Goal: Task Accomplishment & Management: Manage account settings

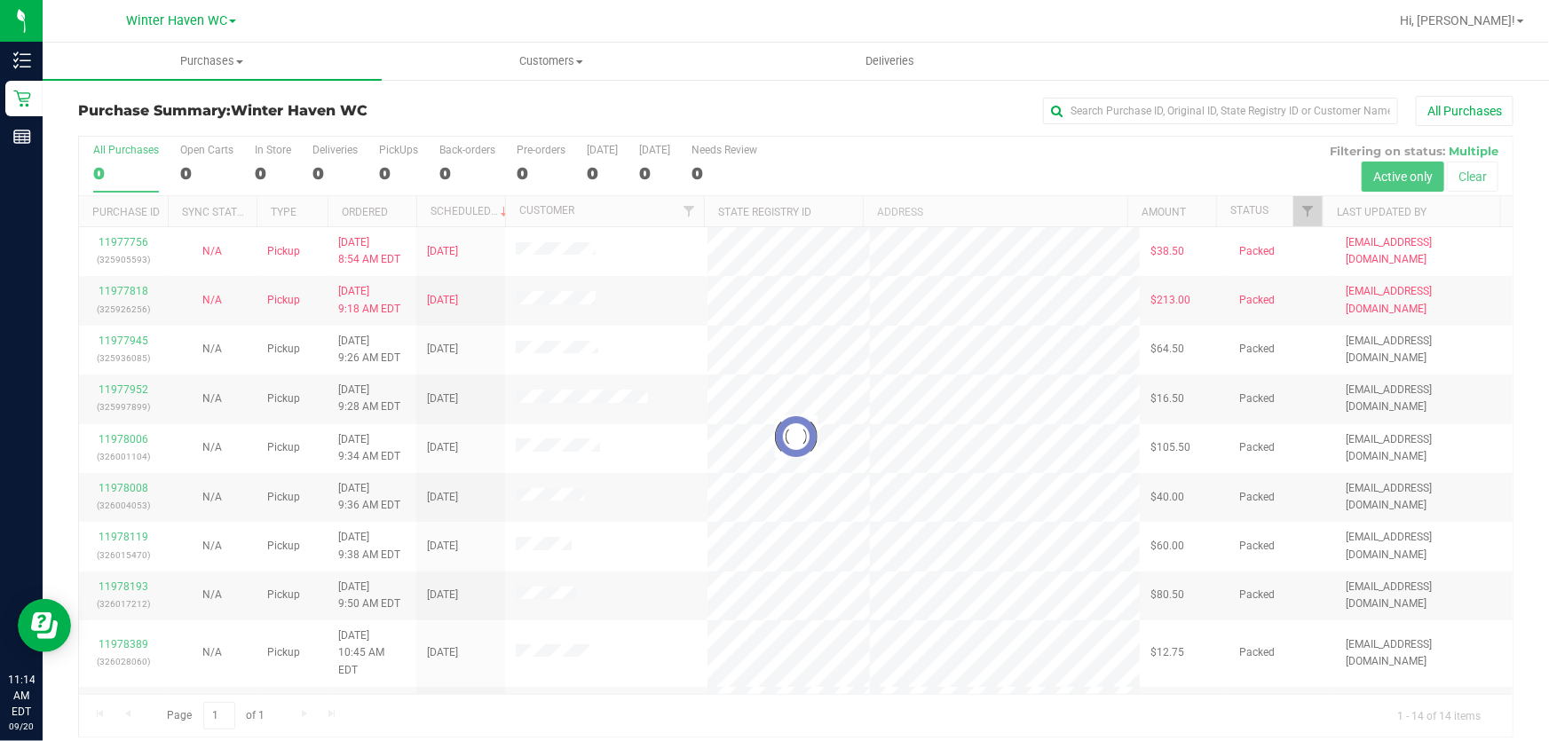
click at [1071, 158] on div at bounding box center [795, 437] width 1433 height 600
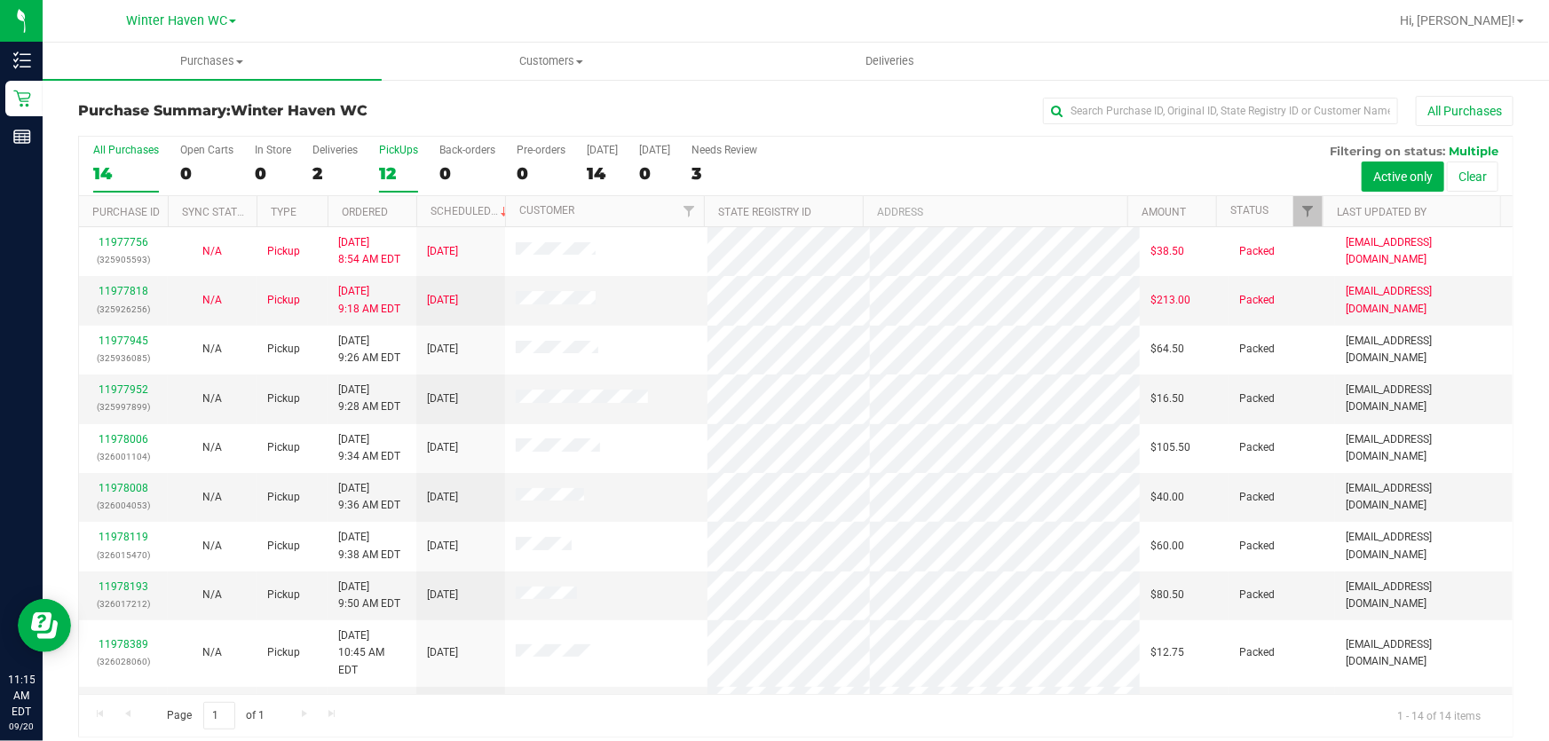
click at [392, 166] on div "12" at bounding box center [398, 173] width 39 height 20
click at [0, 0] on input "PickUps 12" at bounding box center [0, 0] width 0 height 0
click at [997, 162] on div "All Purchases 14 Open Carts 0 In Store 0 Deliveries 2 PickUps 12 Back-orders 0 …" at bounding box center [795, 166] width 1433 height 59
click at [956, 162] on div "All Purchases 14 Open Carts 0 In Store 0 Deliveries 2 PickUps 12 Back-orders 0 …" at bounding box center [795, 166] width 1433 height 59
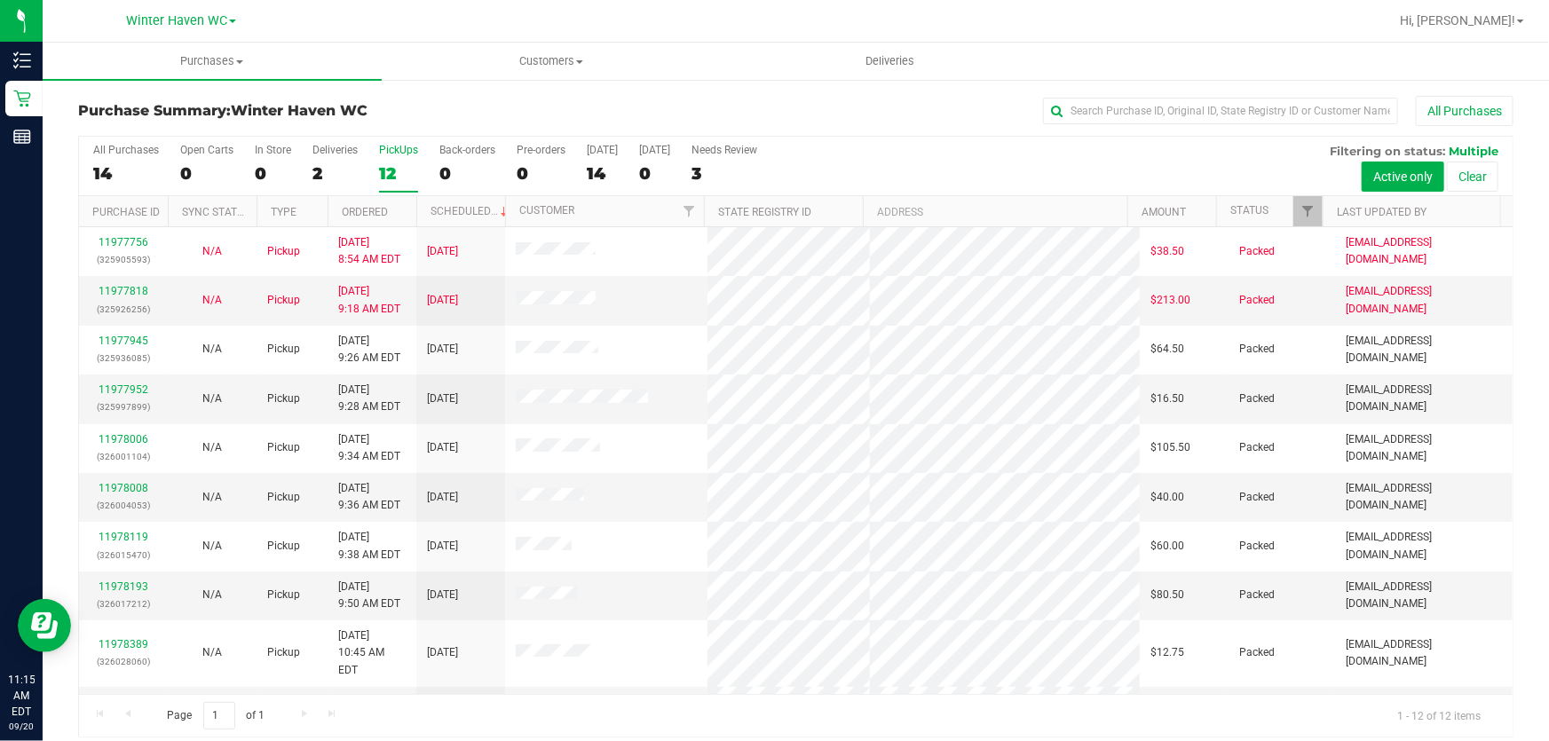
click at [956, 162] on div "All Purchases 14 Open Carts 0 In Store 0 Deliveries 2 PickUps 12 Back-orders 0 …" at bounding box center [795, 166] width 1433 height 59
click at [970, 163] on div "All Purchases 14 Open Carts 0 In Store 0 Deliveries 2 PickUps 12 Back-orders 0 …" at bounding box center [795, 166] width 1433 height 59
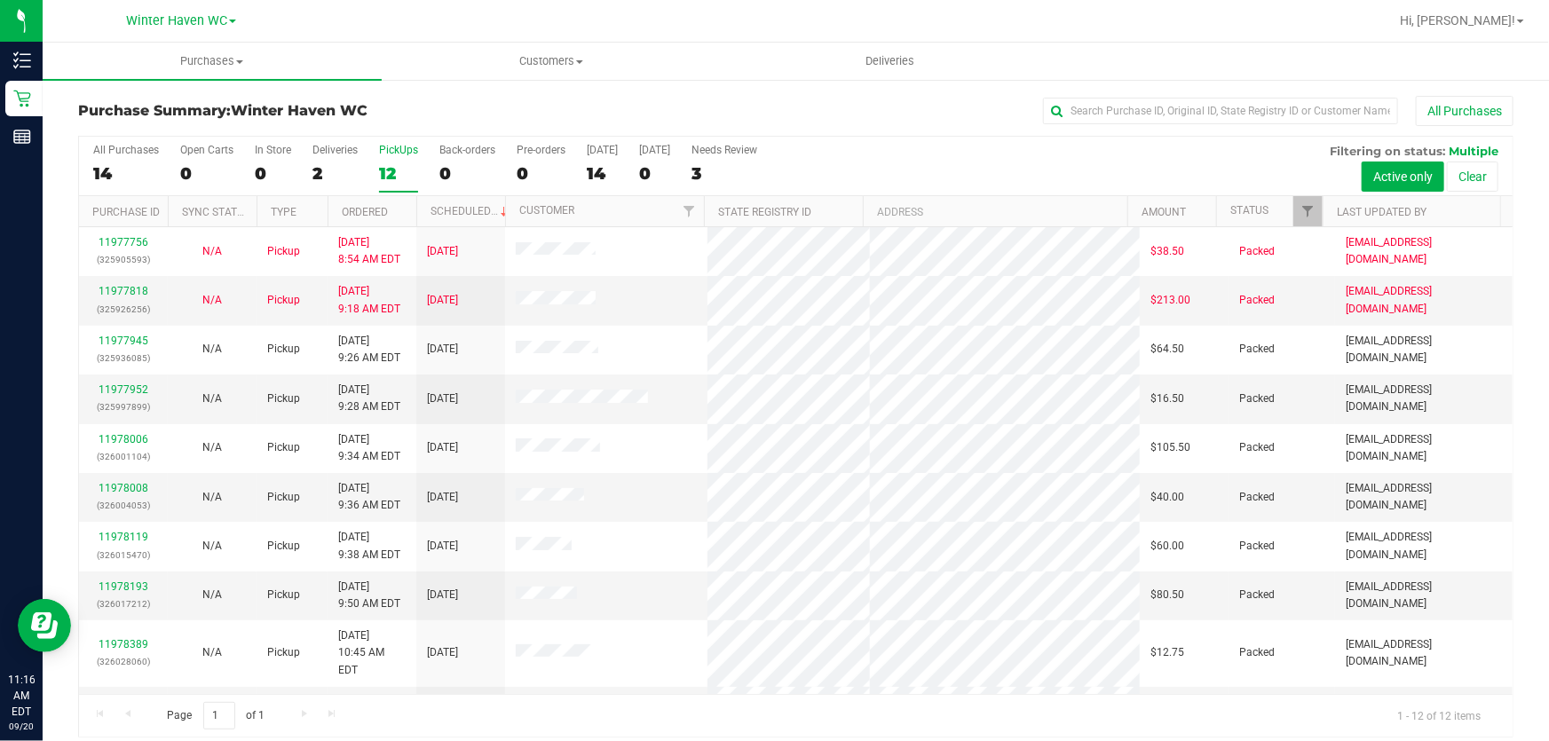
click at [970, 163] on div "All Purchases 14 Open Carts 0 In Store 0 Deliveries 2 PickUps 12 Back-orders 0 …" at bounding box center [795, 166] width 1433 height 59
click at [963, 157] on div "All Purchases 14 Open Carts 0 In Store 0 Deliveries 2 PickUps 12 Back-orders 0 …" at bounding box center [795, 166] width 1433 height 59
click at [962, 161] on div "All Purchases 14 Open Carts 0 In Store 0 Deliveries 2 PickUps 12 Back-orders 0 …" at bounding box center [795, 166] width 1433 height 59
click at [1048, 160] on div "All Purchases 14 Open Carts 0 In Store 0 Deliveries 2 PickUps 12 Back-orders 0 …" at bounding box center [795, 166] width 1433 height 59
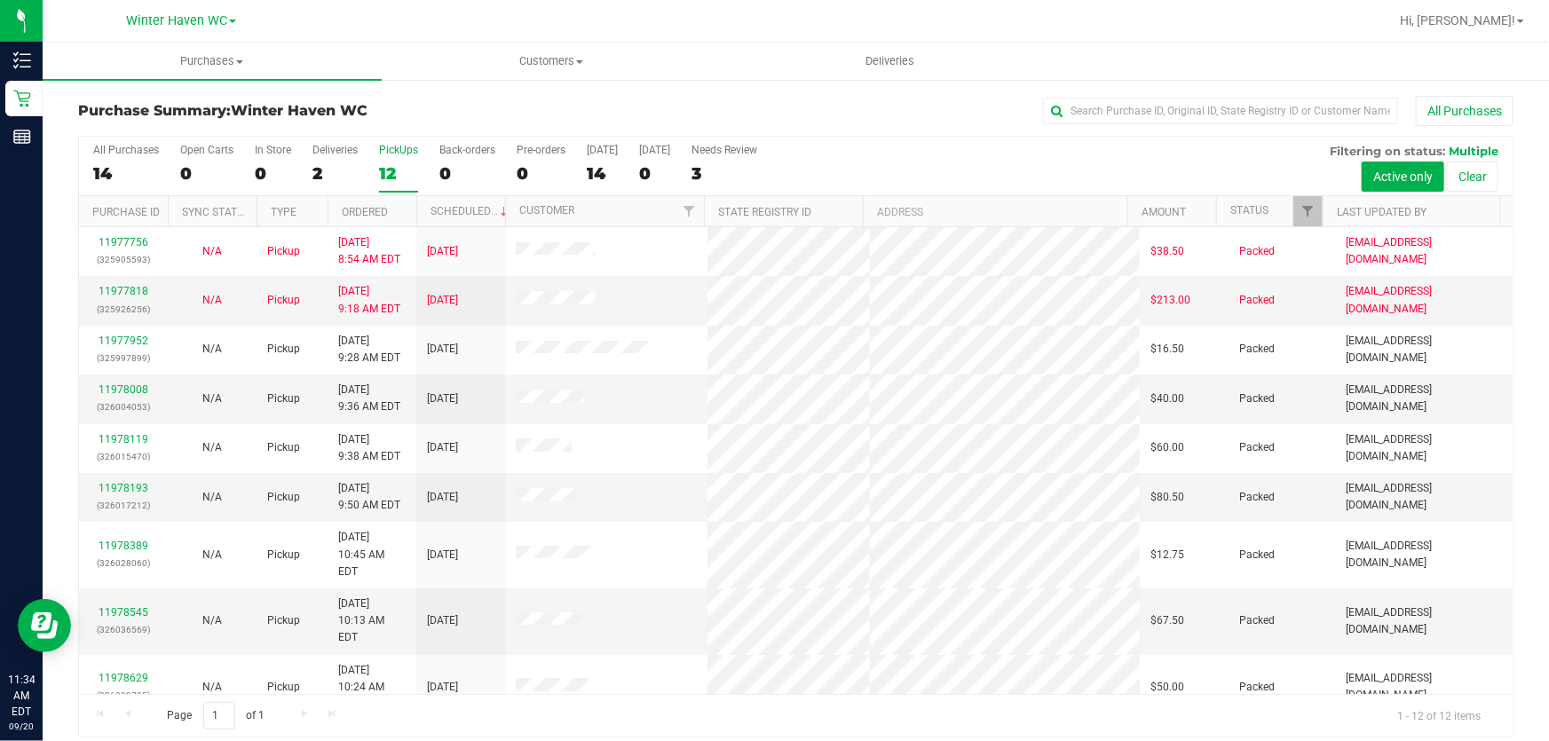
click at [704, 89] on div "Purchase Summary: [GEOGRAPHIC_DATA] All Purchases All Purchases 14 Open Carts 0…" at bounding box center [796, 416] width 1506 height 677
click at [1093, 162] on div "All Purchases 14 Open Carts 0 In Store 0 Deliveries 2 PickUps 12 Back-orders 0 …" at bounding box center [795, 166] width 1433 height 59
click at [1039, 163] on div "All Purchases 14 Open Carts 0 In Store 0 Deliveries 2 PickUps 12 Back-orders 0 …" at bounding box center [795, 166] width 1433 height 59
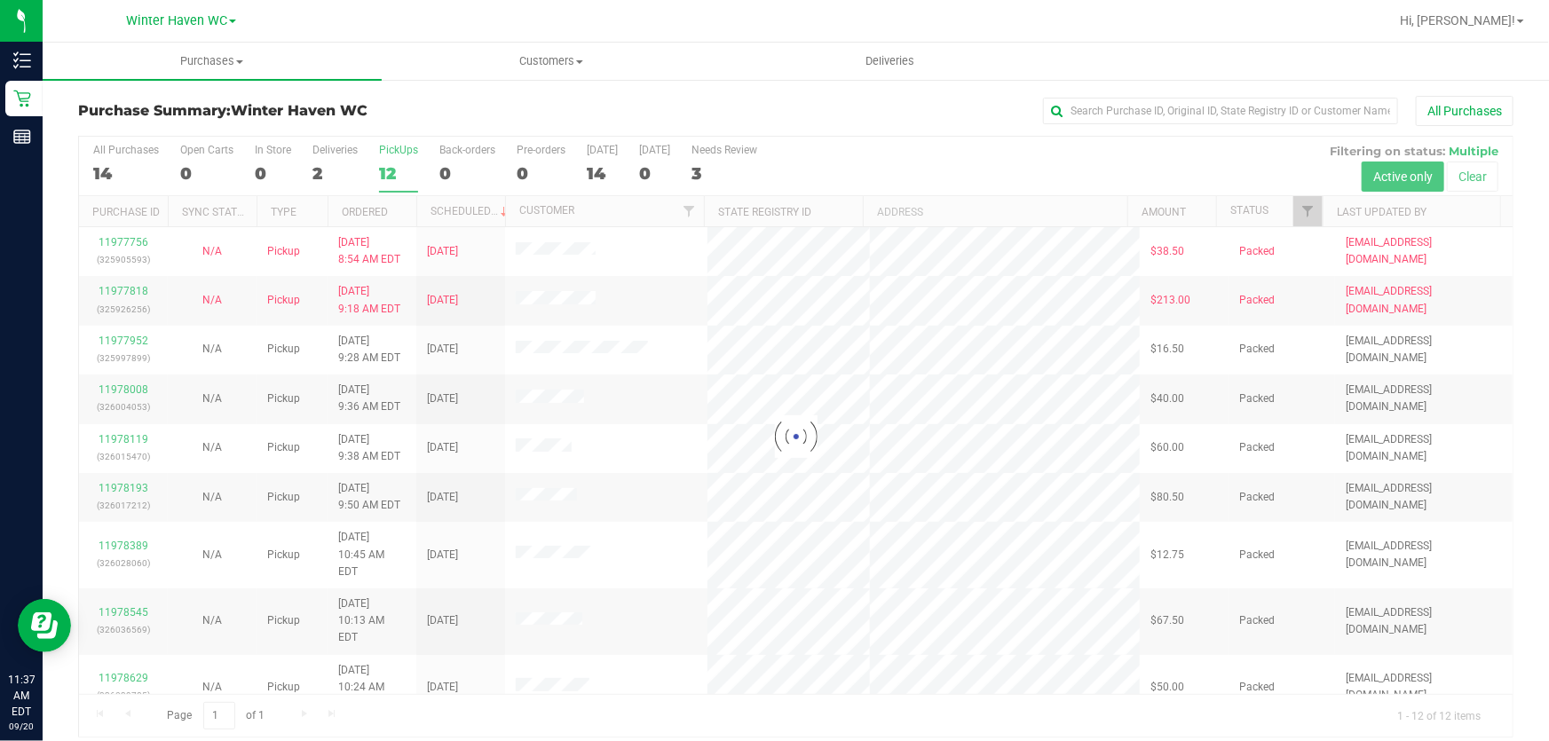
click at [883, 147] on div at bounding box center [795, 437] width 1433 height 600
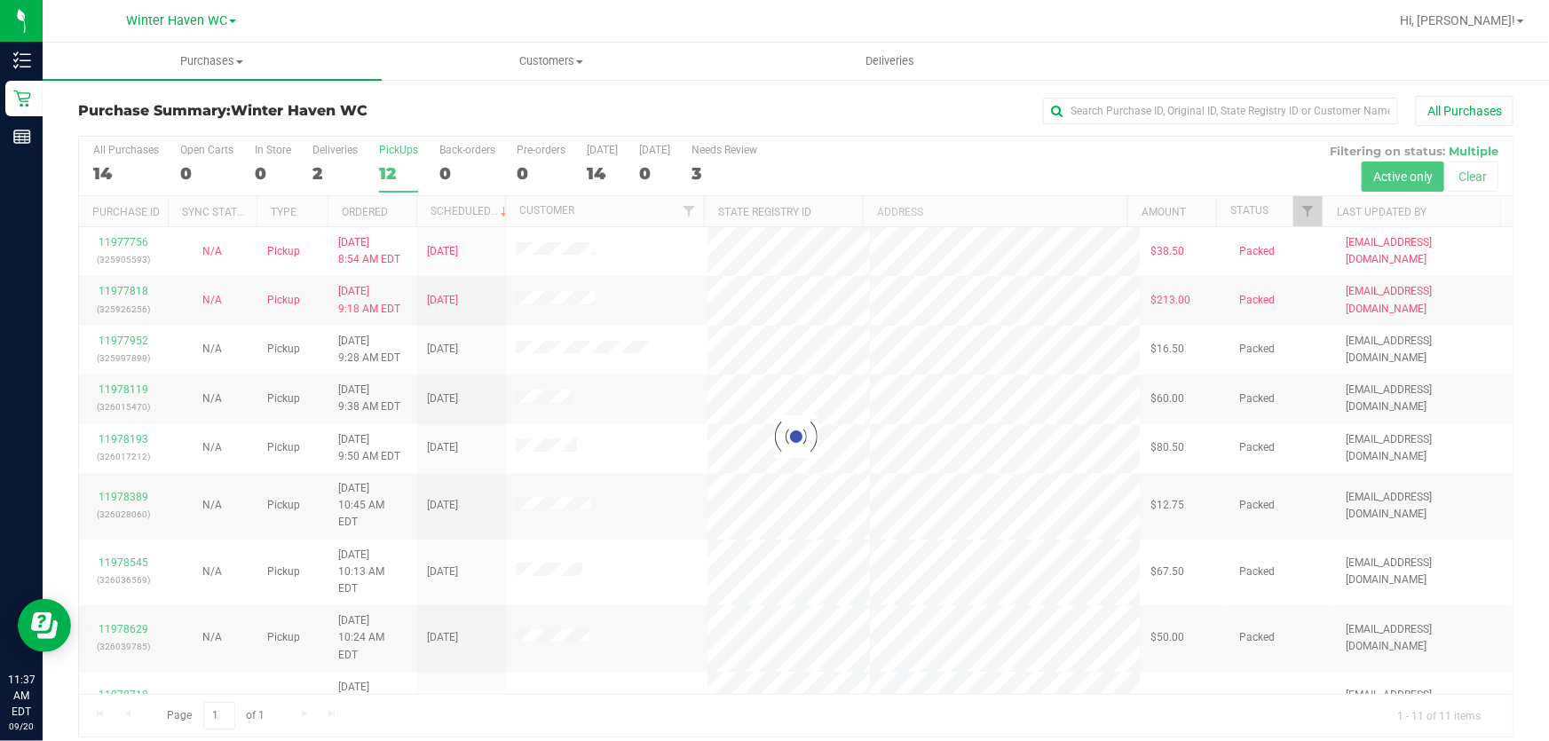
click at [397, 164] on div at bounding box center [795, 437] width 1433 height 600
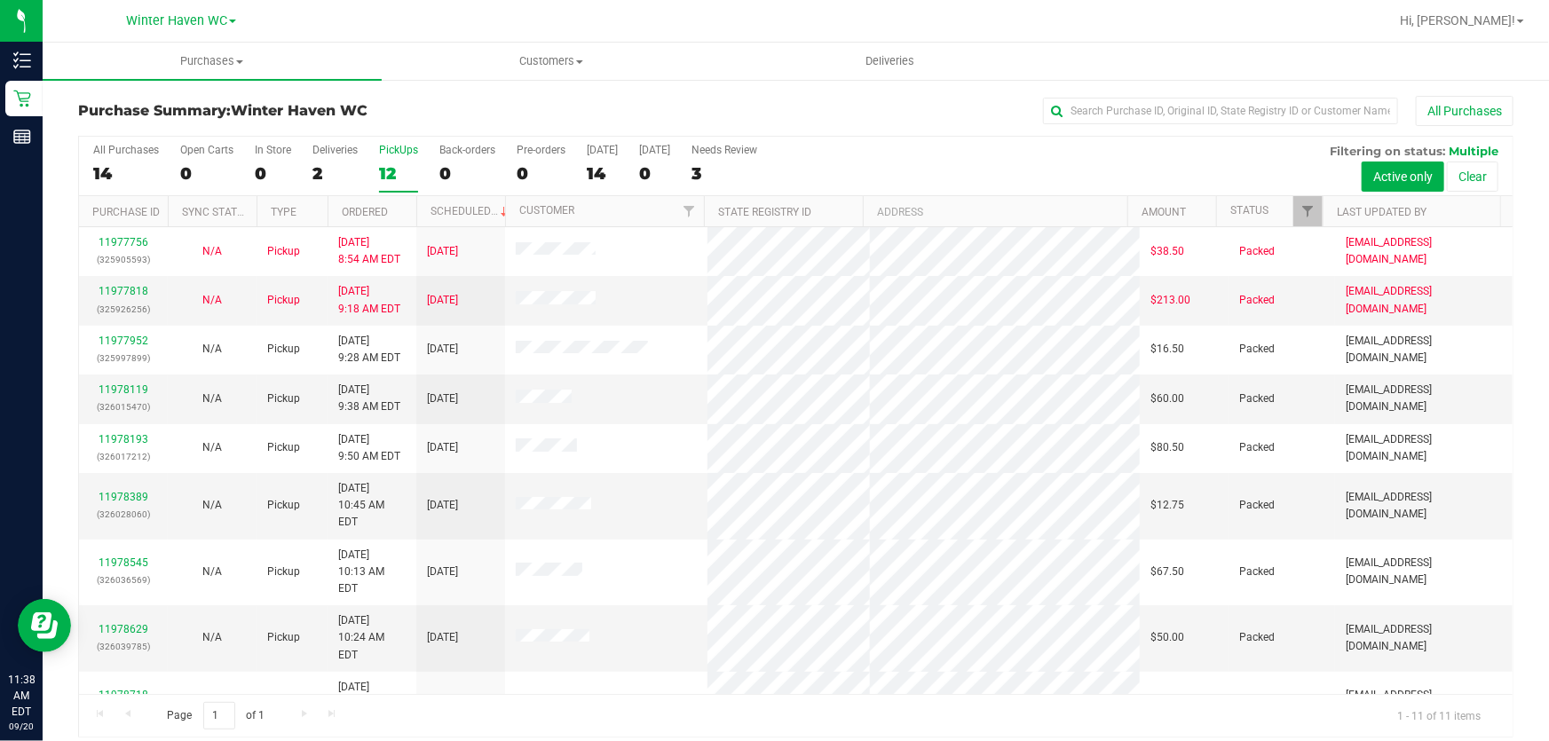
click at [391, 176] on div "12" at bounding box center [398, 173] width 39 height 20
click at [0, 0] on input "PickUps 12" at bounding box center [0, 0] width 0 height 0
click at [364, 209] on link "Ordered" at bounding box center [365, 212] width 46 height 12
click at [1010, 158] on div "All Purchases 14 Open Carts 1 In Store 1 Deliveries 2 PickUps 11 Back-orders 0 …" at bounding box center [795, 166] width 1433 height 59
click at [849, 162] on div "All Purchases 14 Open Carts 1 In Store 1 Deliveries 2 PickUps 11 Back-orders 0 …" at bounding box center [795, 166] width 1433 height 59
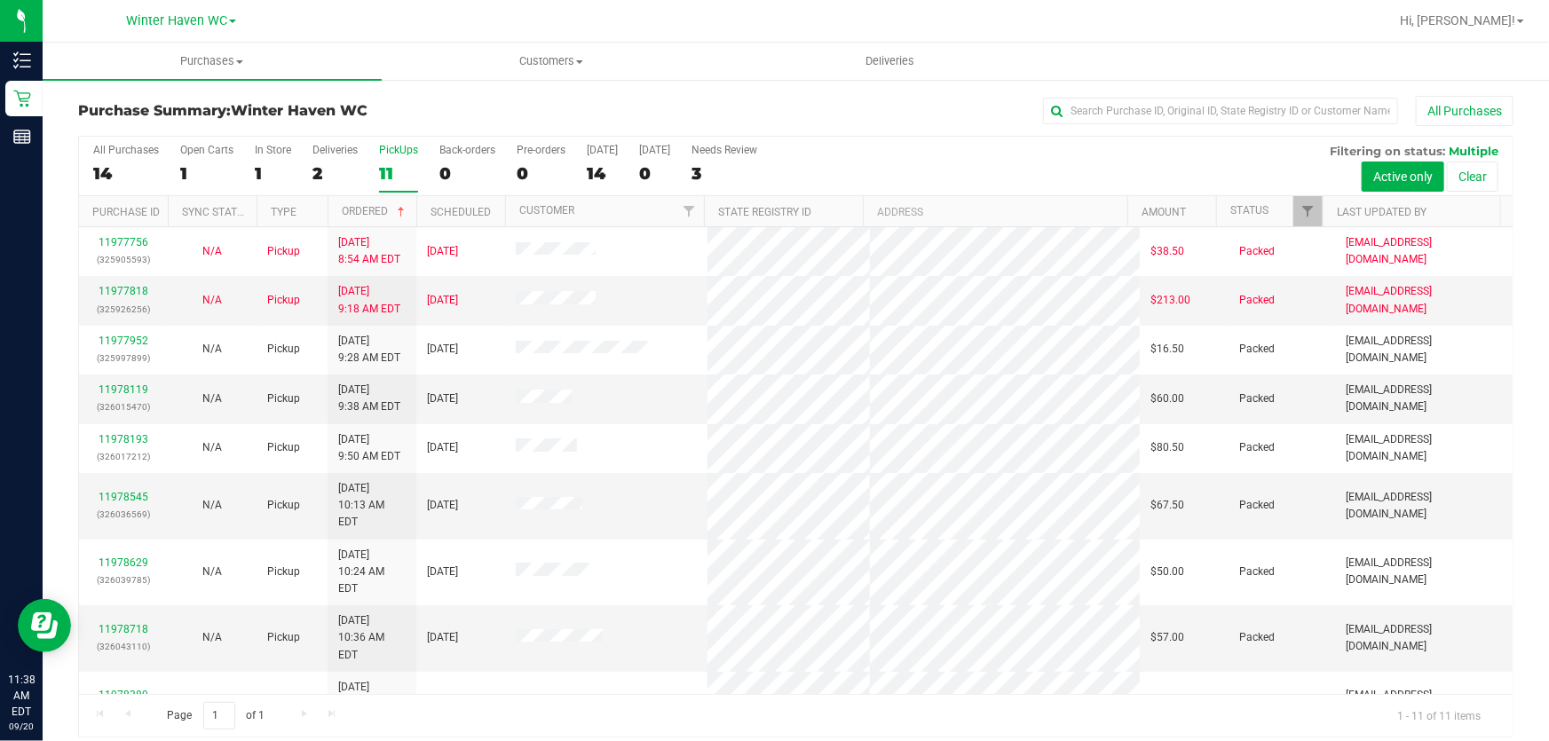
click at [1247, 162] on div "All Purchases 14 Open Carts 1 In Store 1 Deliveries 2 PickUps 11 Back-orders 0 …" at bounding box center [795, 166] width 1433 height 59
click at [950, 151] on div "All Purchases 14 Open Carts 1 In Store 1 Deliveries 2 PickUps 11 Back-orders 0 …" at bounding box center [795, 166] width 1433 height 59
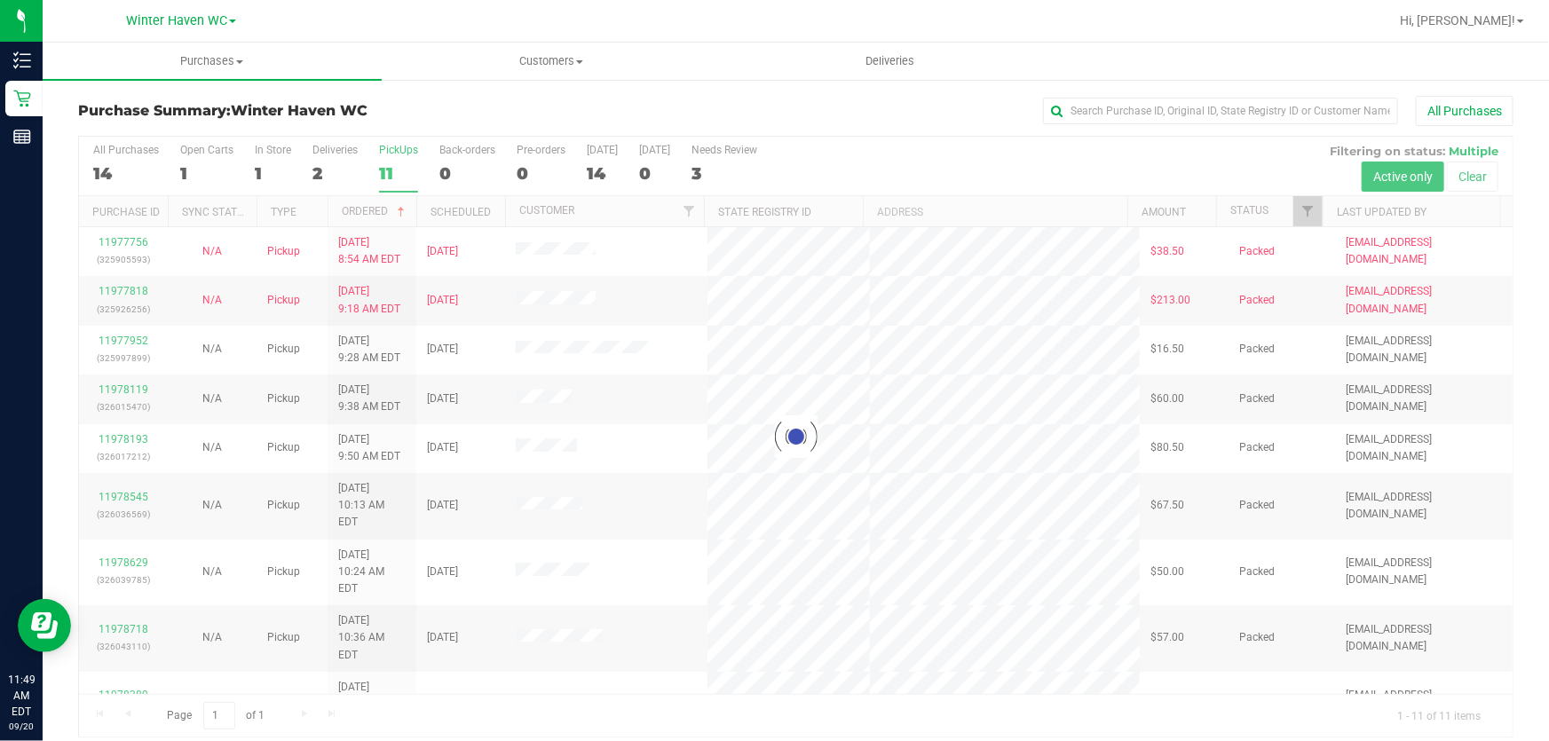
click at [1006, 156] on div at bounding box center [795, 437] width 1433 height 600
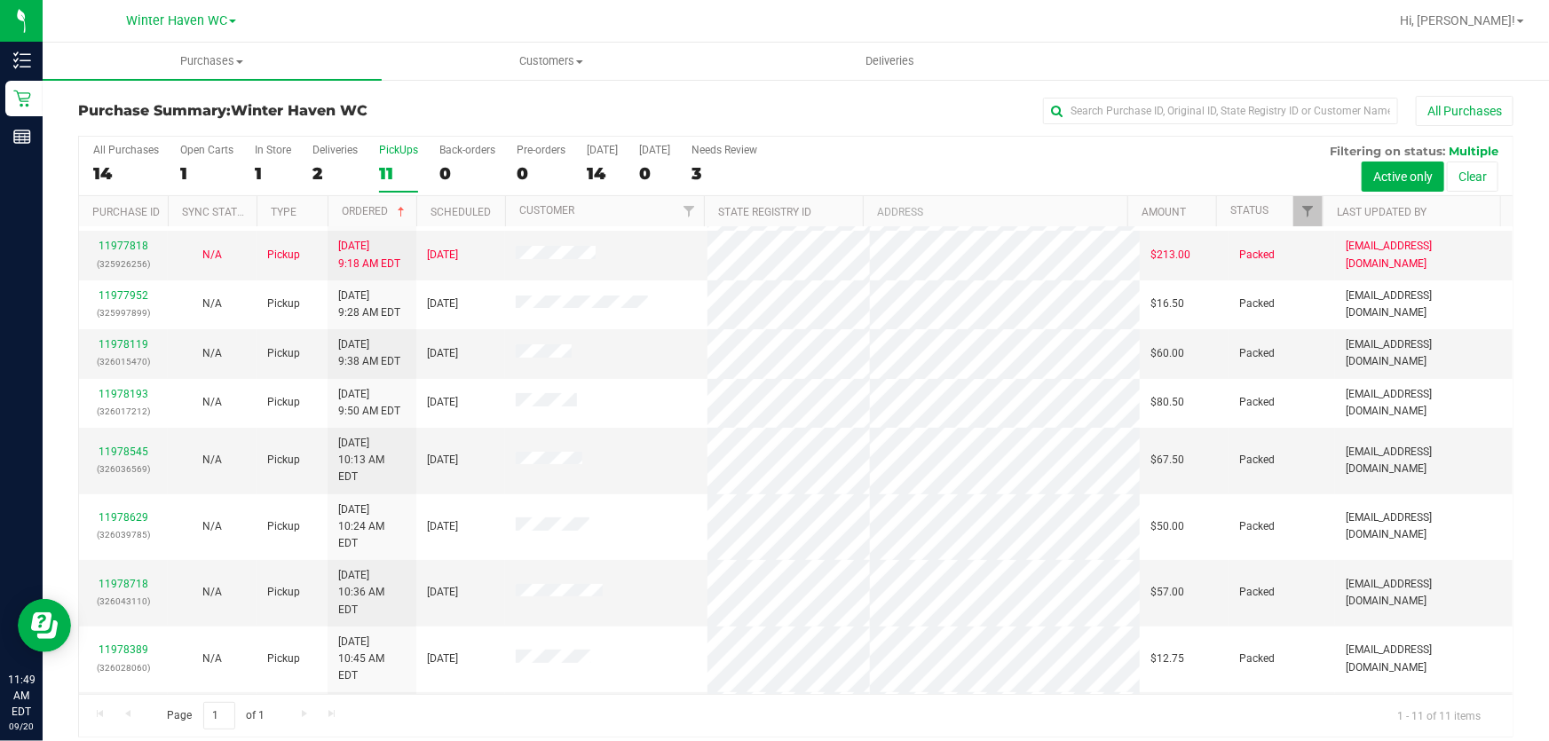
scroll to position [71, 0]
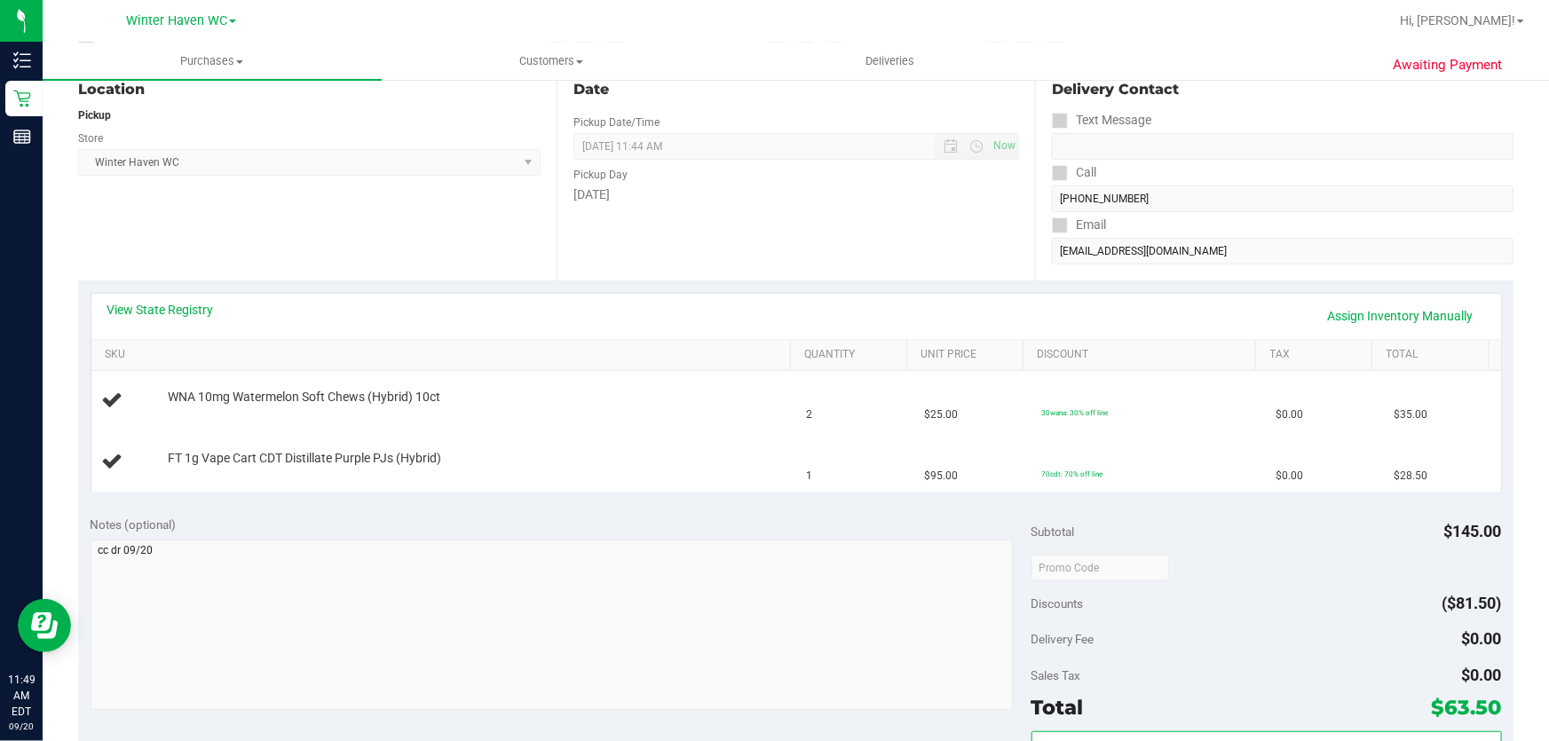
scroll to position [322, 0]
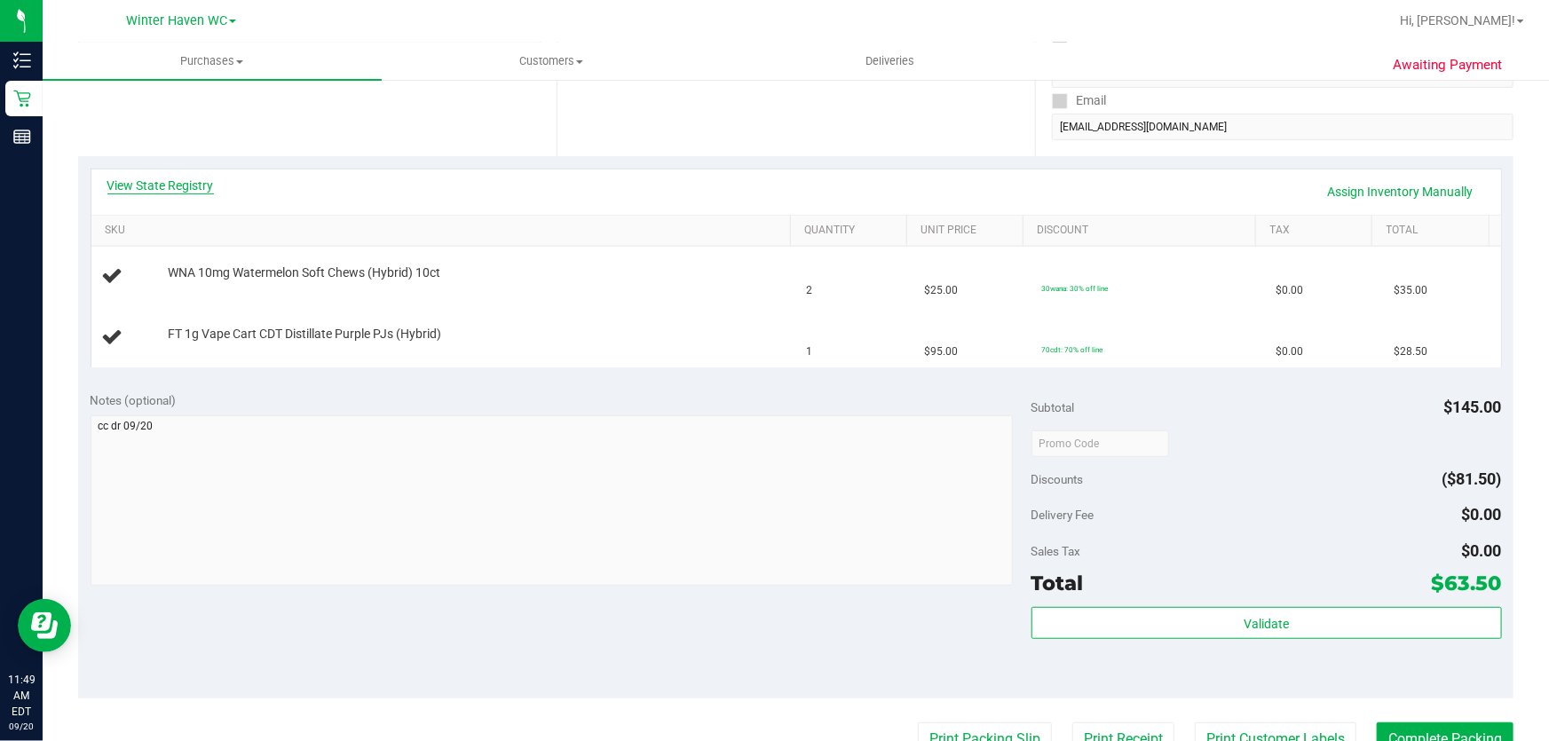
click at [141, 181] on link "View State Registry" at bounding box center [160, 186] width 107 height 18
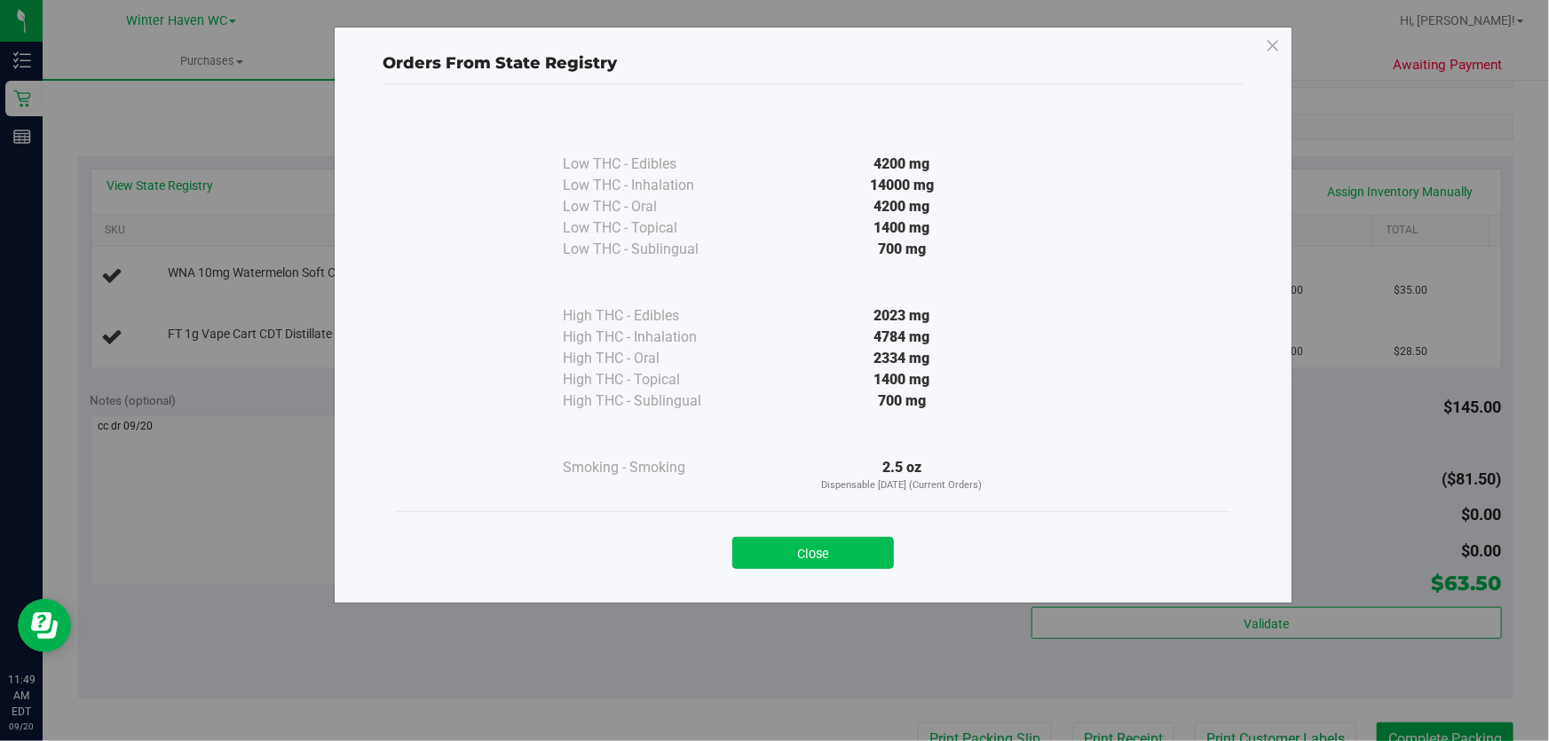
click at [828, 546] on button "Close" at bounding box center [813, 553] width 162 height 32
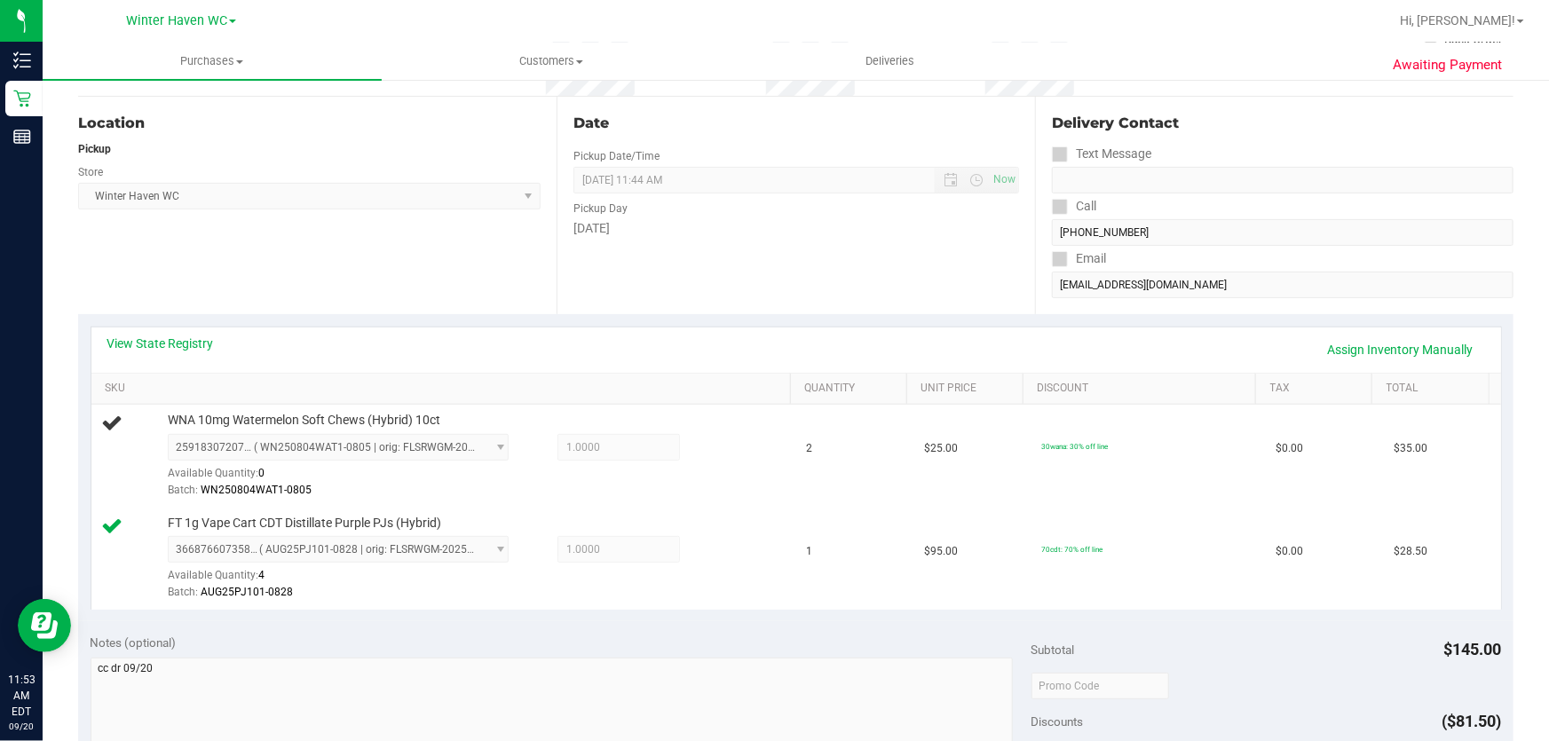
scroll to position [0, 0]
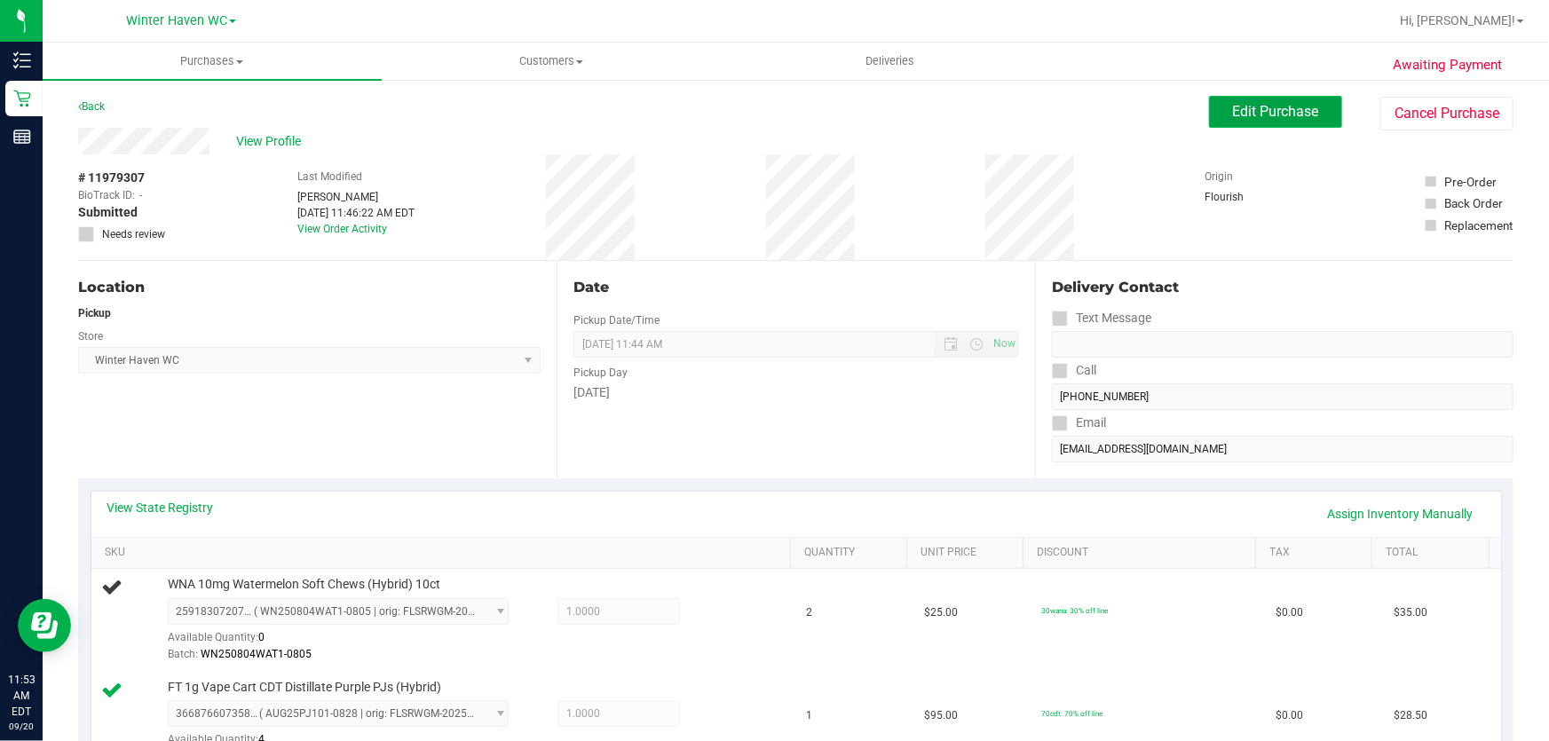
click at [1321, 115] on button "Edit Purchase" at bounding box center [1275, 112] width 133 height 32
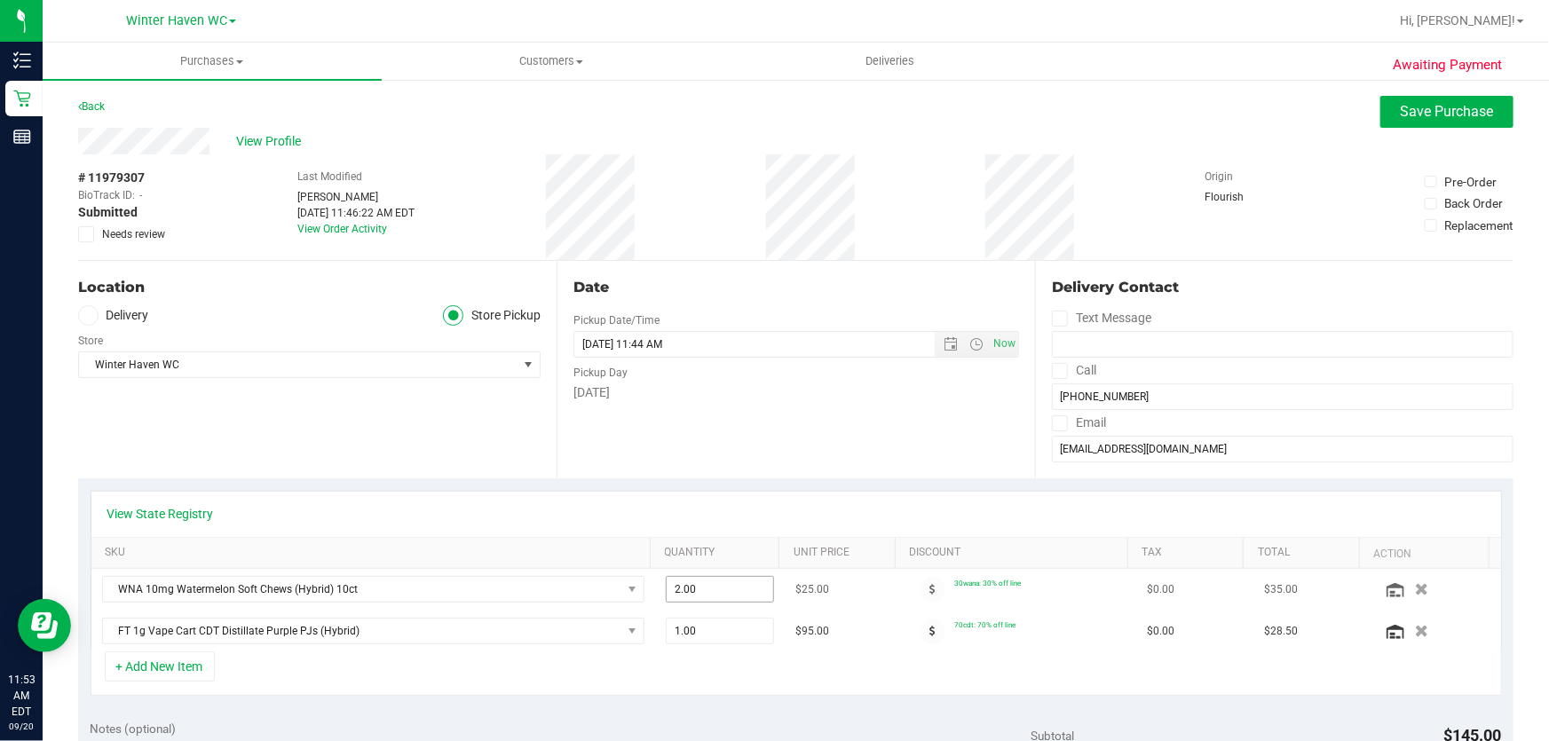
click at [710, 577] on span "2.00 2" at bounding box center [720, 589] width 109 height 27
type input "1"
type input "1.00"
click at [876, 430] on div "Date Pickup Date/Time [DATE] Now [DATE] 11:44 AM Now Pickup Day [DATE]" at bounding box center [796, 369] width 478 height 217
click at [1338, 209] on div "# 11979307 BioTrack ID: - Submitted Needs review Last Modified [PERSON_NAME] [D…" at bounding box center [795, 207] width 1435 height 106
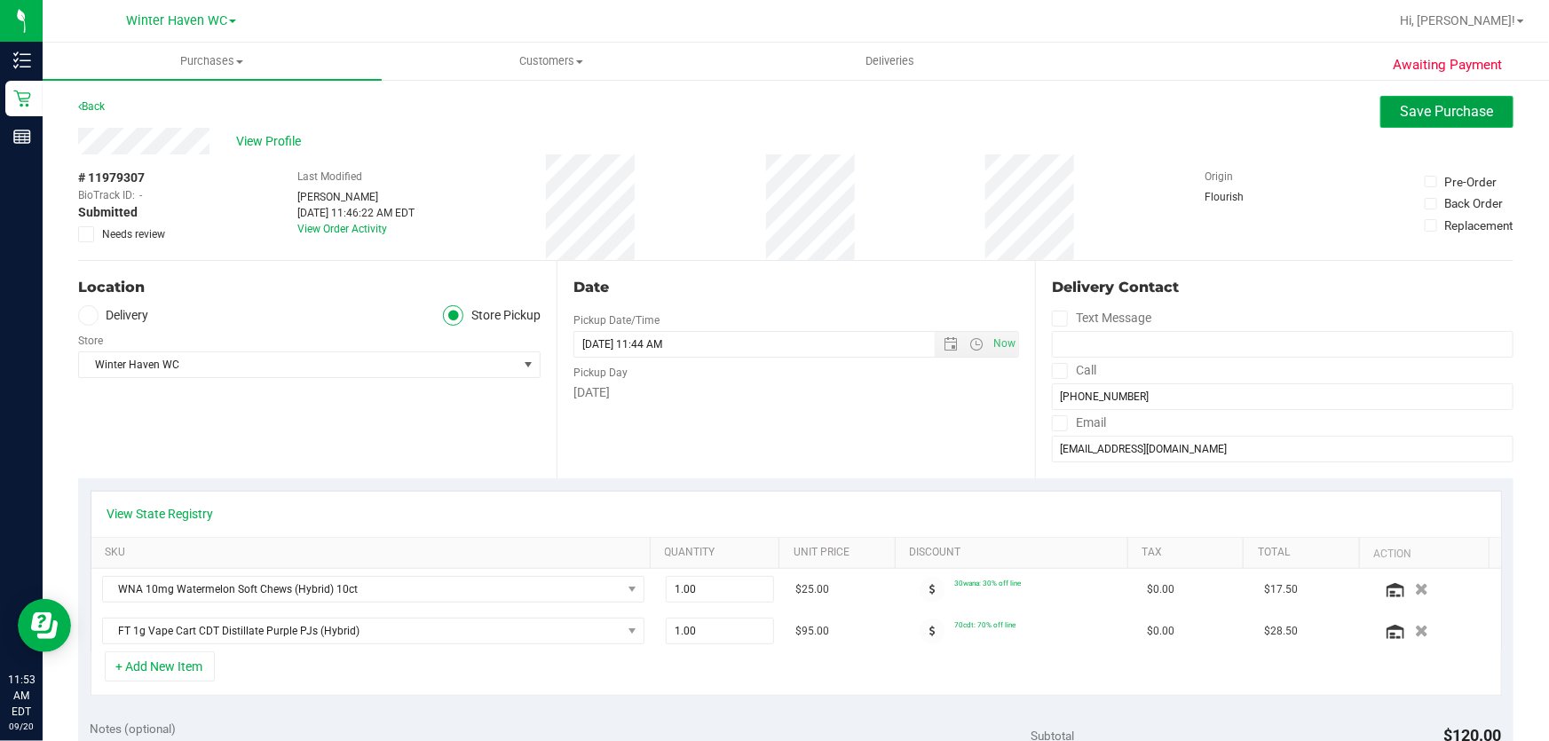
click at [1440, 113] on span "Save Purchase" at bounding box center [1447, 111] width 93 height 17
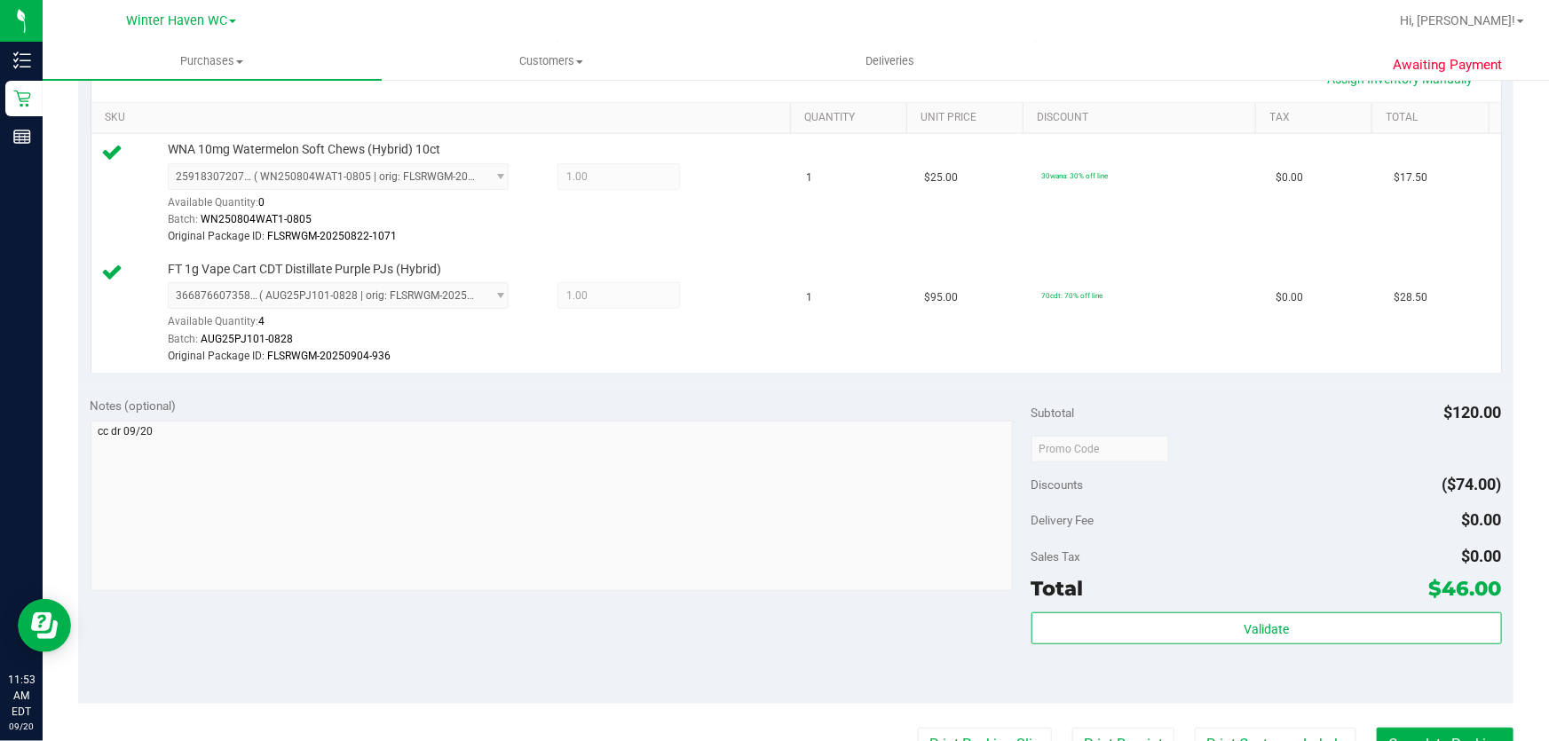
scroll to position [484, 0]
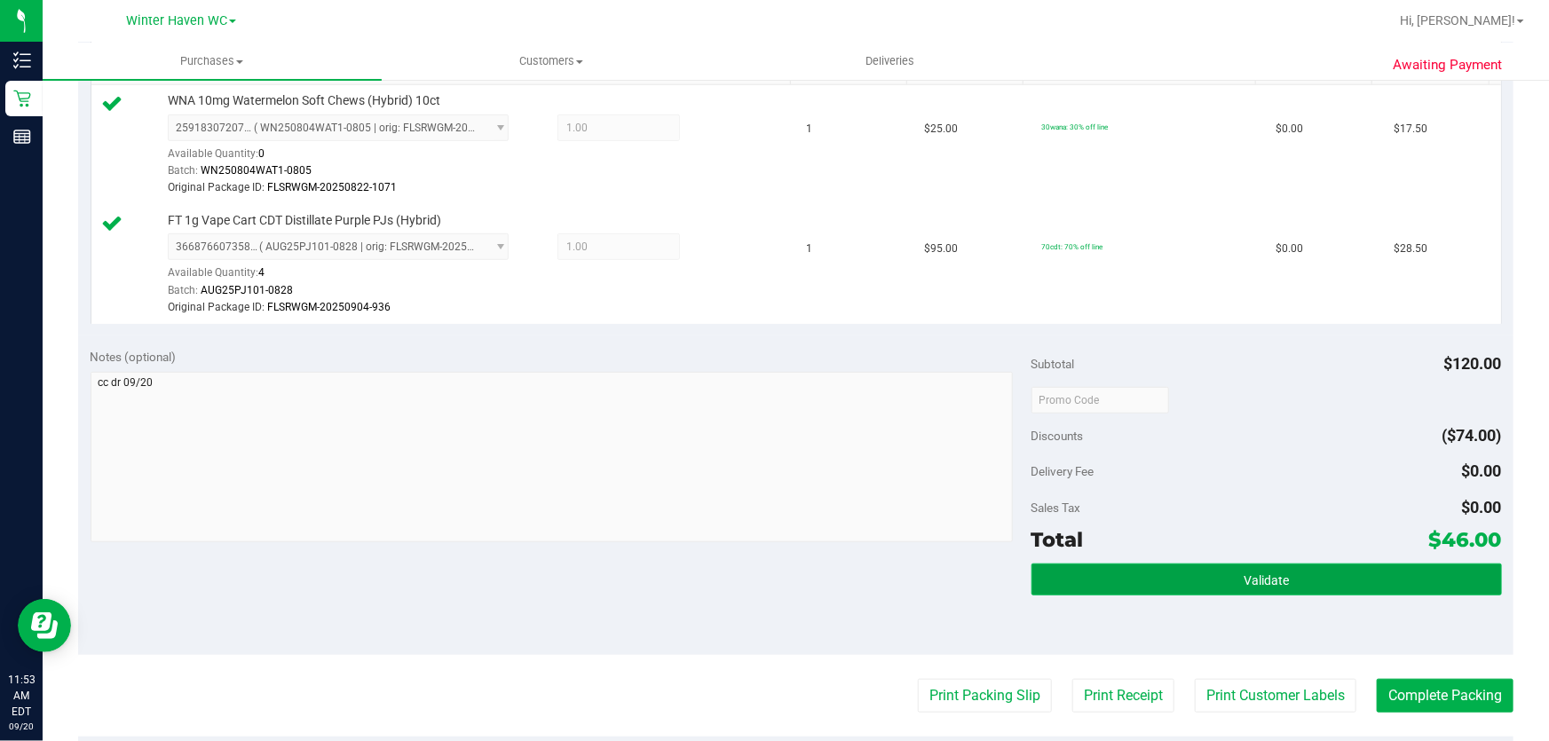
click at [1283, 577] on button "Validate" at bounding box center [1266, 580] width 470 height 32
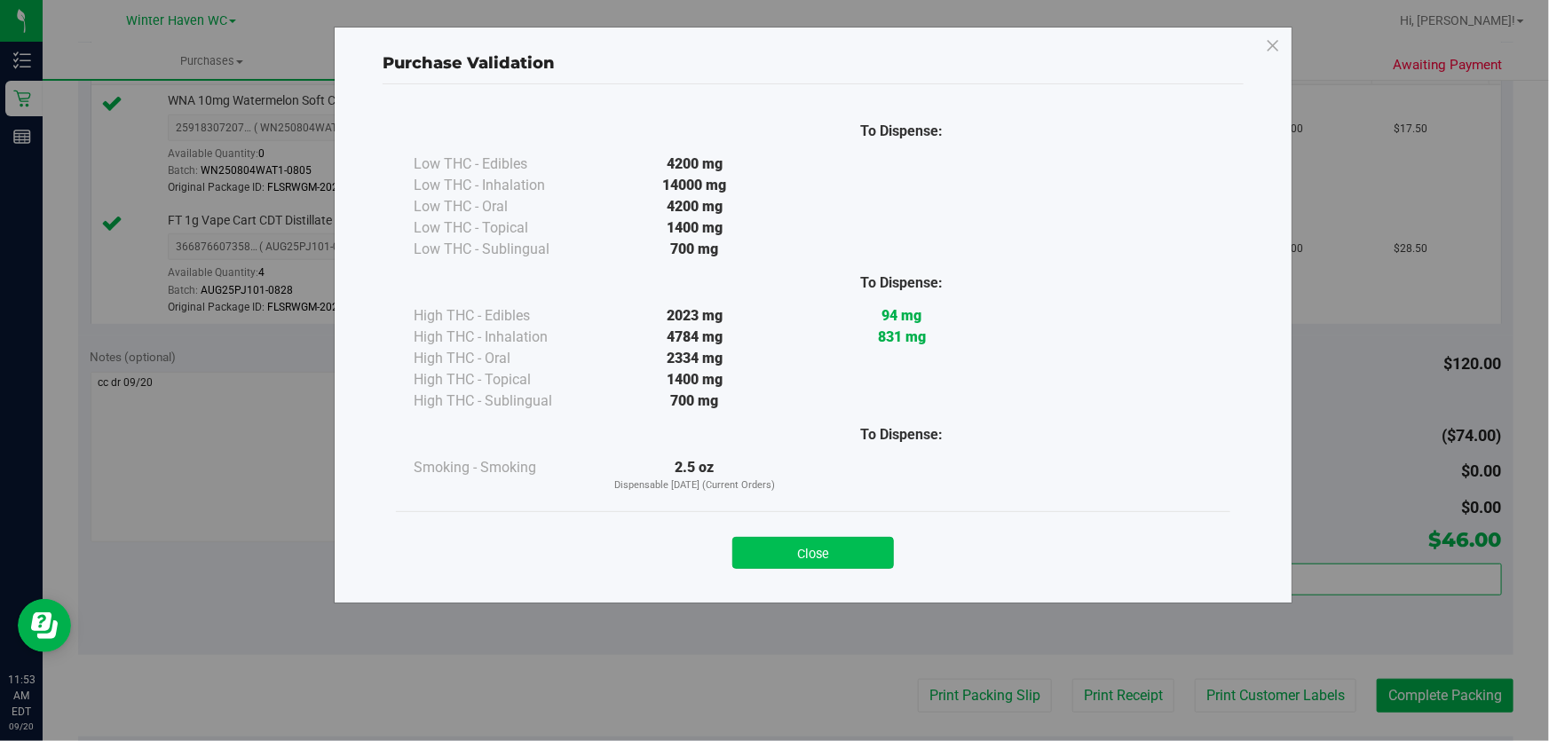
click at [813, 552] on button "Close" at bounding box center [813, 553] width 162 height 32
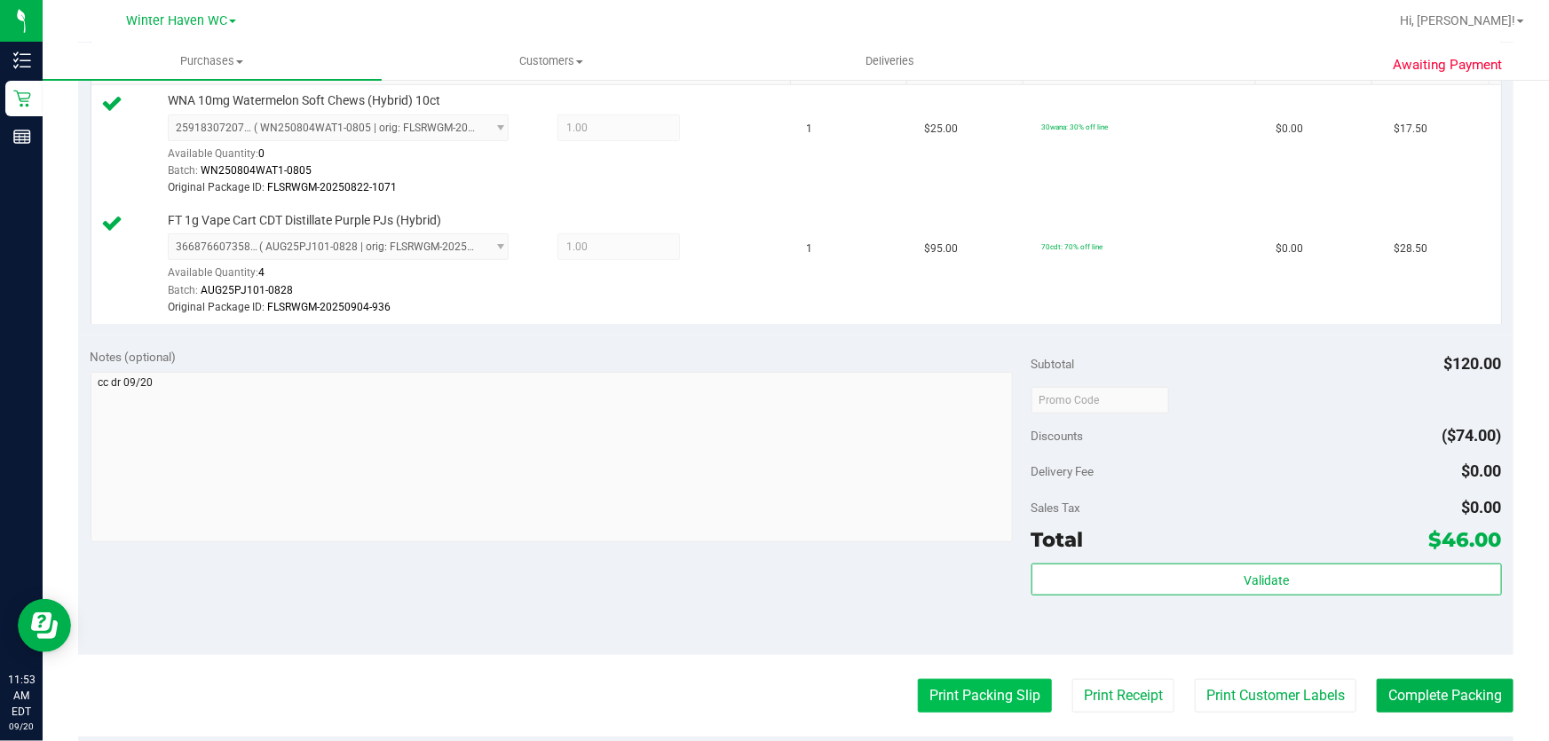
click at [949, 693] on button "Print Packing Slip" at bounding box center [985, 696] width 134 height 34
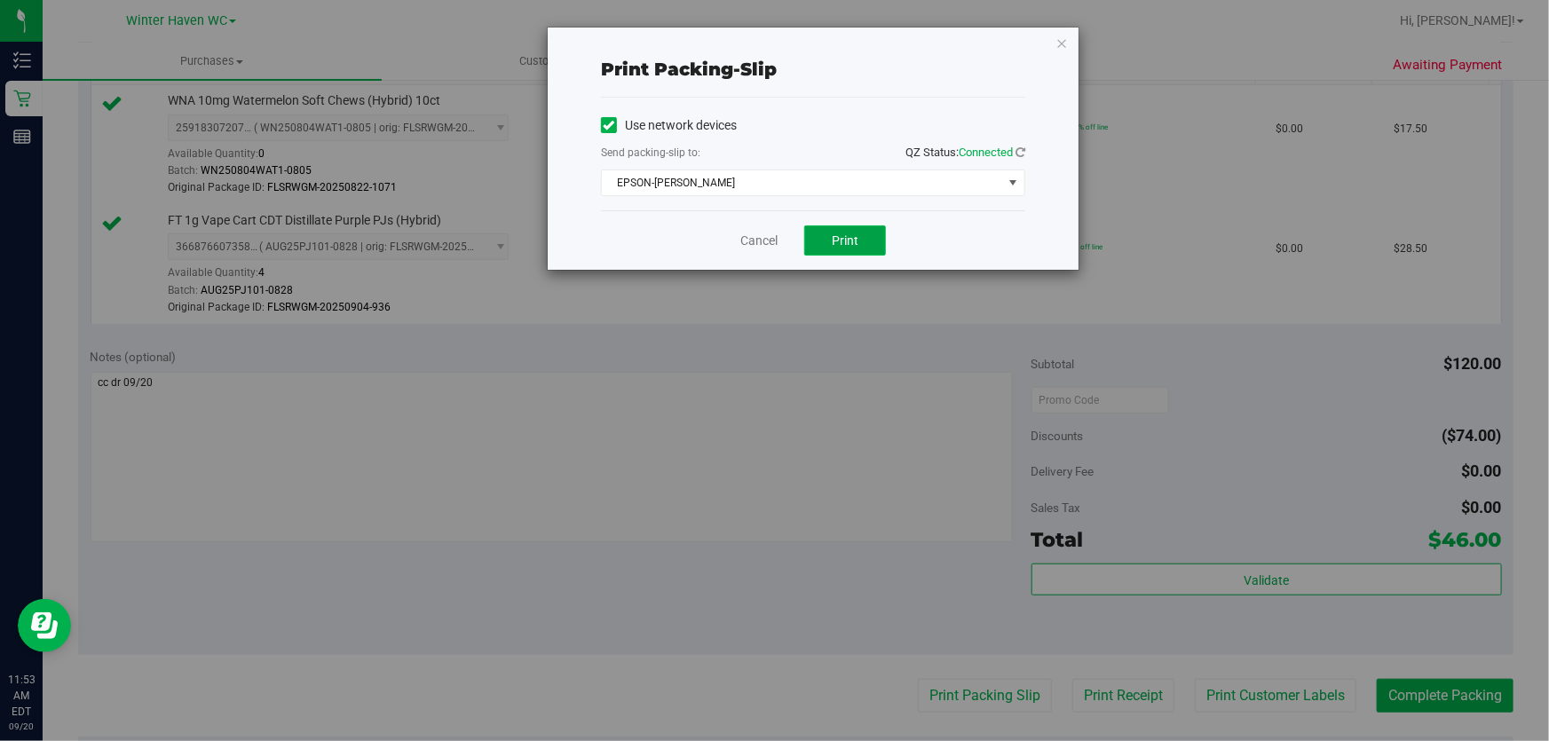
click at [850, 241] on span "Print" at bounding box center [845, 240] width 27 height 14
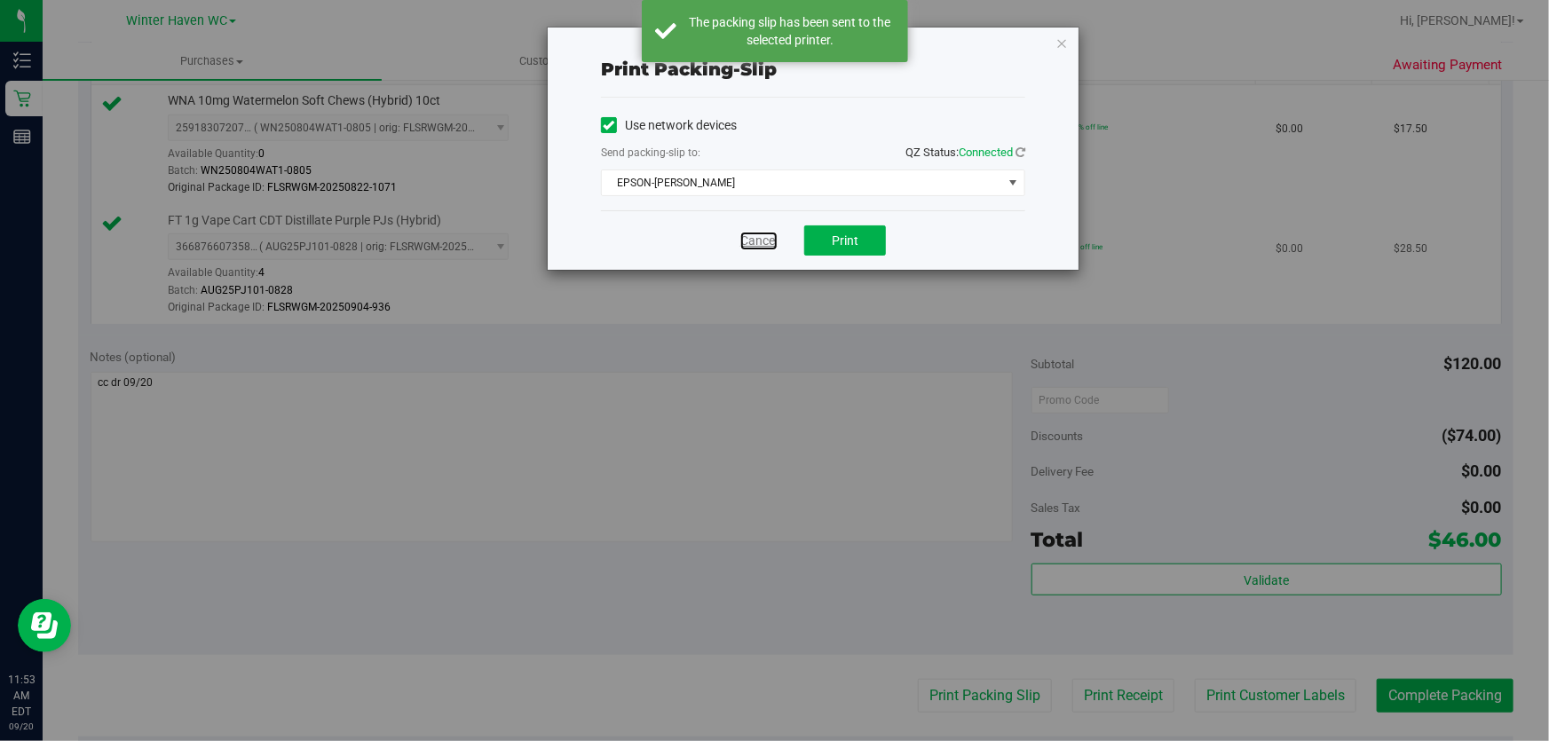
drag, startPoint x: 751, startPoint y: 237, endPoint x: 775, endPoint y: 320, distance: 86.0
click at [752, 237] on link "Cancel" at bounding box center [758, 241] width 37 height 19
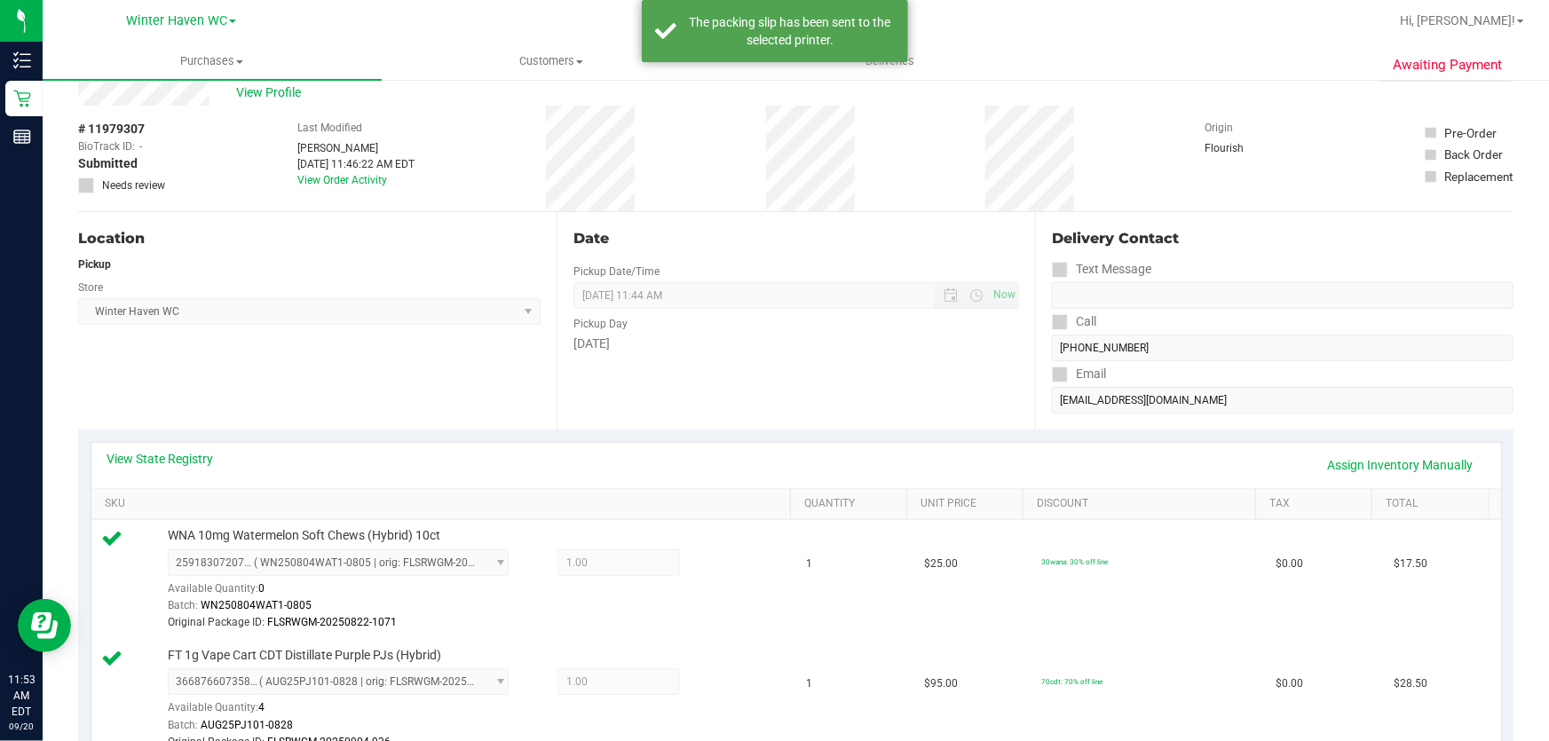
scroll to position [0, 0]
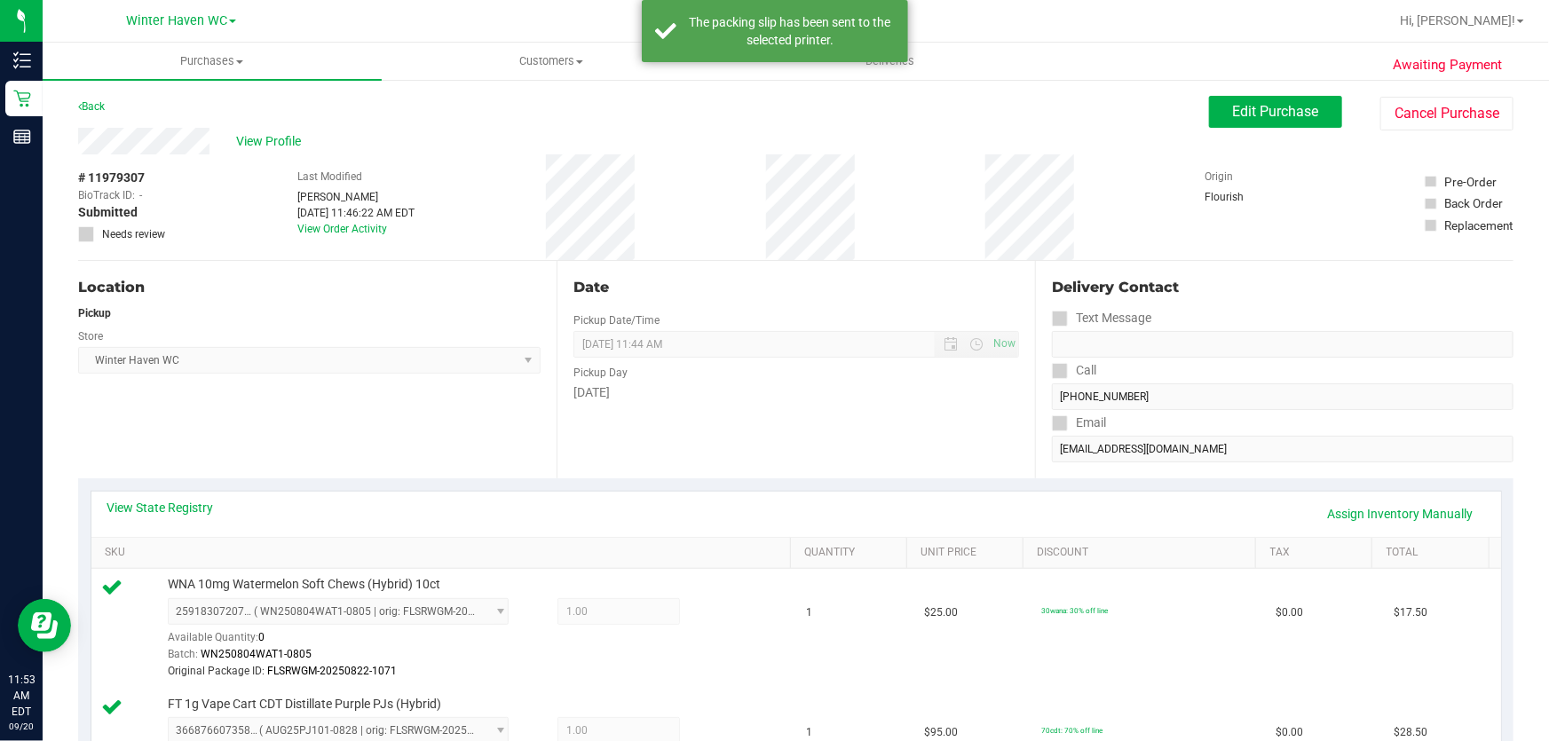
click at [829, 431] on div "Date Pickup Date/Time [DATE] Now [DATE] 11:44 AM Now Pickup Day [DATE]" at bounding box center [796, 369] width 478 height 217
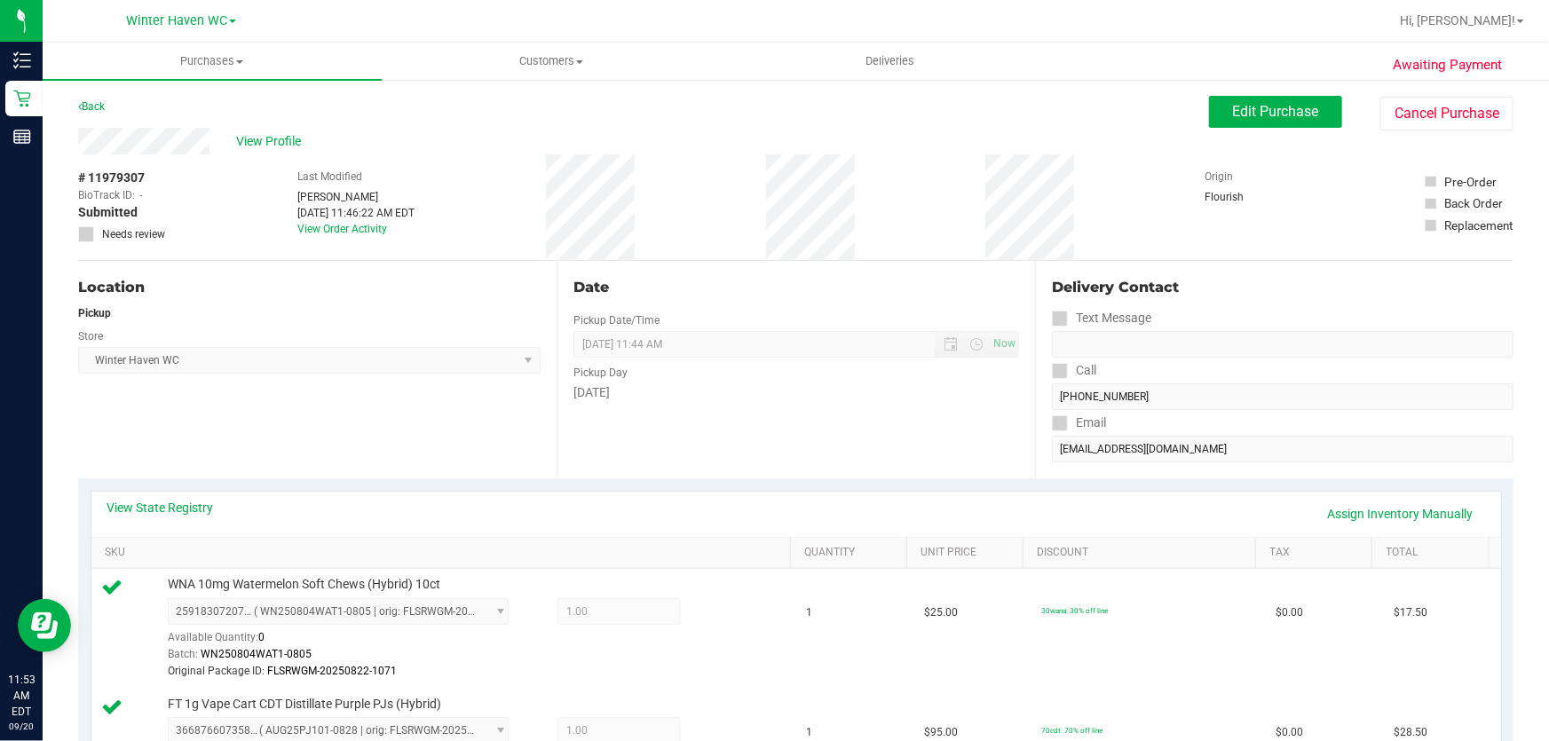
click at [784, 416] on div "Date Pickup Date/Time [DATE] Now [DATE] 11:44 AM Now Pickup Day [DATE]" at bounding box center [796, 369] width 478 height 217
click at [1283, 107] on span "Edit Purchase" at bounding box center [1276, 111] width 86 height 17
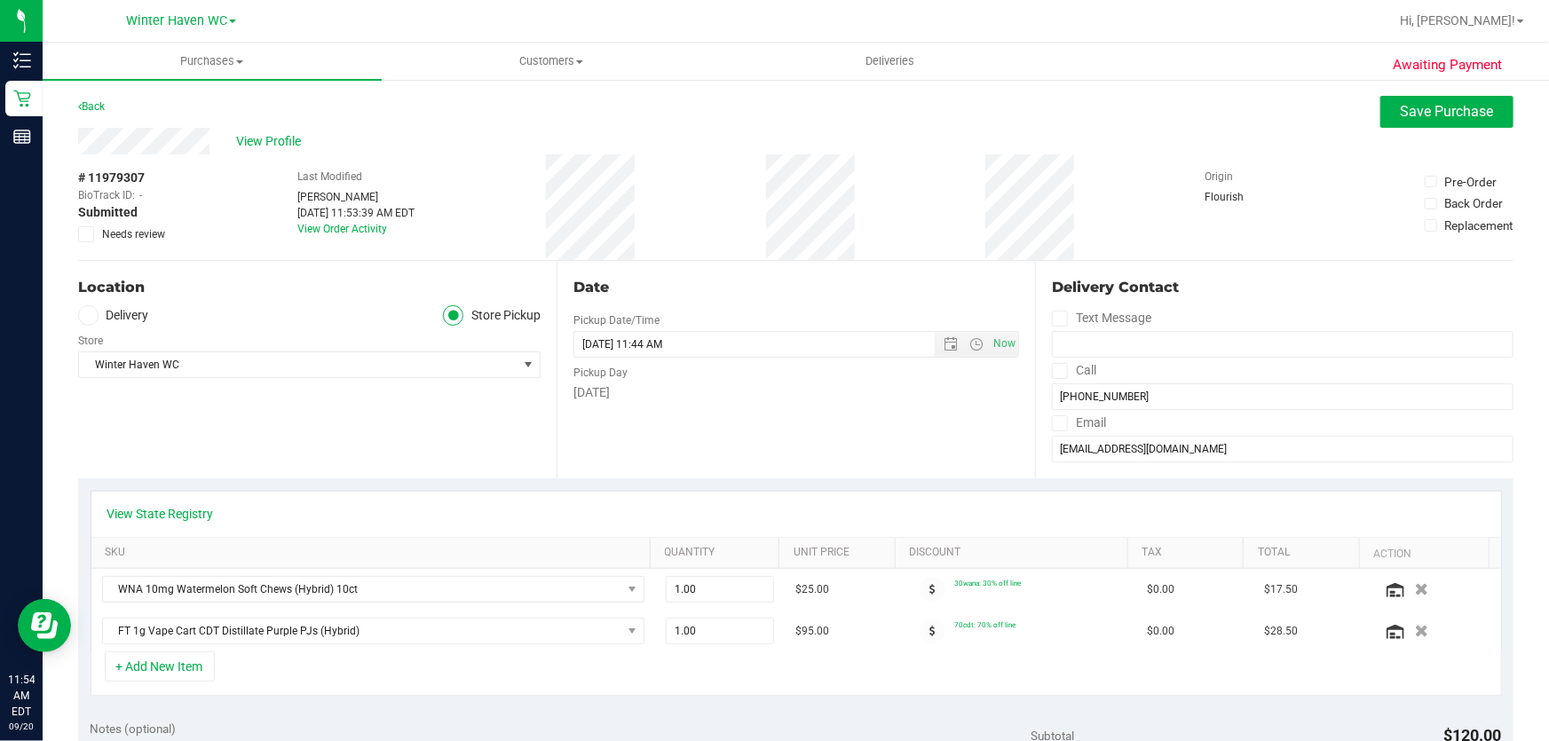
click at [85, 234] on icon at bounding box center [87, 234] width 12 height 0
click at [0, 0] on input "Needs review" at bounding box center [0, 0] width 0 height 0
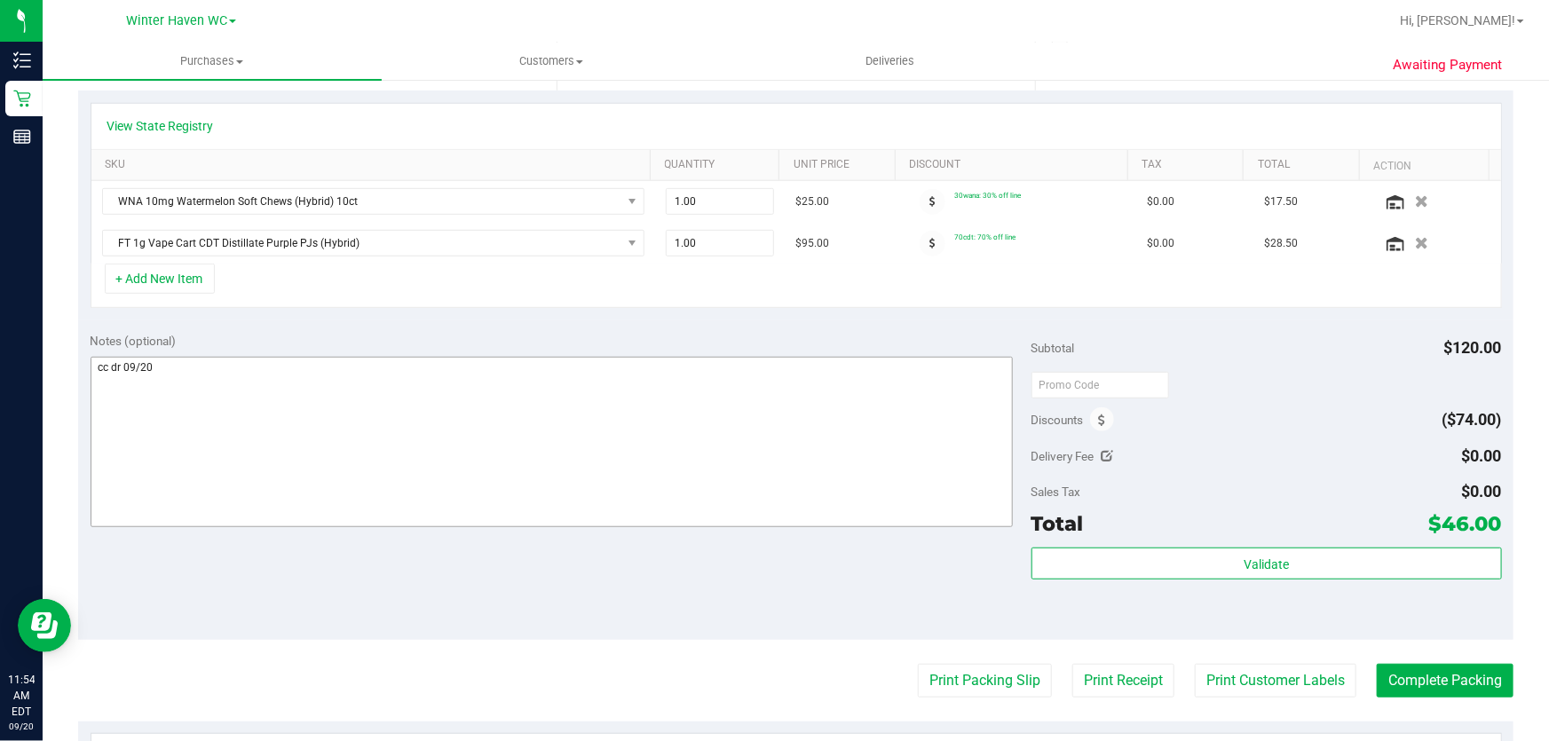
scroll to position [403, 0]
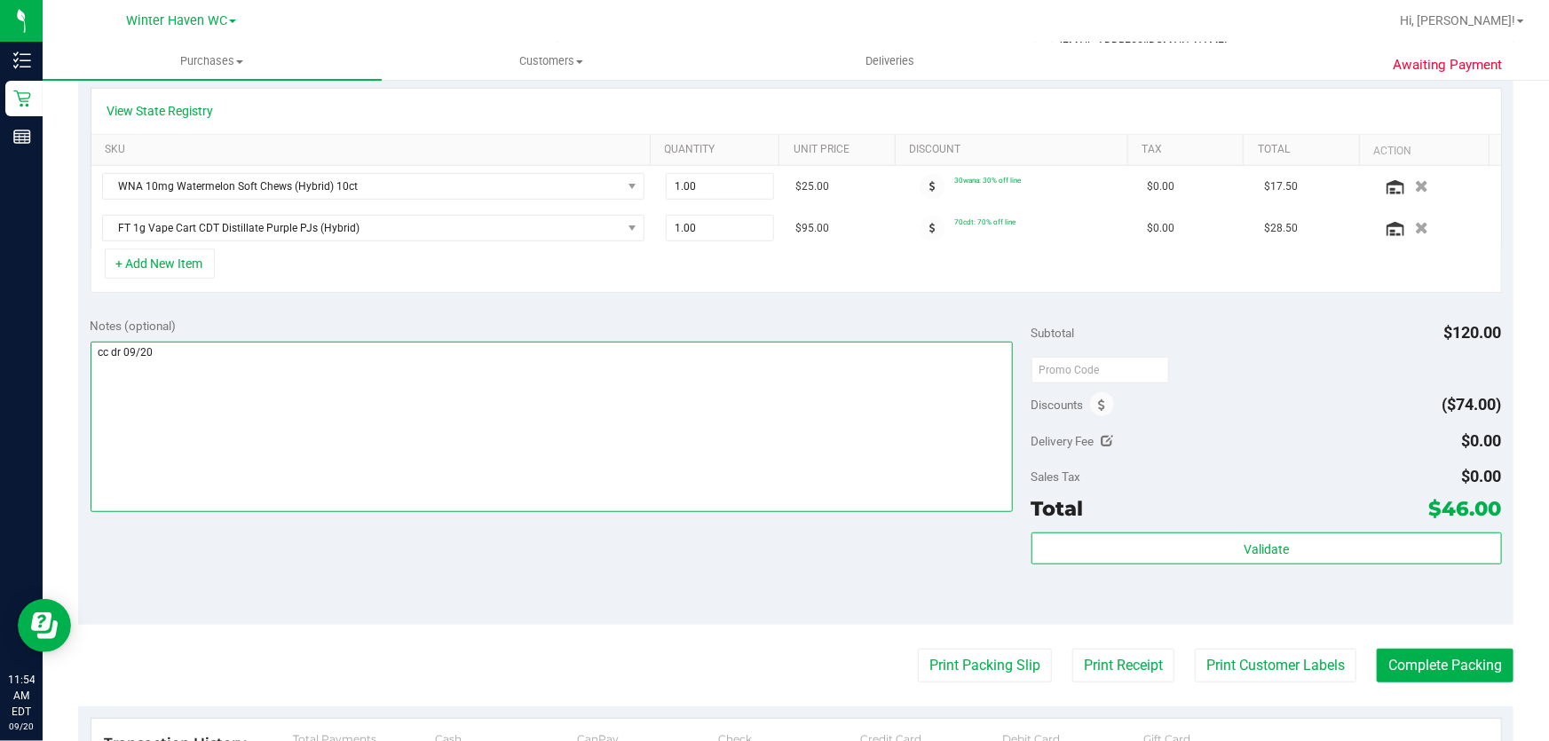
click at [367, 438] on textarea at bounding box center [552, 427] width 923 height 170
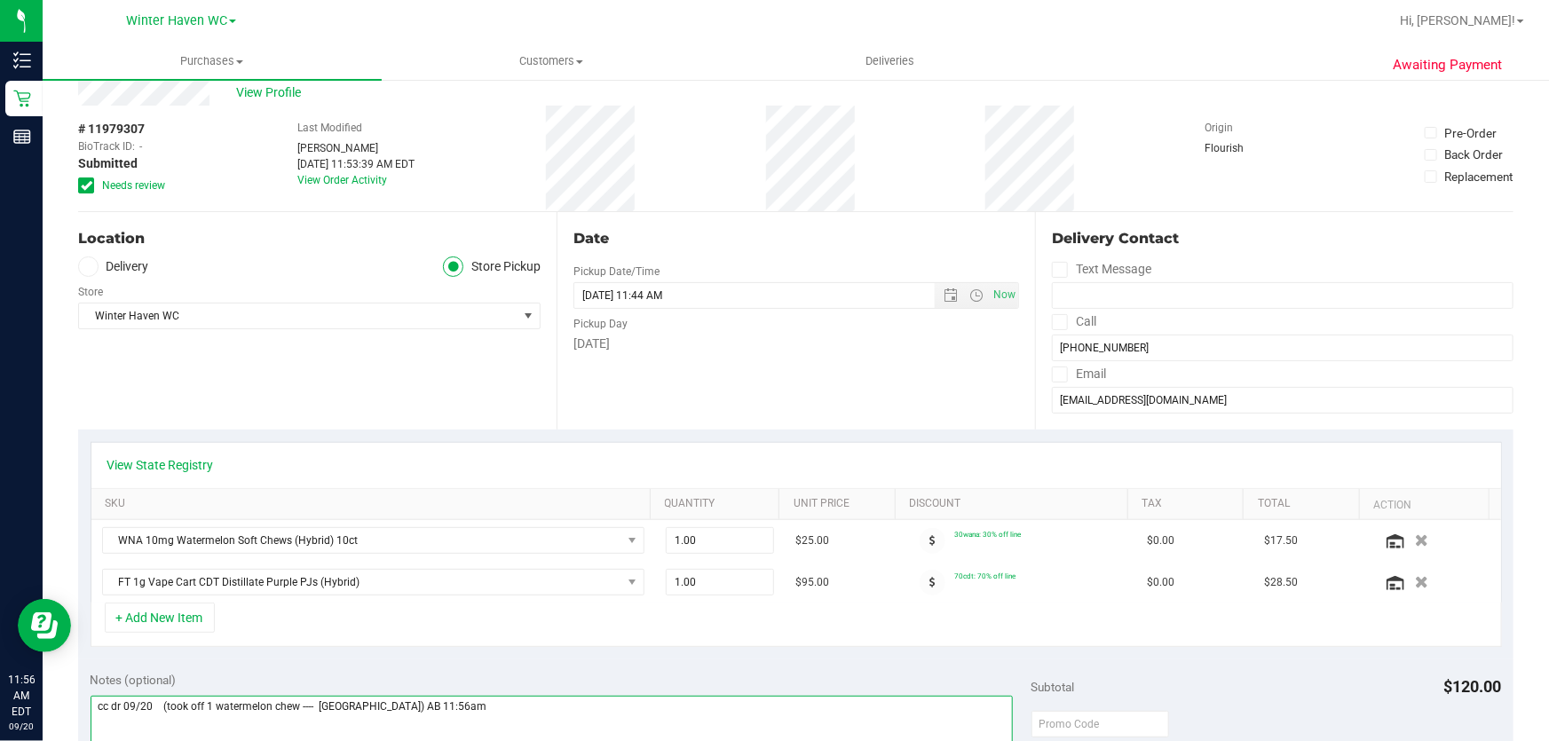
scroll to position [0, 0]
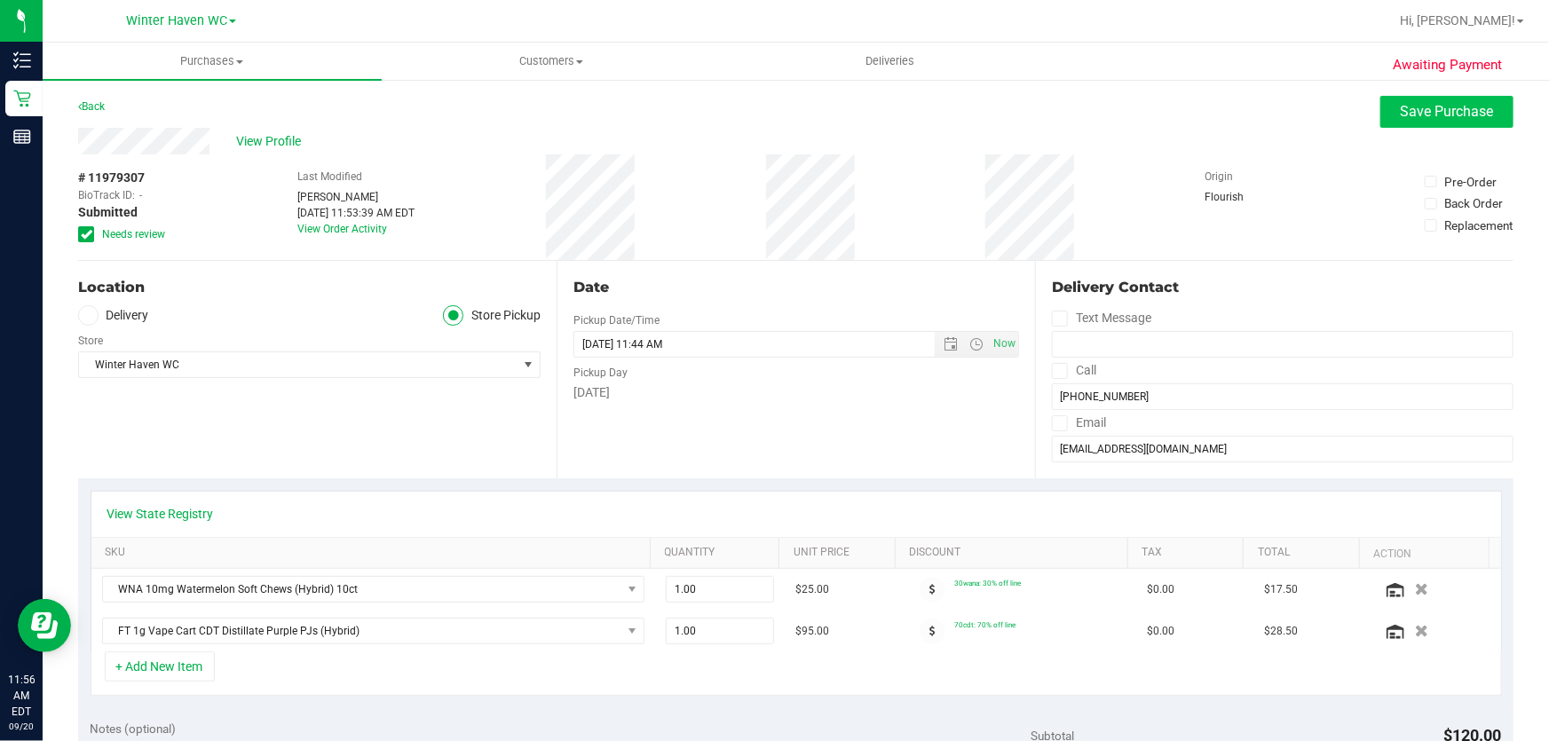
type textarea "cc dr 09/20 (took off 1 watermelon chew ---- [GEOGRAPHIC_DATA]) AB 11:56am"
click at [1441, 115] on span "Save Purchase" at bounding box center [1447, 111] width 93 height 17
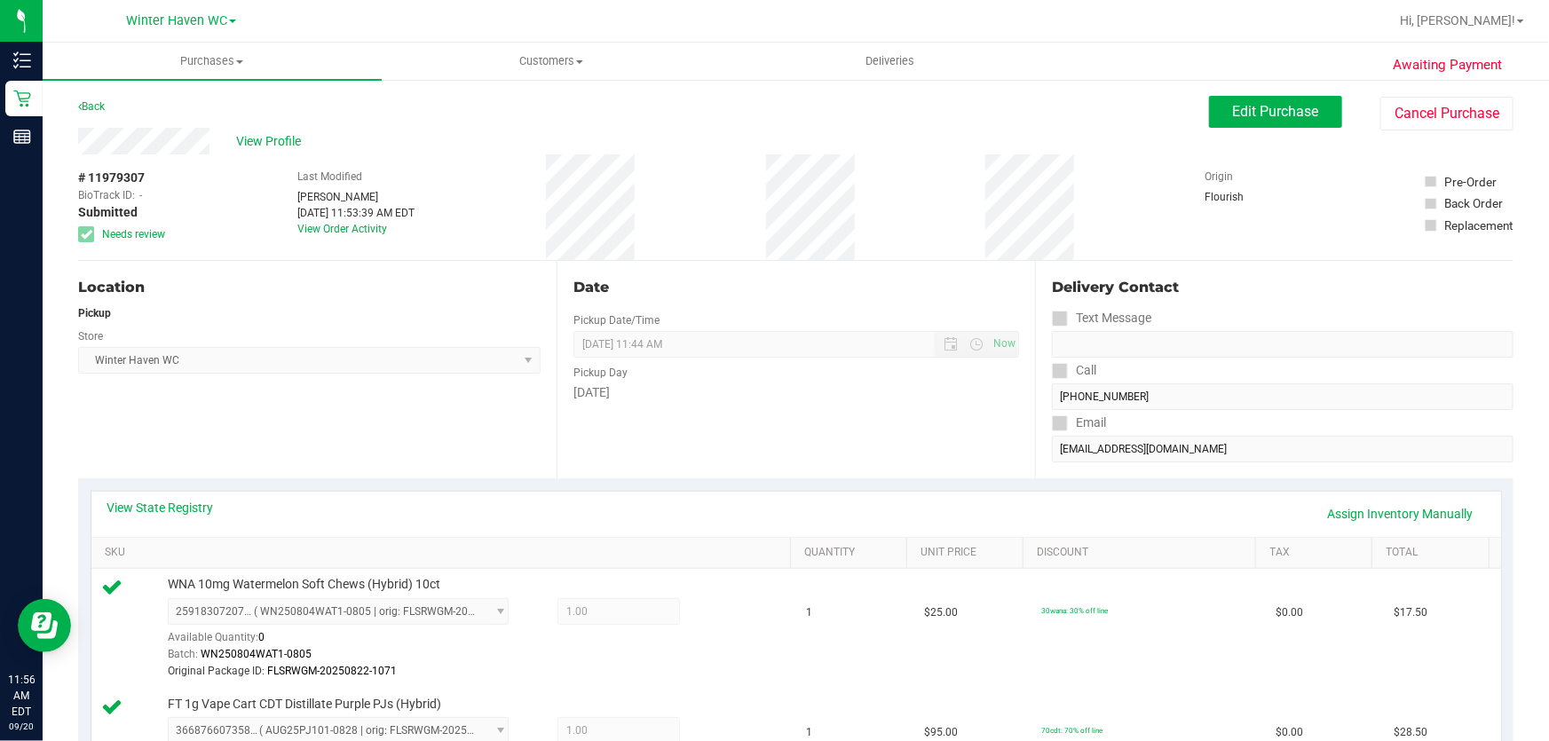
click at [1297, 230] on div "# 11979307 BioTrack ID: - Submitted Needs review Last Modified [PERSON_NAME] [D…" at bounding box center [795, 207] width 1435 height 106
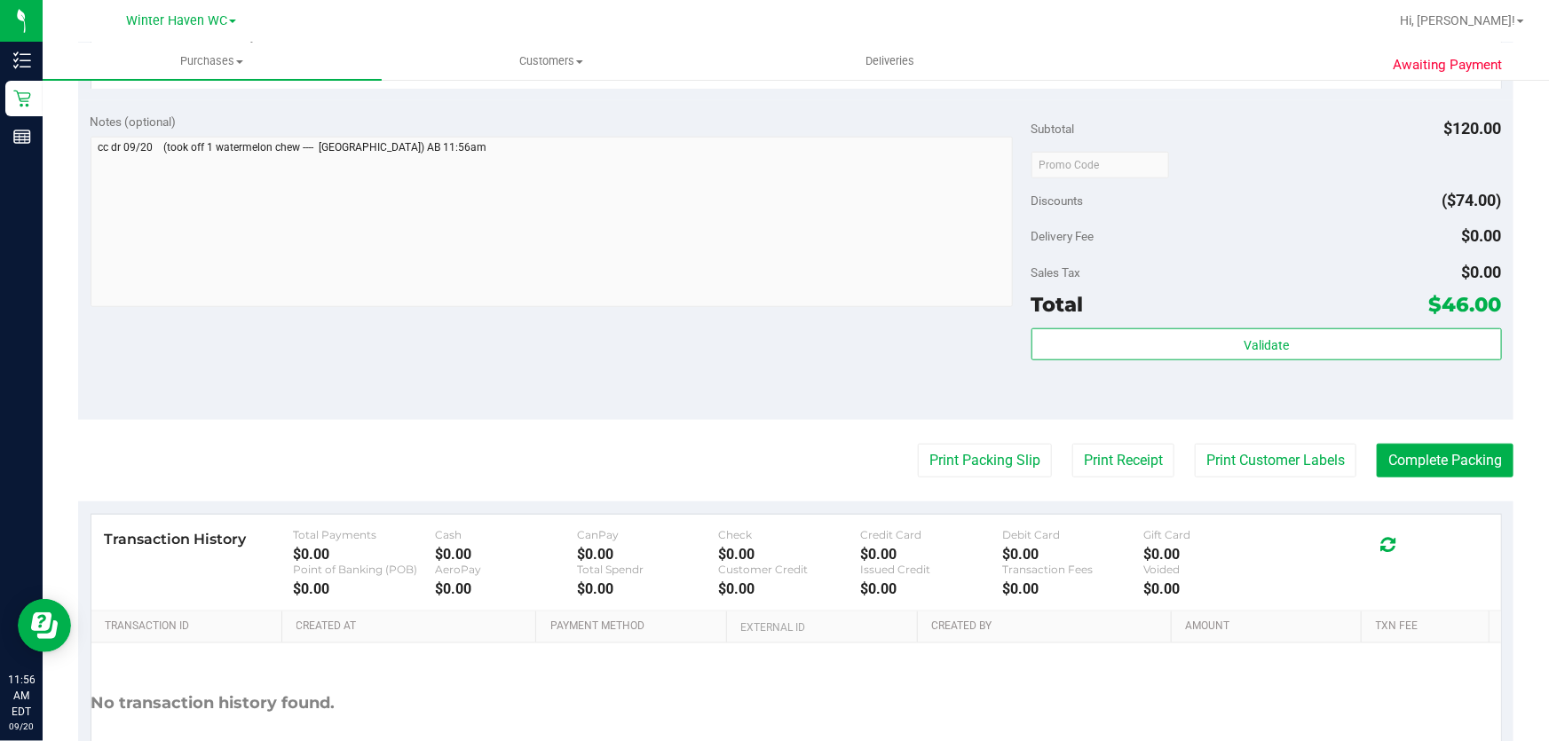
scroll to position [726, 0]
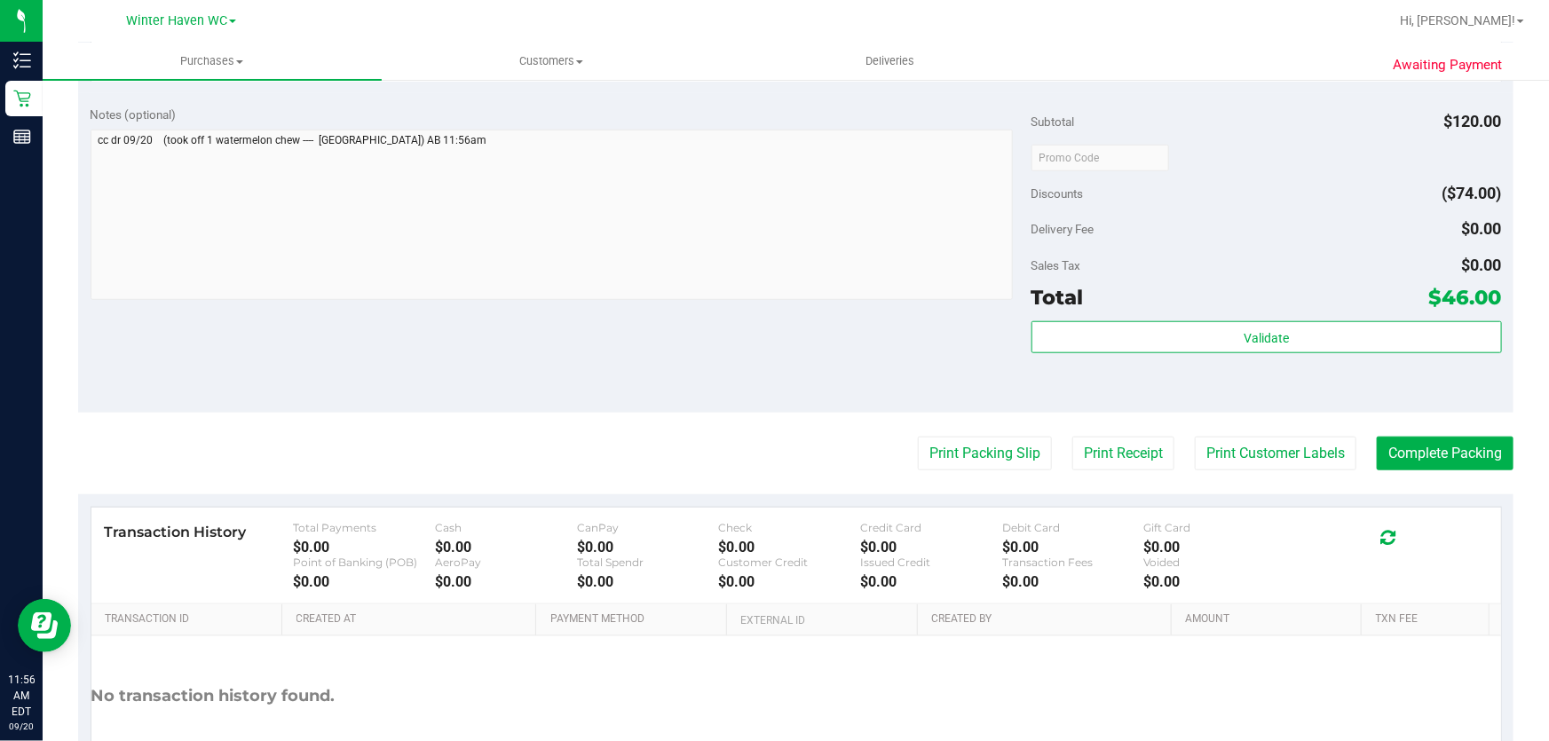
click at [1434, 478] on purchase-details "Back Edit Purchase Cancel Purchase View Profile # 11979307 BioTrack ID: - Submi…" at bounding box center [795, 98] width 1435 height 1456
click at [1434, 470] on purchase-details "Back Edit Purchase Cancel Purchase View Profile # 11979307 BioTrack ID: - Submi…" at bounding box center [795, 98] width 1435 height 1456
click at [1437, 460] on button "Complete Packing" at bounding box center [1445, 454] width 137 height 34
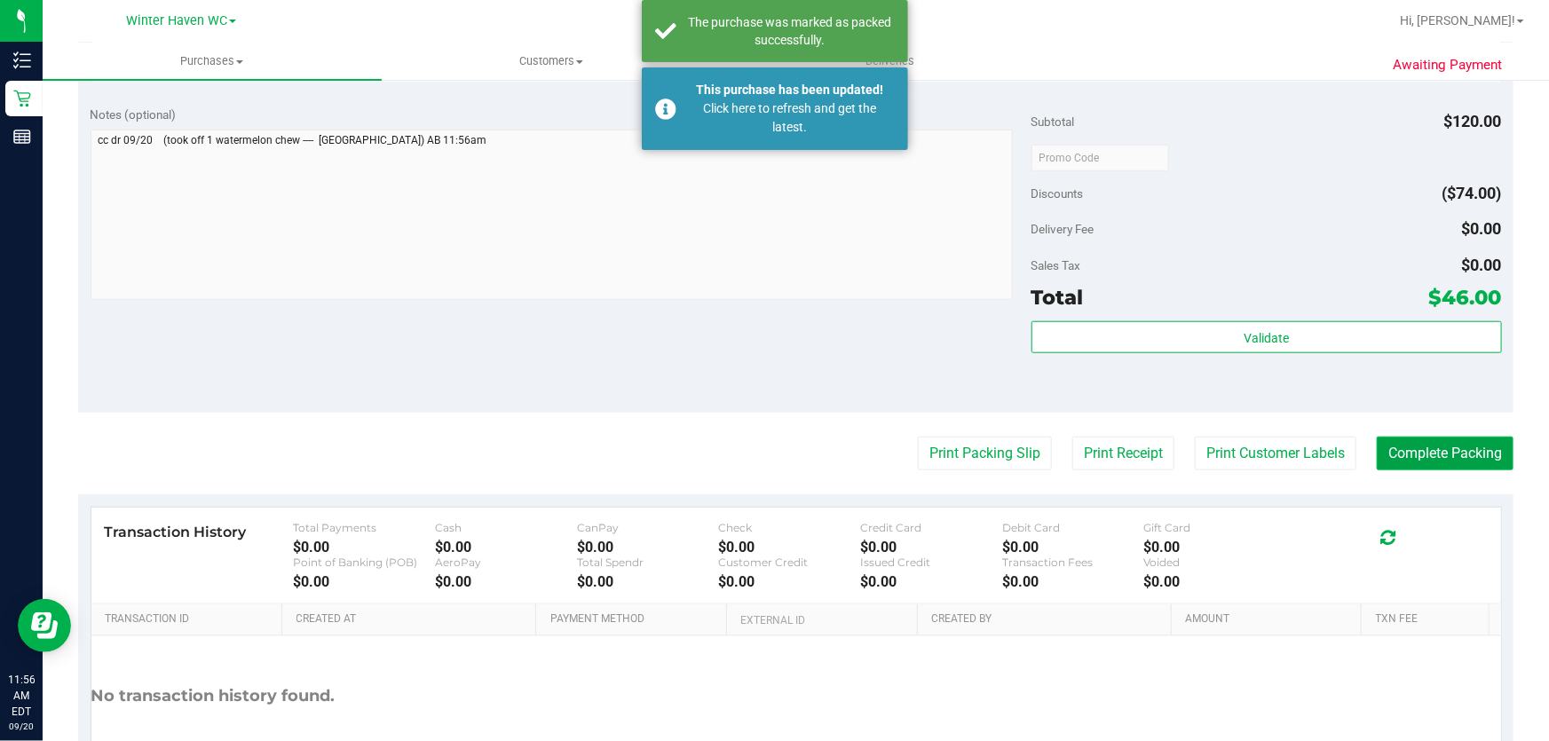
click at [1441, 456] on button "Complete Packing" at bounding box center [1445, 454] width 137 height 34
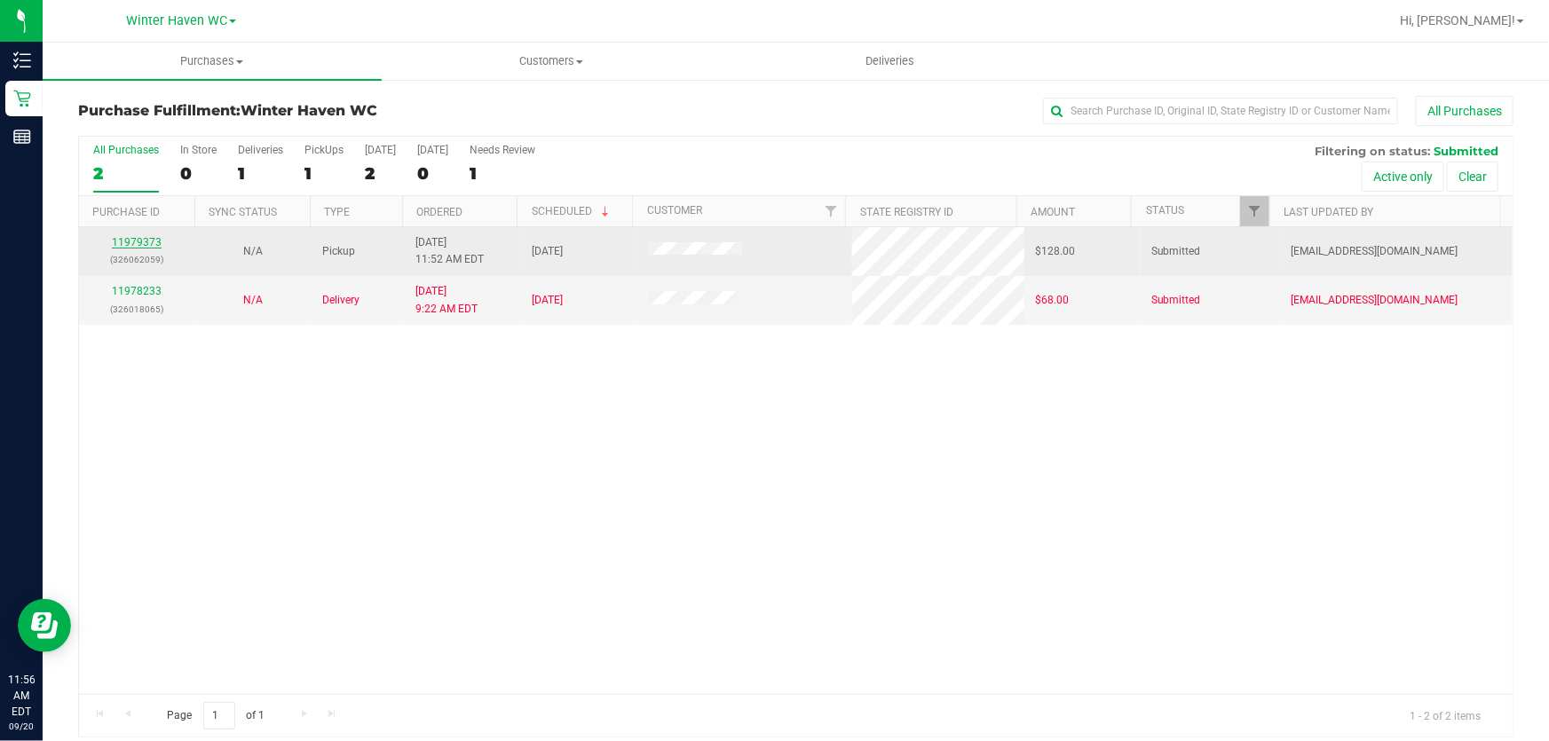
click at [134, 241] on link "11979373" at bounding box center [137, 242] width 50 height 12
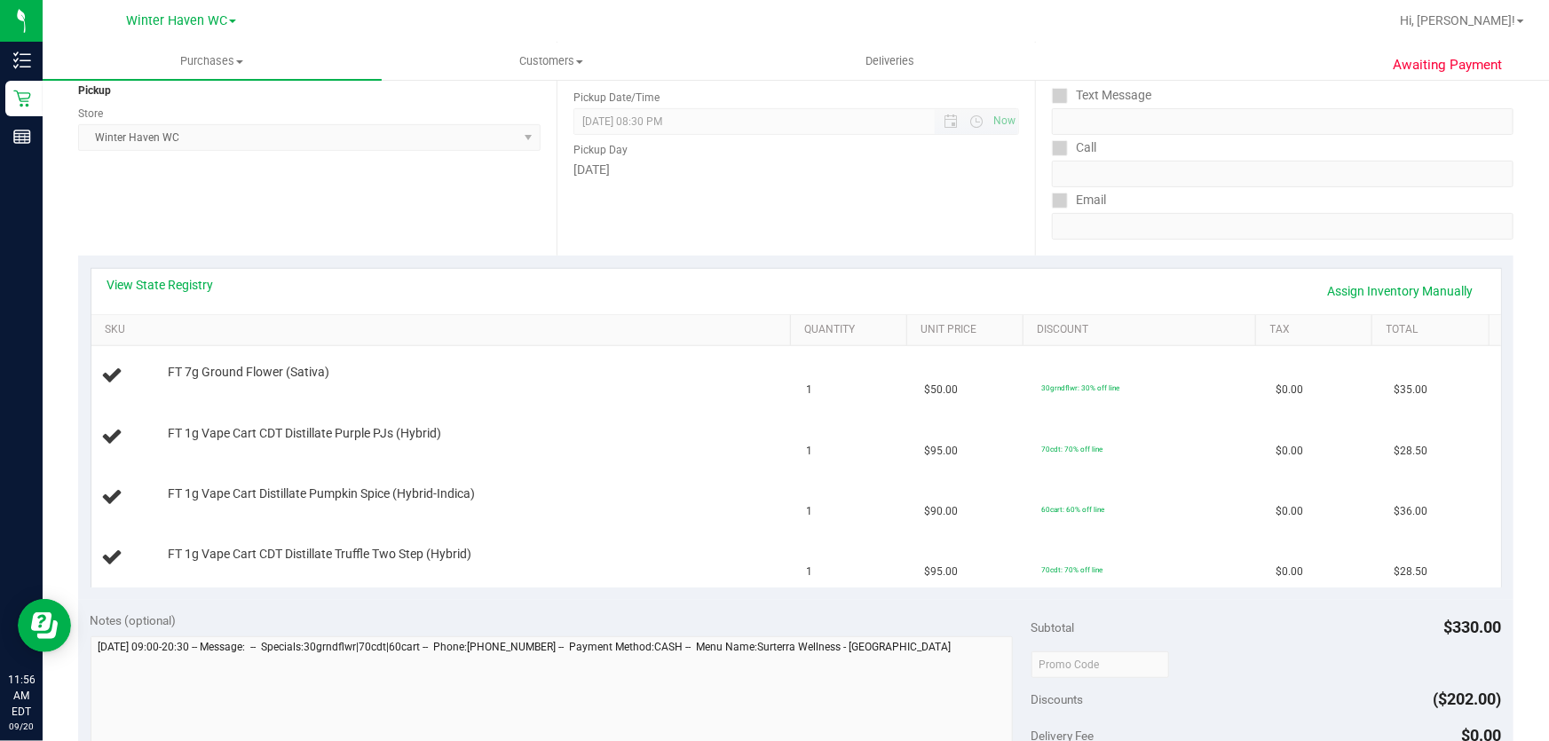
scroll to position [241, 0]
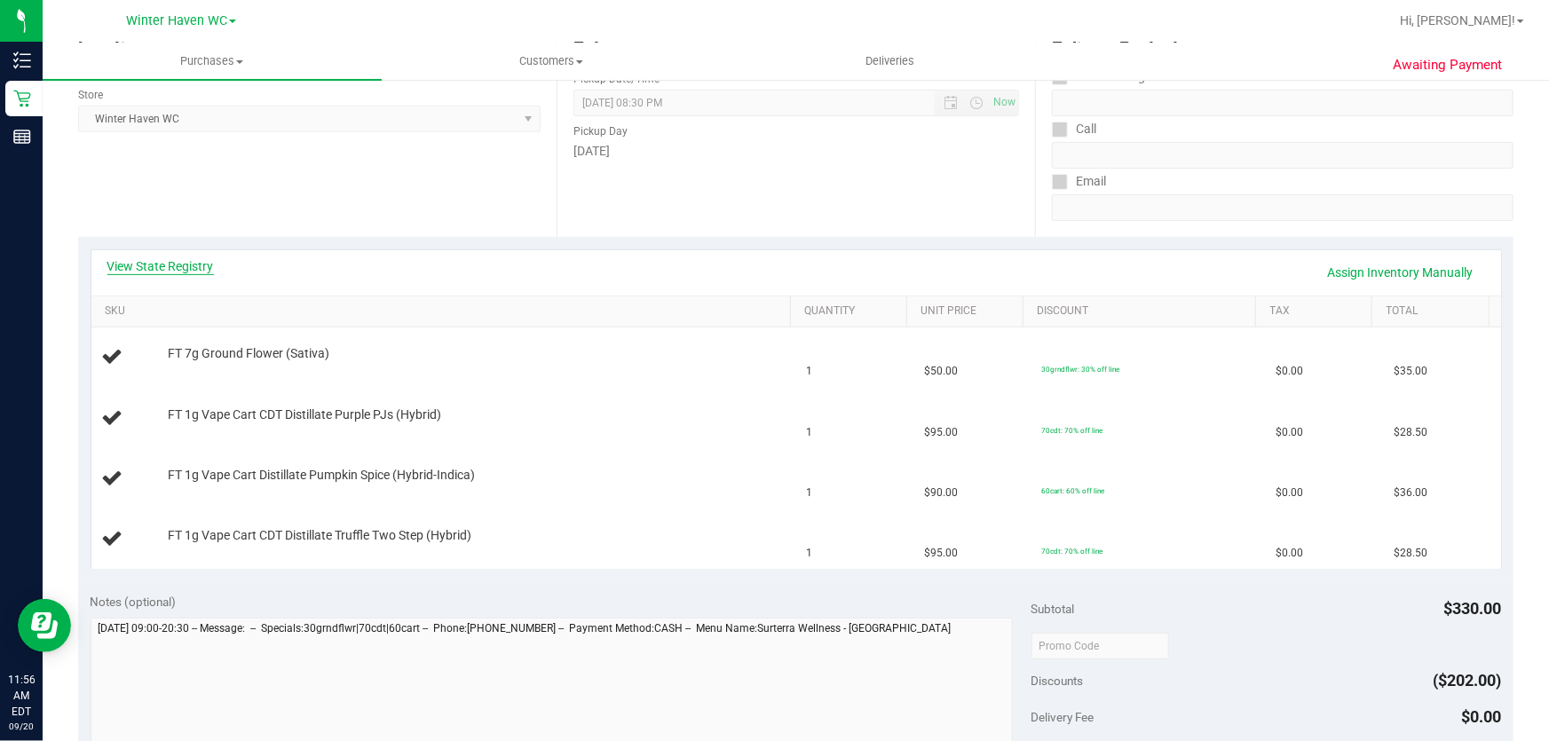
click at [200, 270] on link "View State Registry" at bounding box center [160, 266] width 107 height 18
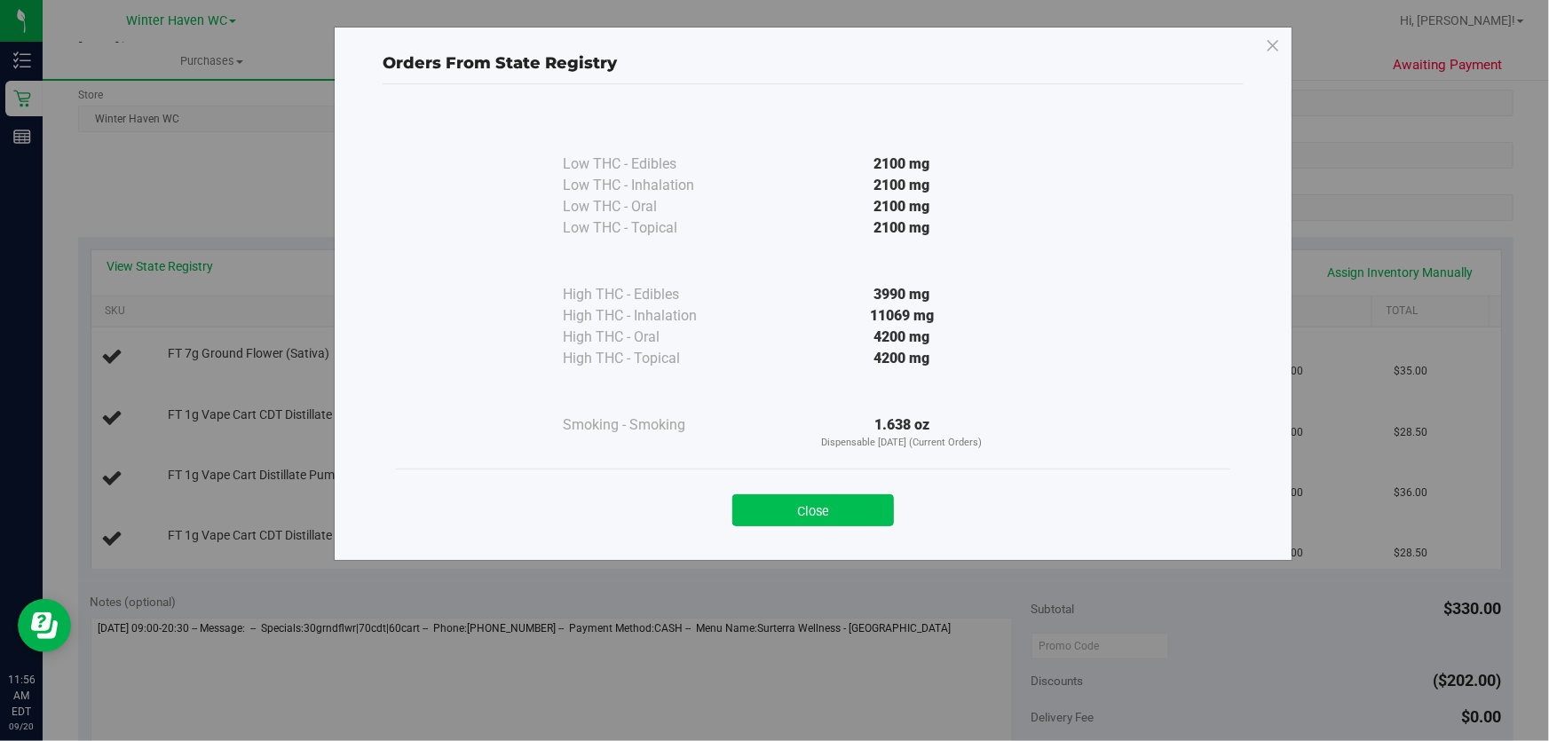
click at [790, 509] on button "Close" at bounding box center [813, 510] width 162 height 32
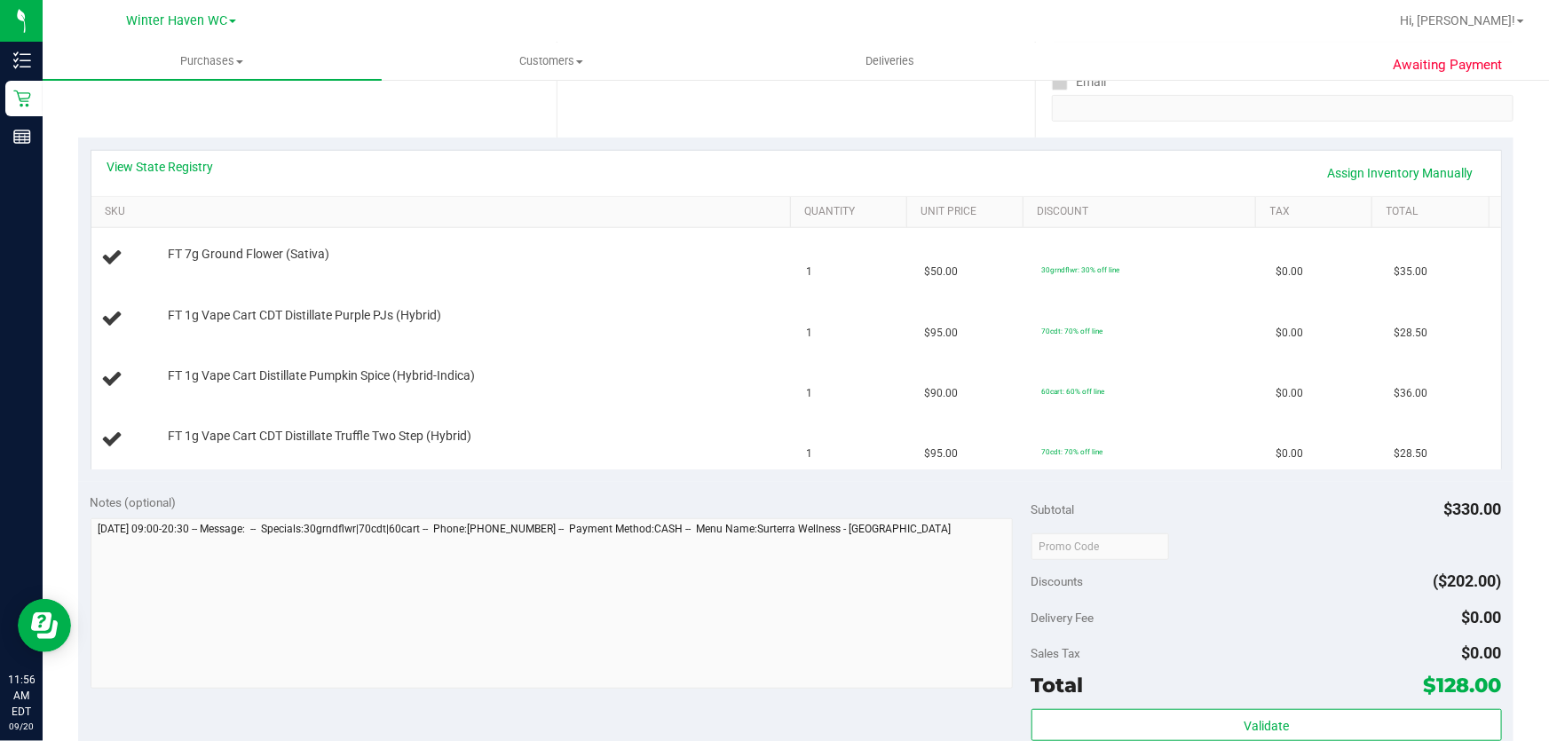
scroll to position [322, 0]
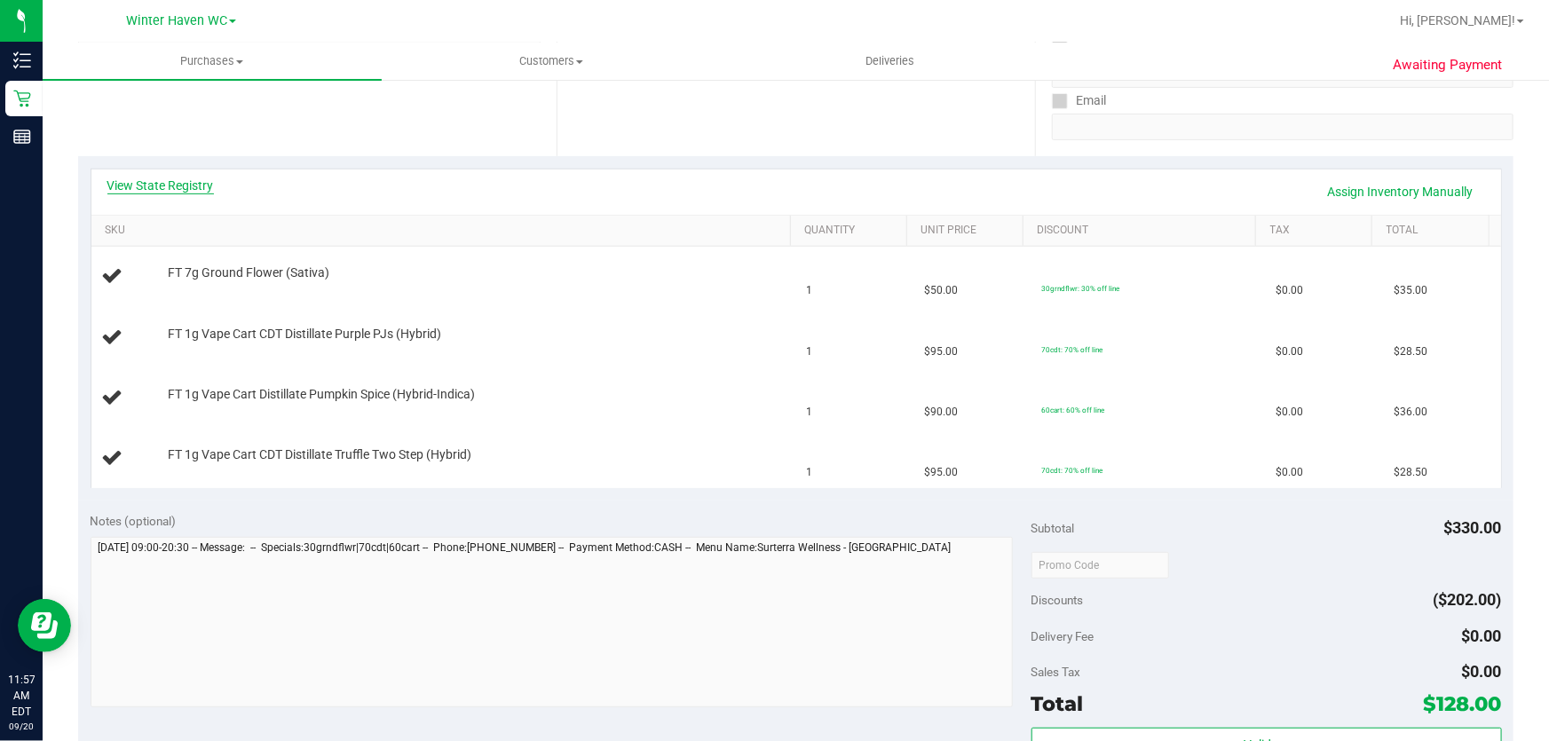
click at [201, 184] on link "View State Registry" at bounding box center [160, 186] width 107 height 18
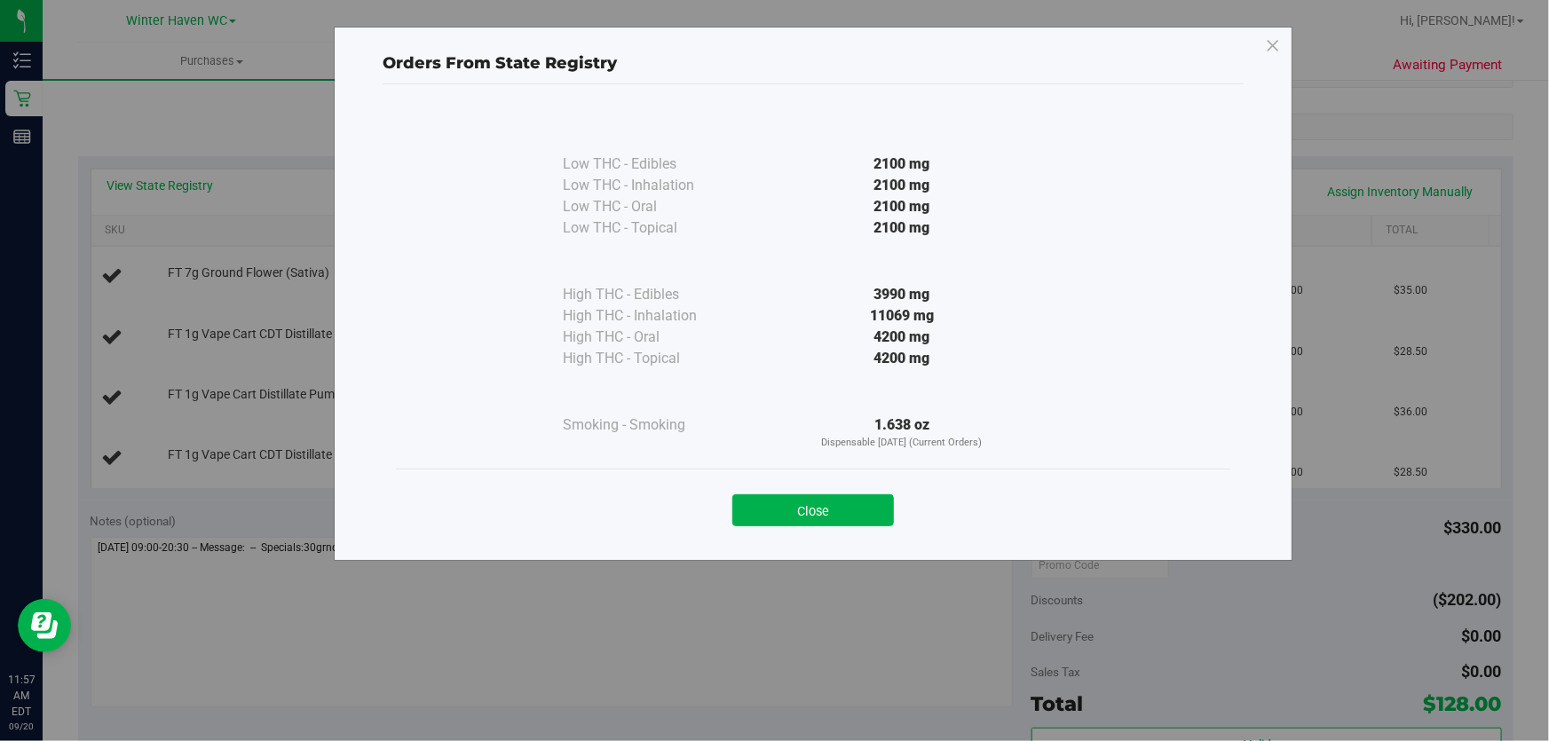
click at [814, 201] on div "2100 mg" at bounding box center [901, 206] width 323 height 21
click at [820, 505] on button "Close" at bounding box center [813, 510] width 162 height 32
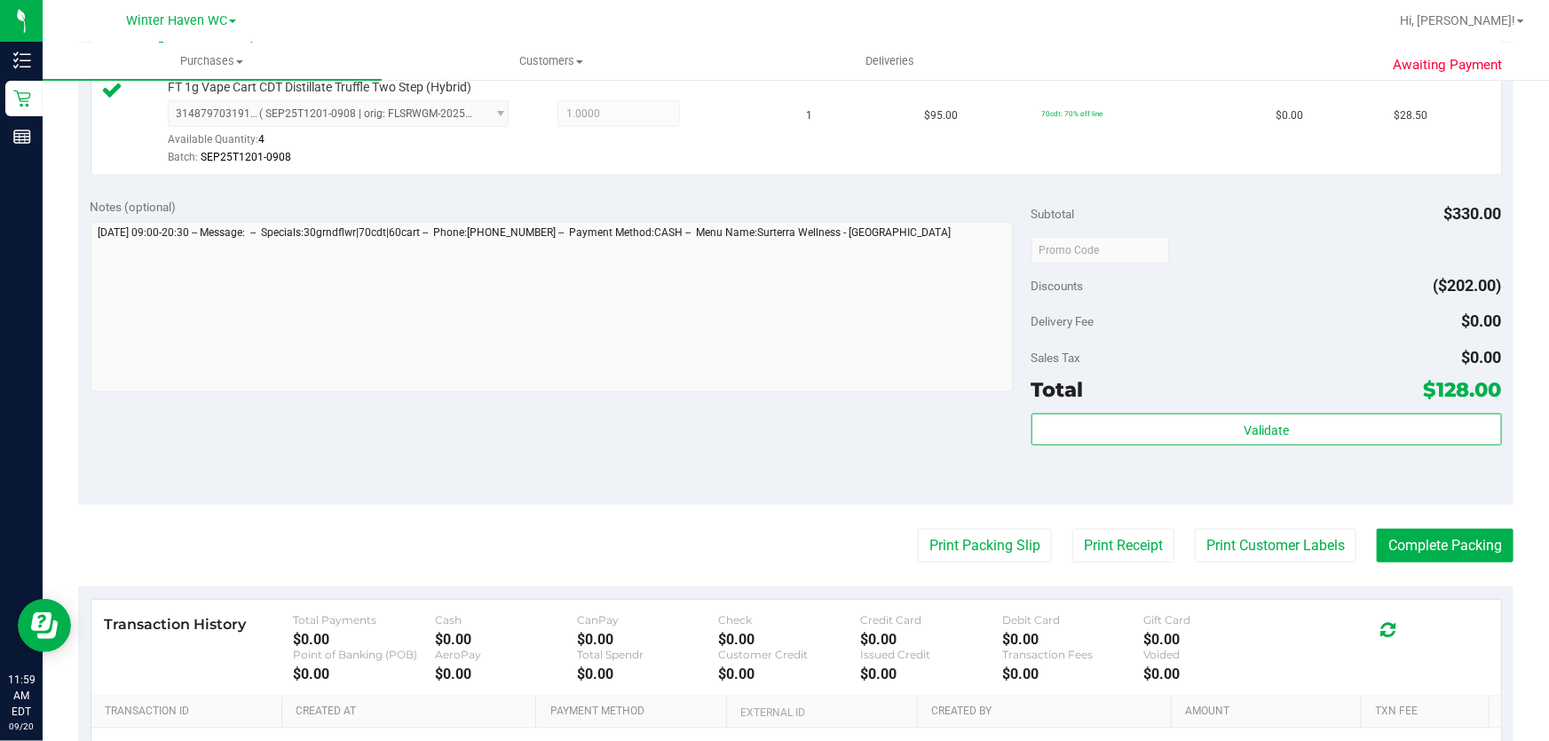
scroll to position [807, 0]
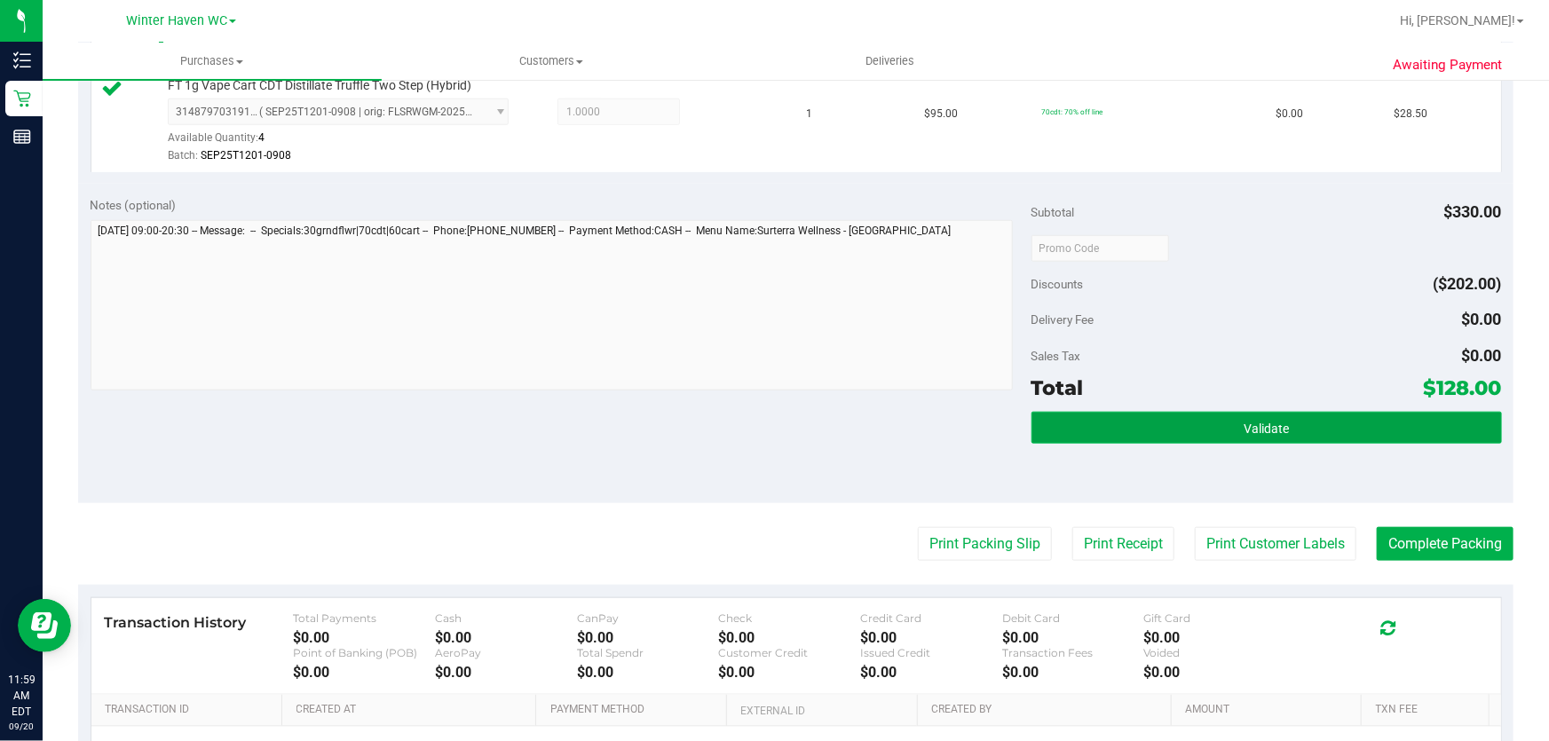
click at [1251, 422] on span "Validate" at bounding box center [1265, 429] width 45 height 14
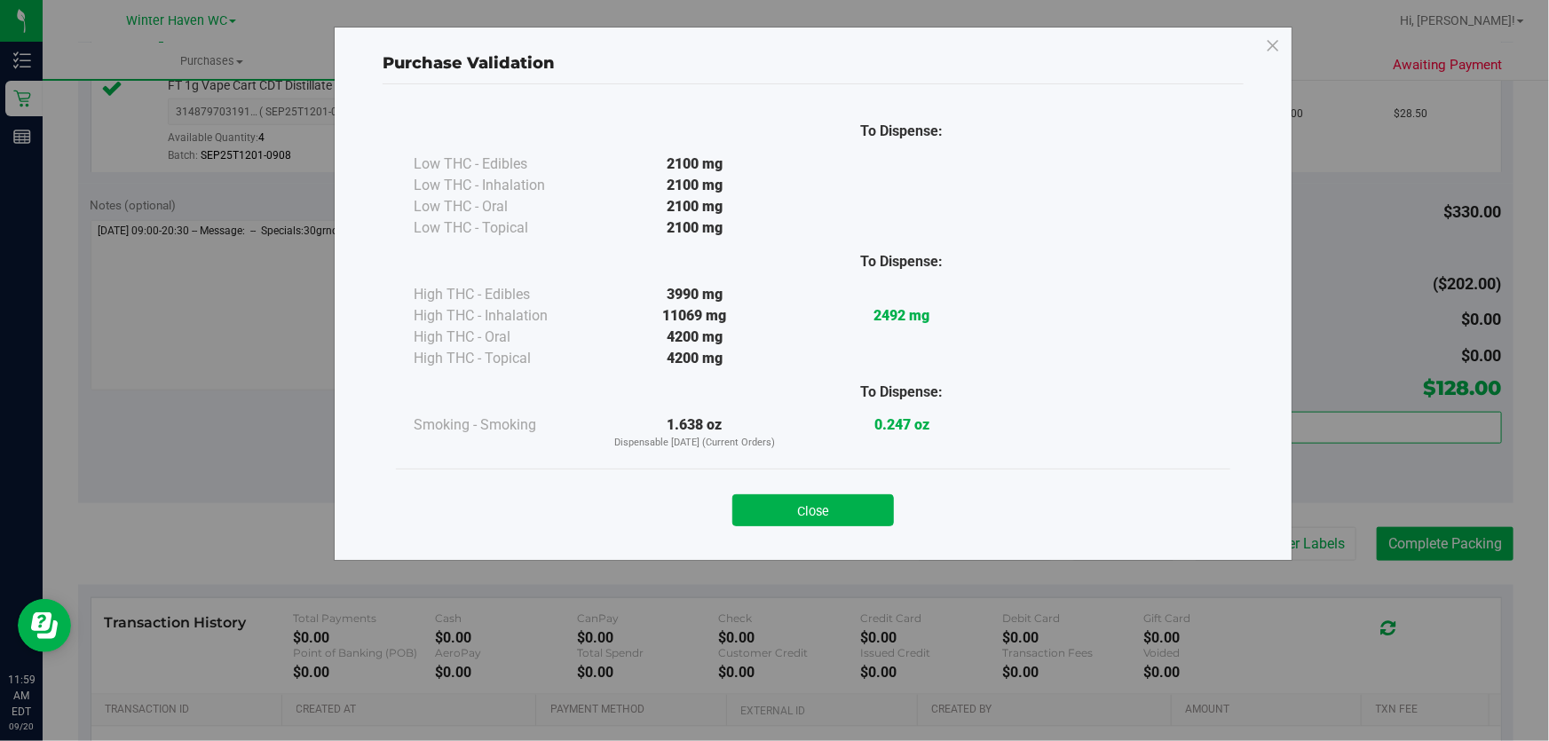
click at [861, 500] on button "Close" at bounding box center [813, 510] width 162 height 32
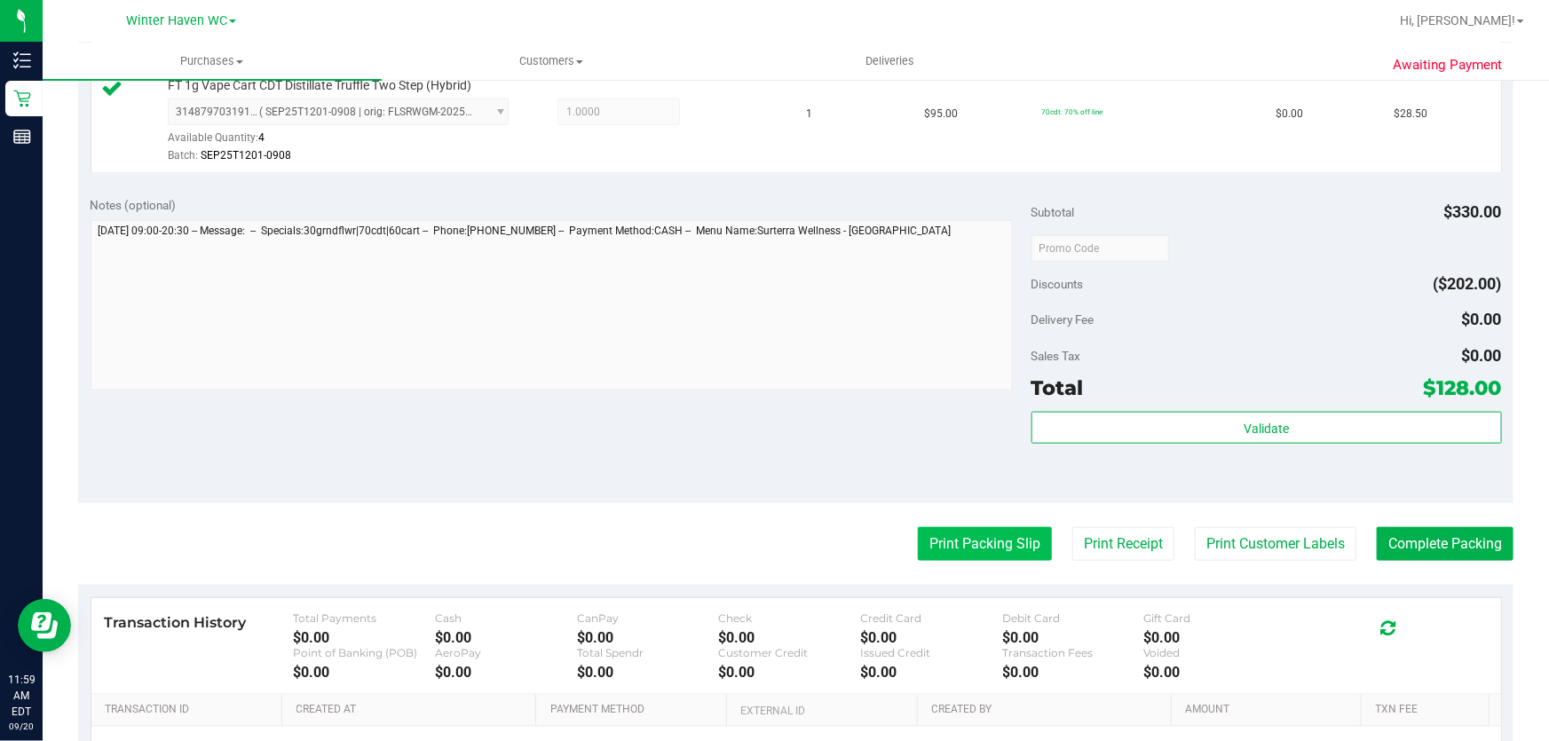
click at [976, 547] on button "Print Packing Slip" at bounding box center [985, 544] width 134 height 34
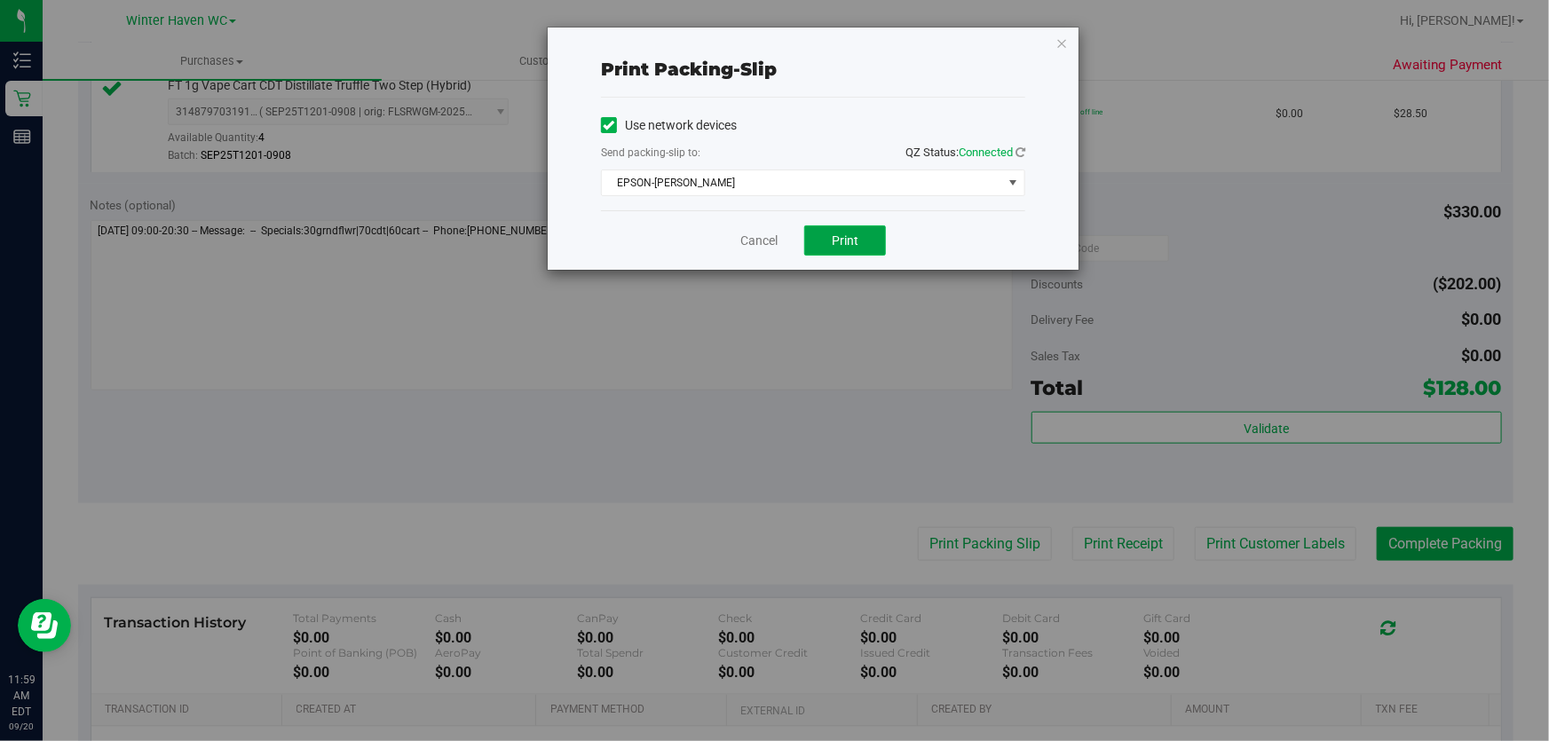
click at [854, 234] on span "Print" at bounding box center [845, 240] width 27 height 14
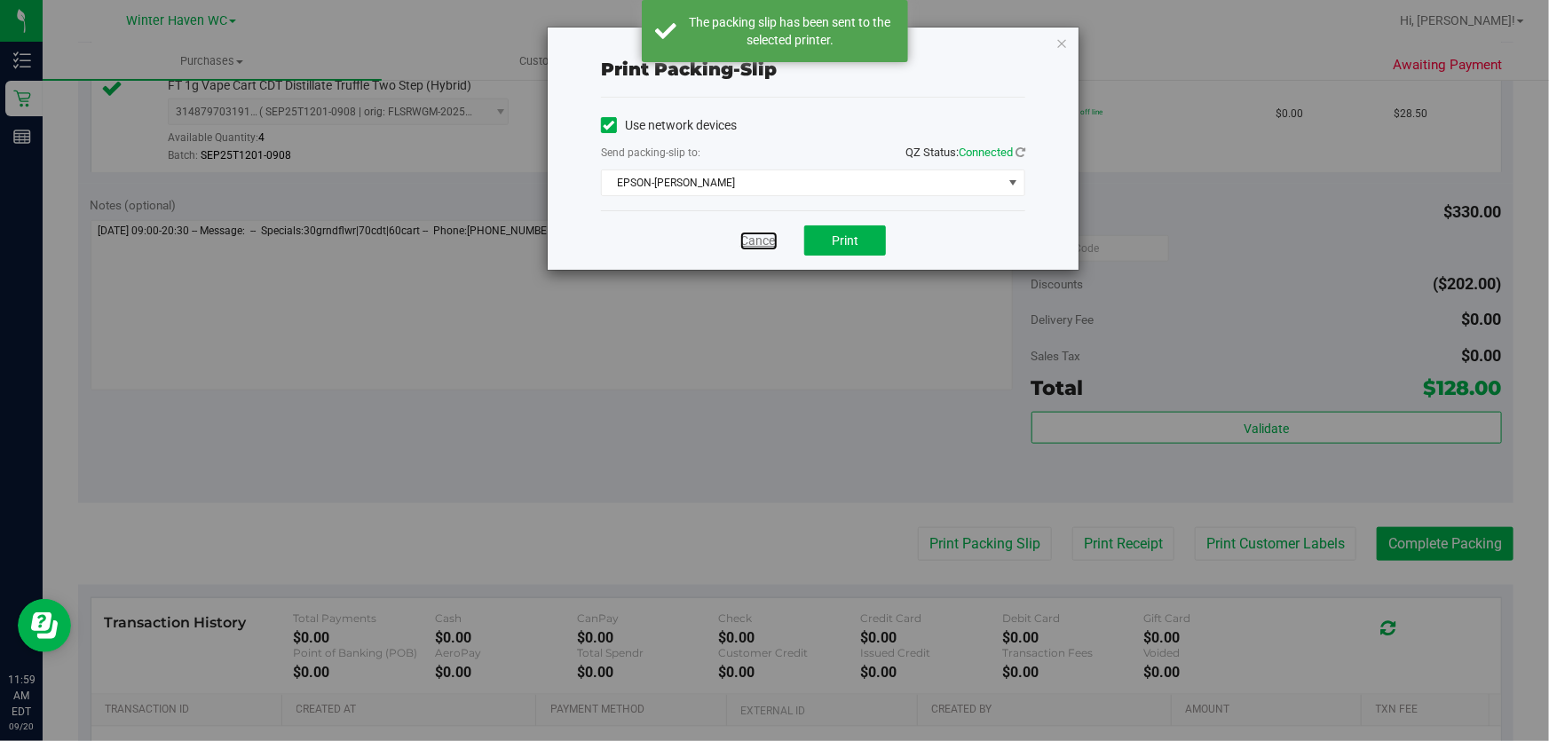
click at [750, 239] on link "Cancel" at bounding box center [758, 241] width 37 height 19
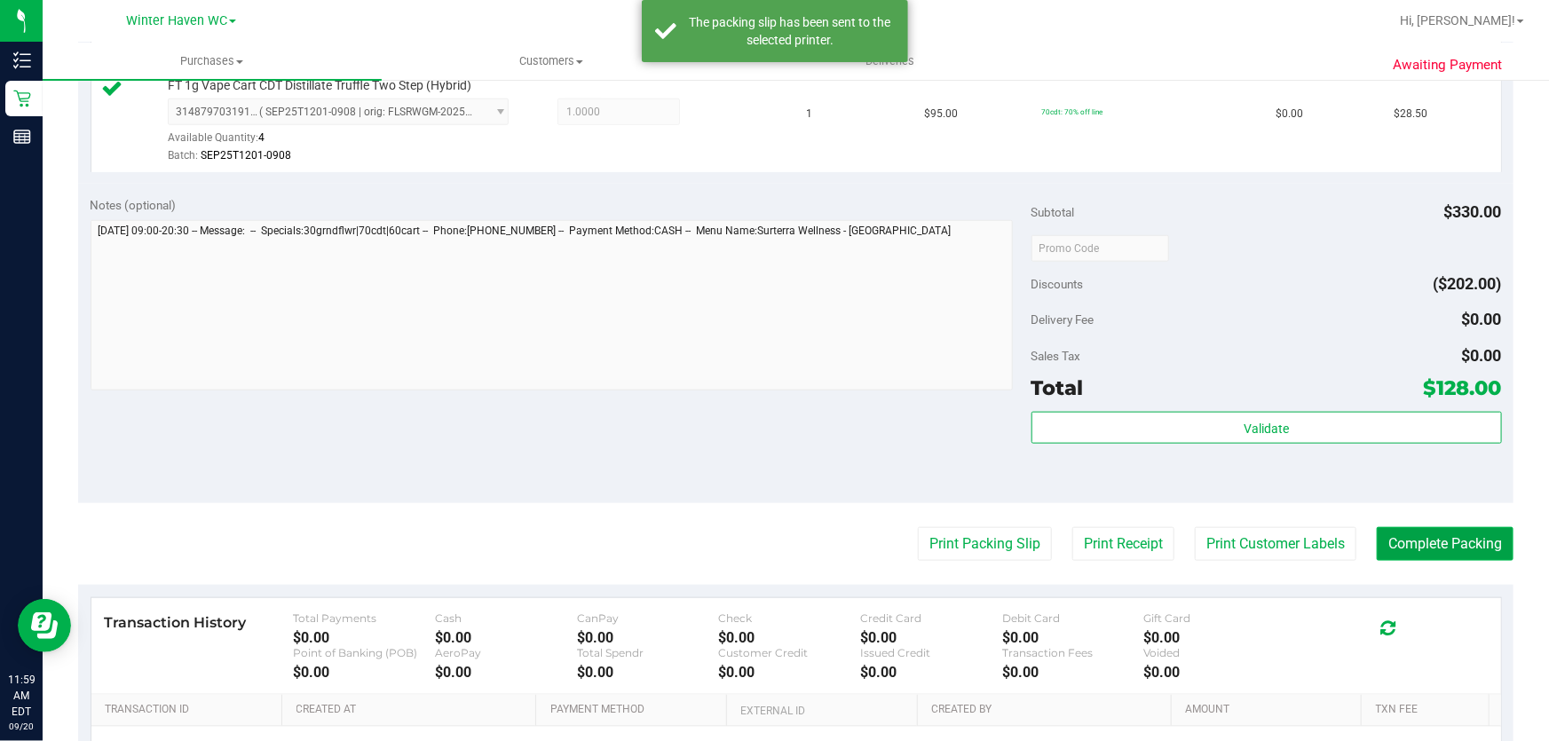
click at [1410, 536] on button "Complete Packing" at bounding box center [1445, 544] width 137 height 34
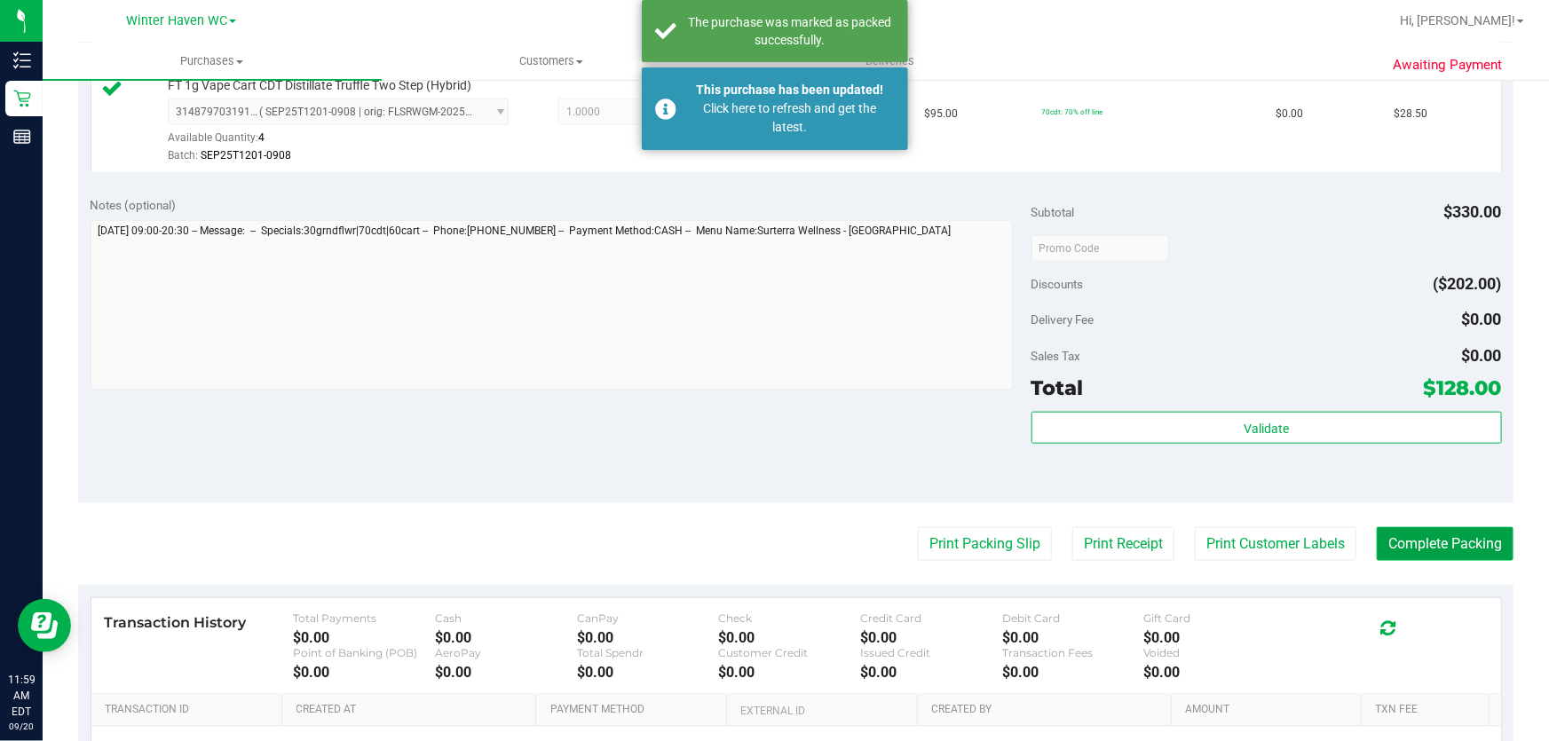
click at [1410, 536] on button "Complete Packing" at bounding box center [1445, 544] width 137 height 34
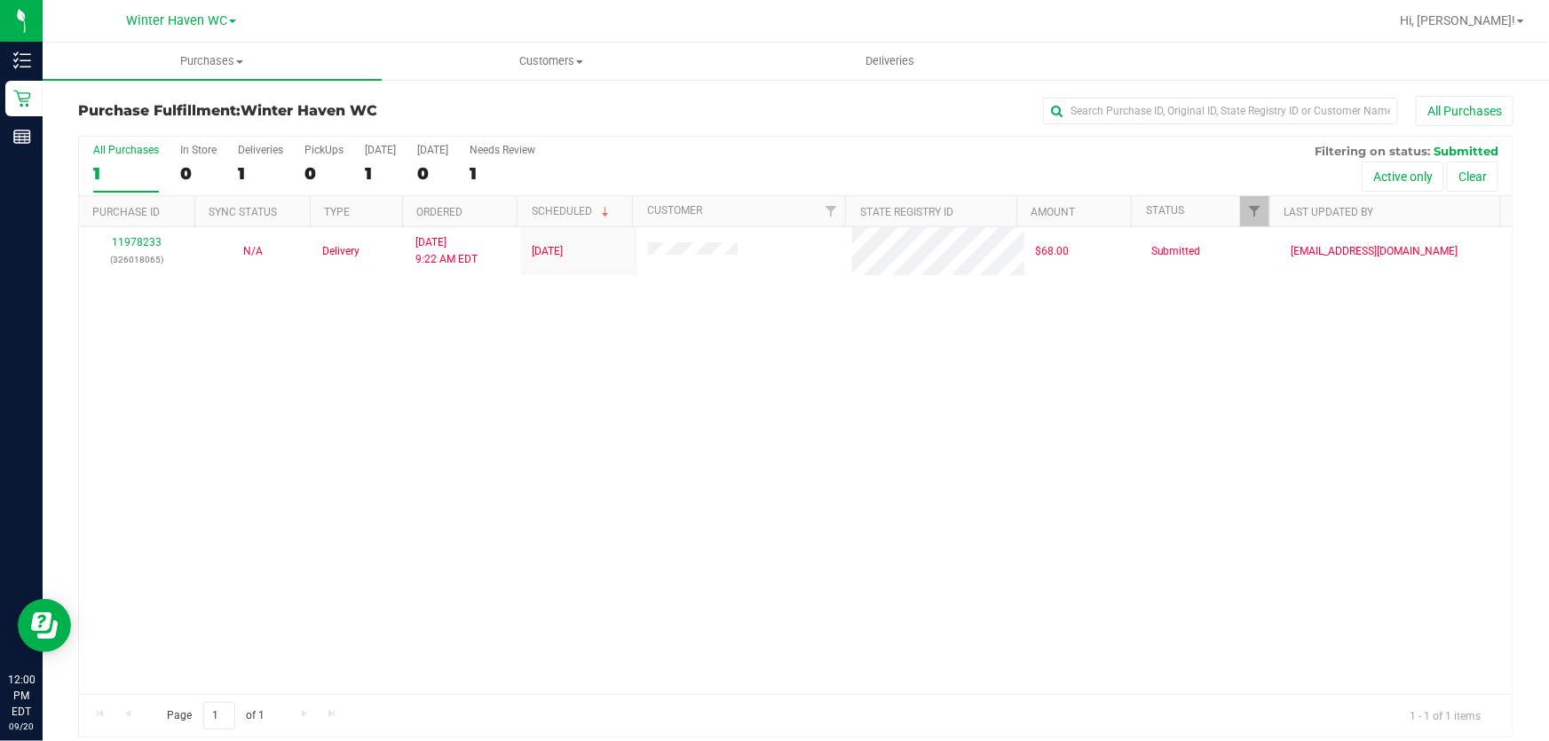
click at [952, 146] on div "All Purchases 1 In Store 0 Deliveries 1 PickUps 0 [DATE] 1 [DATE] 0 Needs Revie…" at bounding box center [795, 144] width 1433 height 14
click at [695, 443] on div "11978233 (326018065) N/A Delivery [DATE] 9:22 AM EDT 9/20/2025 $68.00 Submitted…" at bounding box center [795, 460] width 1433 height 467
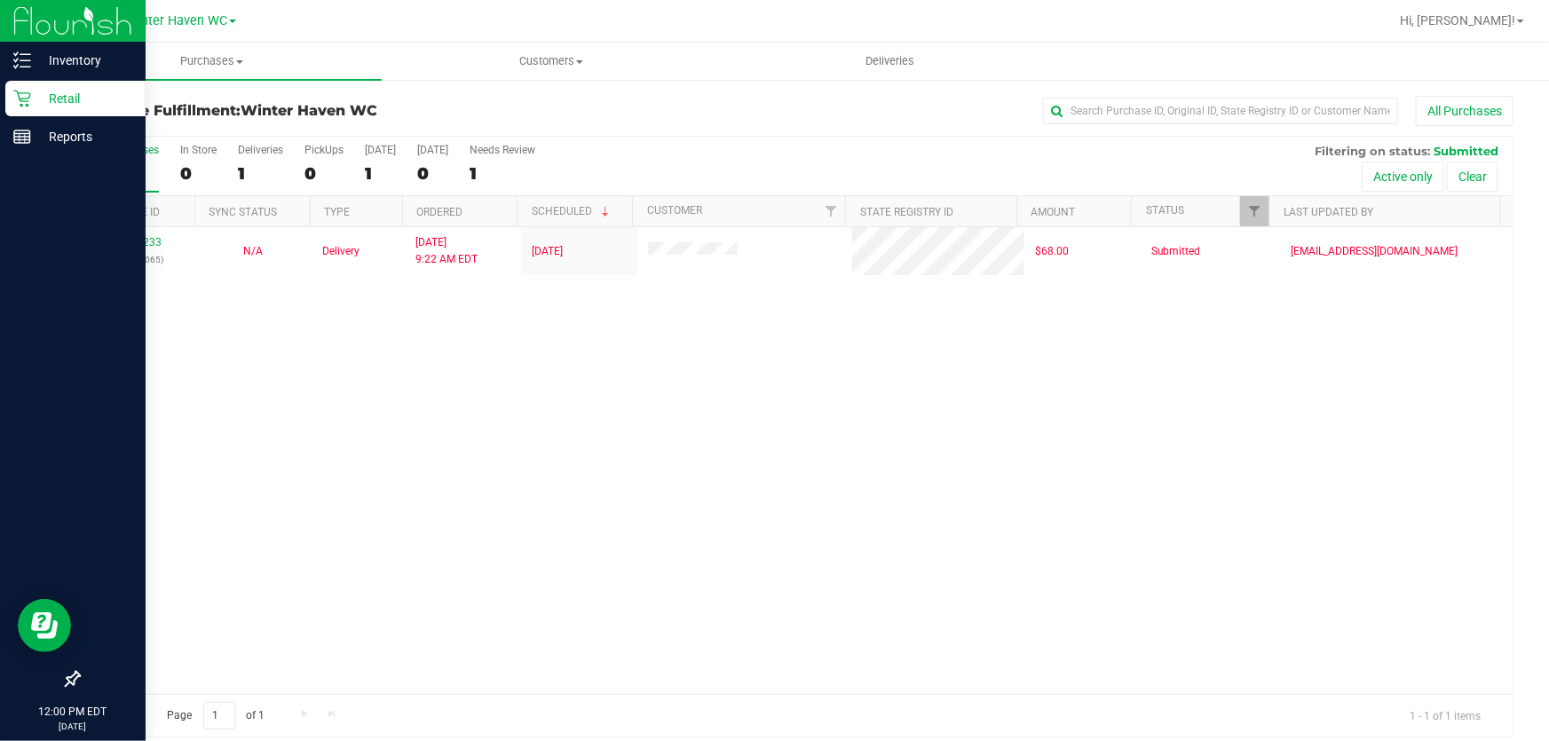
click at [75, 99] on p "Retail" at bounding box center [84, 98] width 107 height 21
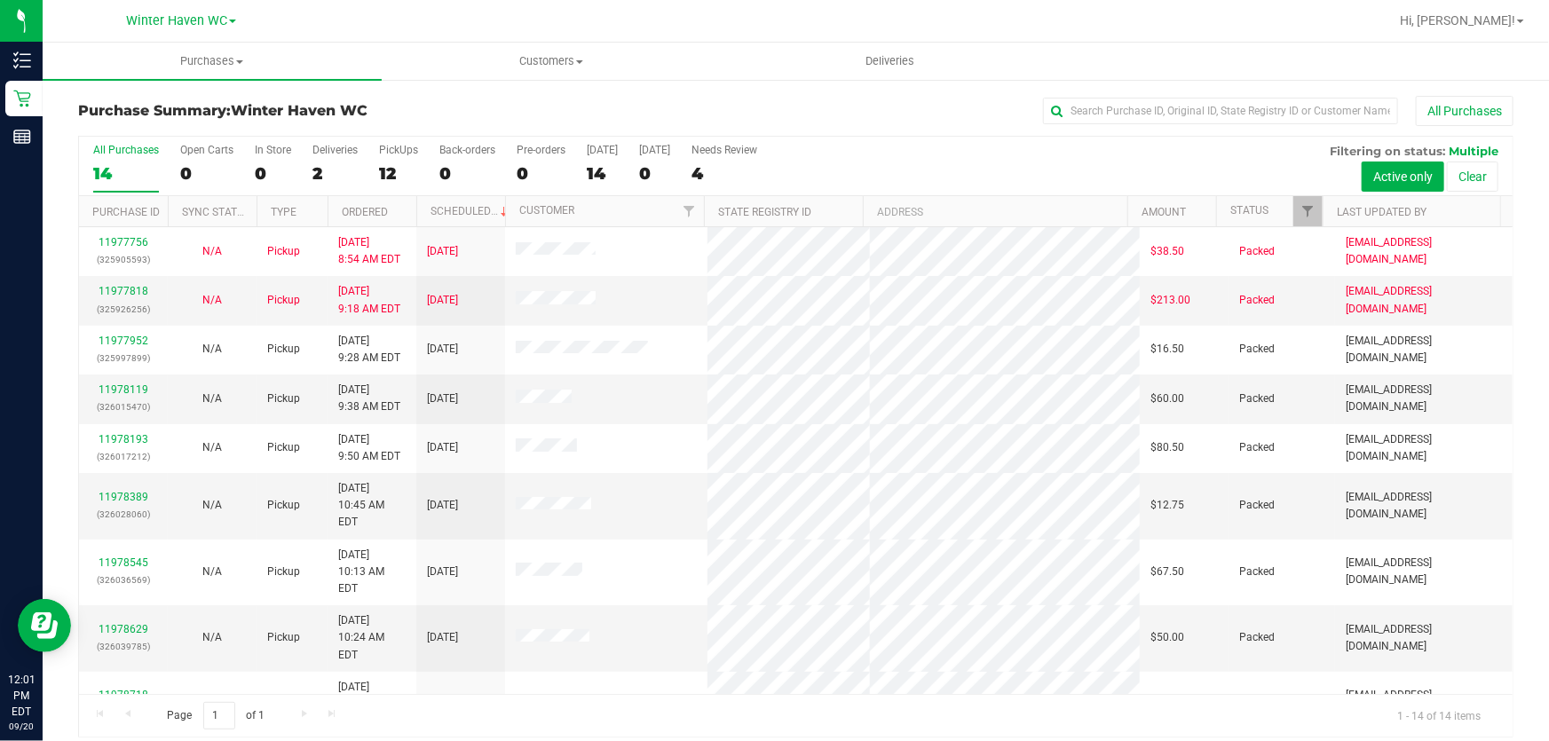
click at [937, 154] on div "All Purchases 14 Open Carts 0 In Store 0 Deliveries 2 PickUps 12 Back-orders 0 …" at bounding box center [795, 166] width 1433 height 59
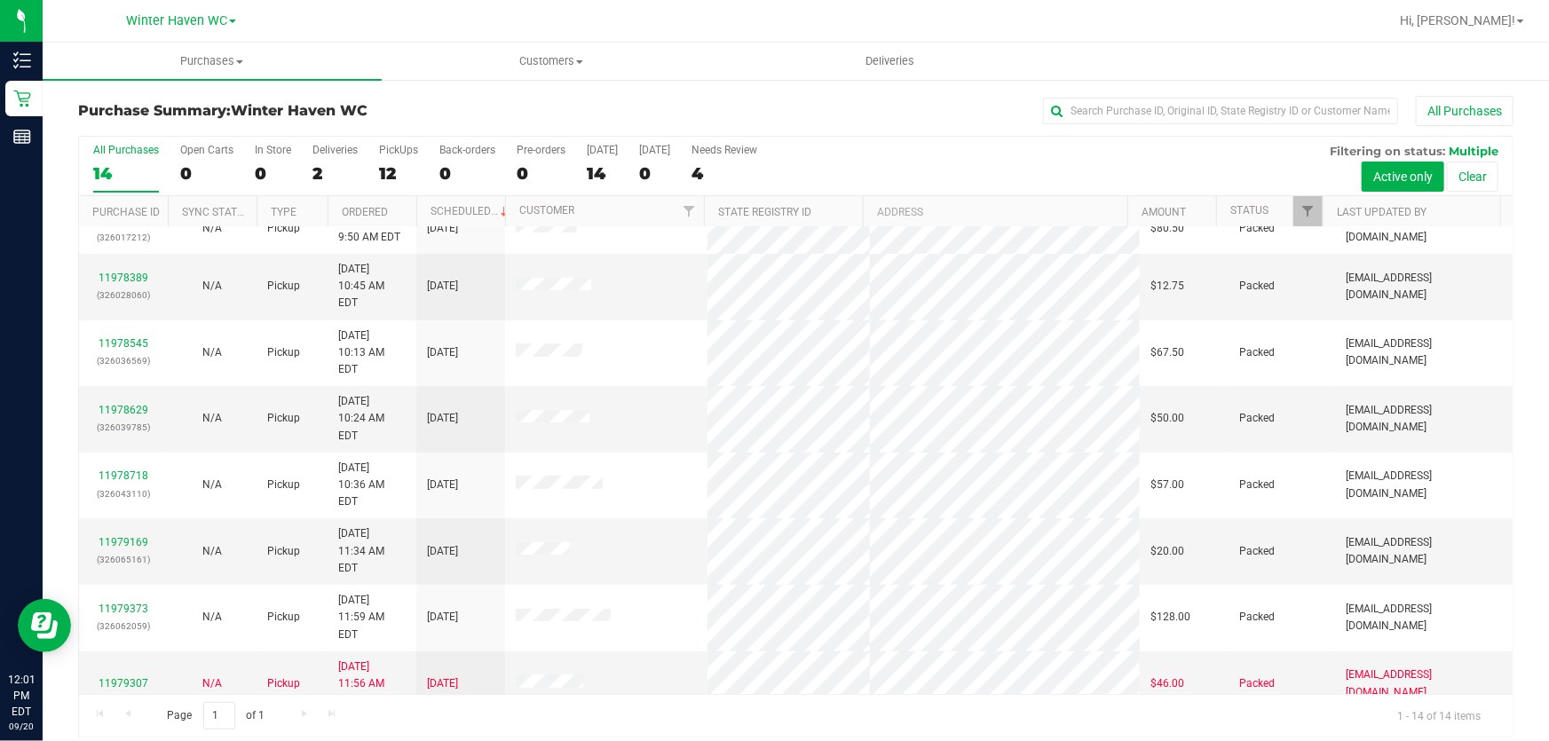
scroll to position [13, 0]
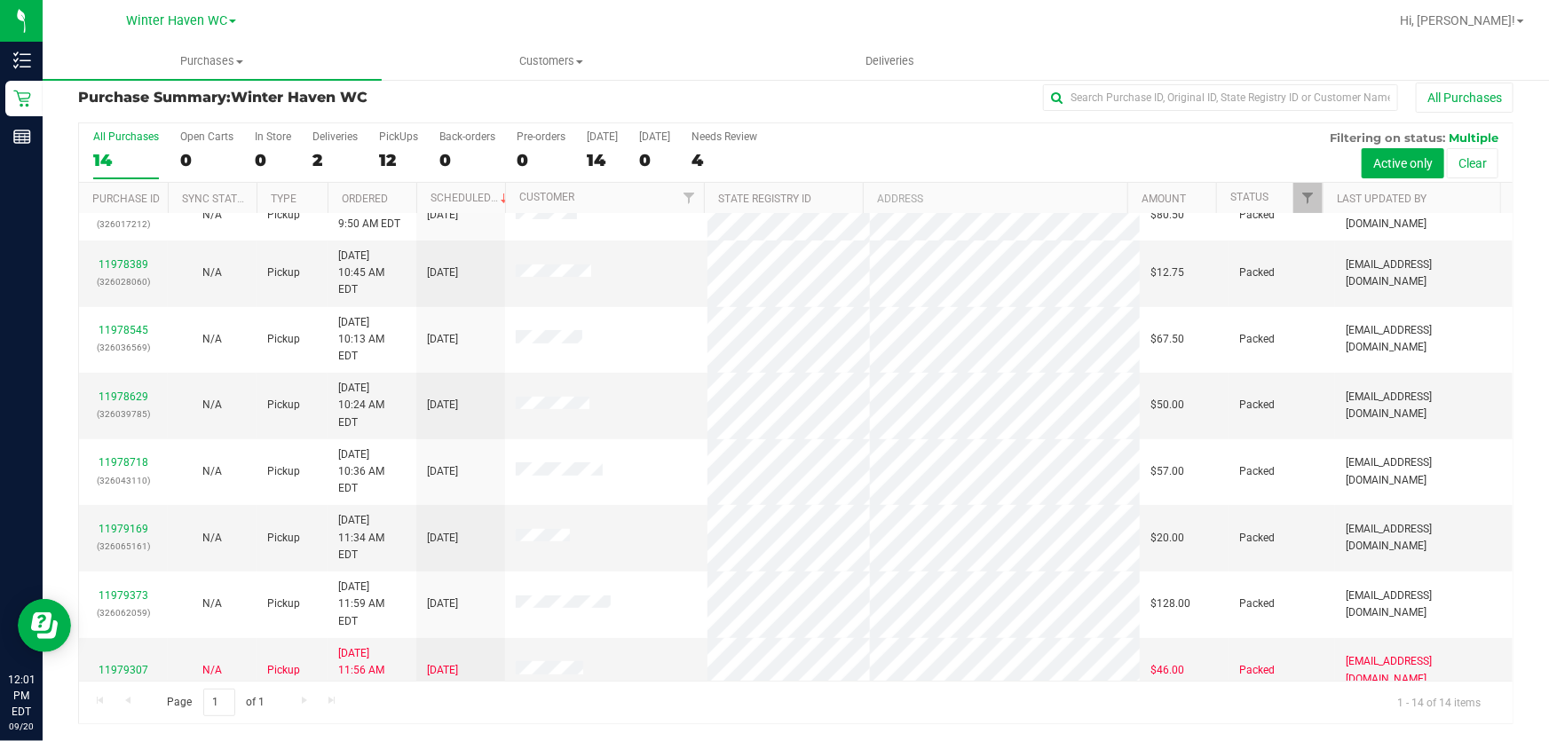
click at [832, 712] on div "Page 1 of 1 1 - 14 of 14 items" at bounding box center [795, 702] width 1433 height 43
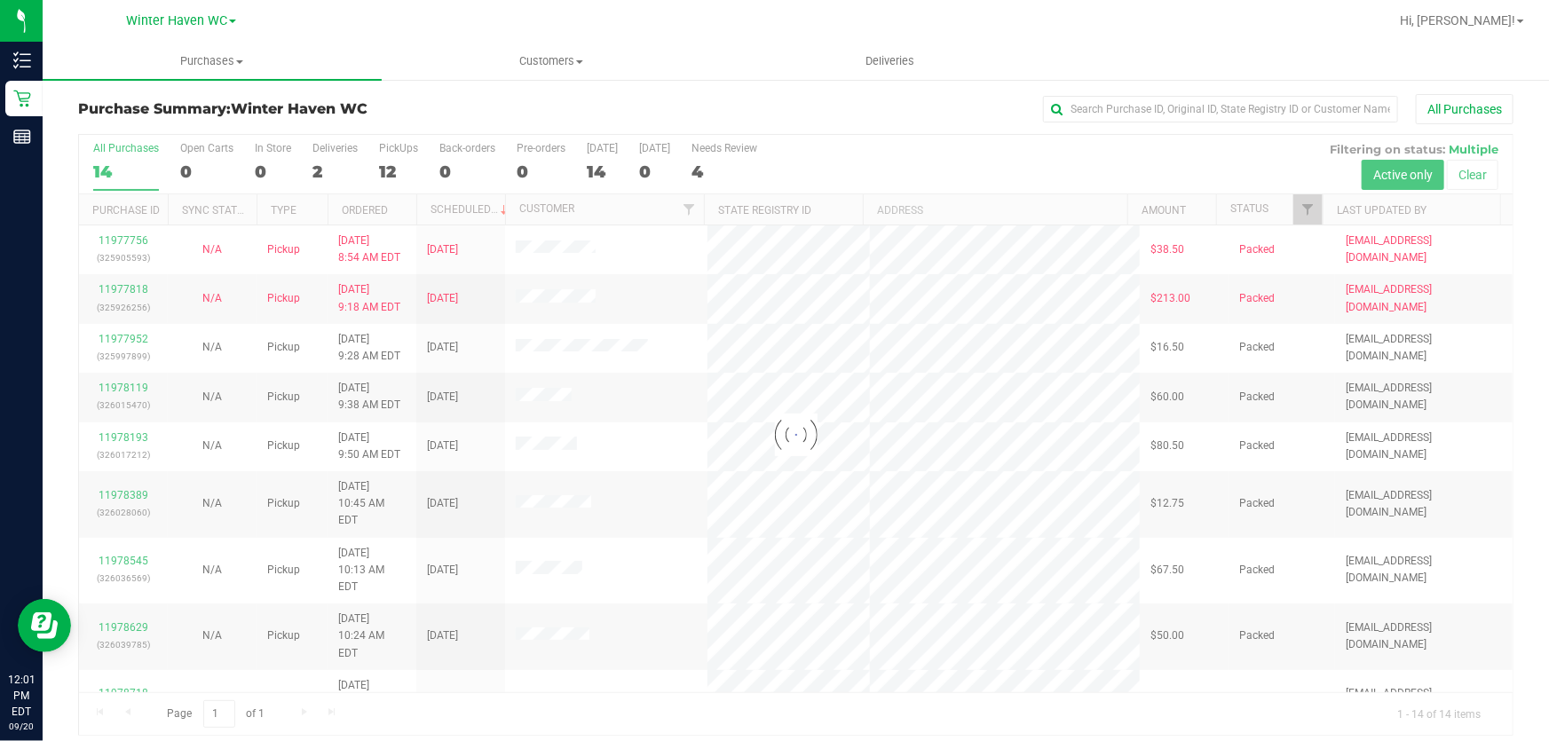
scroll to position [0, 0]
click at [987, 151] on div at bounding box center [795, 437] width 1433 height 600
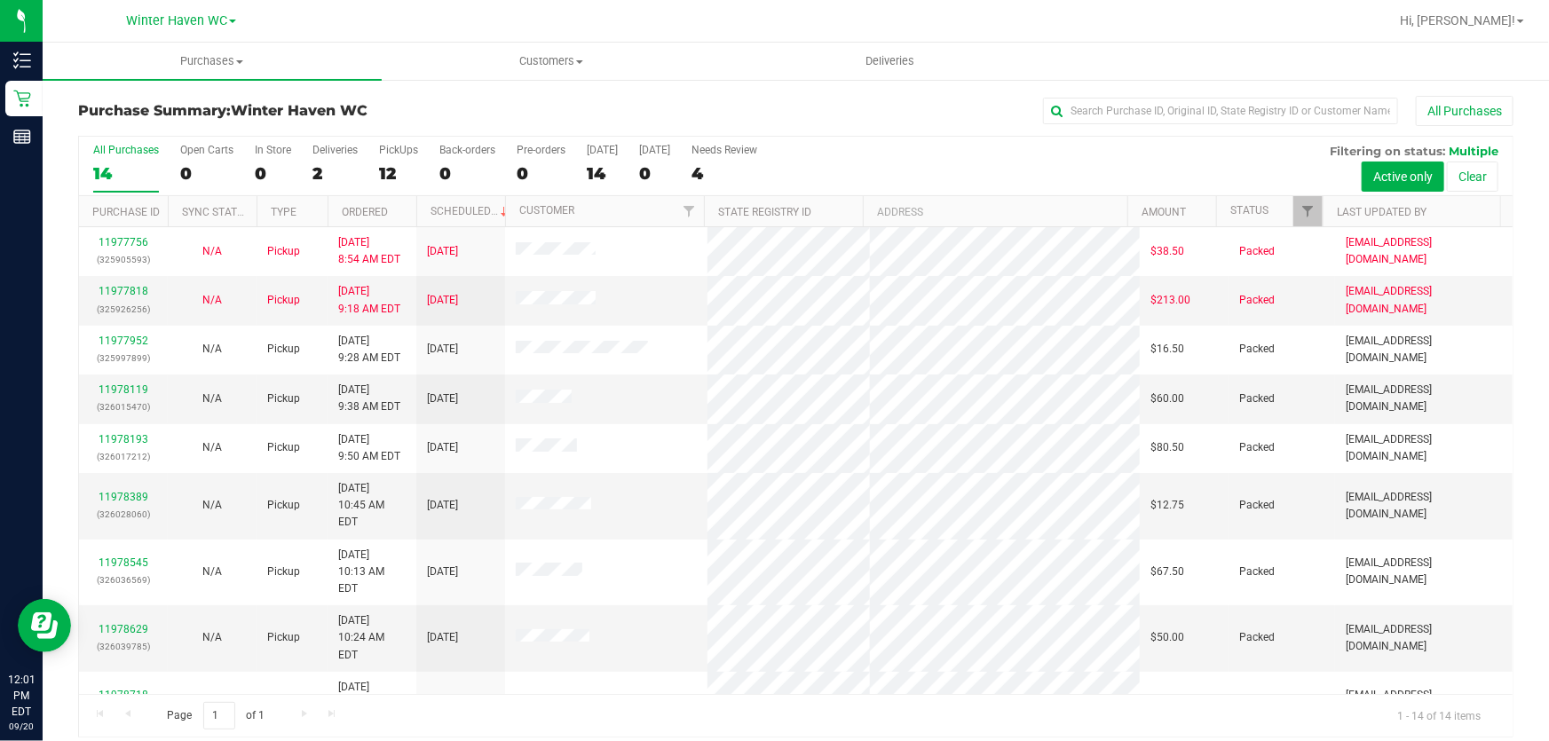
click at [984, 156] on div "All Purchases 14 Open Carts 0 In Store 0 Deliveries 2 PickUps 12 Back-orders 0 …" at bounding box center [795, 166] width 1433 height 59
click at [391, 165] on div "12" at bounding box center [398, 173] width 39 height 20
click at [0, 0] on input "PickUps 12" at bounding box center [0, 0] width 0 height 0
click at [1014, 162] on div "All Purchases 14 Open Carts 0 In Store 0 Deliveries 2 PickUps 12 Back-orders 0 …" at bounding box center [795, 166] width 1433 height 59
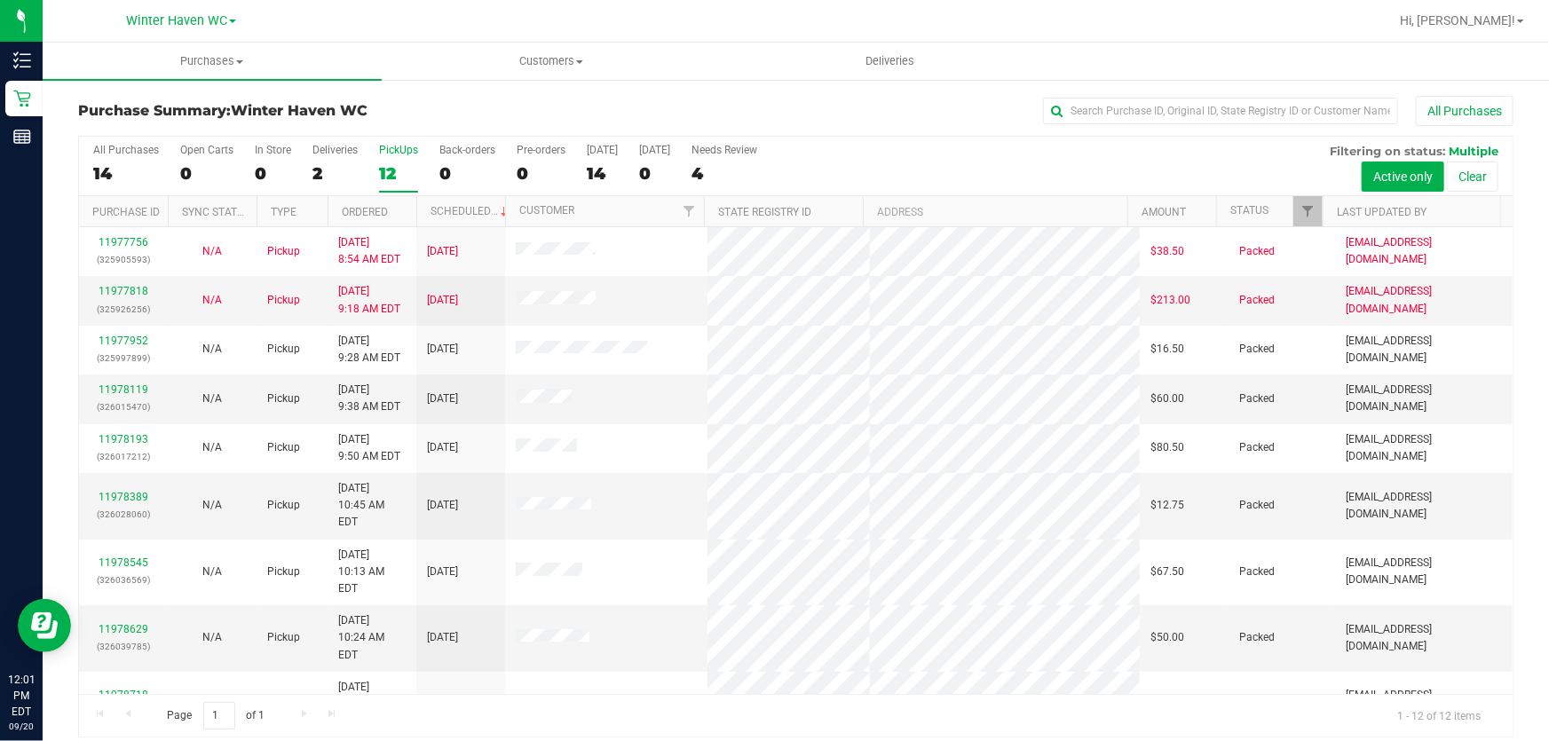
click at [953, 158] on div "All Purchases 14 Open Carts 0 In Store 0 Deliveries 2 PickUps 12 Back-orders 0 …" at bounding box center [795, 166] width 1433 height 59
click at [955, 158] on div "All Purchases 14 Open Carts 0 In Store 0 Deliveries 2 PickUps 12 Back-orders 0 …" at bounding box center [795, 166] width 1433 height 59
click at [925, 167] on div "All Purchases 14 Open Carts 0 In Store 0 Deliveries 2 PickUps 12 Back-orders 0 …" at bounding box center [795, 166] width 1433 height 59
click at [863, 154] on div "All Purchases 14 Open Carts 0 In Store 0 Deliveries 2 PickUps 12 Back-orders 0 …" at bounding box center [795, 166] width 1433 height 59
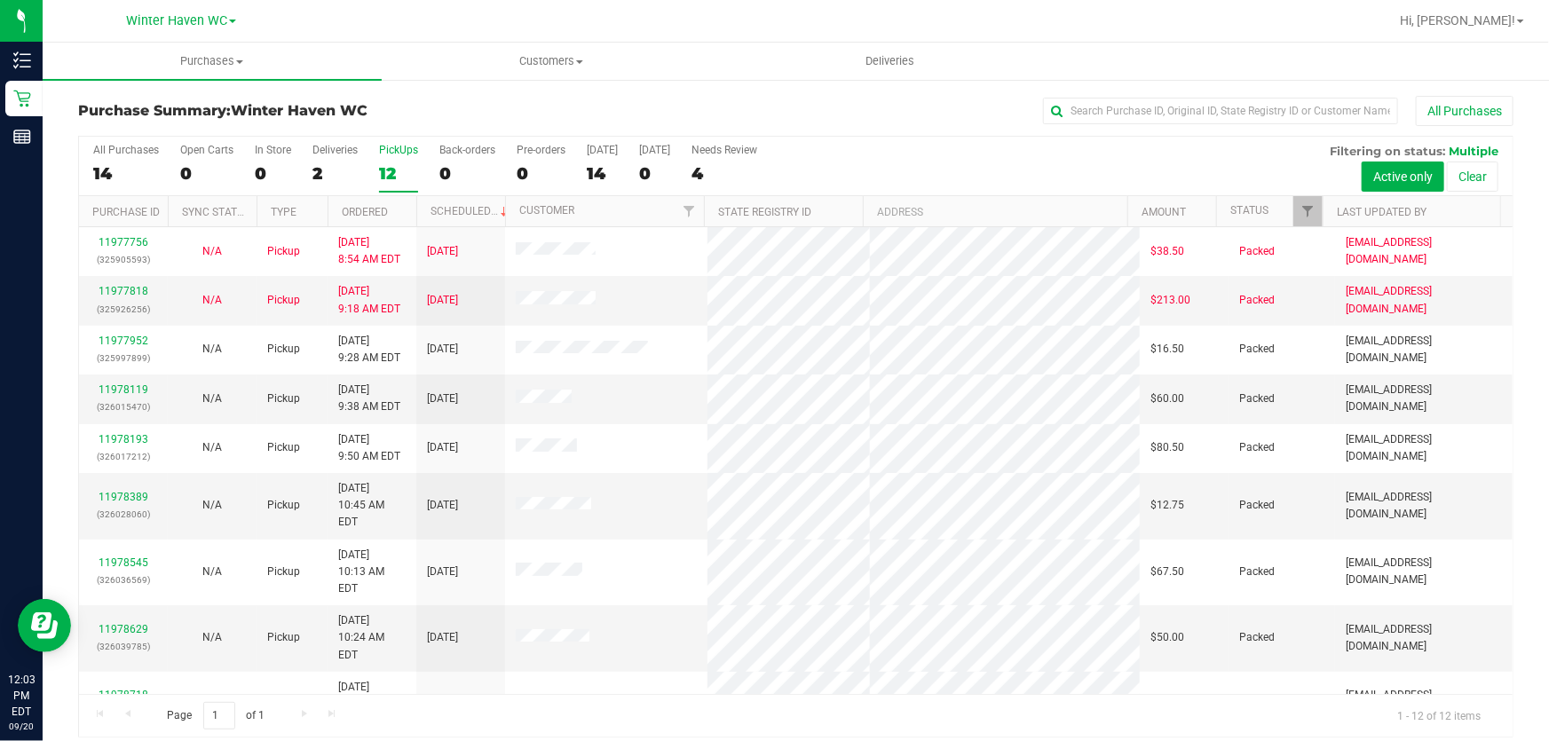
click at [963, 155] on div "All Purchases 14 Open Carts 0 In Store 0 Deliveries 2 PickUps 12 Back-orders 0 …" at bounding box center [795, 166] width 1433 height 59
click at [1012, 156] on div "All Purchases 14 Open Carts 0 In Store 0 Deliveries 2 PickUps 12 Back-orders 0 …" at bounding box center [795, 166] width 1433 height 59
click at [995, 154] on div "All Purchases 14 Open Carts 0 In Store 0 Deliveries 2 PickUps 12 Back-orders 0 …" at bounding box center [795, 166] width 1433 height 59
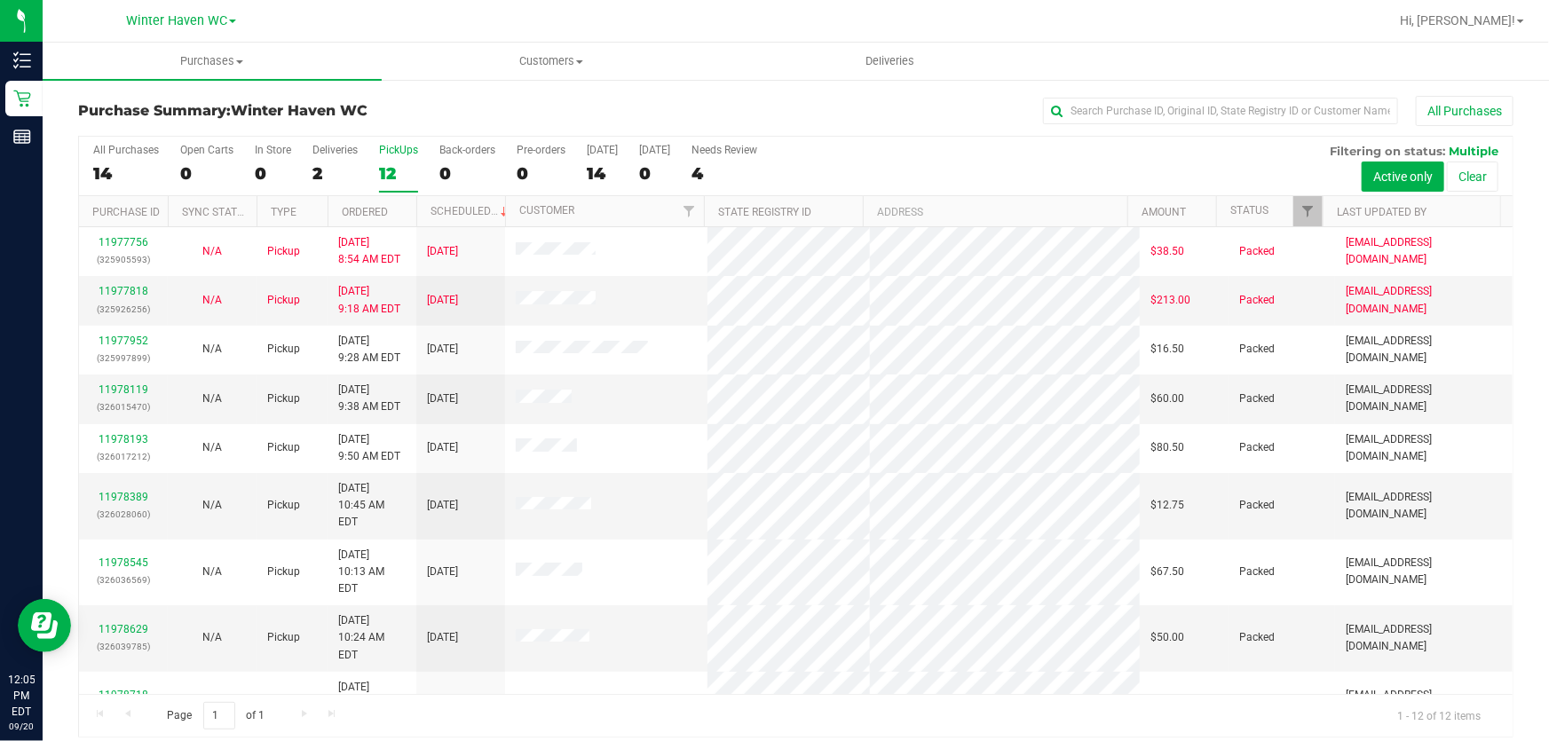
click at [1008, 148] on div "All Purchases 14 Open Carts 0 In Store 0 Deliveries 2 PickUps 12 Back-orders 0 …" at bounding box center [795, 144] width 1433 height 14
click at [999, 142] on div "All Purchases 14 Open Carts 0 In Store 0 Deliveries 2 PickUps 12 Back-orders 0 …" at bounding box center [795, 144] width 1433 height 14
click at [940, 158] on div "All Purchases 14 Open Carts 0 In Store 0 Deliveries 2 PickUps 12 Back-orders 0 …" at bounding box center [795, 166] width 1433 height 59
click at [1030, 154] on div "All Purchases 14 Open Carts 0 In Store 0 Deliveries 2 PickUps 12 Back-orders 0 …" at bounding box center [795, 166] width 1433 height 59
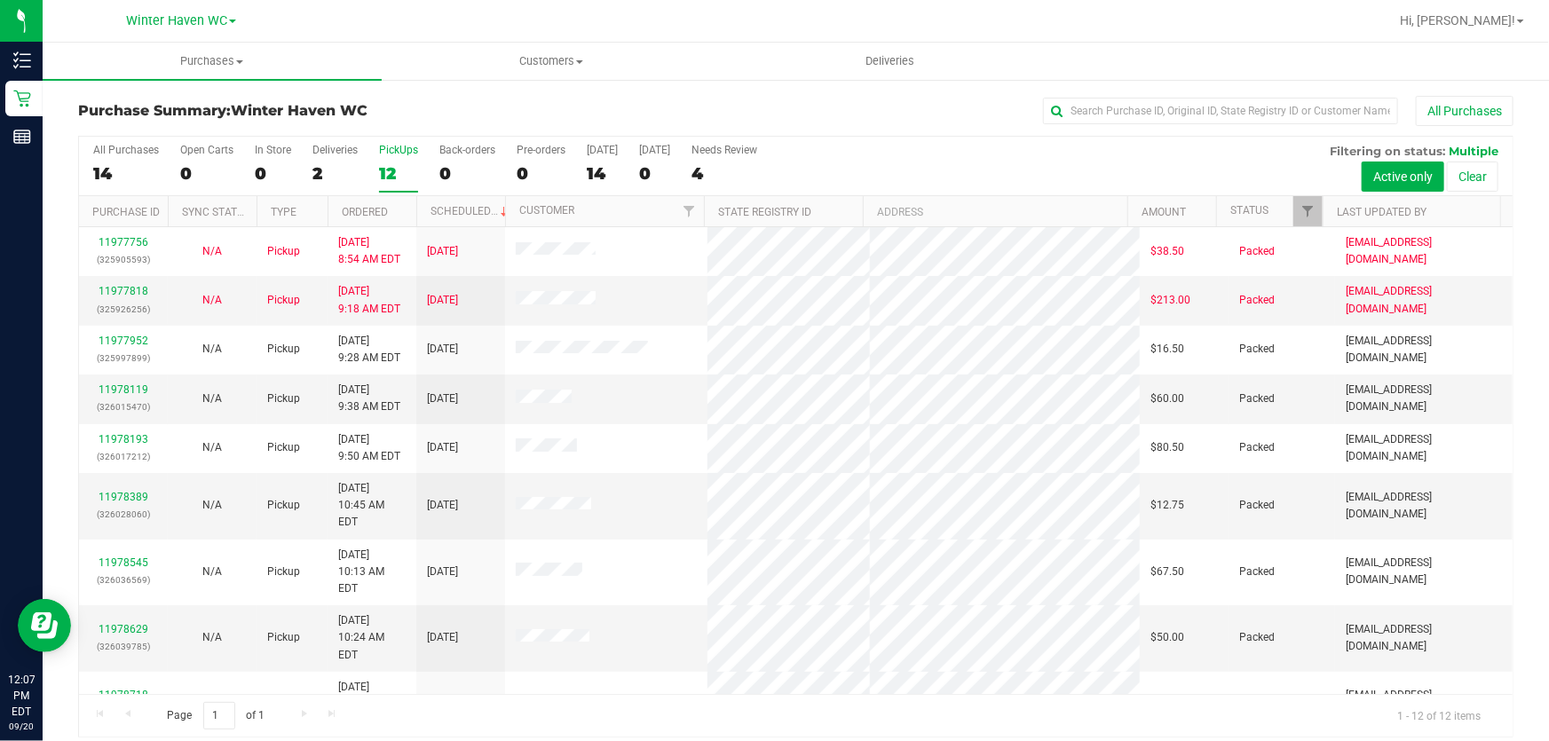
click at [1028, 154] on div "All Purchases 14 Open Carts 0 In Store 0 Deliveries 2 PickUps 12 Back-orders 0 …" at bounding box center [795, 166] width 1433 height 59
click at [965, 164] on div "All Purchases 14 Open Carts 0 In Store 0 Deliveries 2 PickUps 12 Back-orders 0 …" at bounding box center [795, 166] width 1433 height 59
click at [738, 99] on div "All Purchases" at bounding box center [1035, 111] width 957 height 30
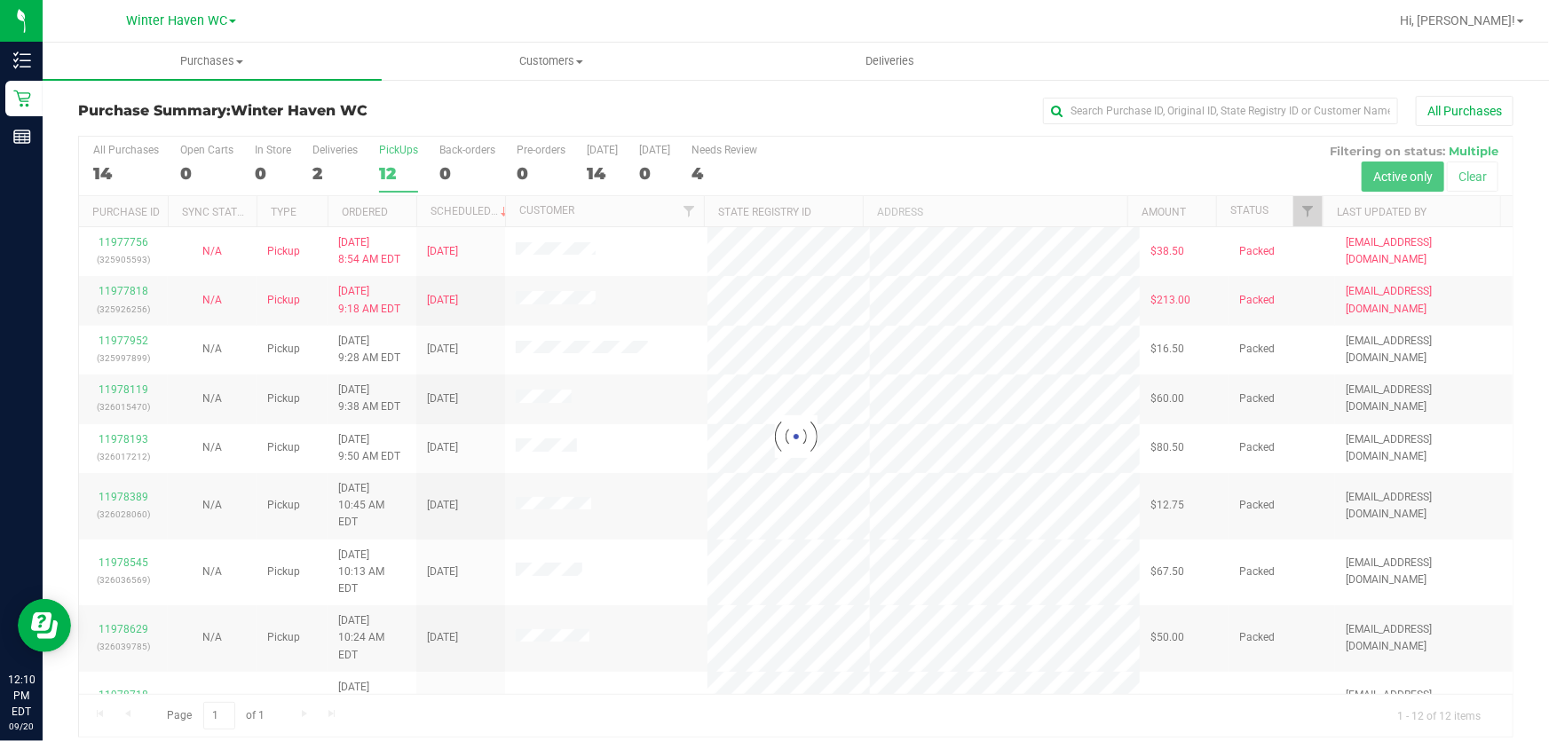
click at [1054, 159] on div at bounding box center [795, 437] width 1433 height 600
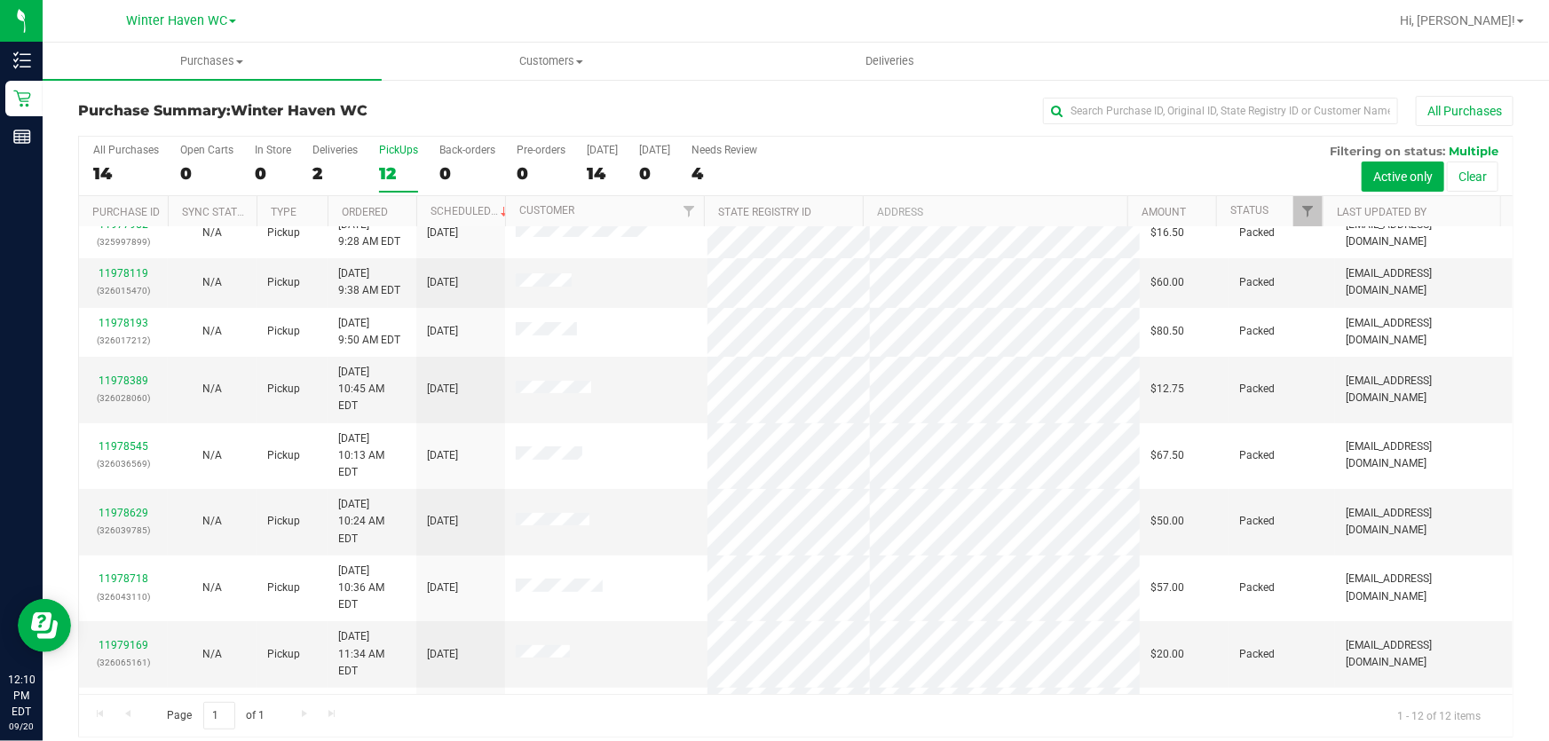
scroll to position [121, 0]
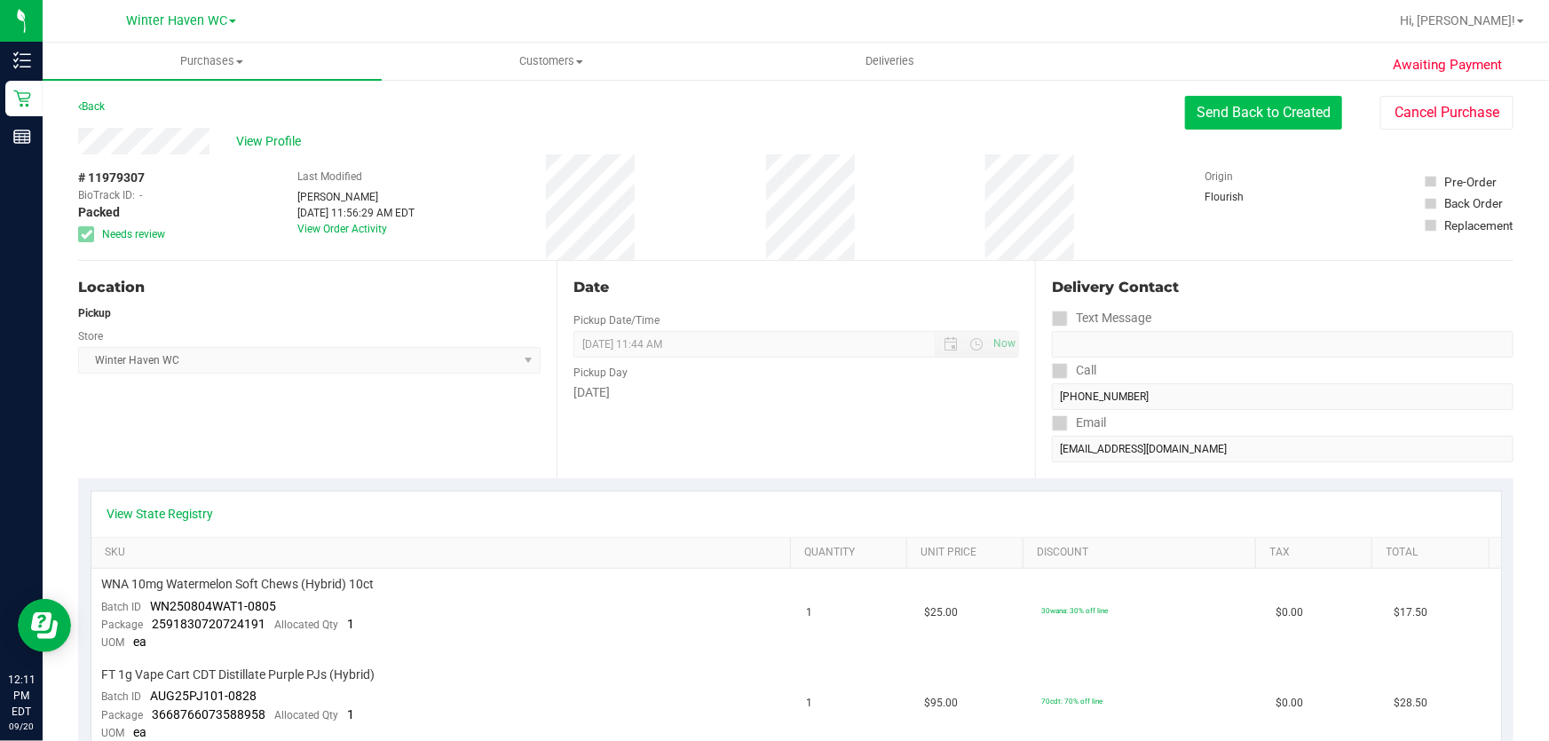
click at [1290, 116] on button "Send Back to Created" at bounding box center [1263, 113] width 157 height 34
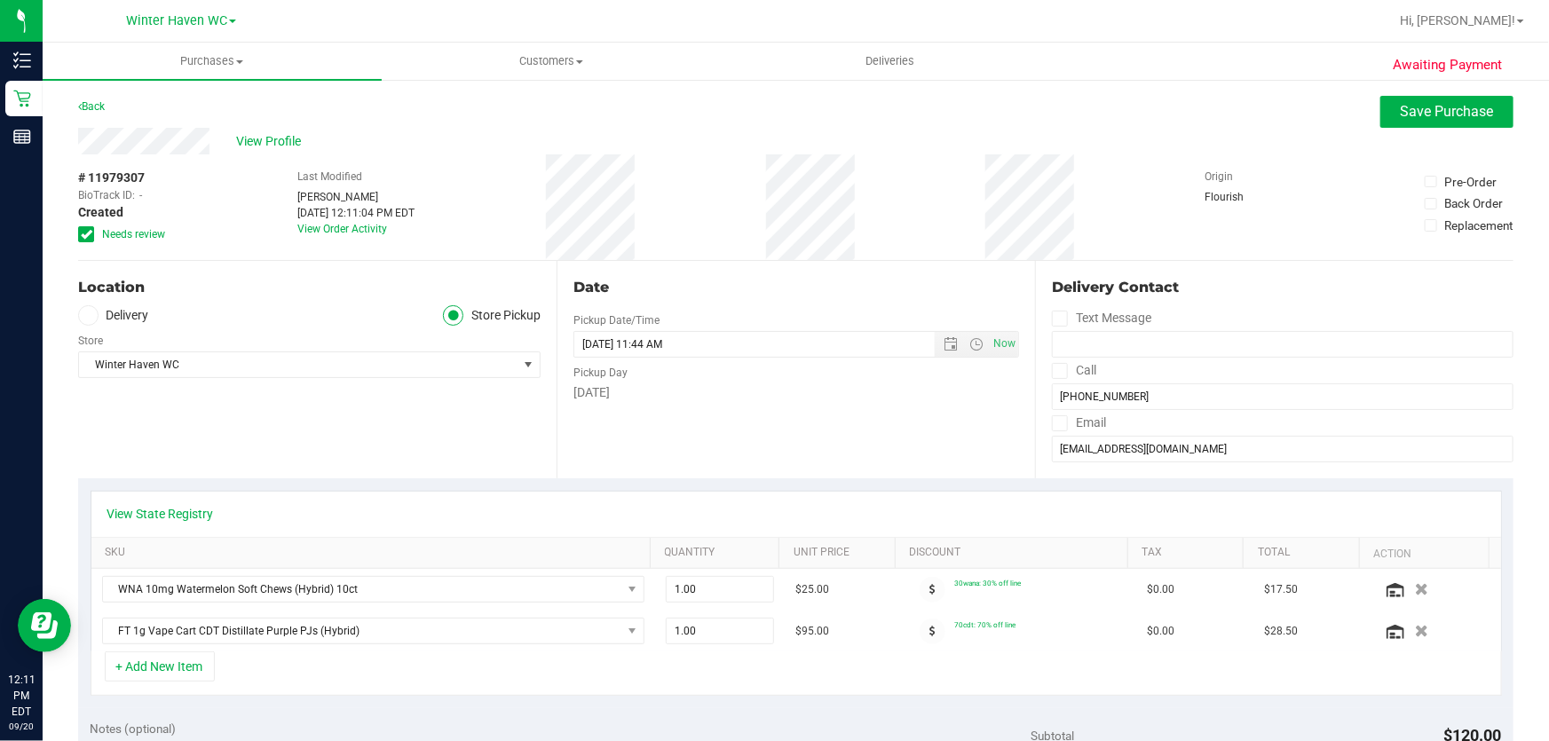
click at [932, 436] on div "Date Pickup Date/Time [DATE] Now [DATE] 11:44 AM Now Pickup Day [DATE]" at bounding box center [796, 369] width 478 height 217
click at [1414, 587] on icon "button" at bounding box center [1421, 589] width 15 height 13
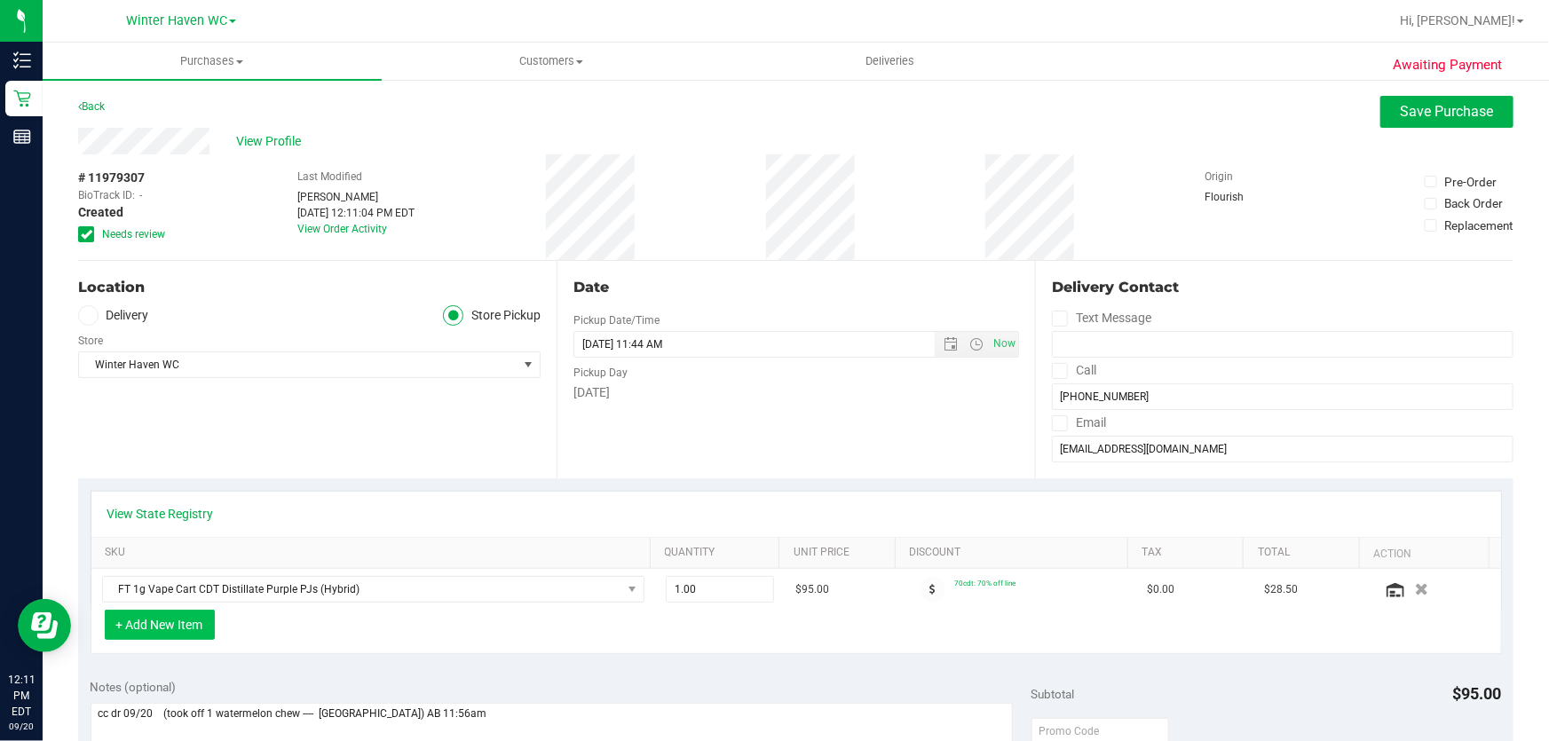
click at [178, 625] on button "+ Add New Item" at bounding box center [160, 625] width 110 height 30
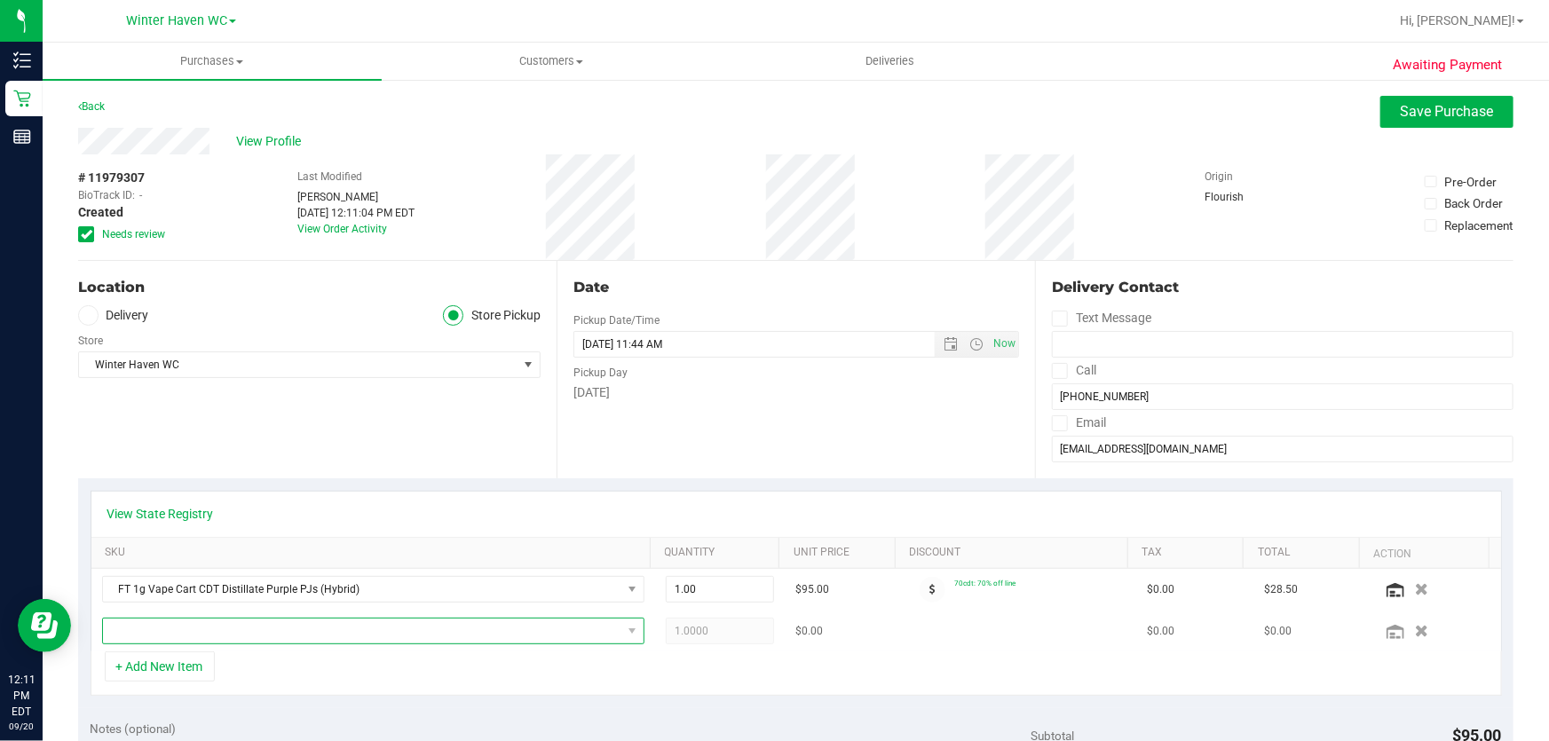
click at [400, 632] on span "NO DATA FOUND" at bounding box center [362, 631] width 518 height 25
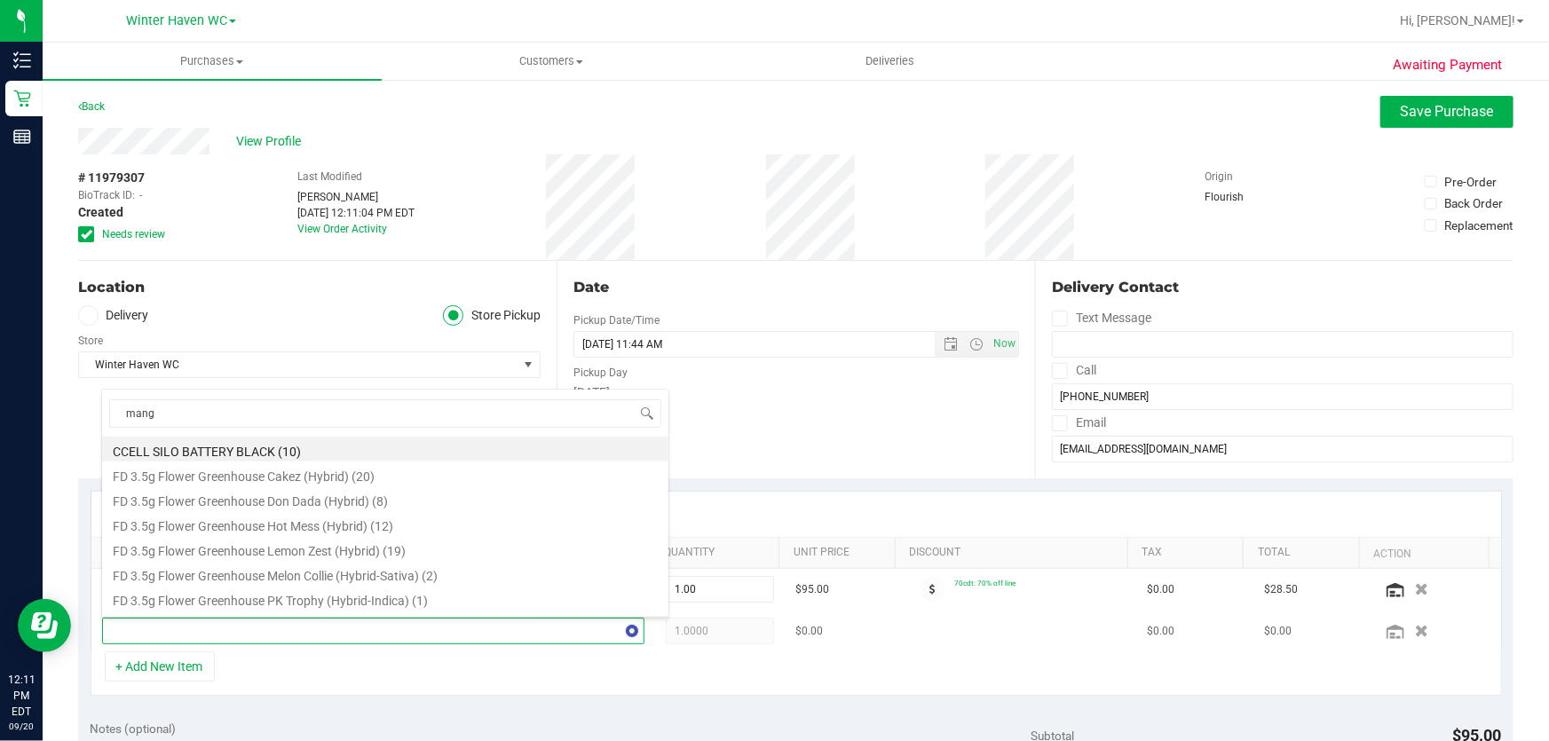
type input "mango"
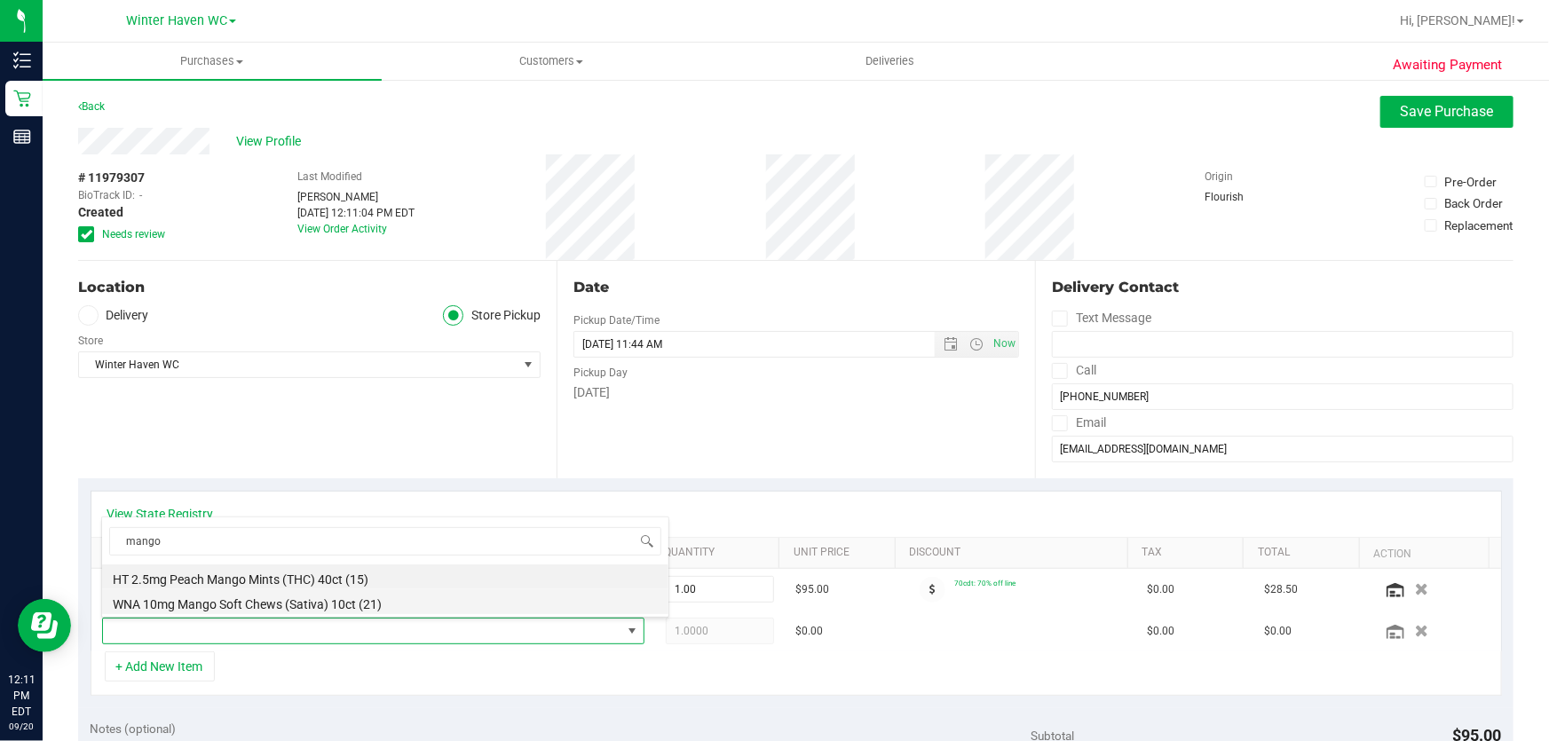
click at [577, 604] on li "WNA 10mg Mango Soft Chews (Sativa) 10ct (21)" at bounding box center [385, 601] width 566 height 25
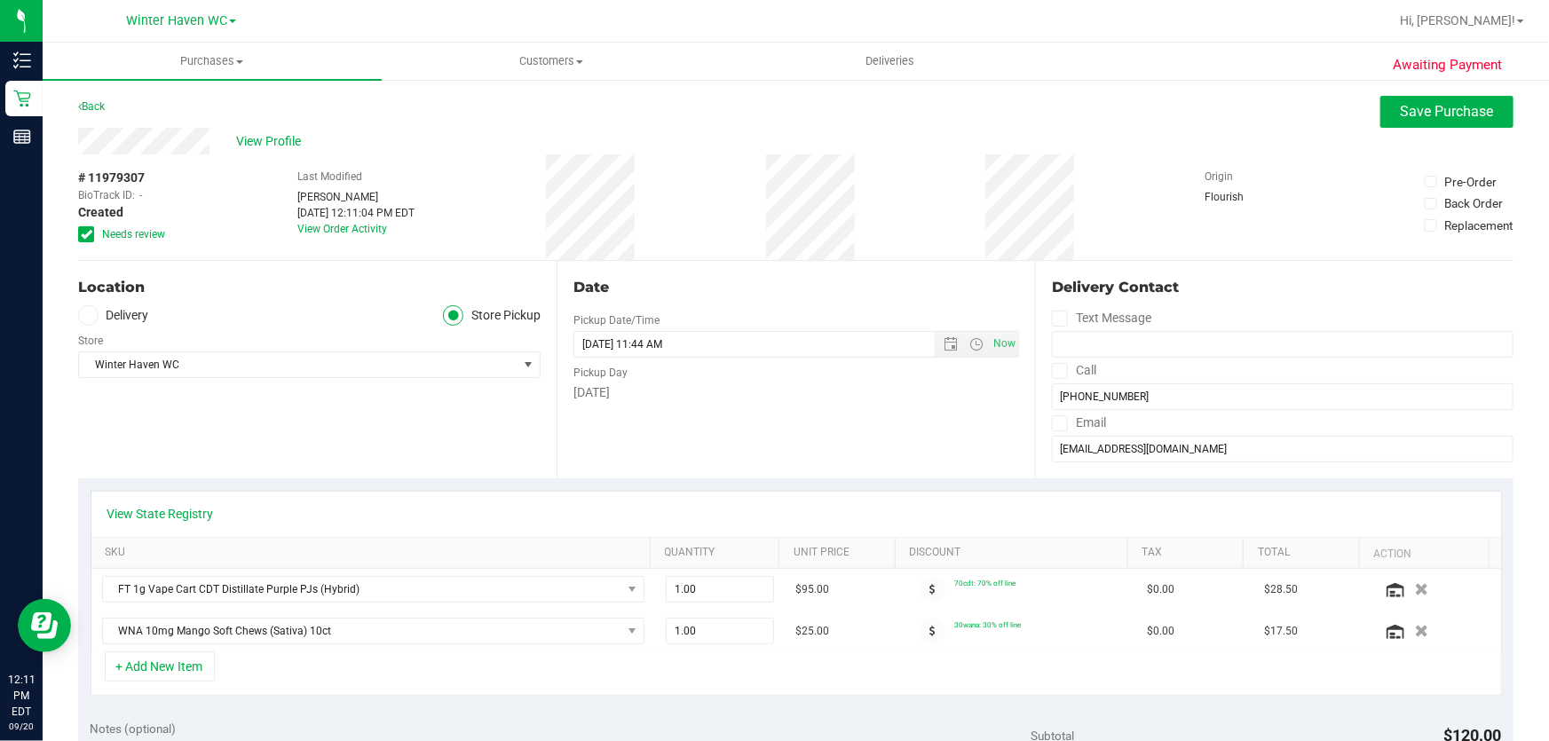
click at [781, 394] on div "[DATE]" at bounding box center [796, 392] width 446 height 19
click at [746, 635] on span "1.00 1" at bounding box center [720, 631] width 109 height 27
type input "2"
type input "2.00"
click at [806, 428] on div "Date Pickup Date/Time [DATE] Now [DATE] 11:44 AM Now Pickup Day [DATE]" at bounding box center [796, 369] width 478 height 217
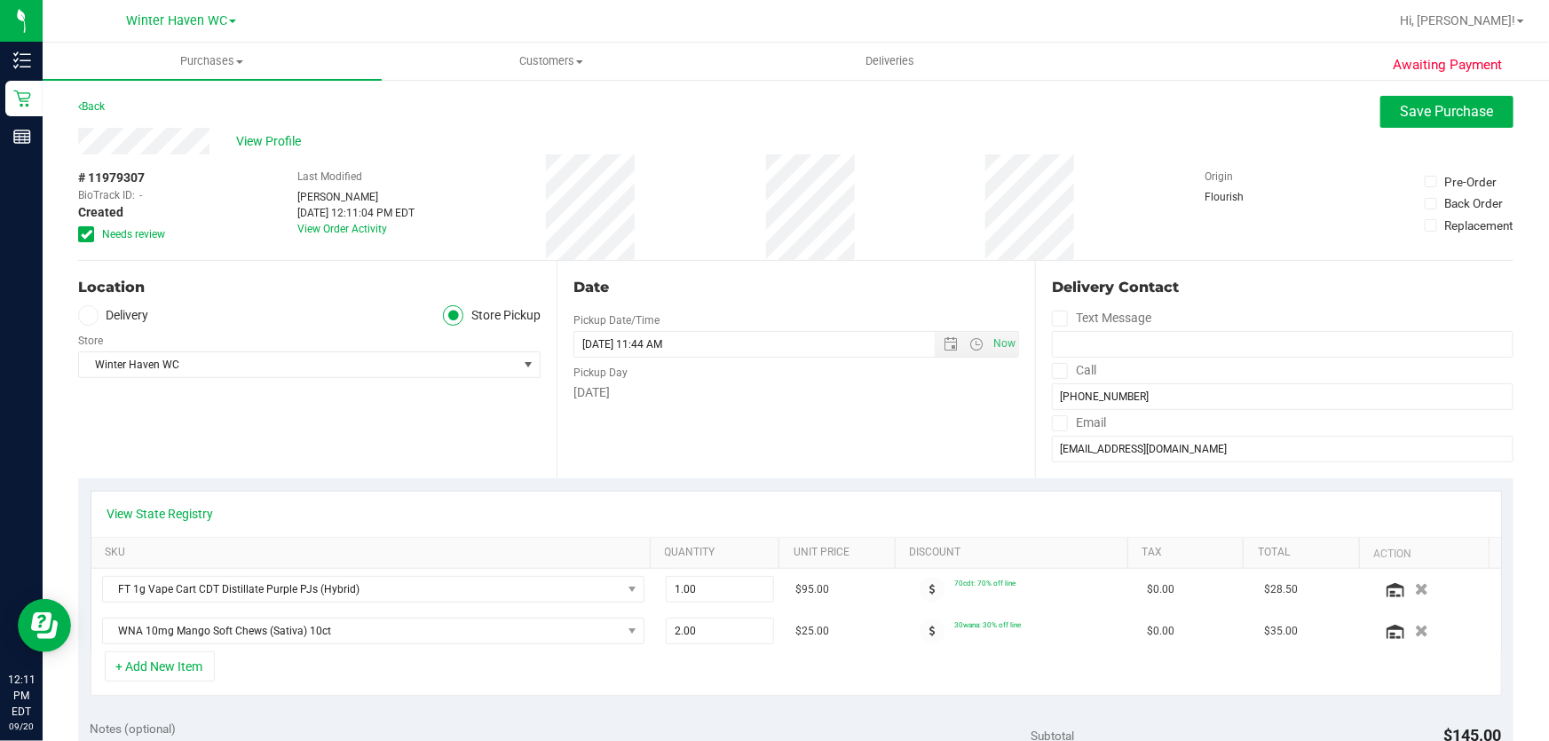
click at [904, 435] on div "Date Pickup Date/Time [DATE] Now [DATE] 11:44 AM Now Pickup Day [DATE]" at bounding box center [796, 369] width 478 height 217
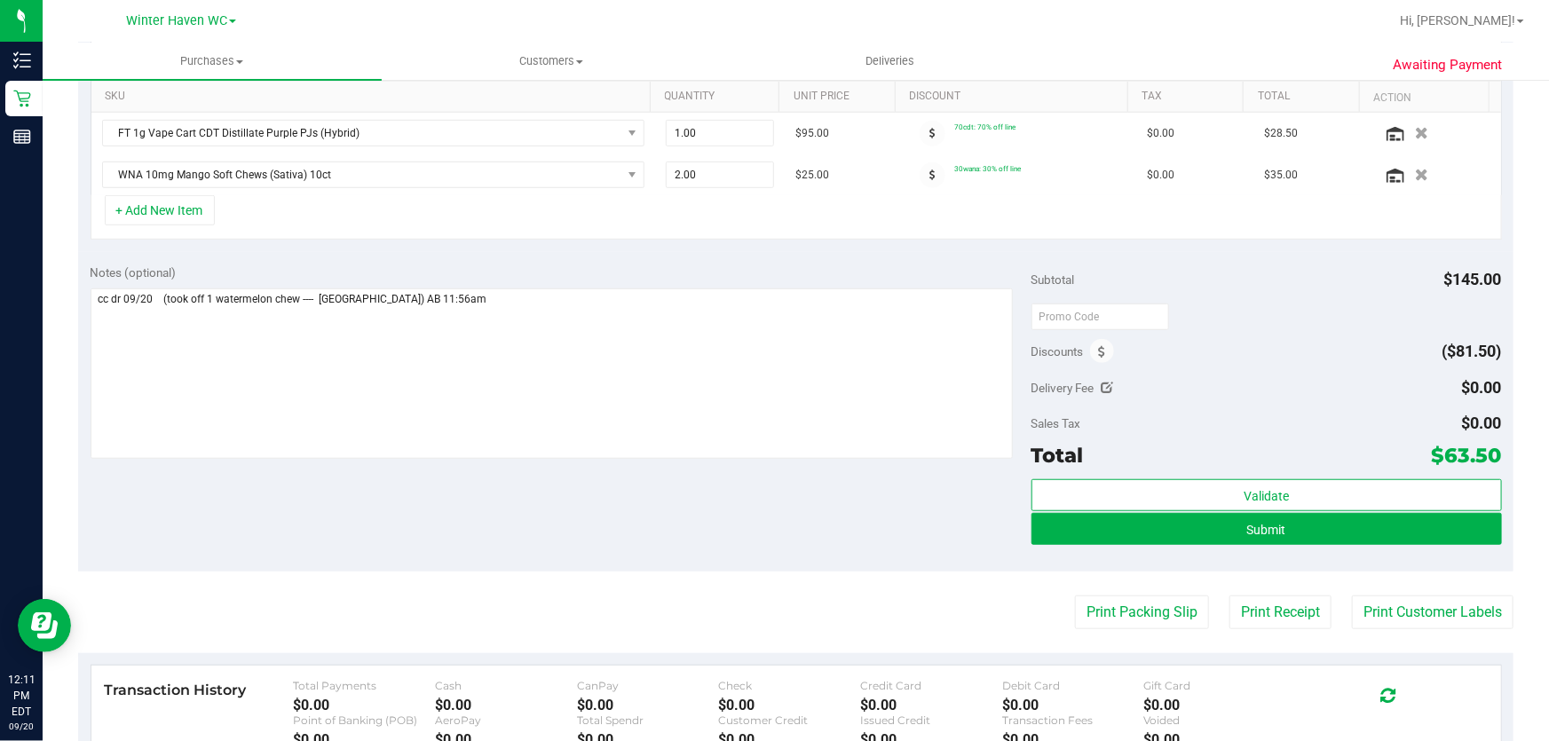
scroll to position [484, 0]
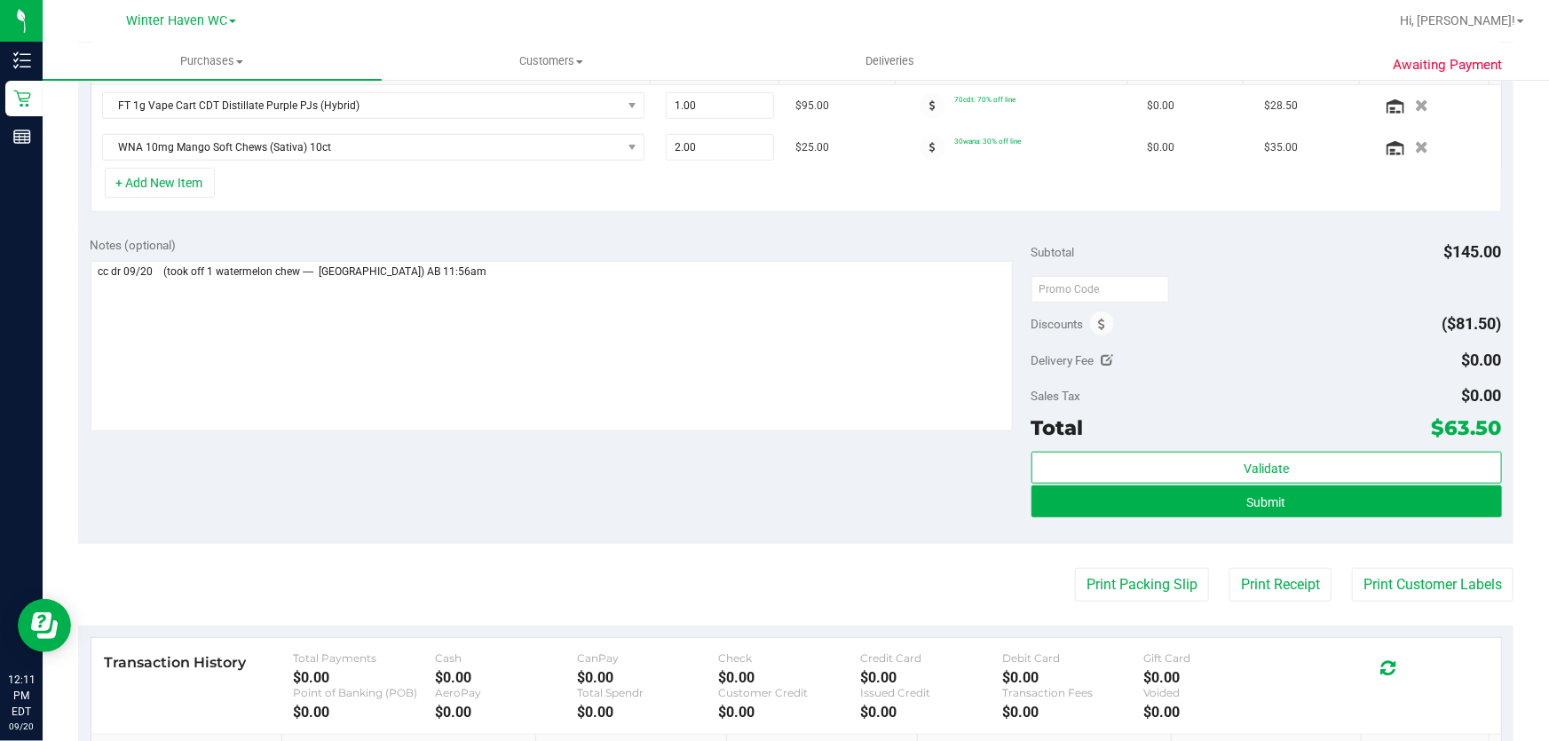
click at [889, 478] on div "Notes (optional) Subtotal $145.00 Discounts ($81.50) Delivery Fee $0.00 Sales T…" at bounding box center [795, 385] width 1435 height 320
click at [1241, 314] on div "Discounts ($81.50)" at bounding box center [1266, 324] width 470 height 32
click at [194, 178] on button "+ Add New Item" at bounding box center [160, 183] width 110 height 30
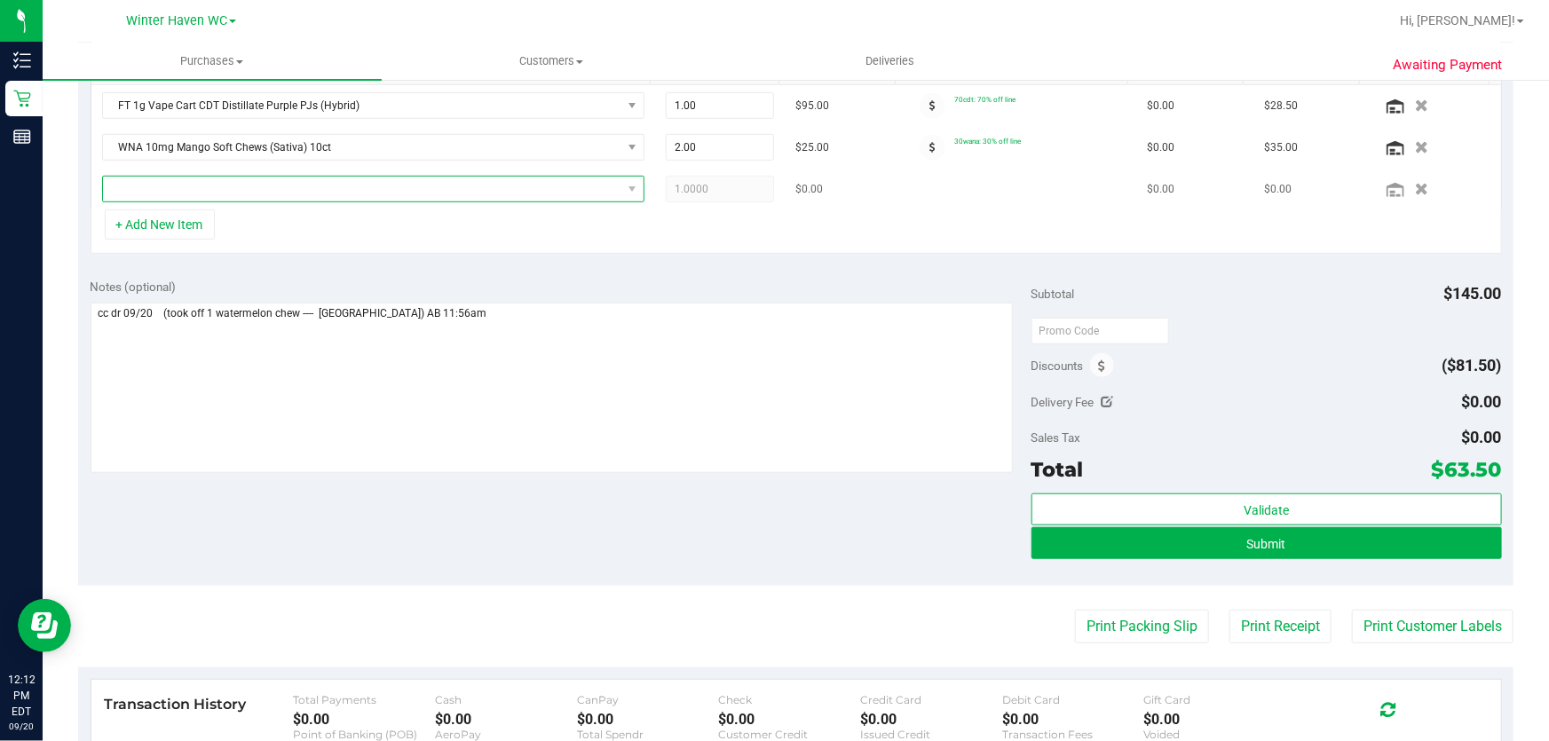
click at [312, 186] on span "NO DATA FOUND" at bounding box center [362, 189] width 518 height 25
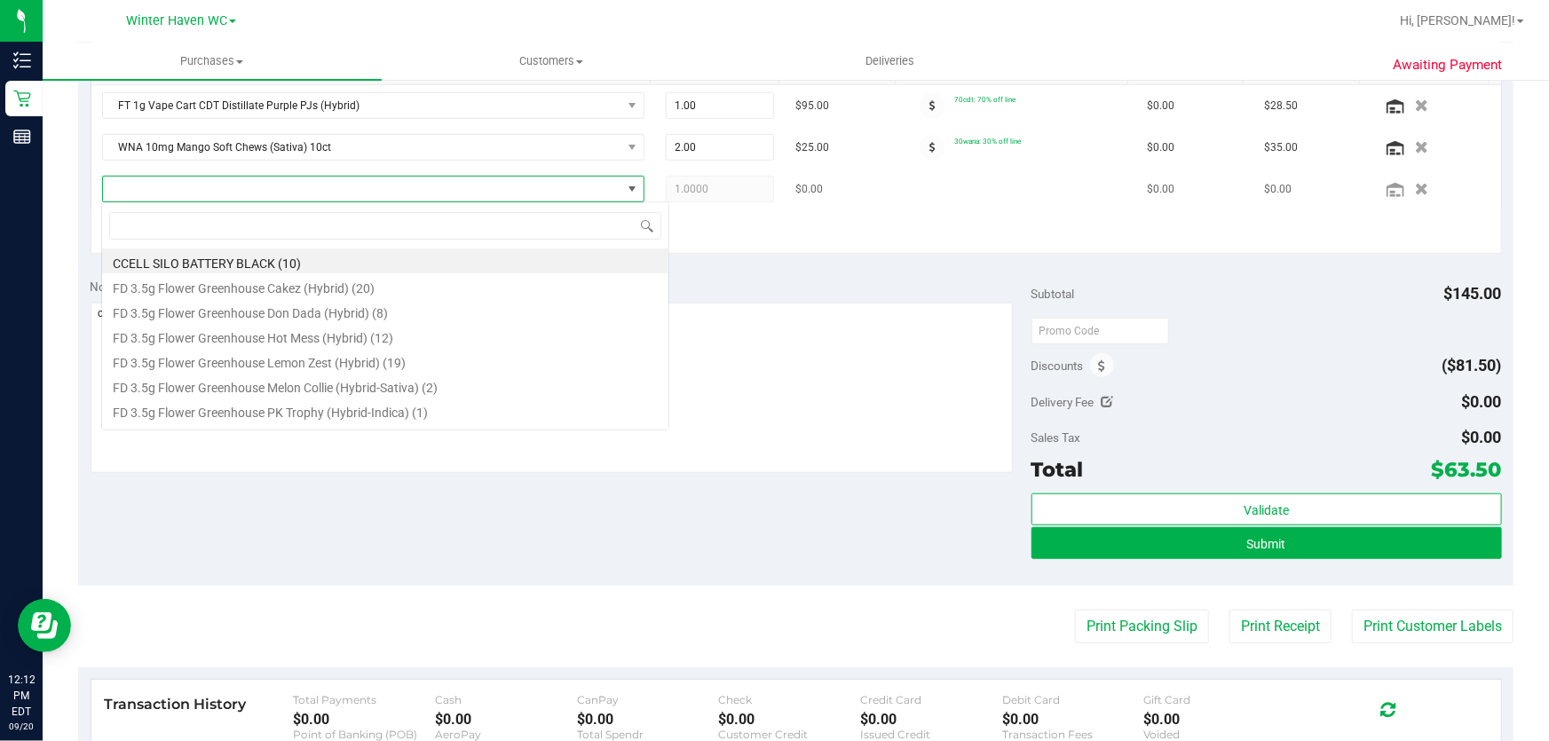
scroll to position [27, 533]
type input "motor"
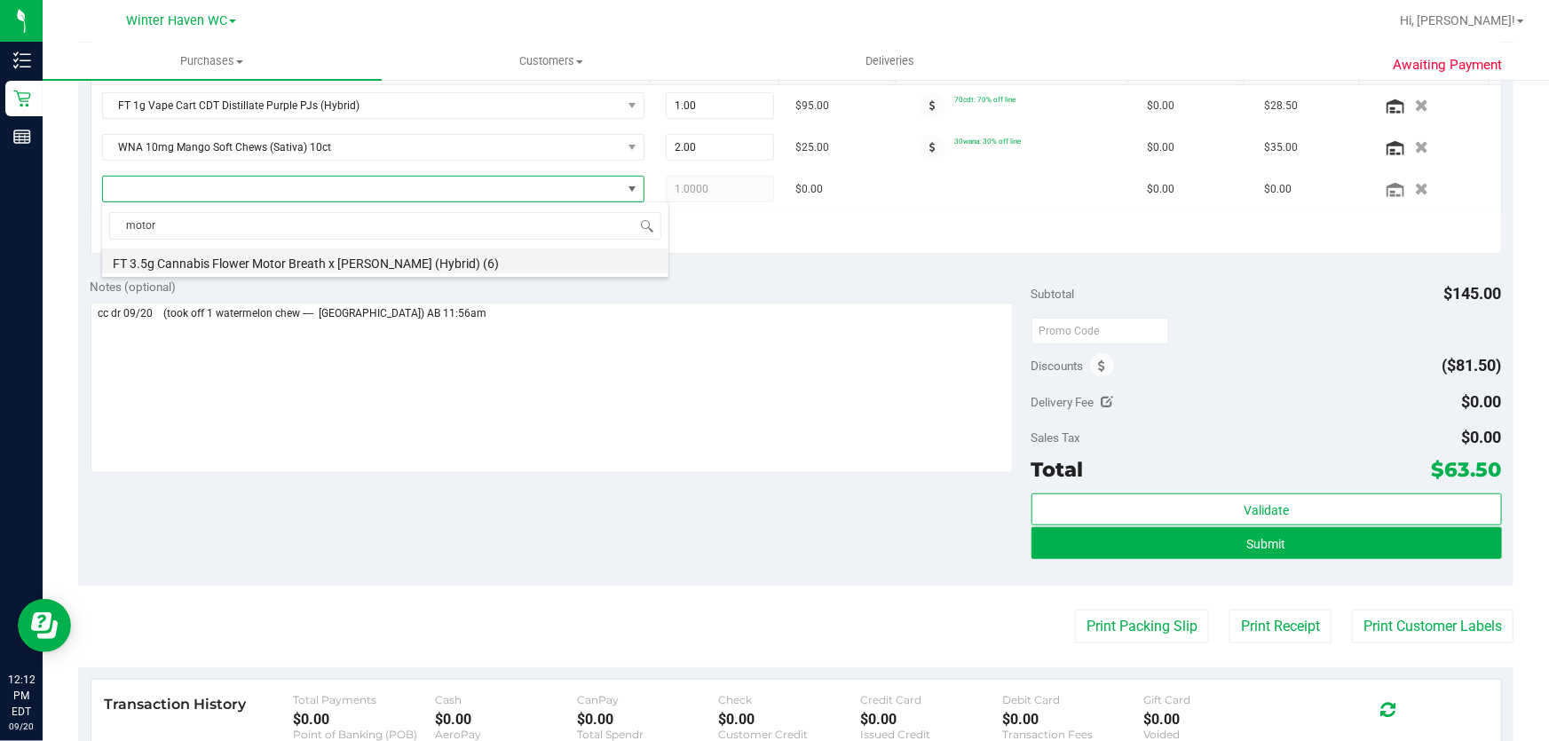
click at [429, 255] on li "FT 3.5g Cannabis Flower Motor Breath x [PERSON_NAME] (Hybrid) (6)" at bounding box center [385, 261] width 566 height 25
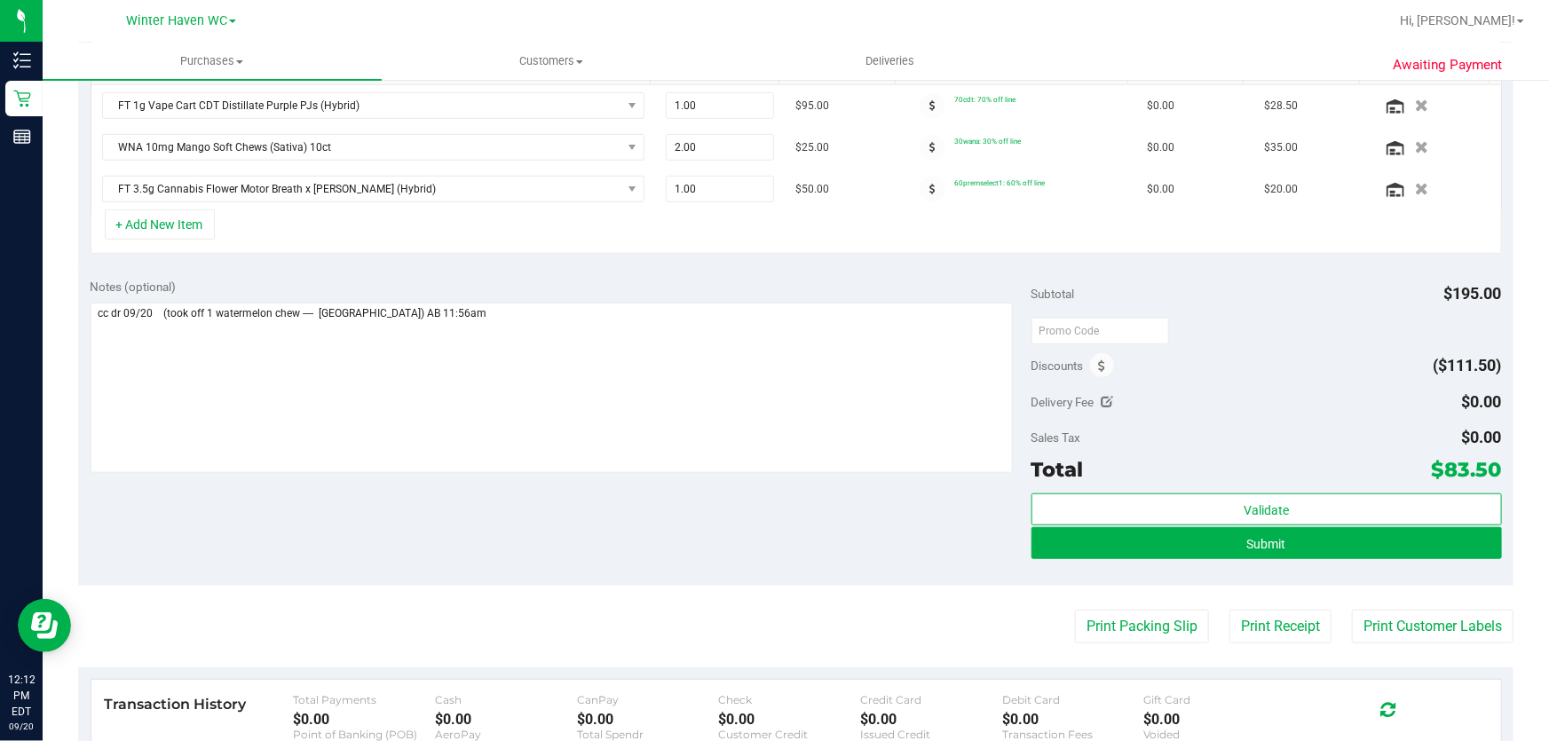
click at [501, 258] on div "View State Registry SKU Quantity Unit Price Discount Tax Total Action FT 1g Vap…" at bounding box center [795, 131] width 1435 height 272
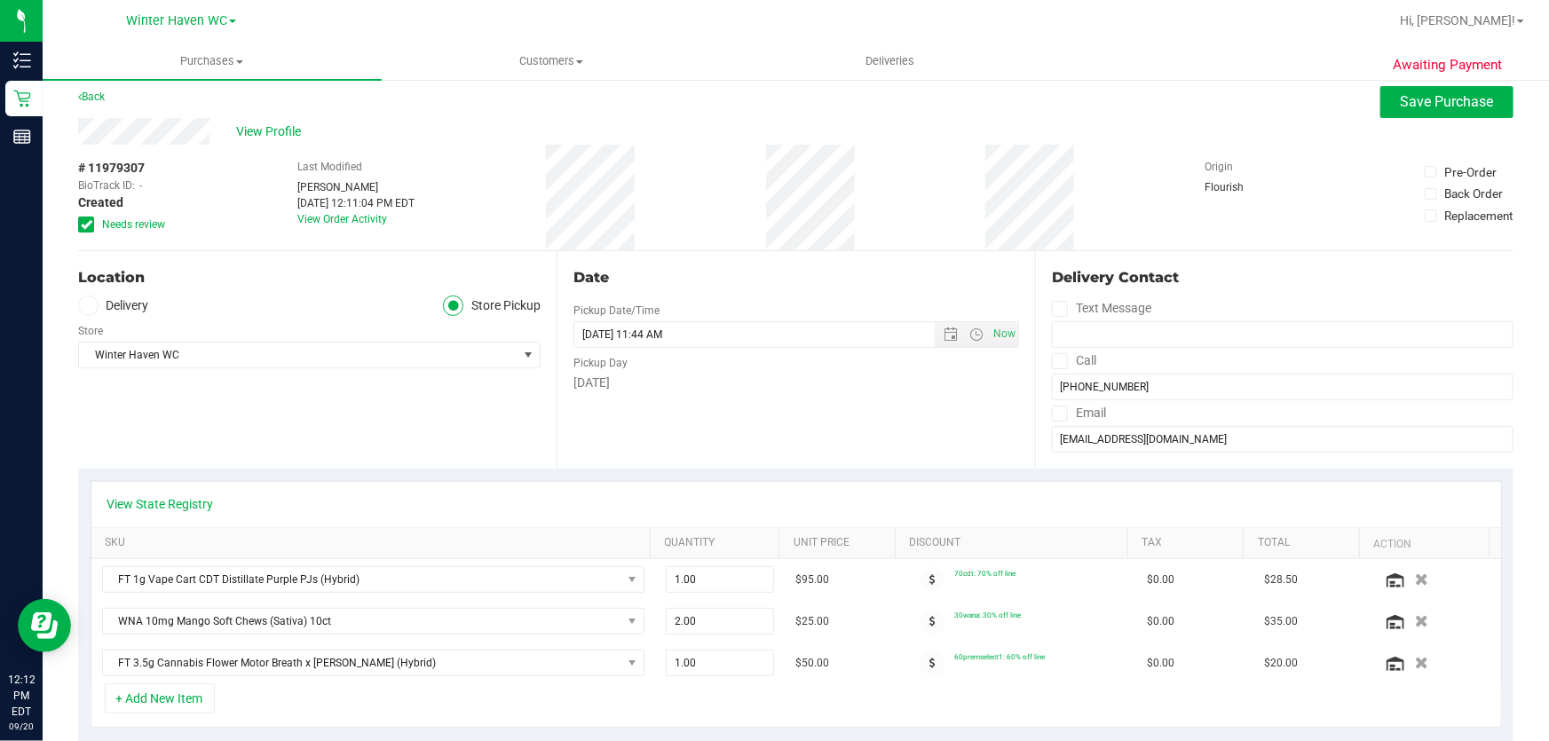
scroll to position [0, 0]
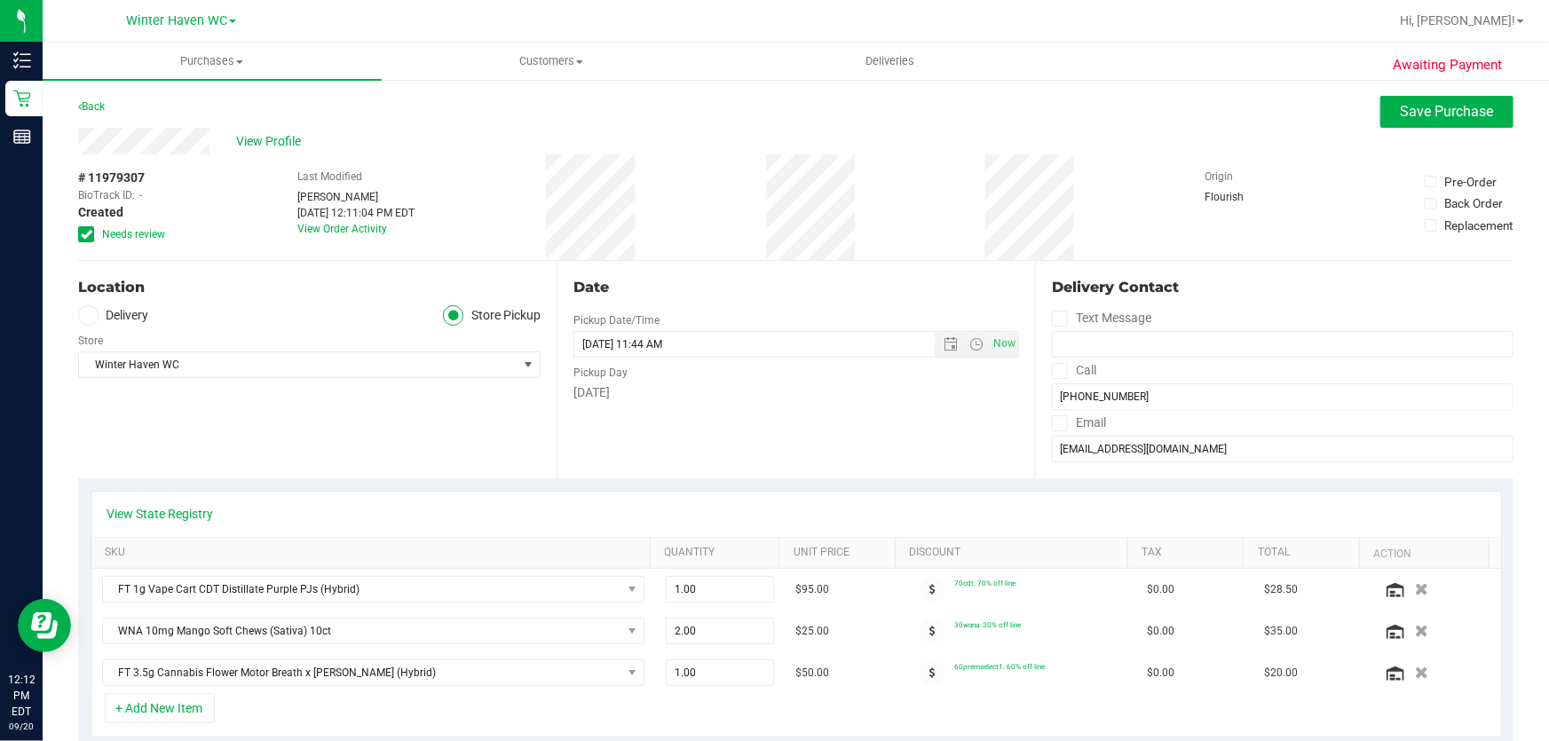
click at [1354, 247] on div "# 11979307 BioTrack ID: - Created Needs review Last Modified [PERSON_NAME] [DAT…" at bounding box center [795, 207] width 1435 height 106
click at [1409, 111] on span "Save Purchase" at bounding box center [1447, 111] width 93 height 17
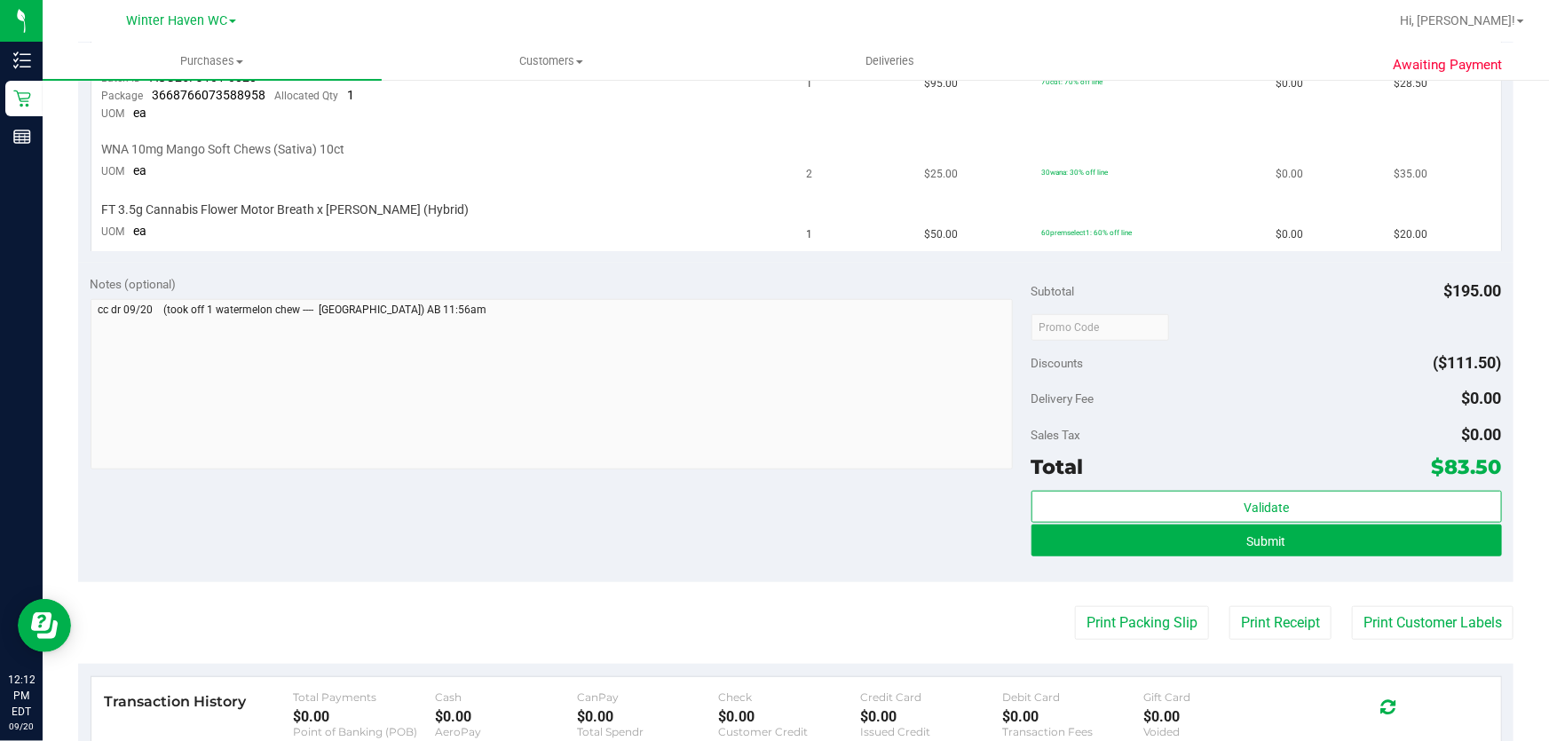
scroll to position [564, 0]
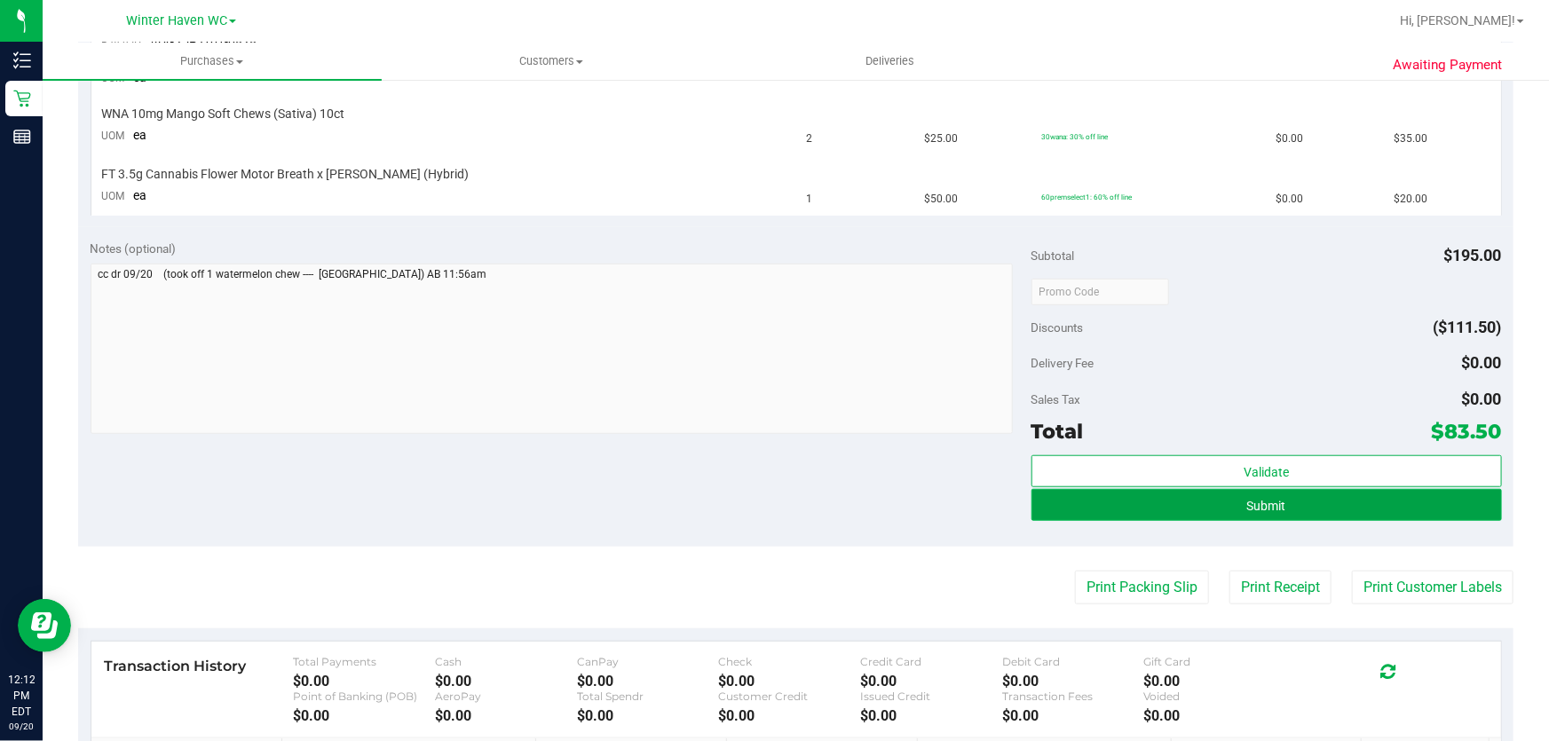
click at [1361, 497] on button "Submit" at bounding box center [1266, 505] width 470 height 32
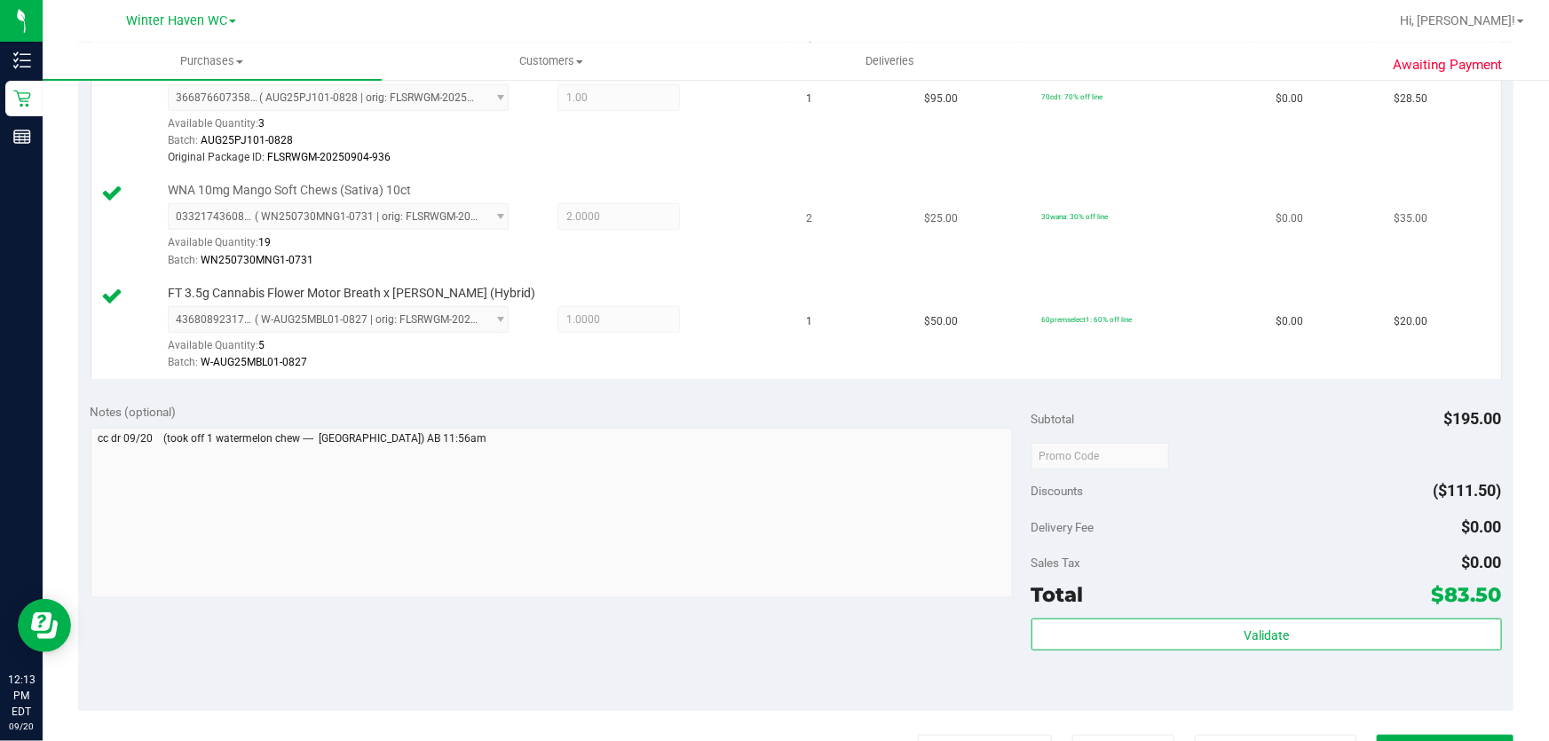
scroll to position [678, 0]
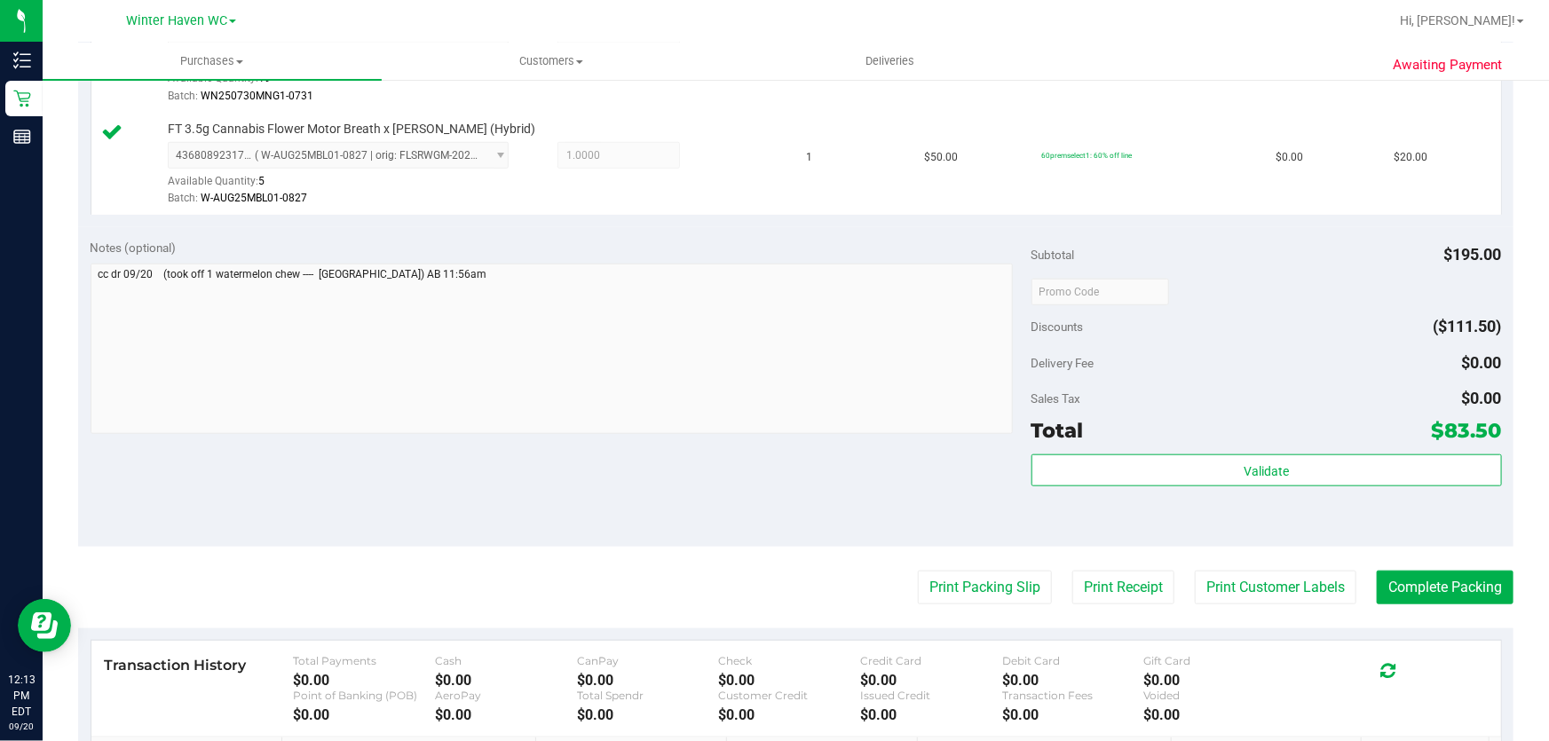
click at [1304, 300] on div at bounding box center [1266, 291] width 470 height 32
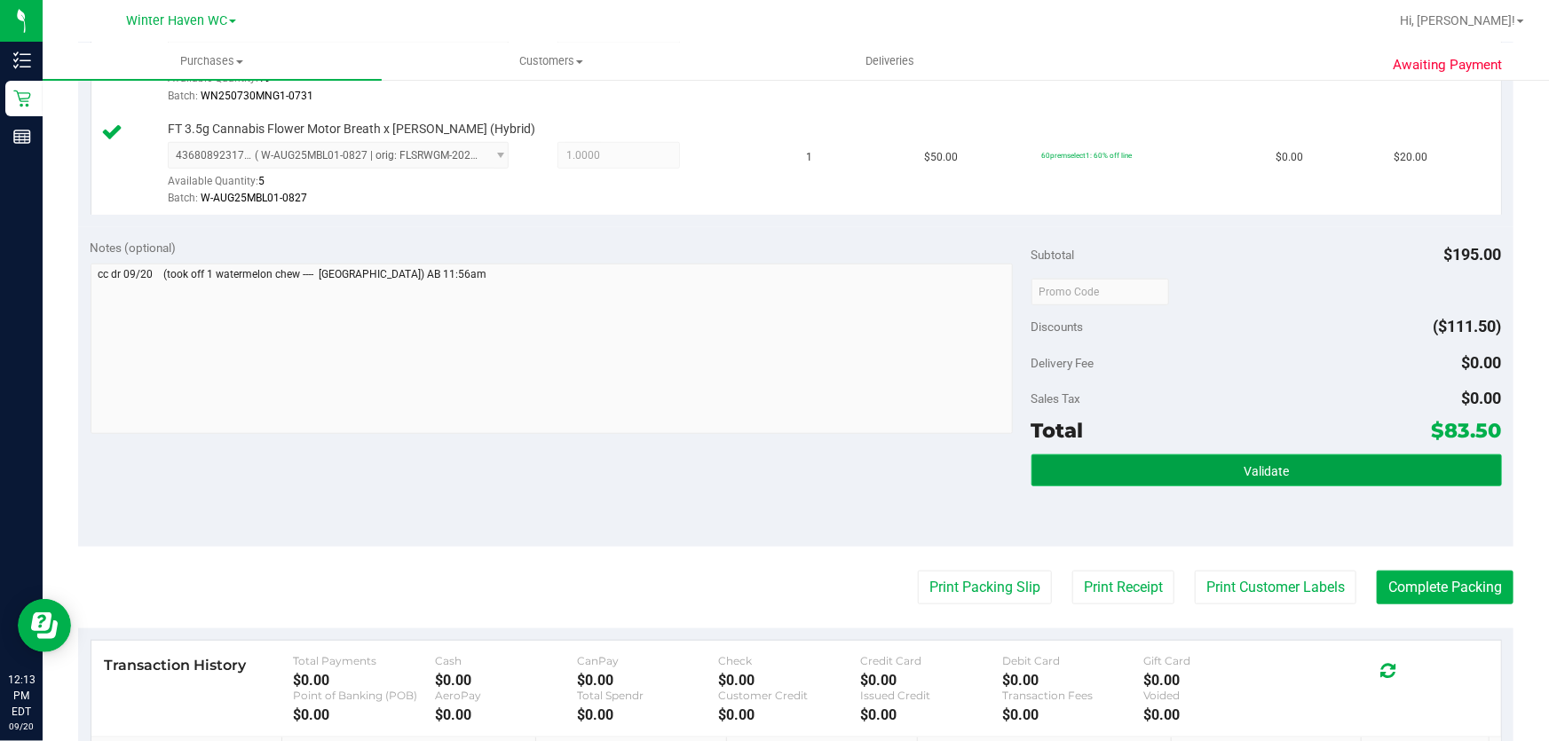
click at [1362, 464] on button "Validate" at bounding box center [1266, 470] width 470 height 32
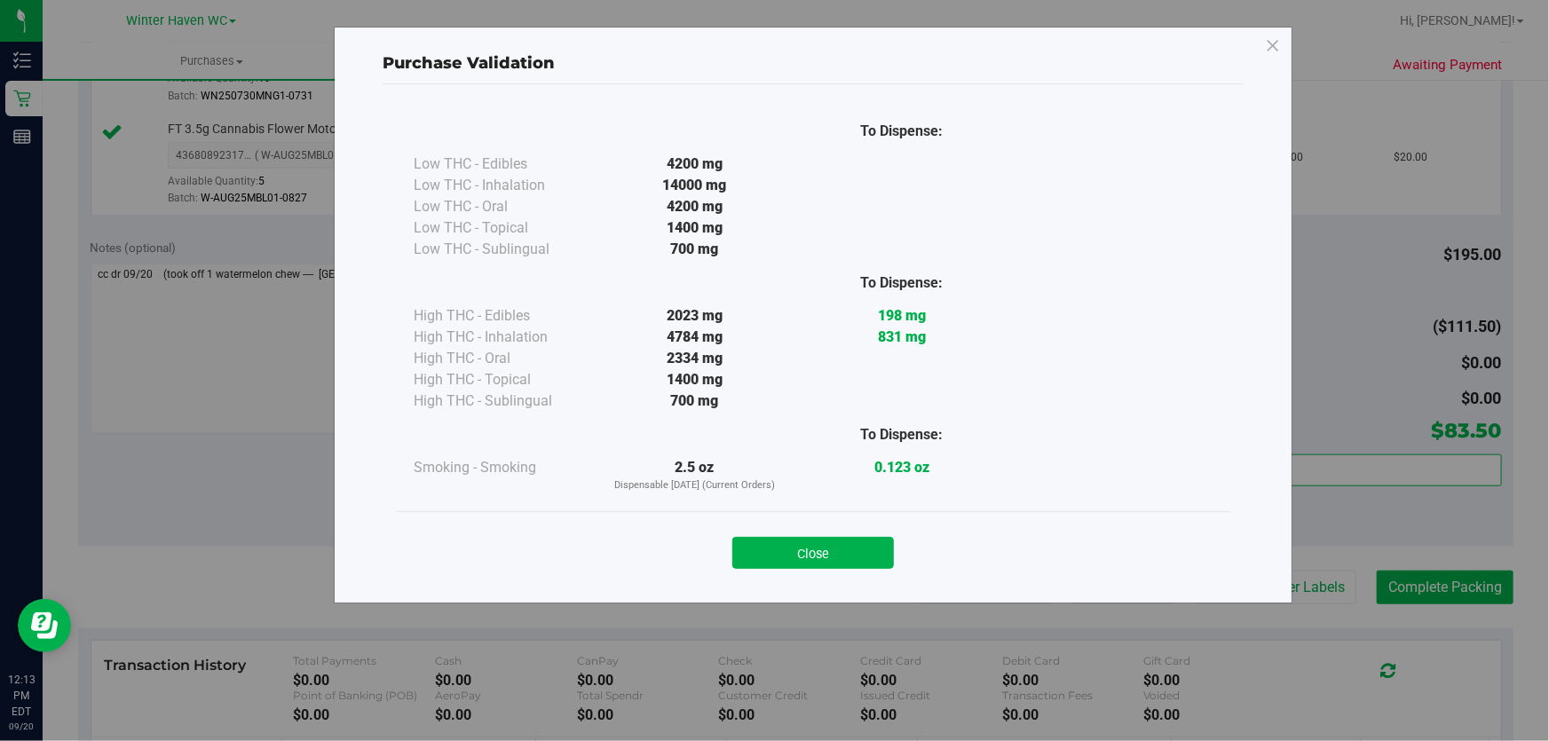
drag, startPoint x: 835, startPoint y: 545, endPoint x: 1159, endPoint y: 612, distance: 330.7
click at [836, 545] on button "Close" at bounding box center [813, 553] width 162 height 32
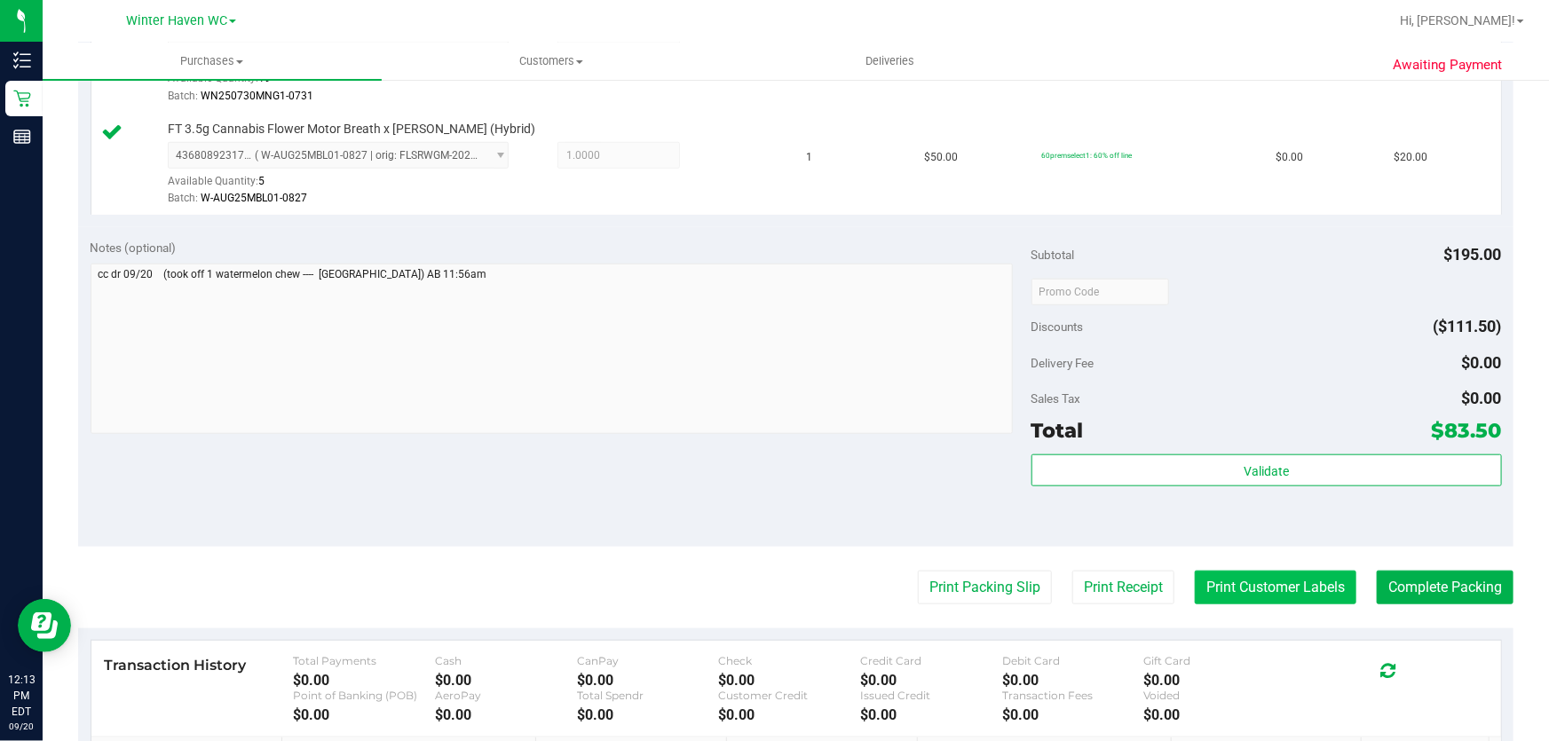
click at [1275, 583] on button "Print Customer Labels" at bounding box center [1276, 588] width 162 height 34
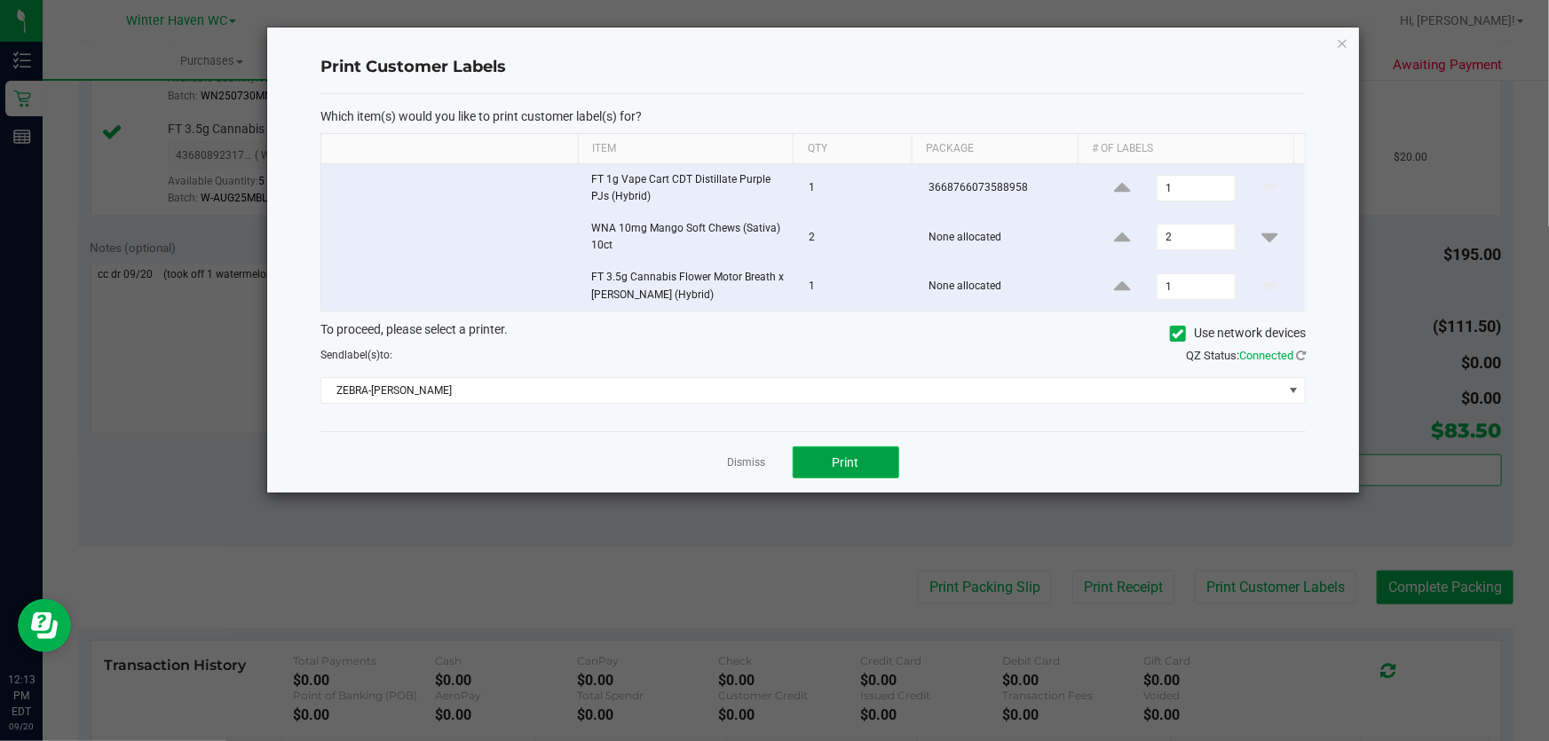
click at [869, 467] on button "Print" at bounding box center [846, 462] width 107 height 32
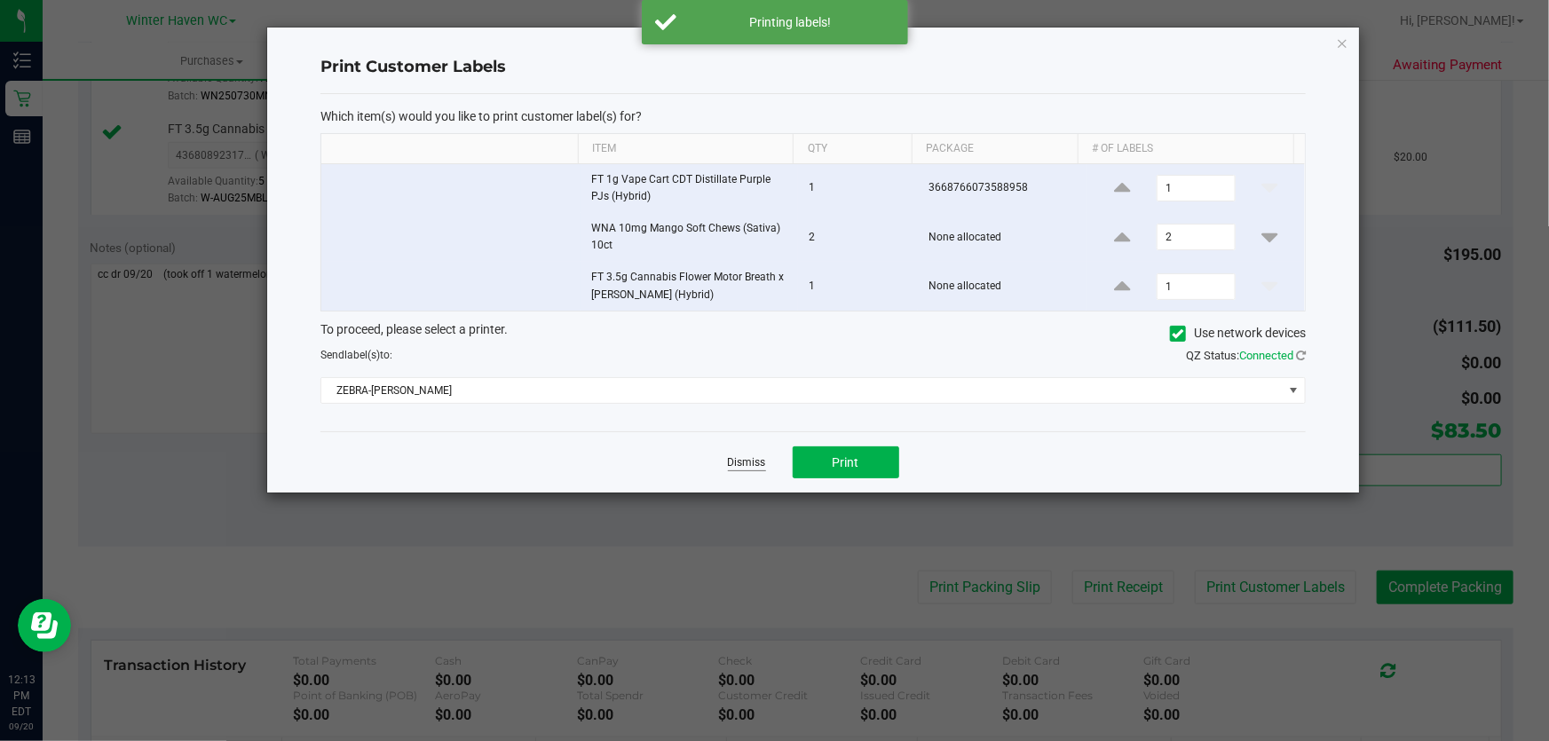
click at [755, 460] on link "Dismiss" at bounding box center [747, 462] width 38 height 15
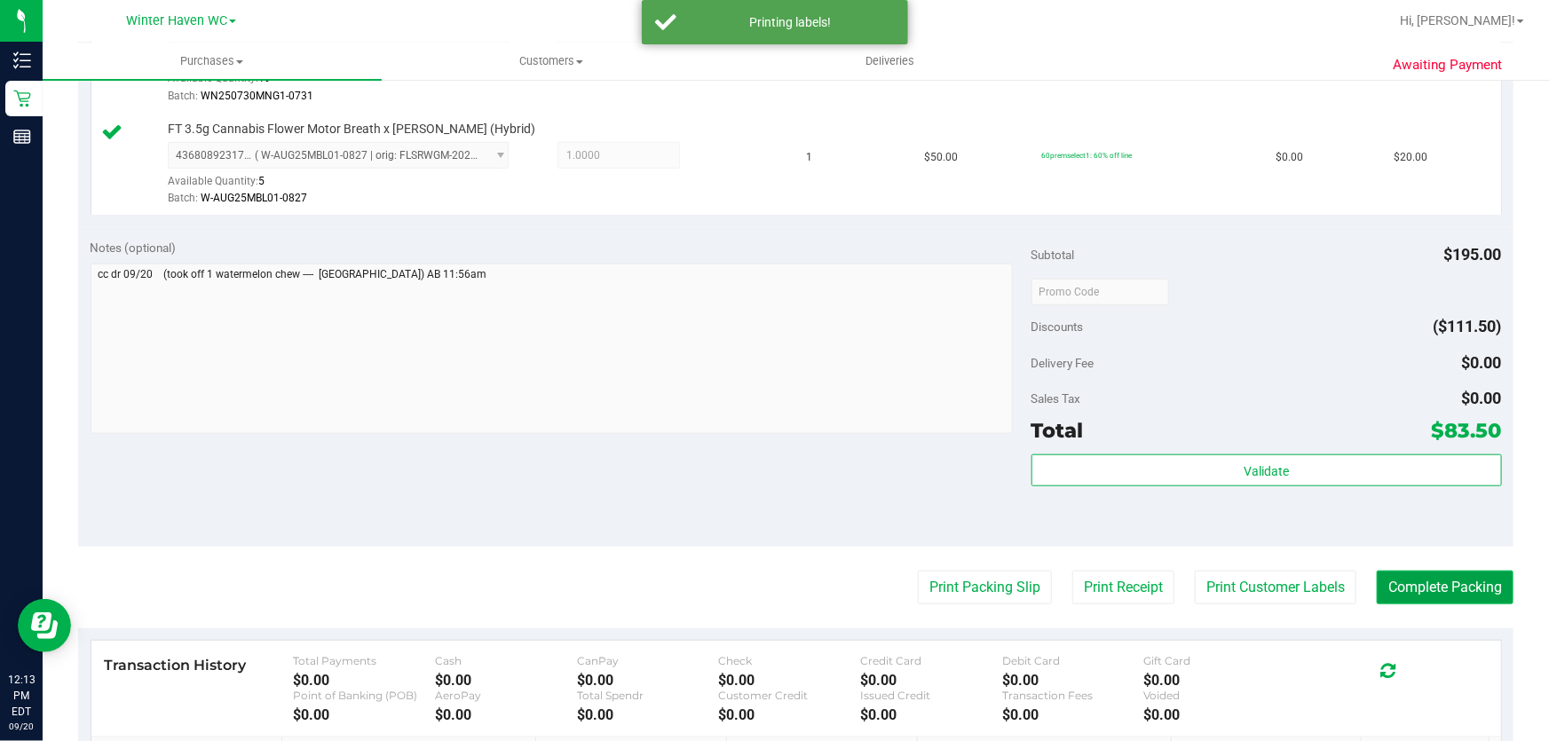
click at [1457, 577] on button "Complete Packing" at bounding box center [1445, 588] width 137 height 34
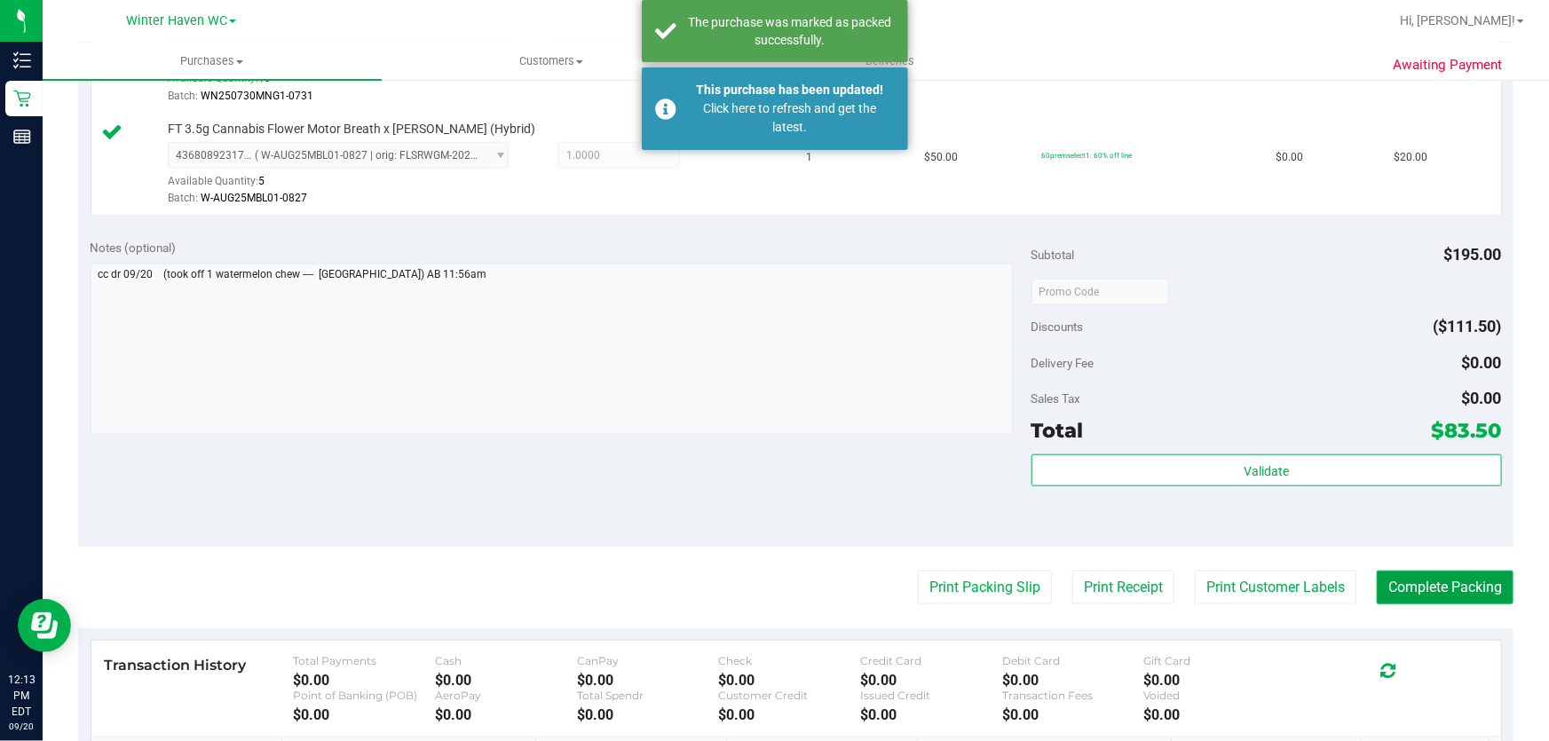
click at [1457, 577] on button "Complete Packing" at bounding box center [1445, 588] width 137 height 34
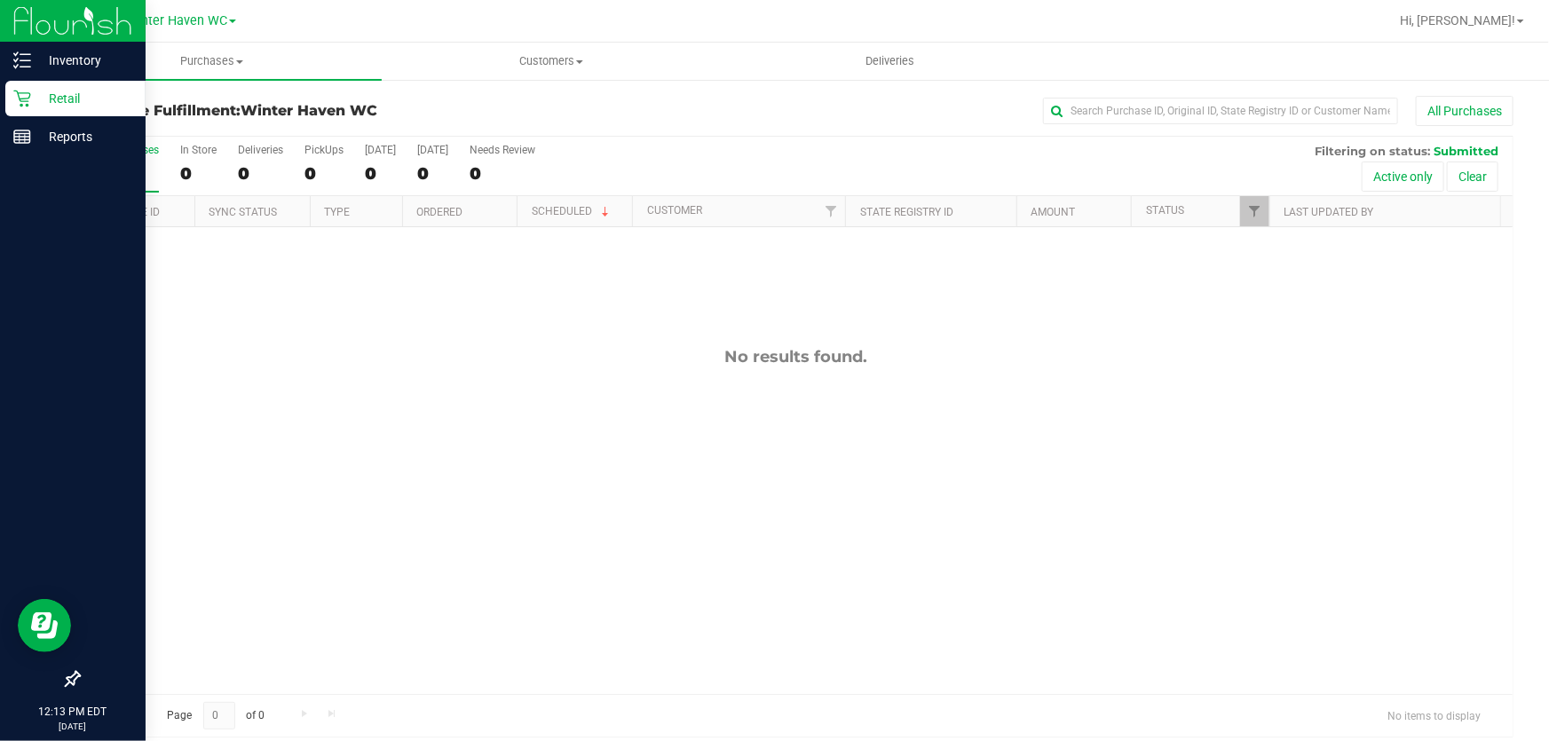
click at [49, 101] on p "Retail" at bounding box center [84, 98] width 107 height 21
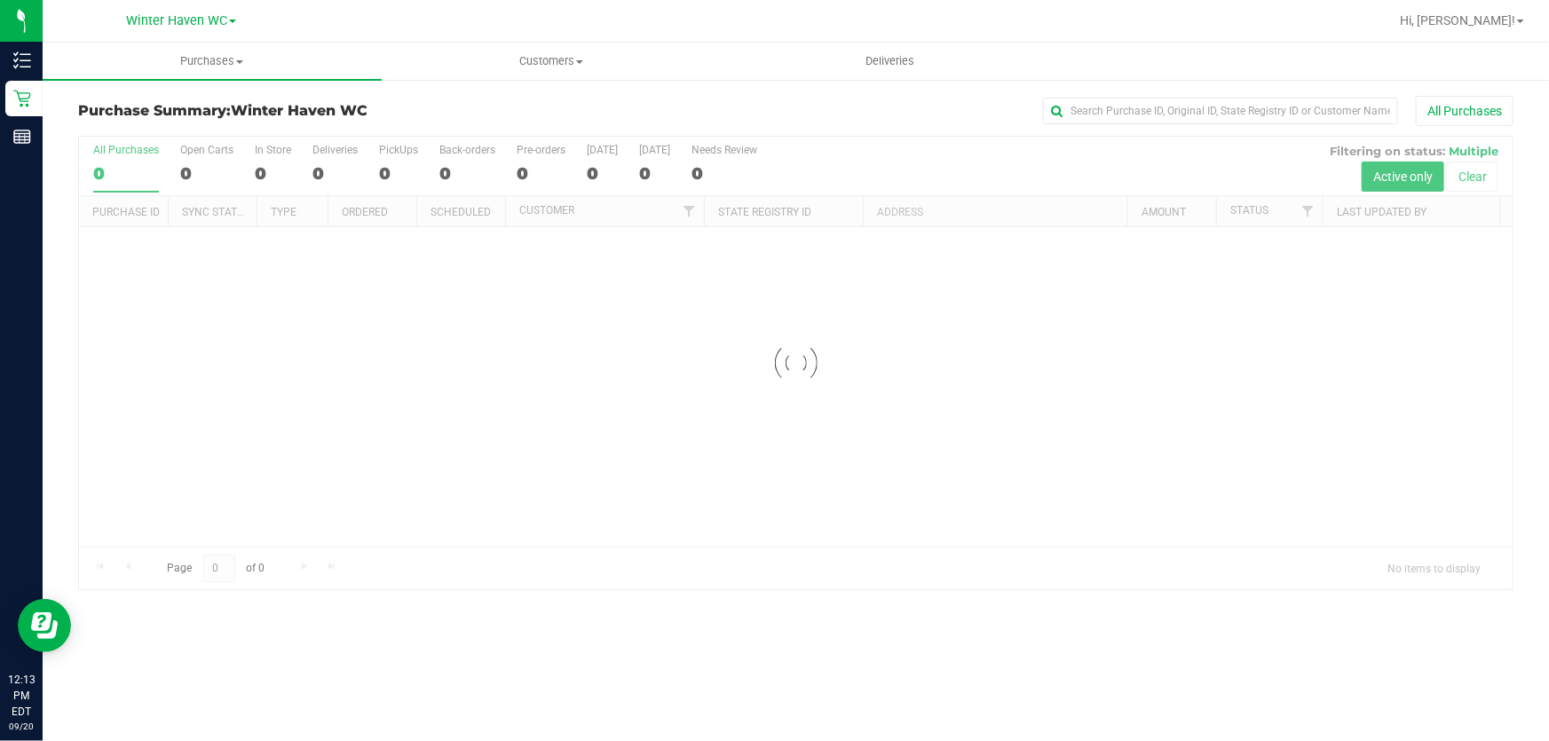
click at [935, 158] on div at bounding box center [795, 363] width 1433 height 453
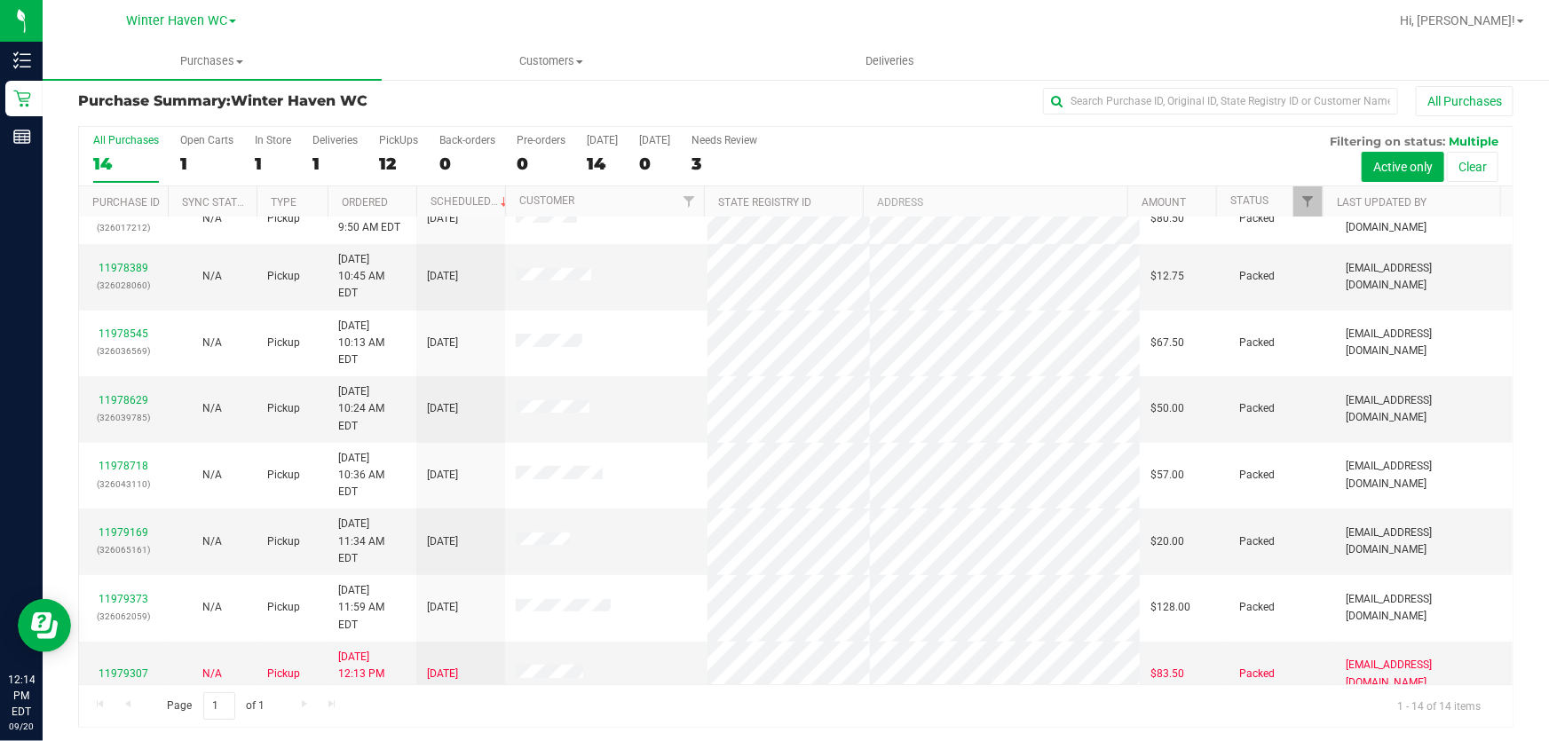
scroll to position [13, 0]
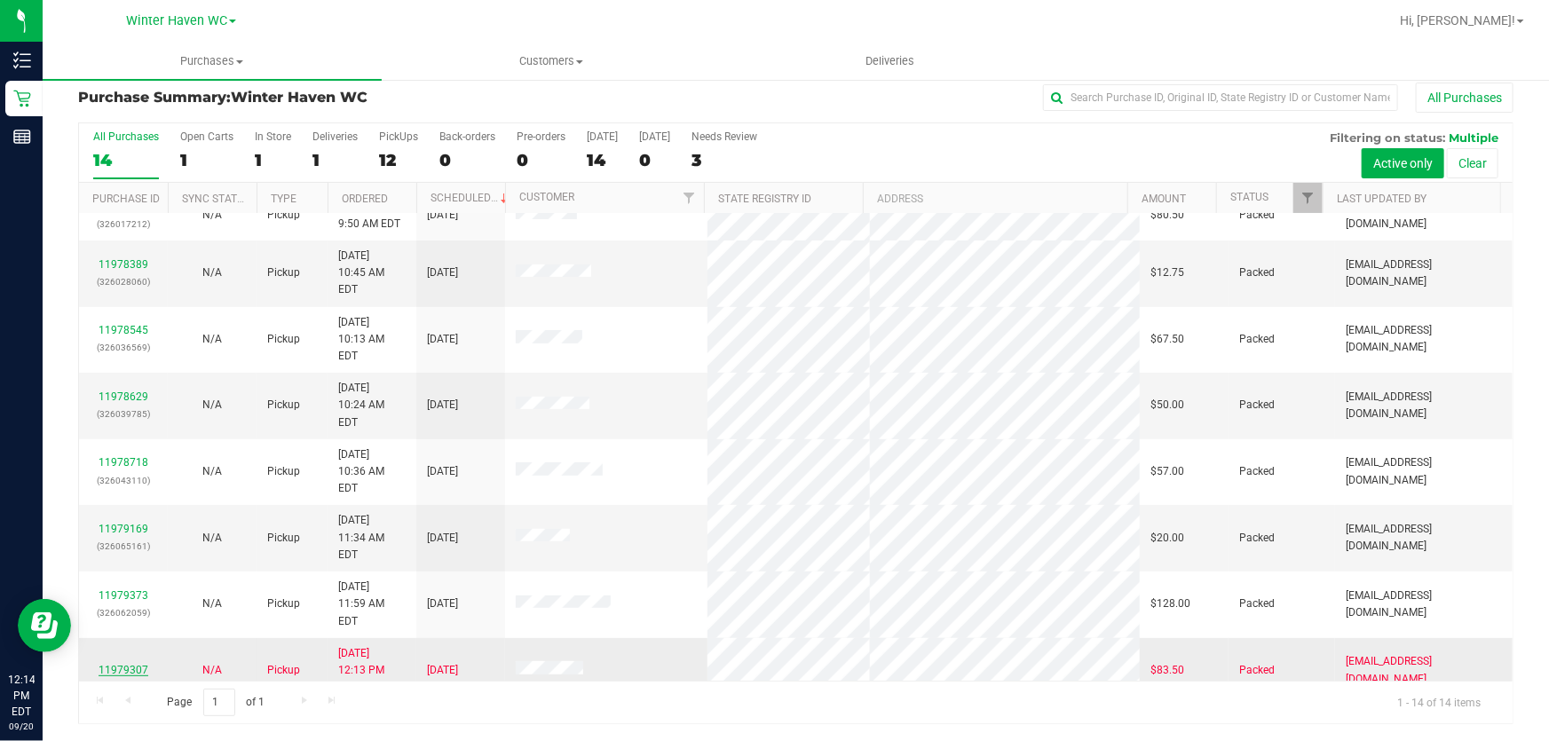
click at [124, 664] on link "11979307" at bounding box center [124, 670] width 50 height 12
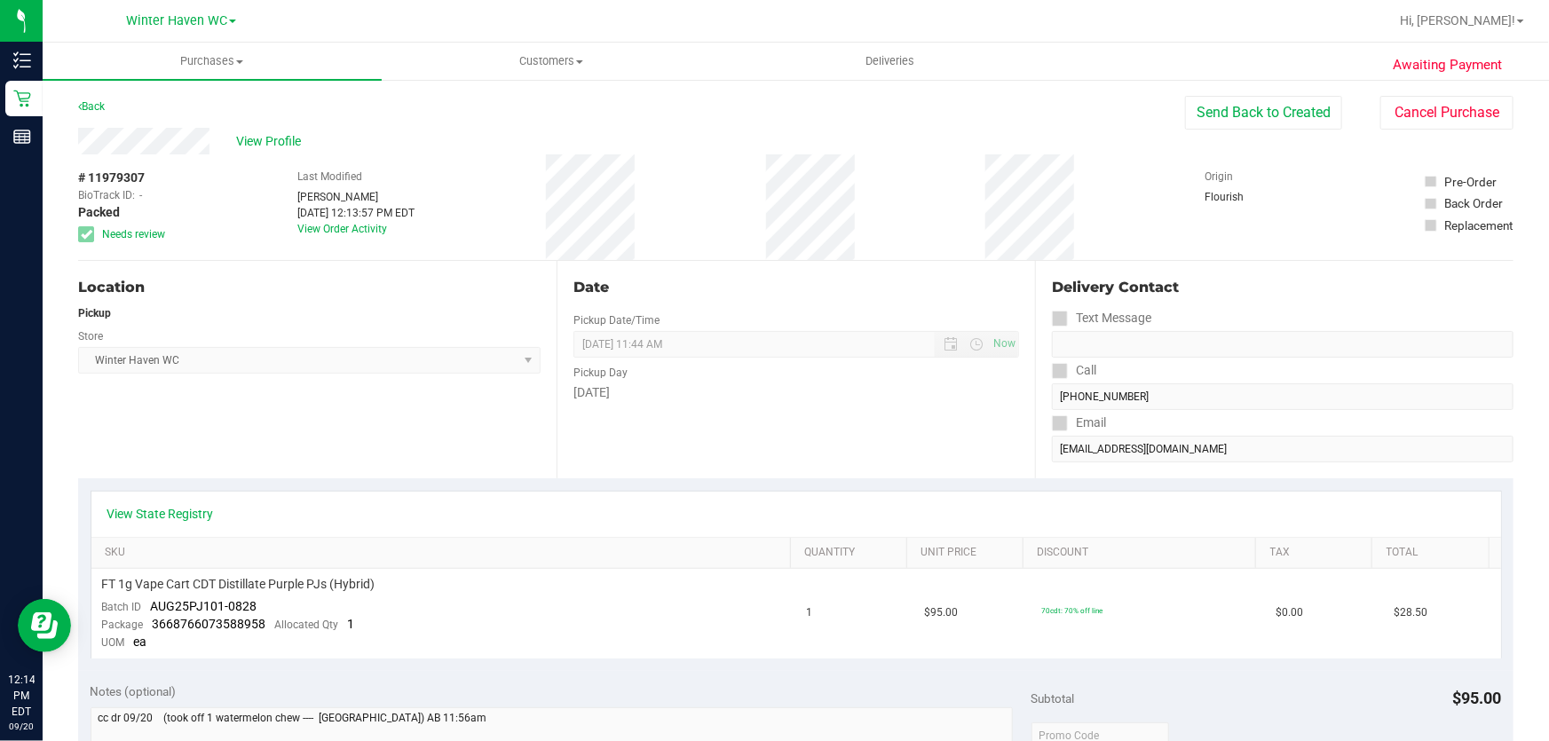
drag, startPoint x: 1089, startPoint y: 214, endPoint x: 1101, endPoint y: 212, distance: 11.7
click at [1089, 213] on div "# 11979307 BioTrack ID: - Packed Needs review Last Modified [PERSON_NAME] [DATE…" at bounding box center [795, 207] width 1435 height 106
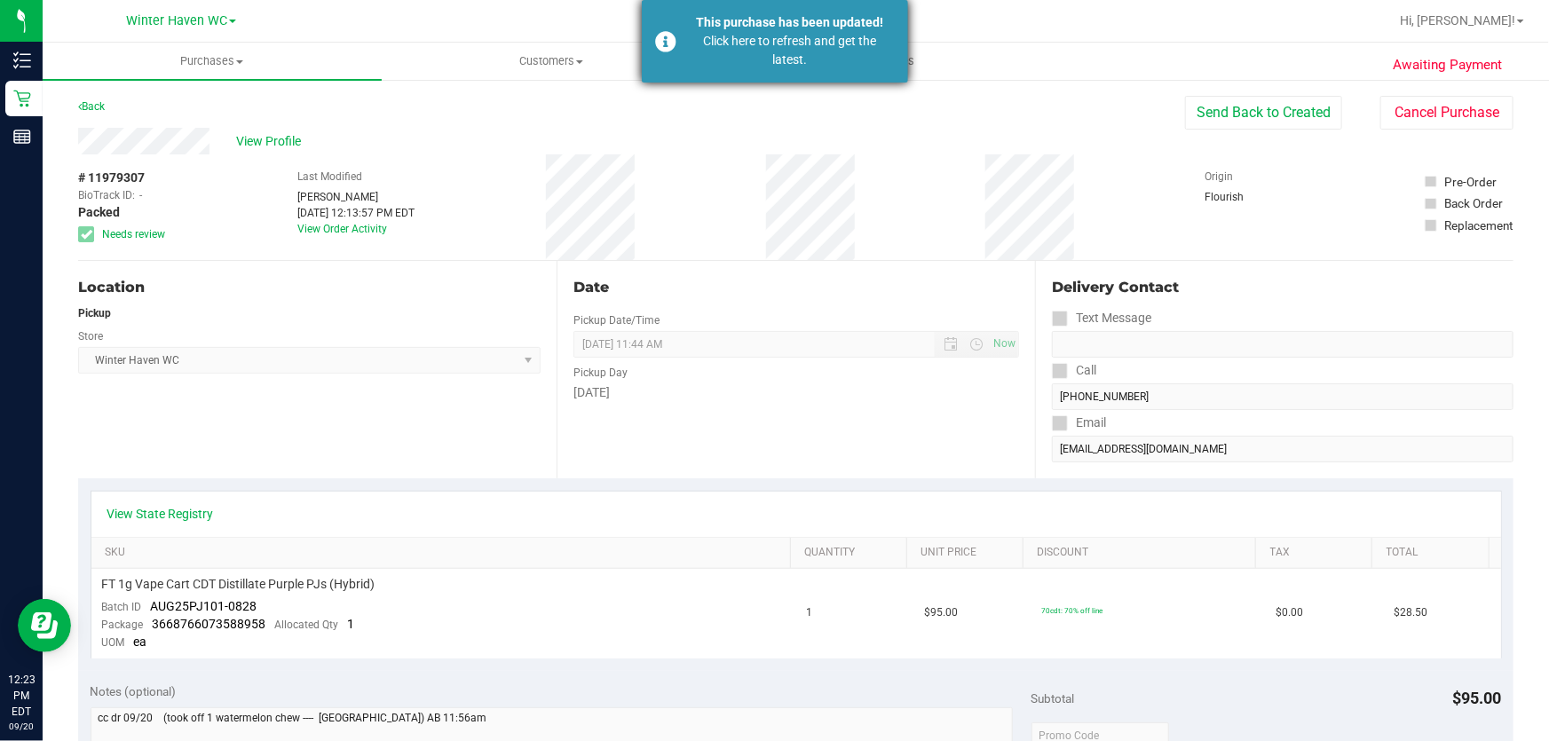
click at [833, 52] on div "Click here to refresh and get the latest." at bounding box center [790, 50] width 209 height 37
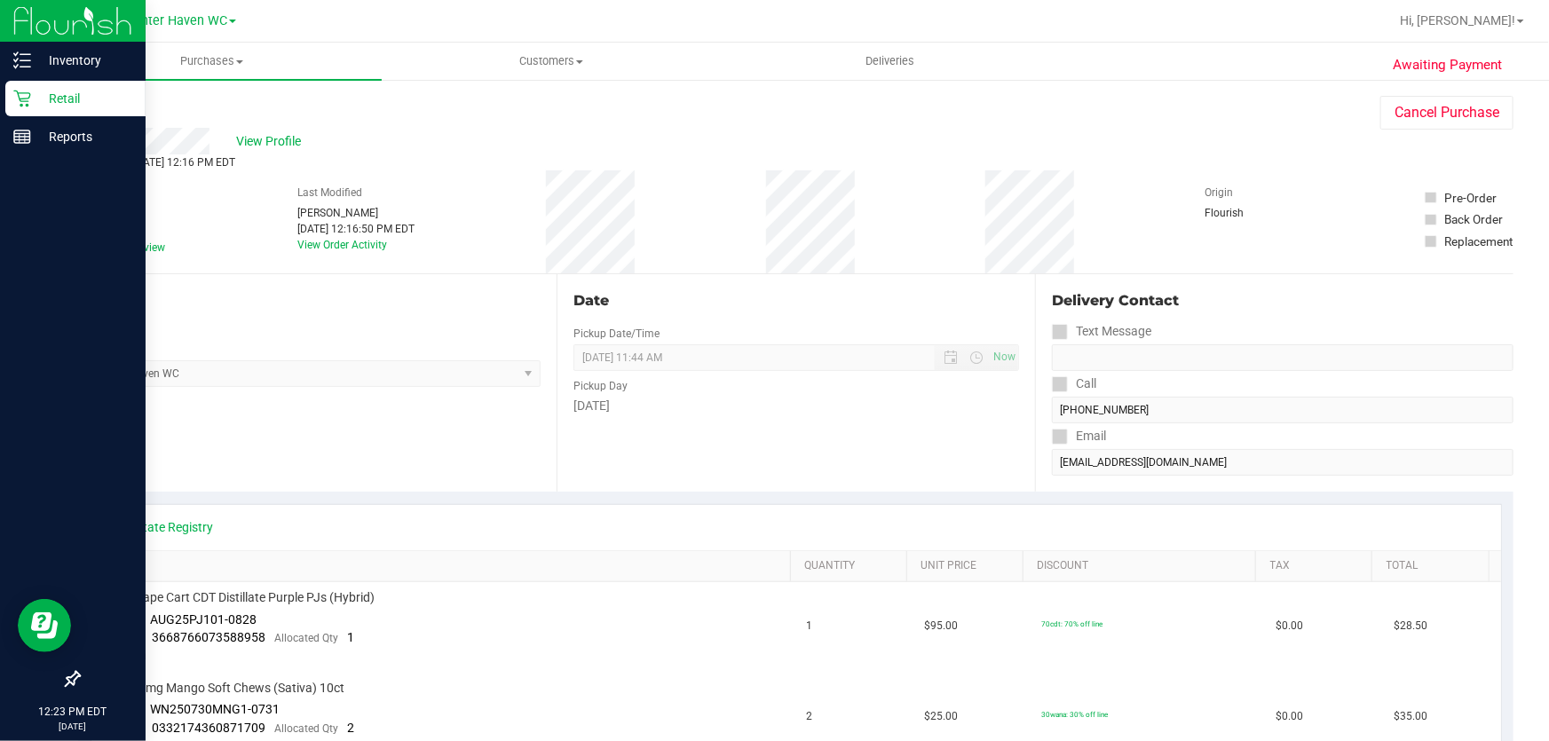
click at [65, 96] on p "Retail" at bounding box center [84, 98] width 107 height 21
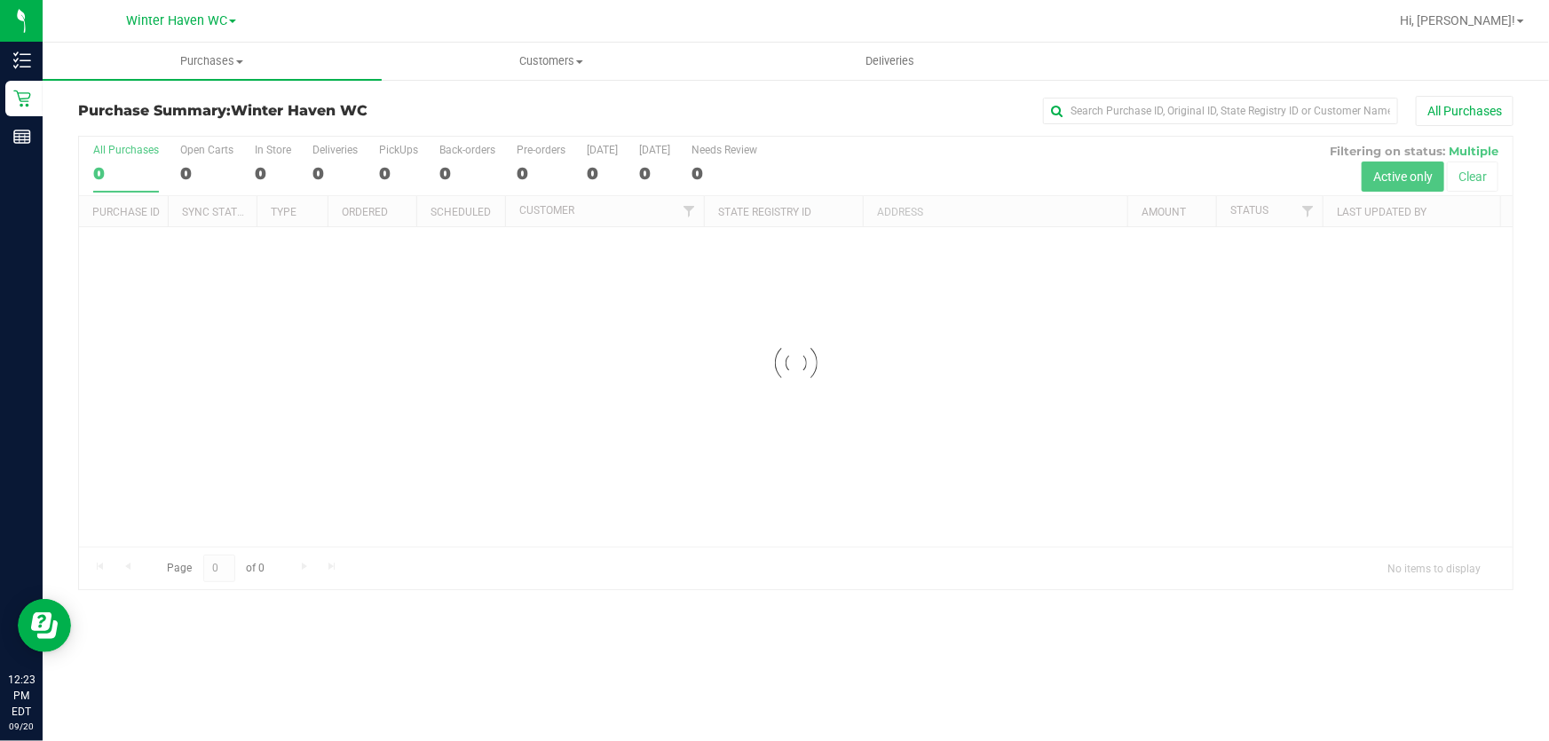
click at [826, 156] on div at bounding box center [795, 363] width 1433 height 453
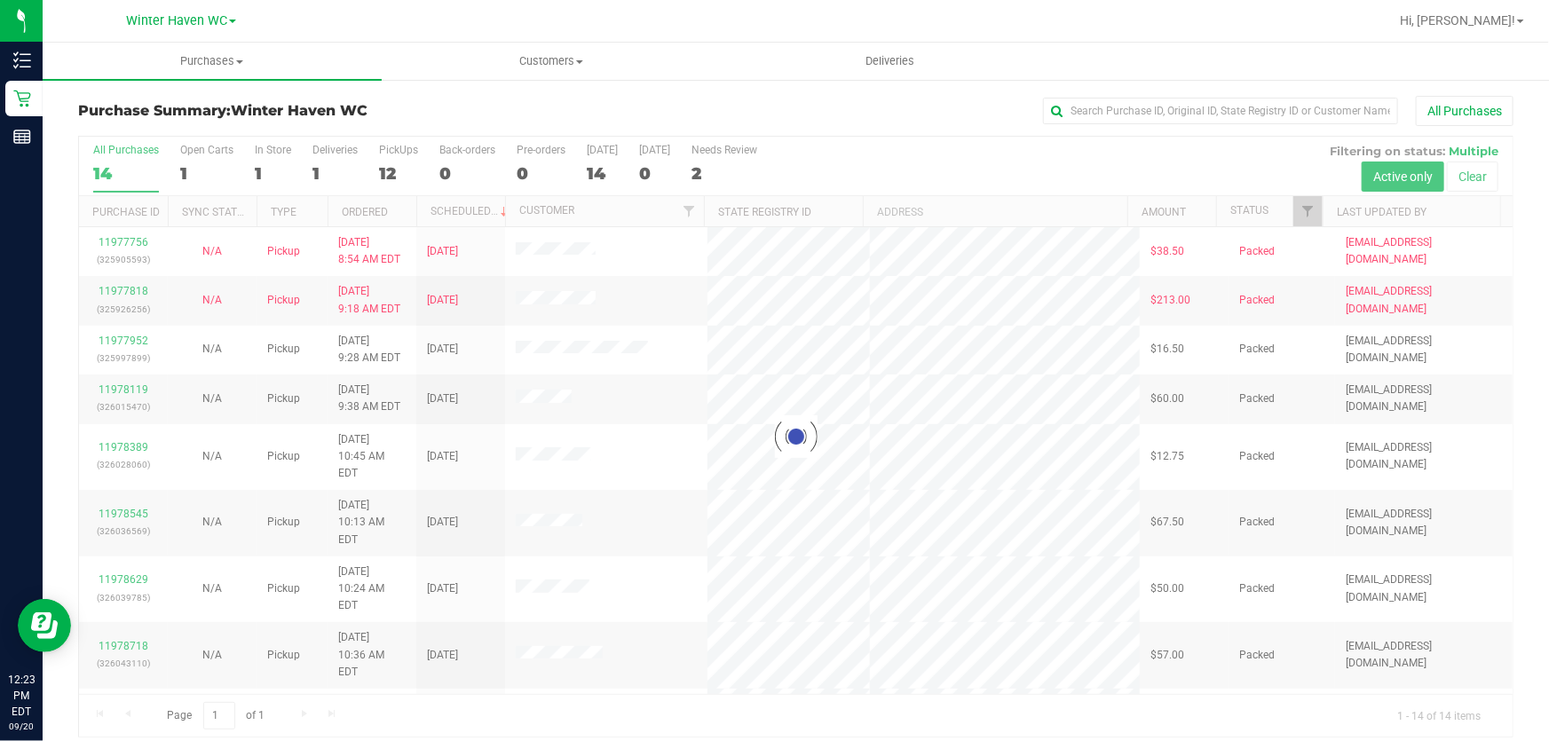
click at [979, 149] on div at bounding box center [795, 437] width 1433 height 600
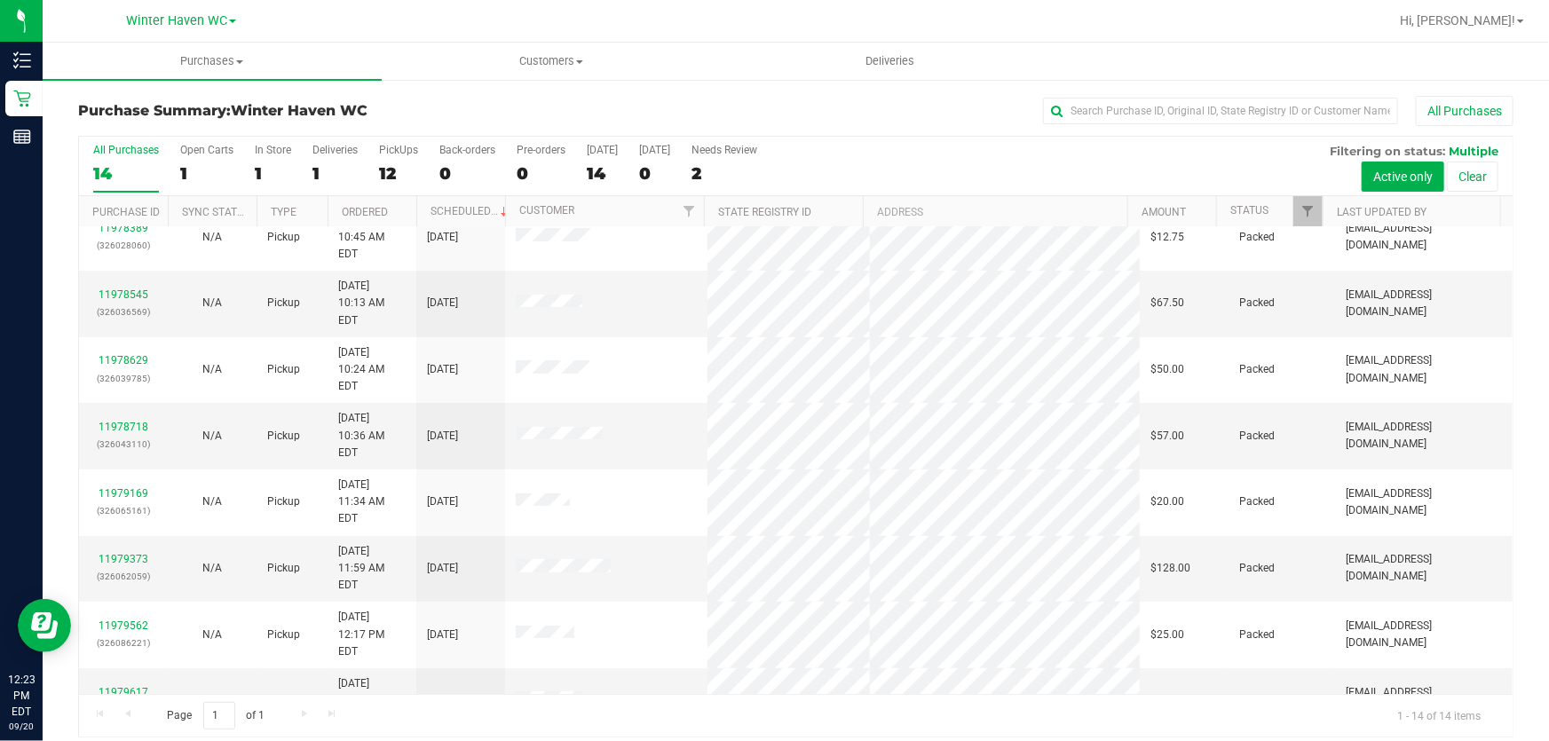
scroll to position [13, 0]
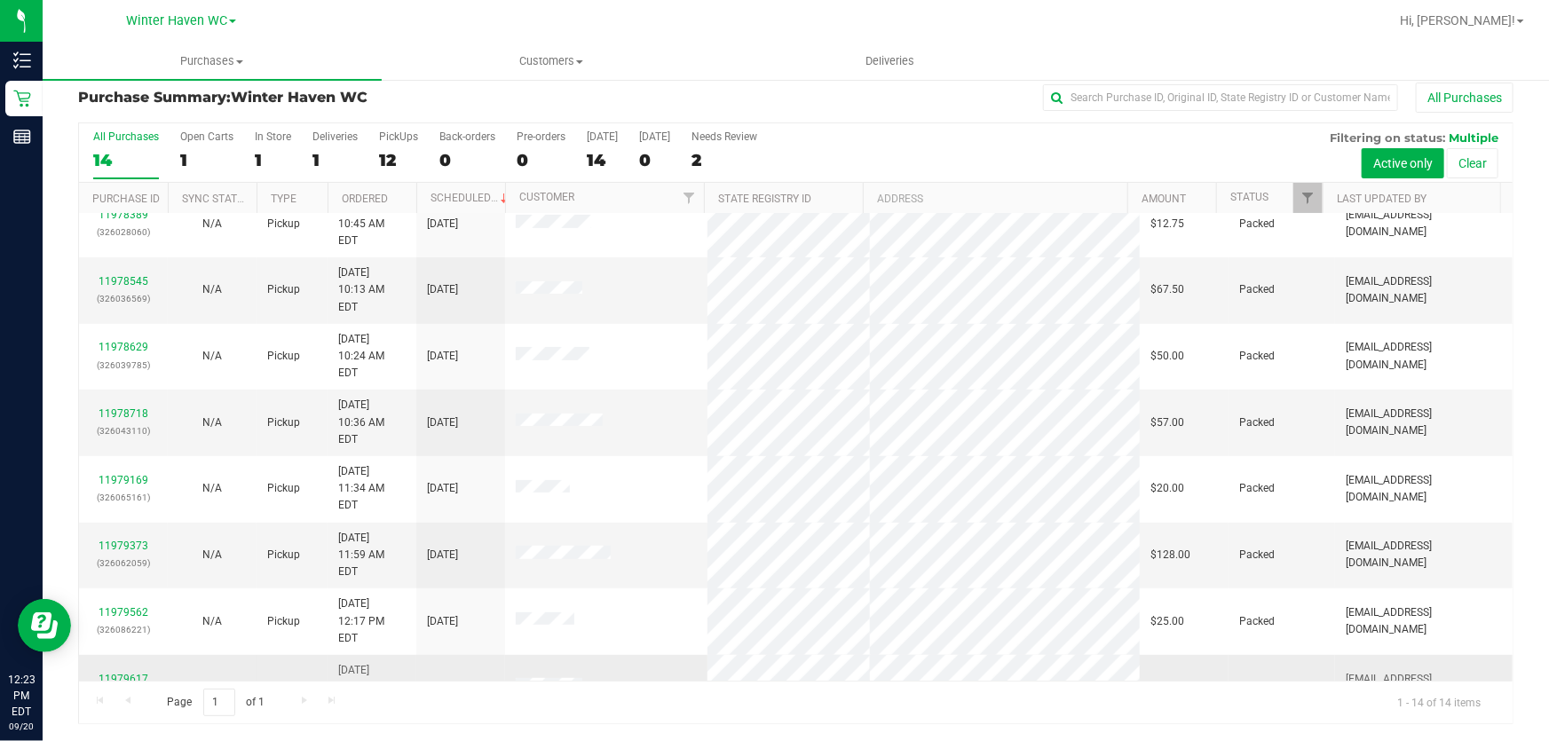
click at [109, 673] on link "11979617" at bounding box center [124, 679] width 50 height 12
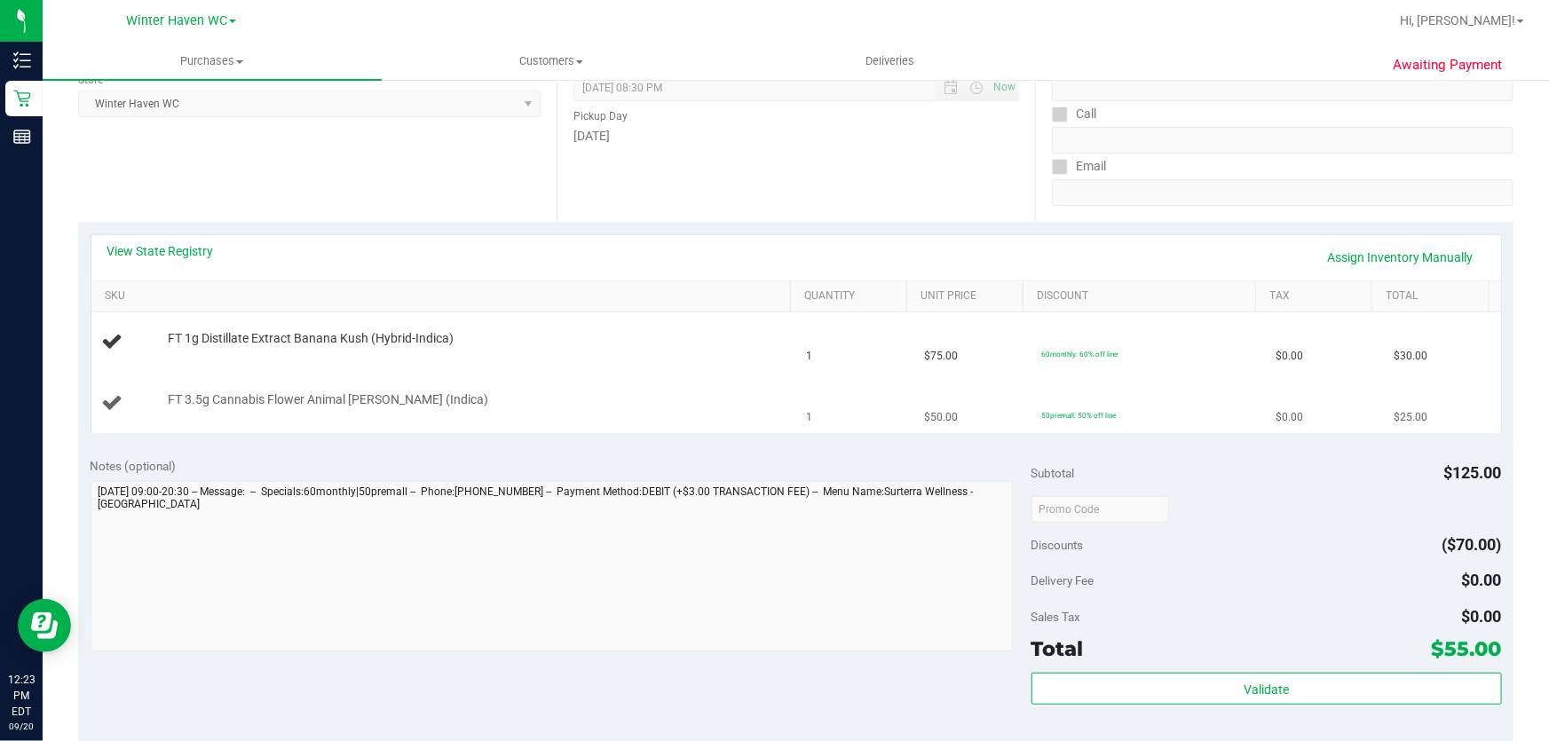
scroll to position [336, 0]
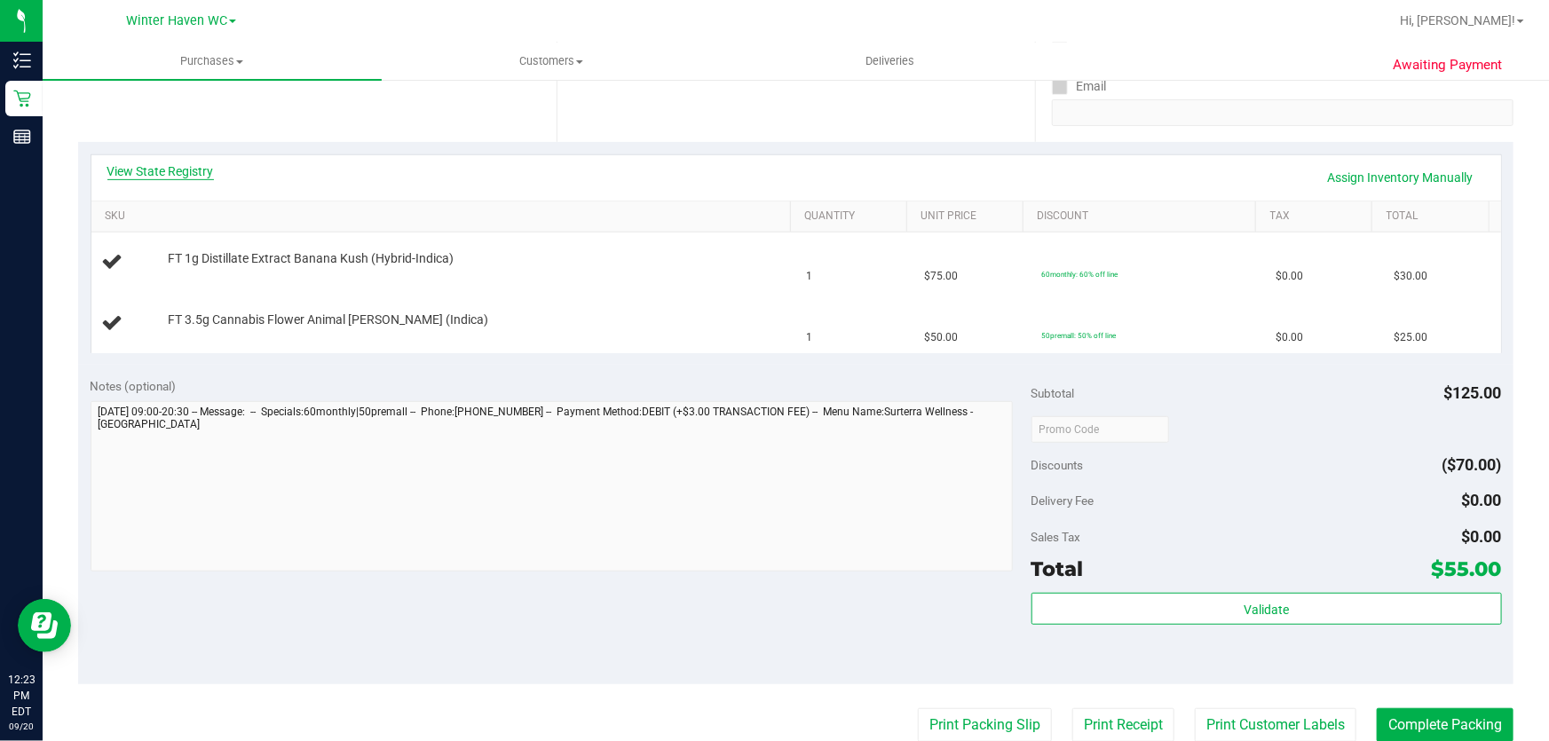
click at [169, 167] on link "View State Registry" at bounding box center [160, 171] width 107 height 18
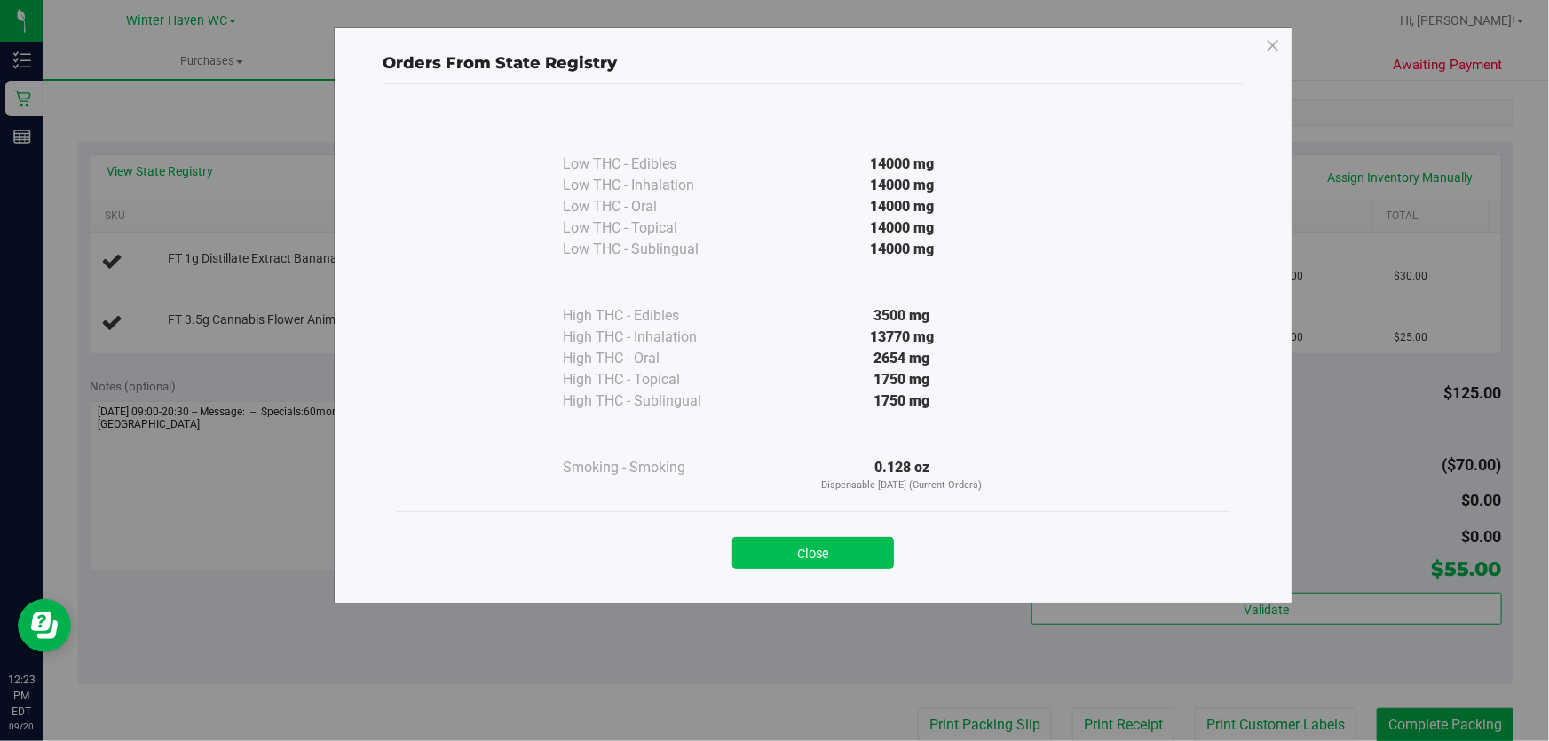
click at [842, 550] on button "Close" at bounding box center [813, 553] width 162 height 32
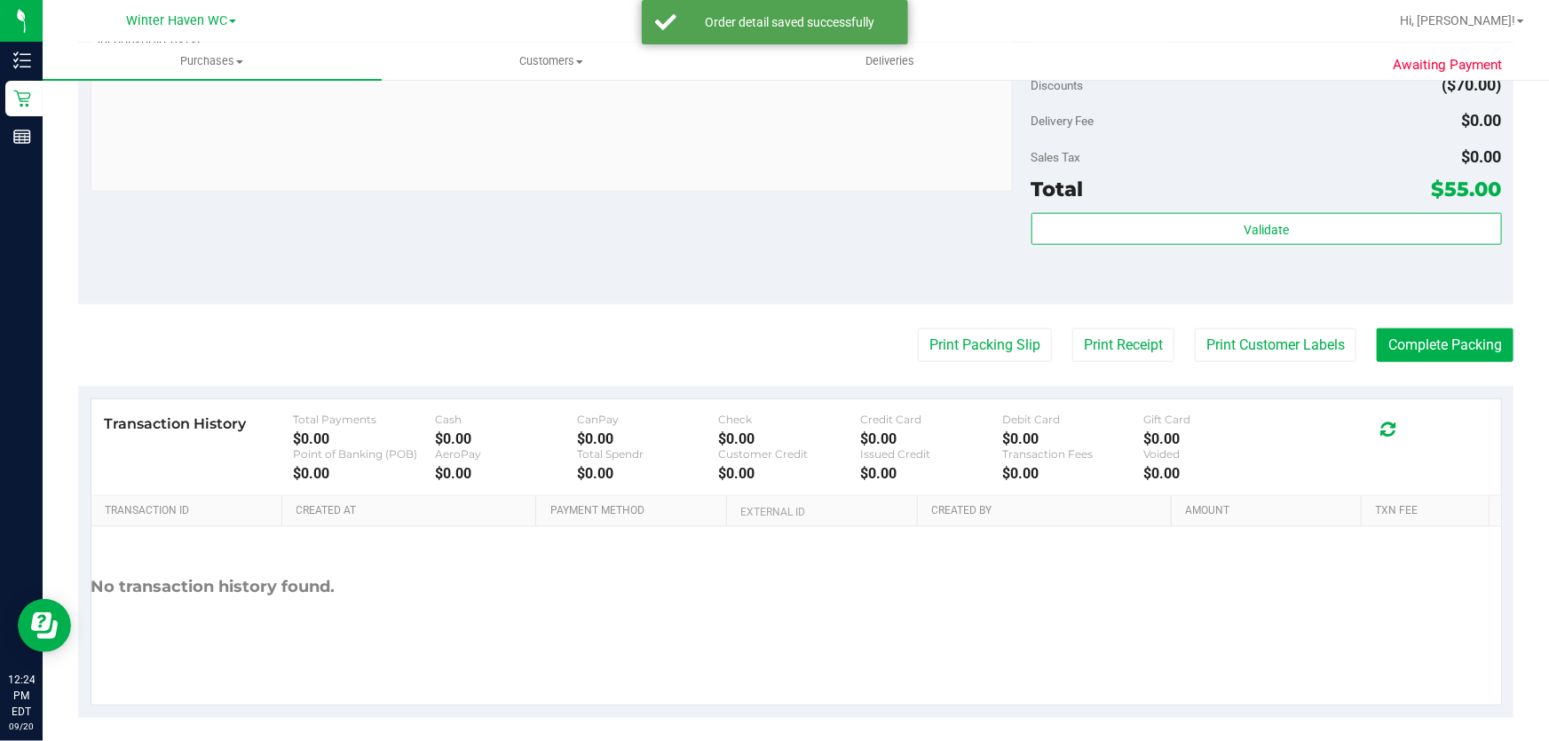
scroll to position [809, 0]
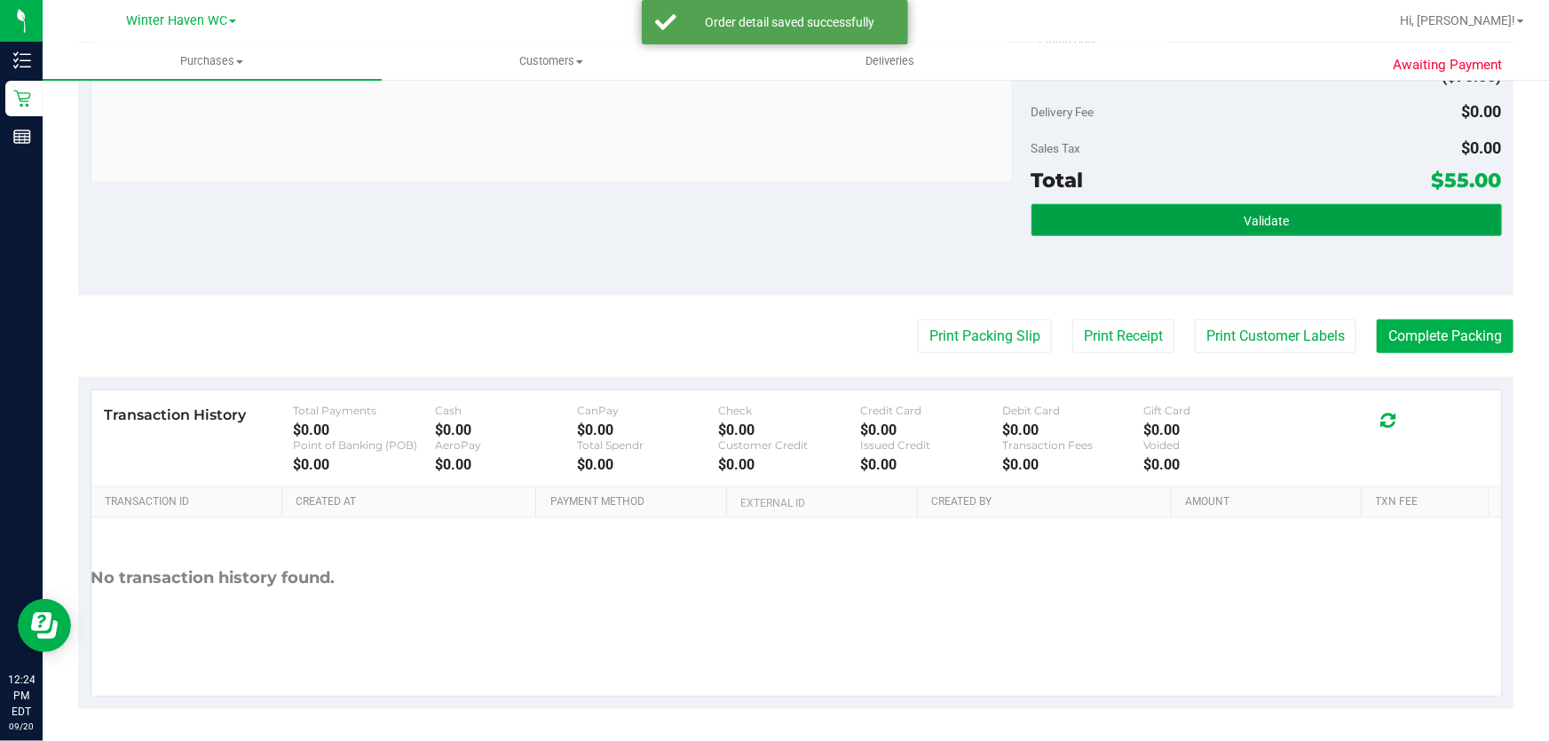
click at [1296, 216] on button "Validate" at bounding box center [1266, 220] width 470 height 32
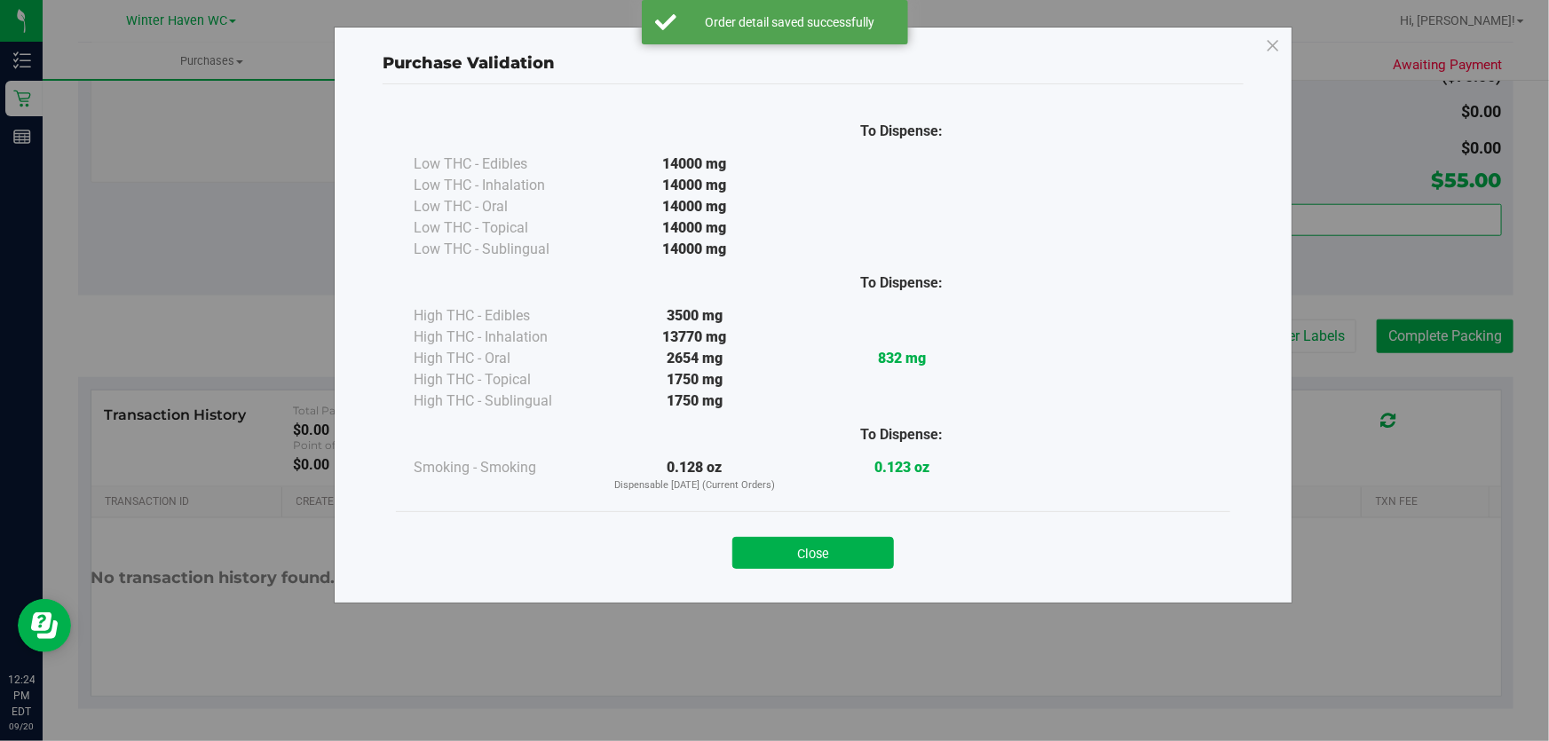
drag, startPoint x: 825, startPoint y: 554, endPoint x: 832, endPoint y: 527, distance: 27.6
click at [825, 546] on button "Close" at bounding box center [813, 553] width 162 height 32
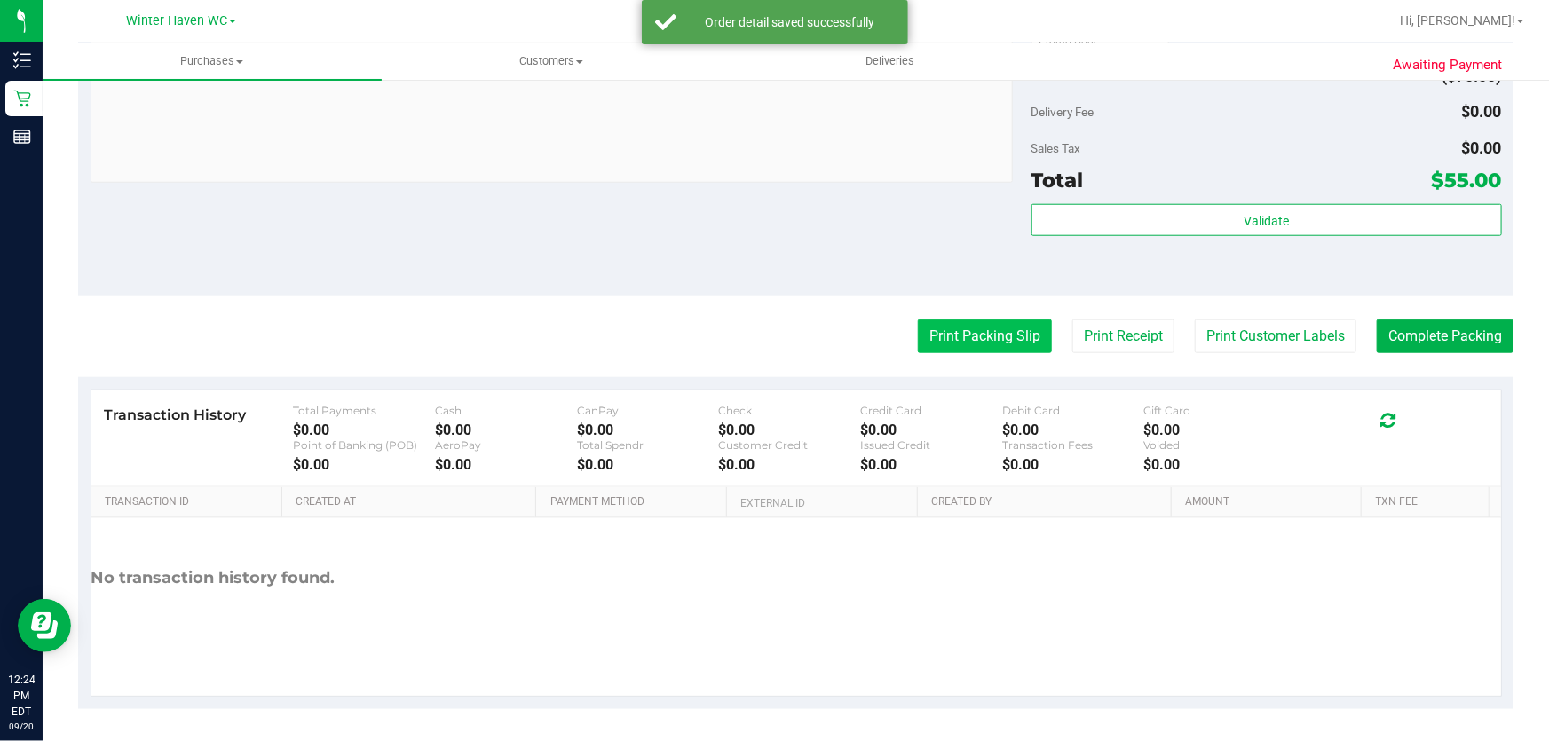
click at [932, 335] on button "Print Packing Slip" at bounding box center [985, 337] width 134 height 34
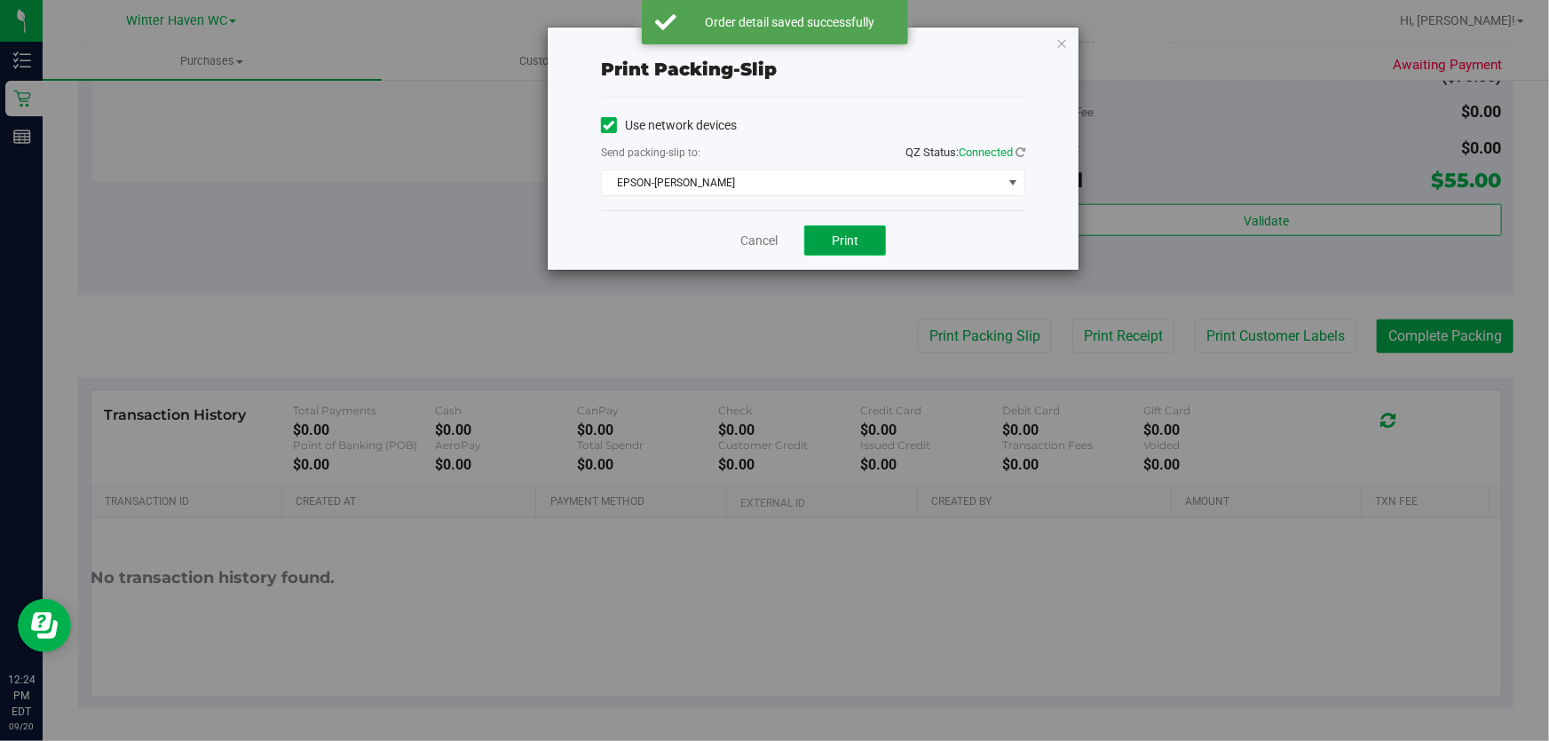
click at [856, 233] on span "Print" at bounding box center [845, 240] width 27 height 14
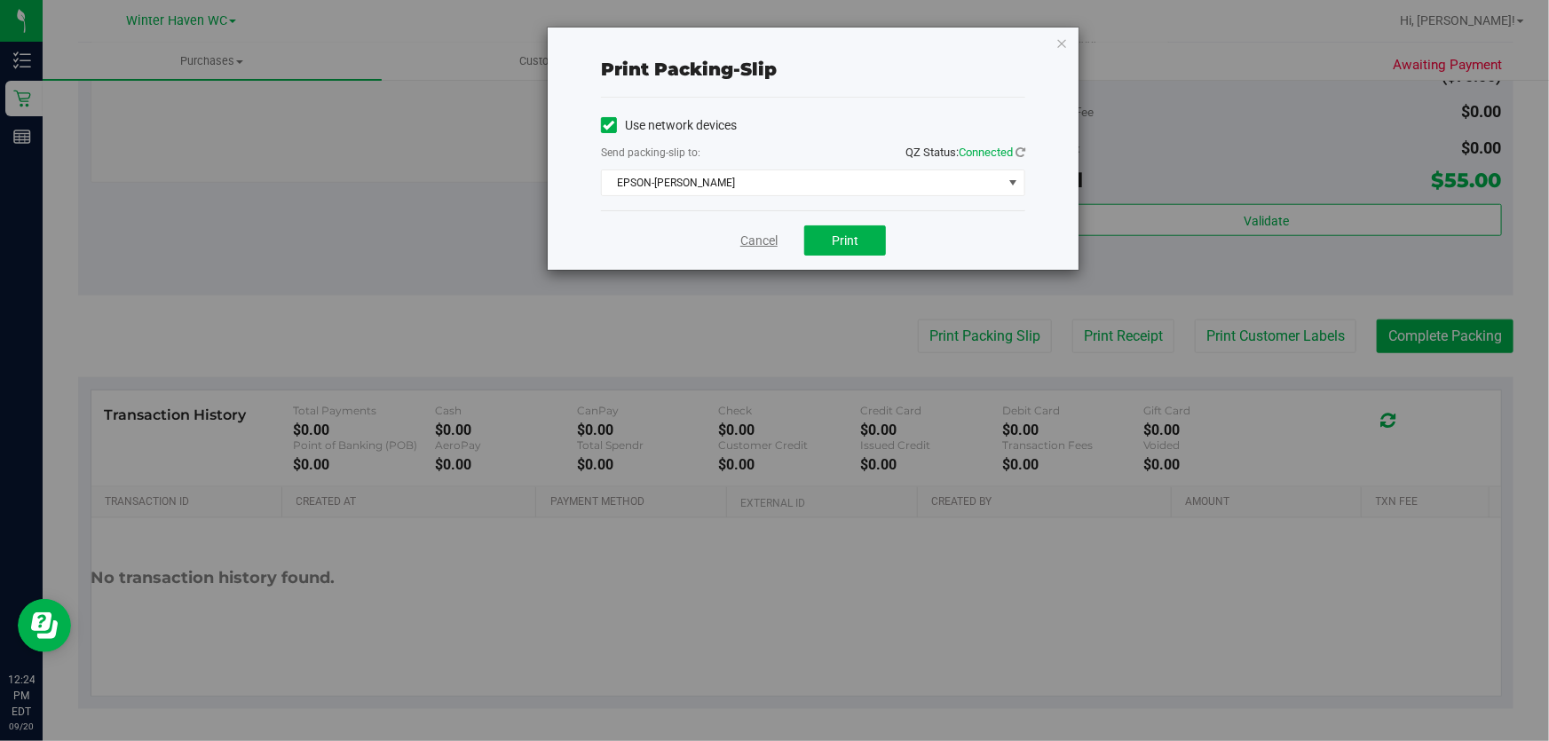
click at [751, 243] on link "Cancel" at bounding box center [758, 241] width 37 height 19
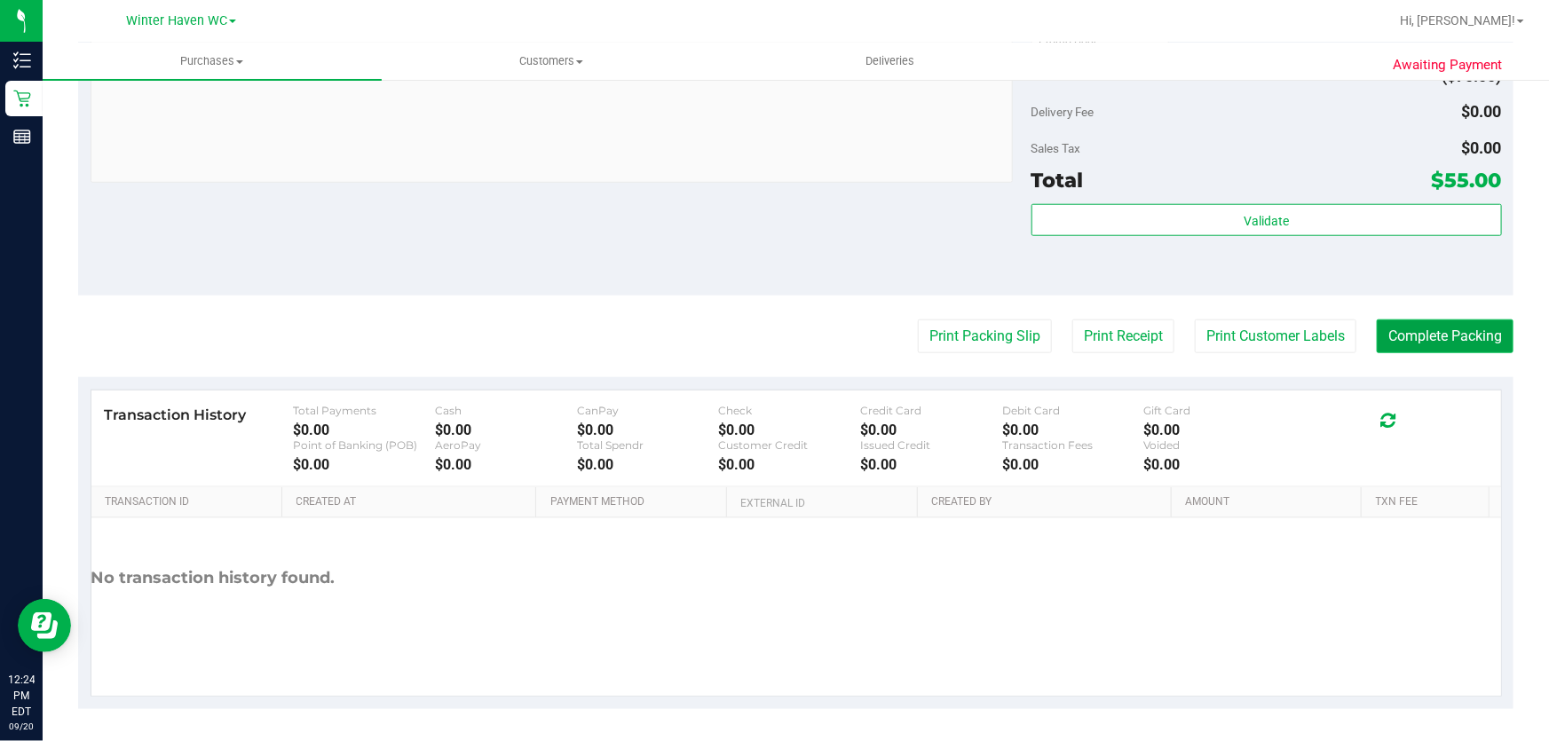
click at [1422, 333] on button "Complete Packing" at bounding box center [1445, 337] width 137 height 34
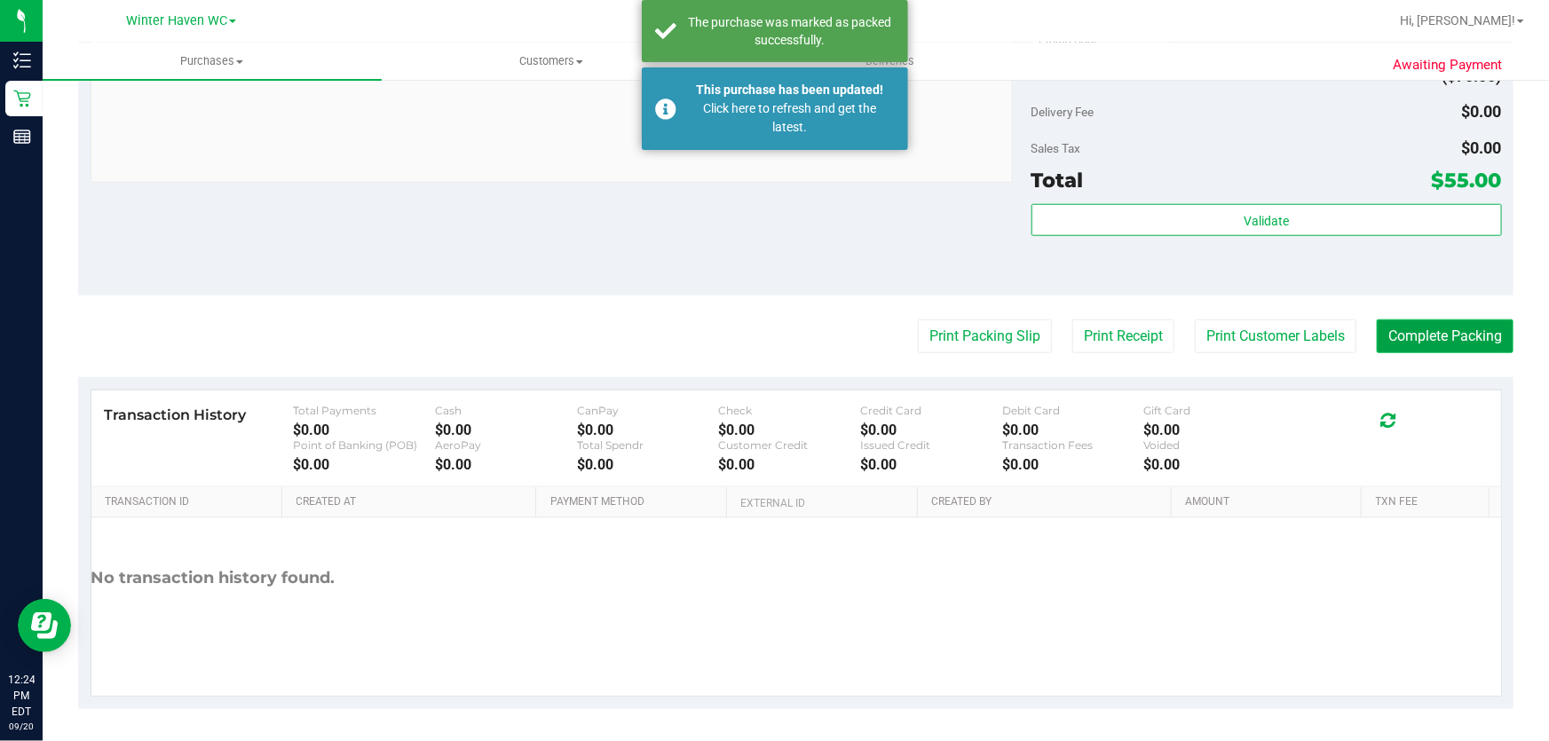
click at [1431, 323] on button "Complete Packing" at bounding box center [1445, 337] width 137 height 34
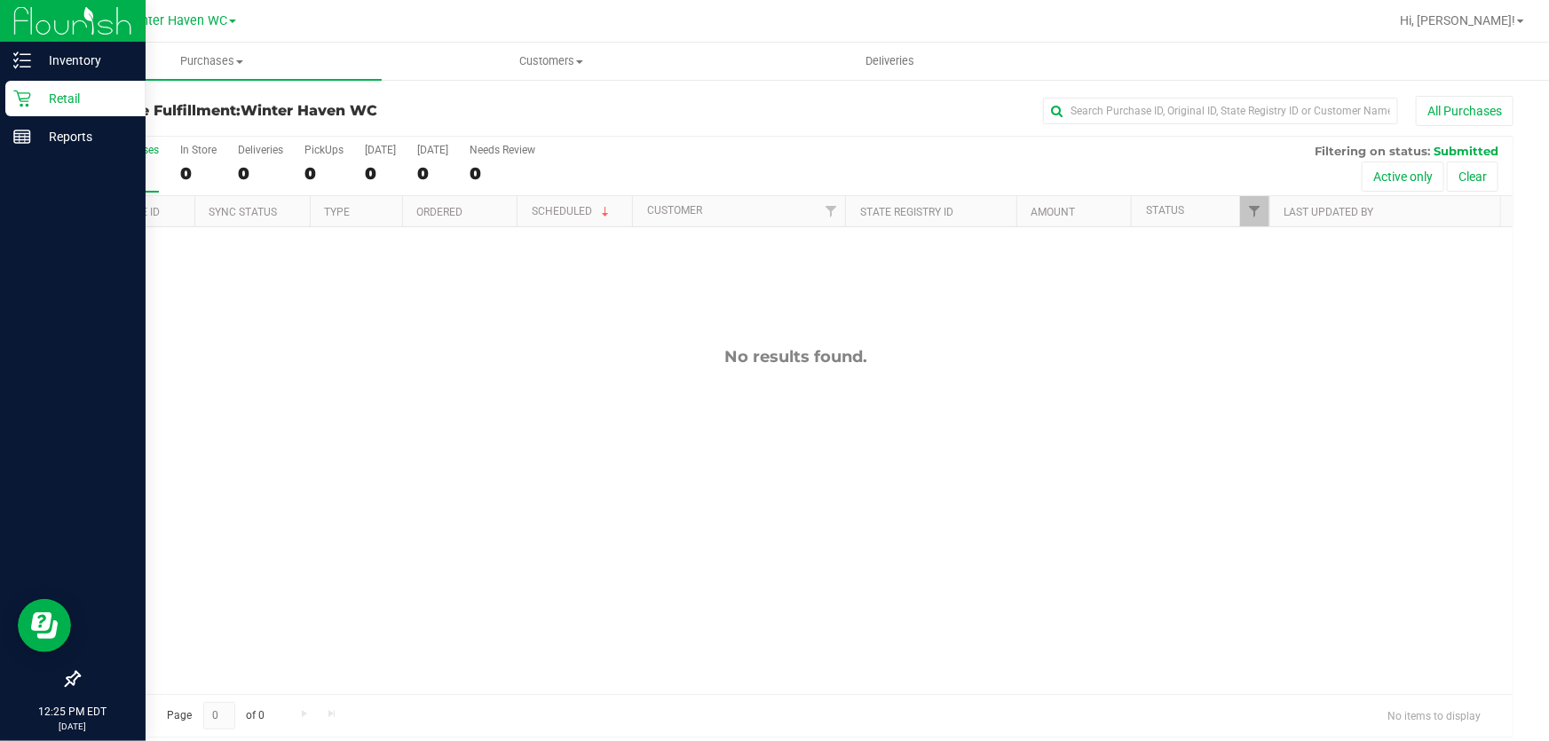
click at [59, 91] on p "Retail" at bounding box center [84, 98] width 107 height 21
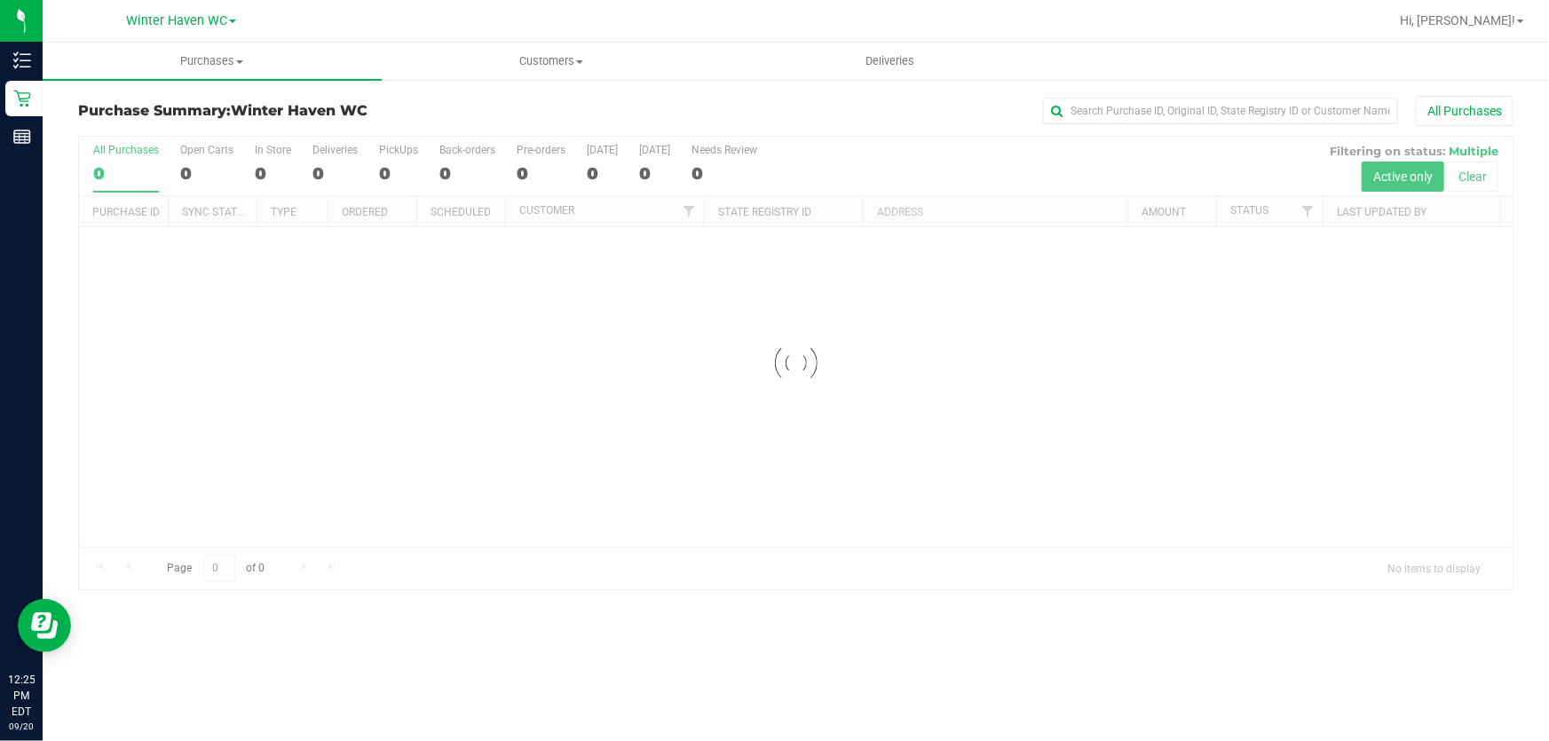
click at [809, 151] on div at bounding box center [795, 363] width 1433 height 453
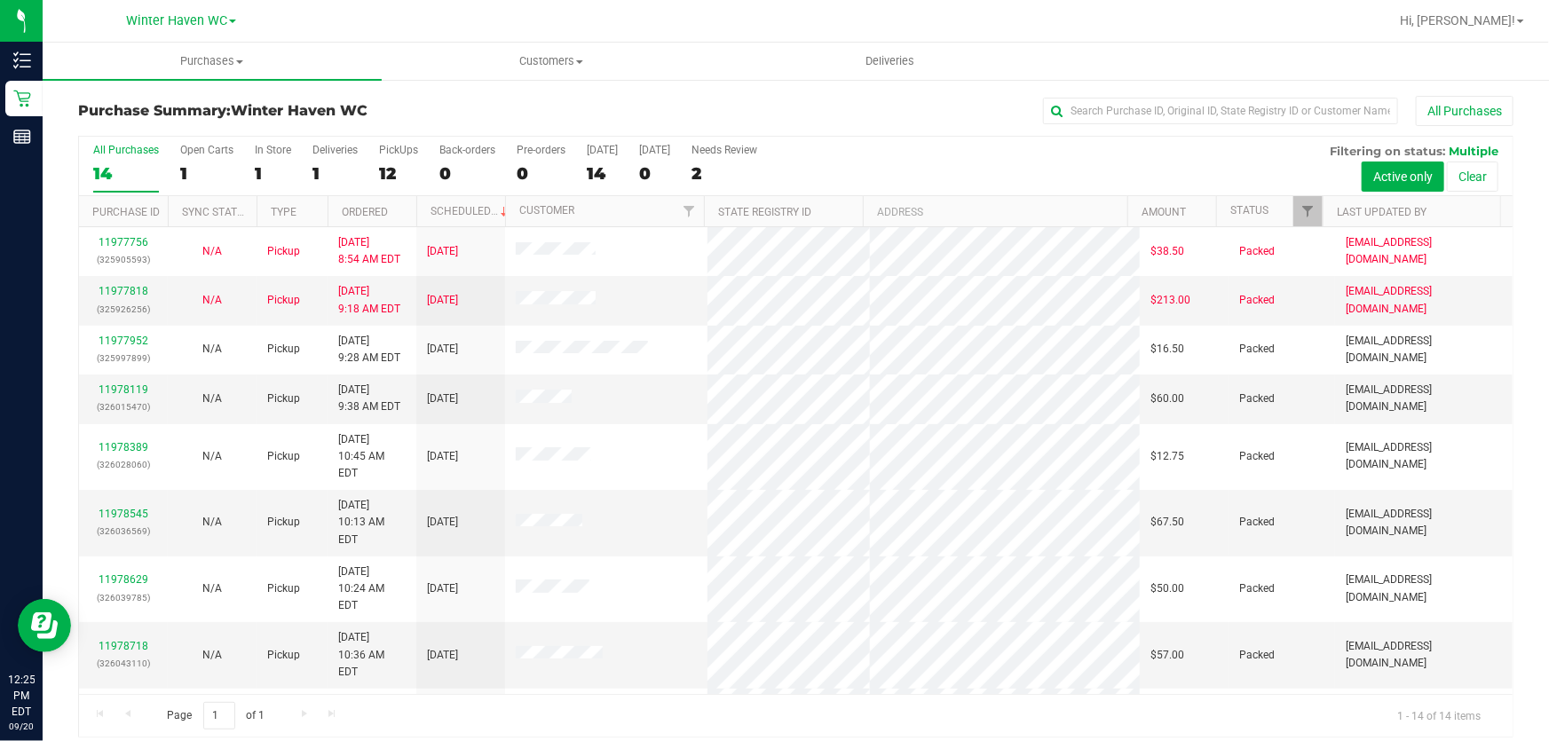
click at [1084, 157] on div "All Purchases 14 Open Carts 1 In Store 1 Deliveries 1 PickUps 12 Back-orders 0 …" at bounding box center [795, 166] width 1433 height 59
click at [950, 105] on div "All Purchases" at bounding box center [1035, 111] width 957 height 30
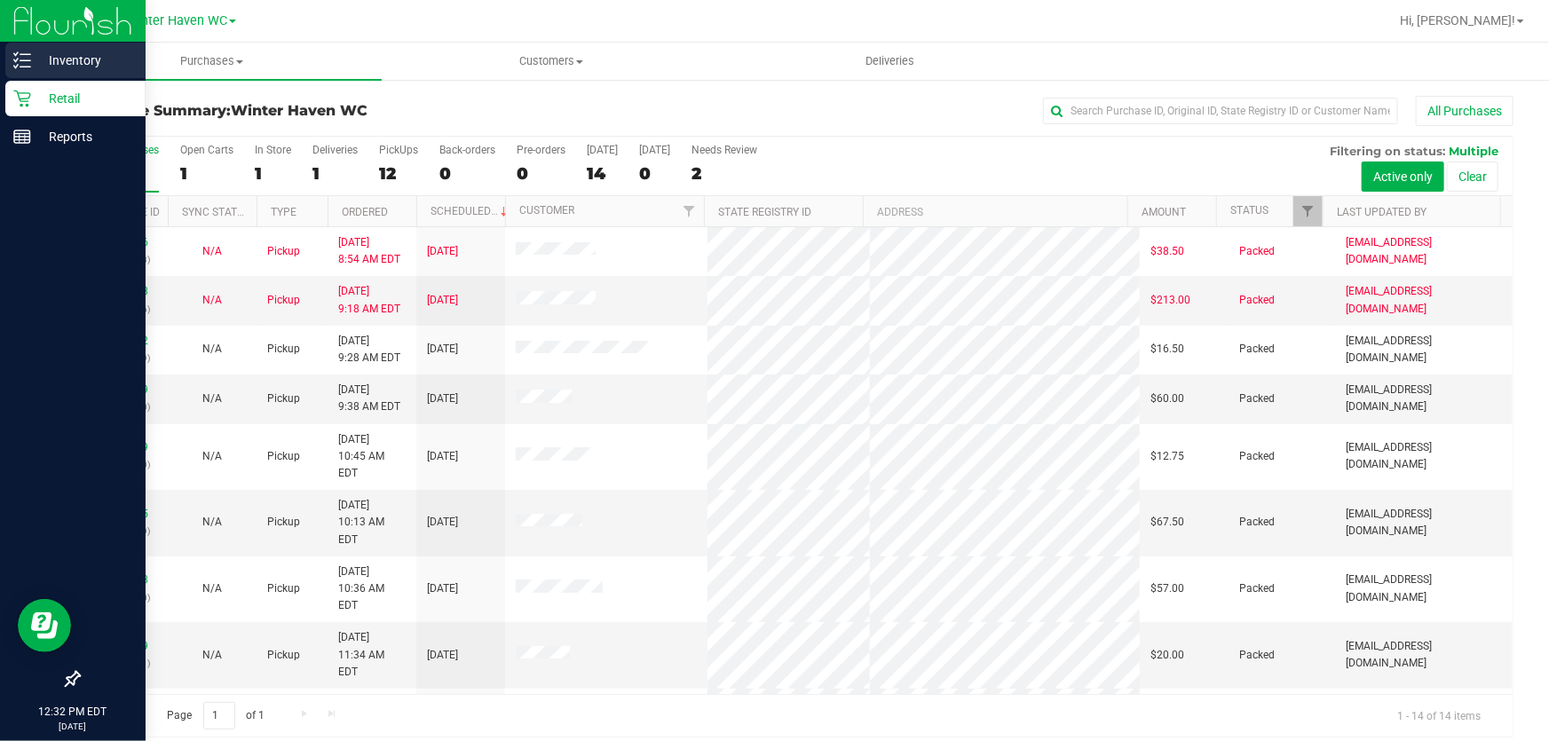
click at [88, 60] on p "Inventory" at bounding box center [84, 60] width 107 height 21
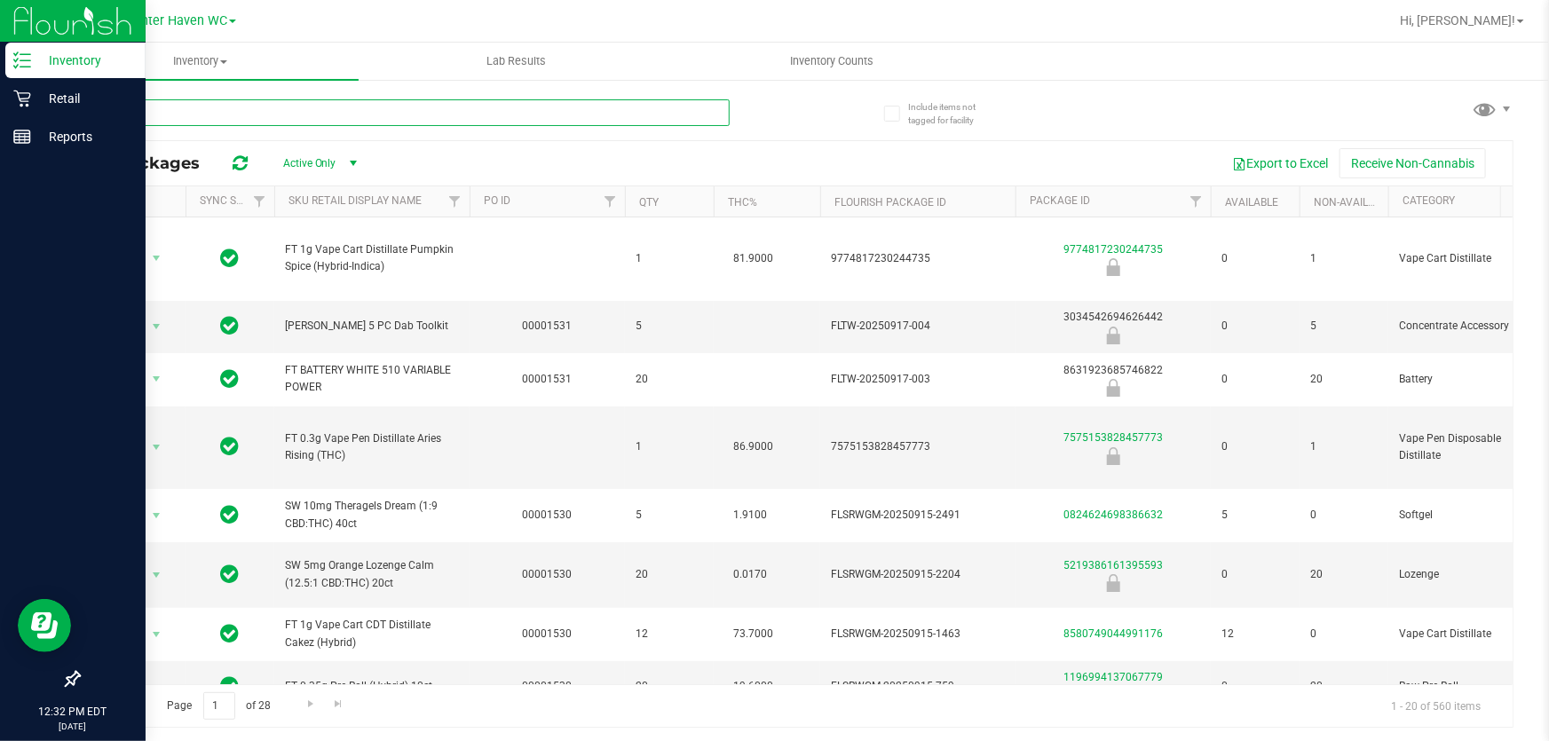
click at [571, 110] on input "text" at bounding box center [403, 112] width 651 height 27
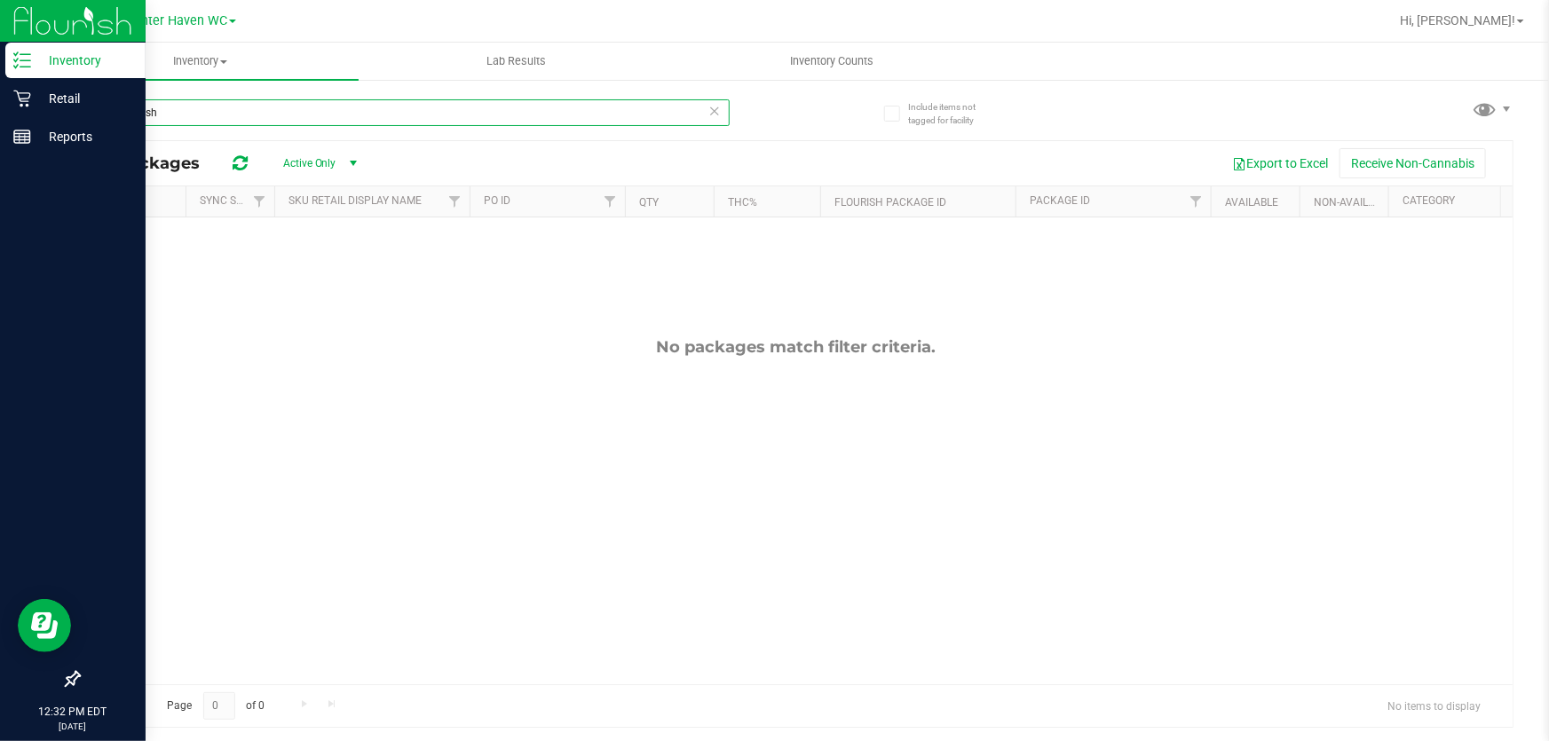
click at [596, 107] on input "sugar rush" at bounding box center [403, 112] width 651 height 27
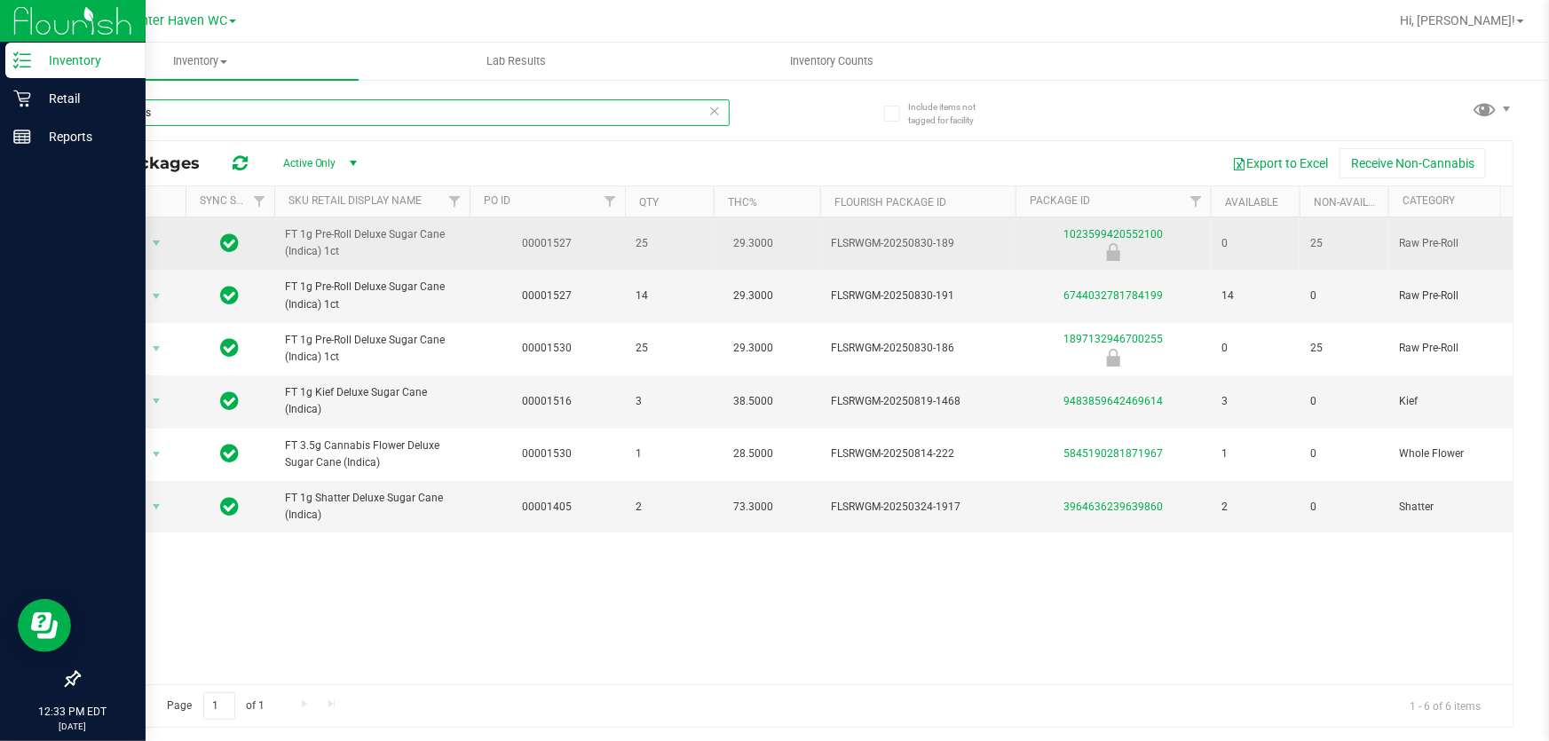
type input "sugar rush"
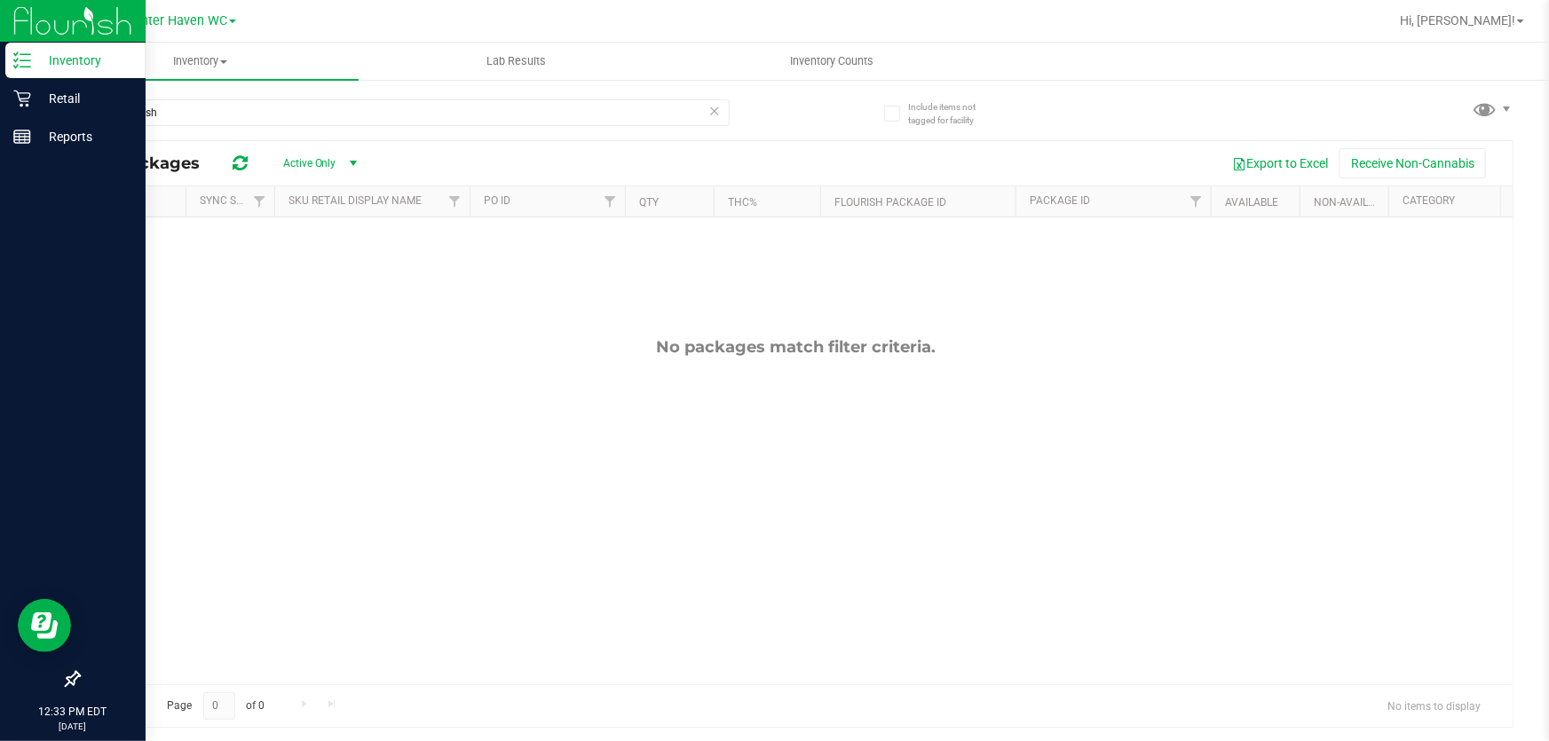
click at [714, 108] on icon at bounding box center [714, 109] width 12 height 21
click at [788, 124] on div at bounding box center [437, 111] width 718 height 57
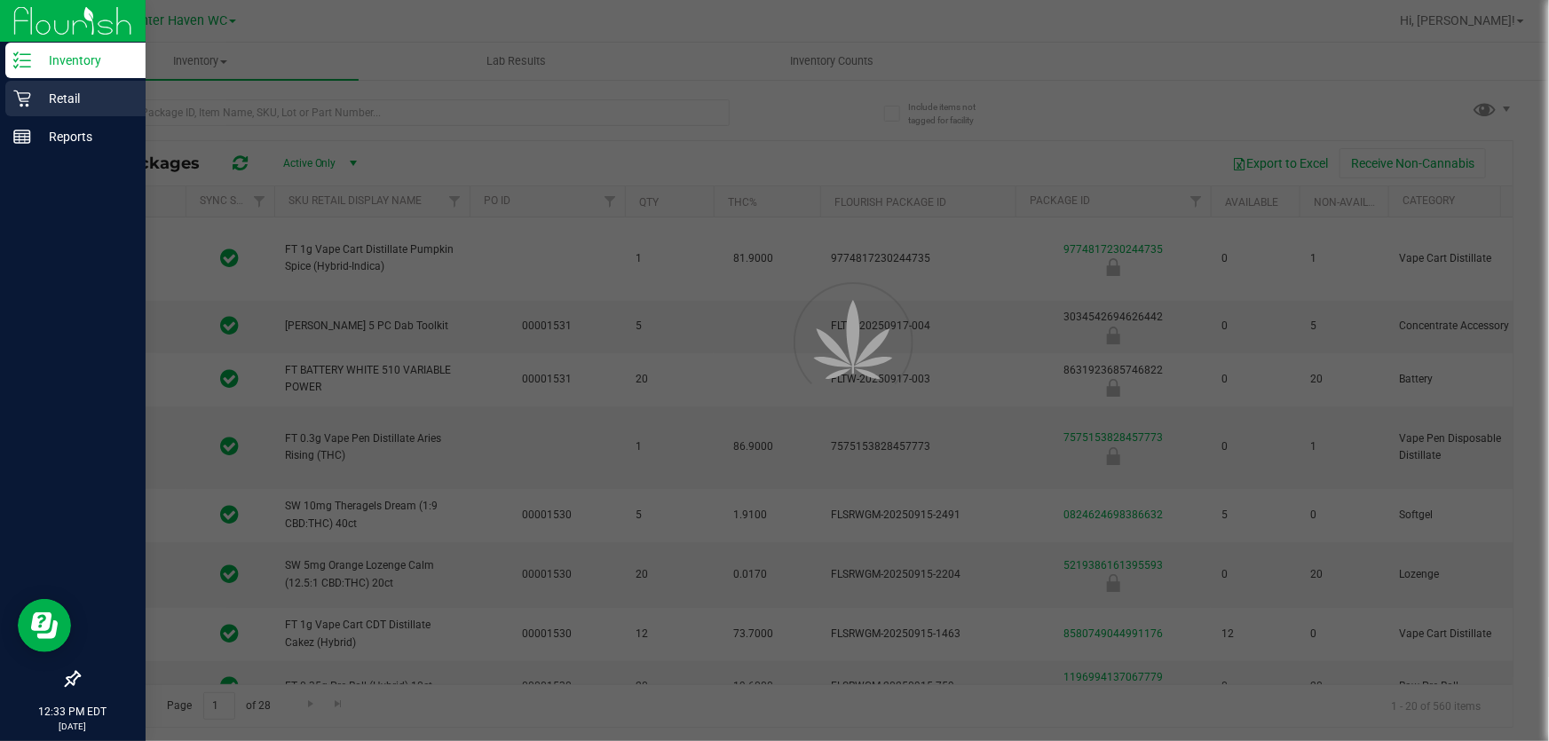
type input "[DATE]"
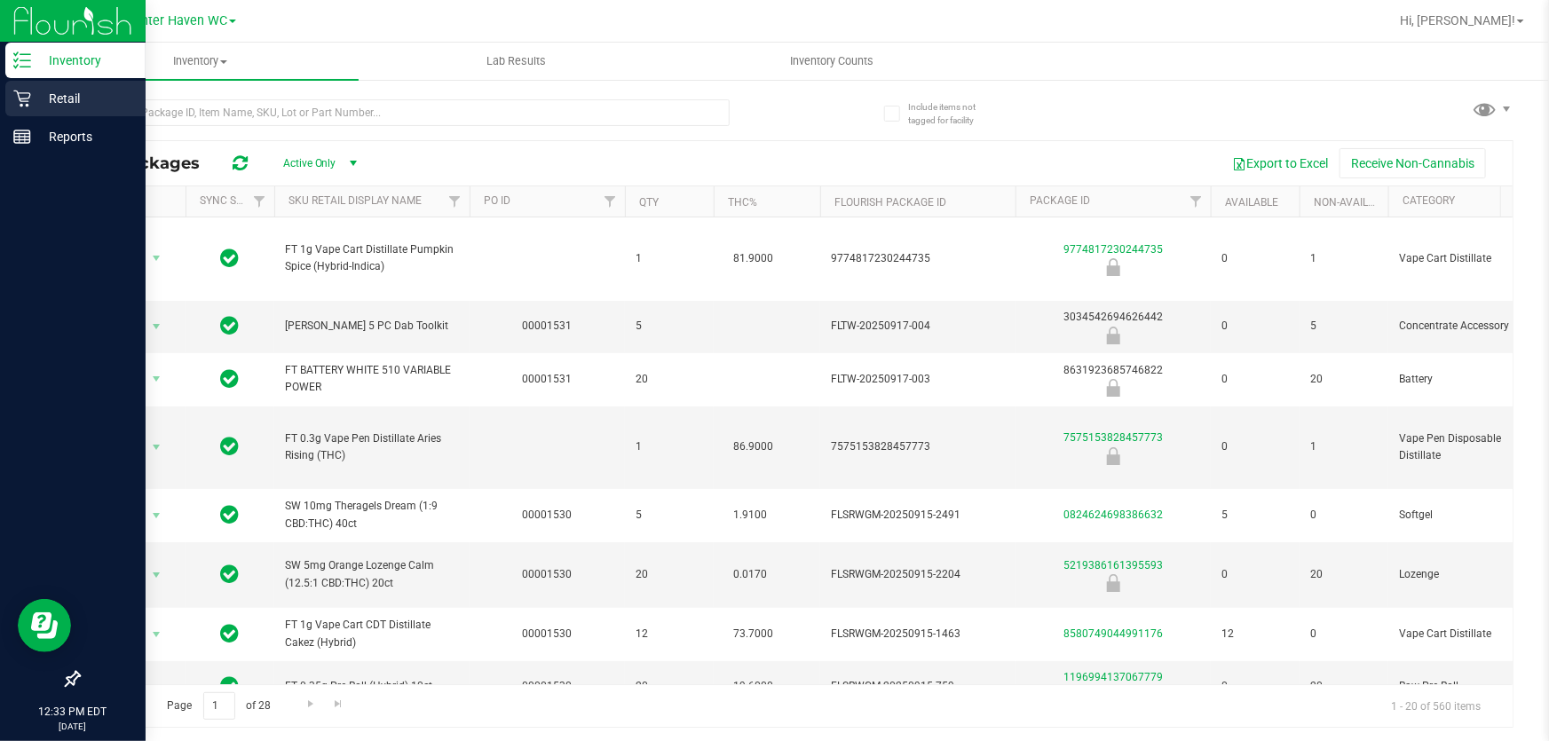
click at [75, 98] on p "Retail" at bounding box center [84, 98] width 107 height 21
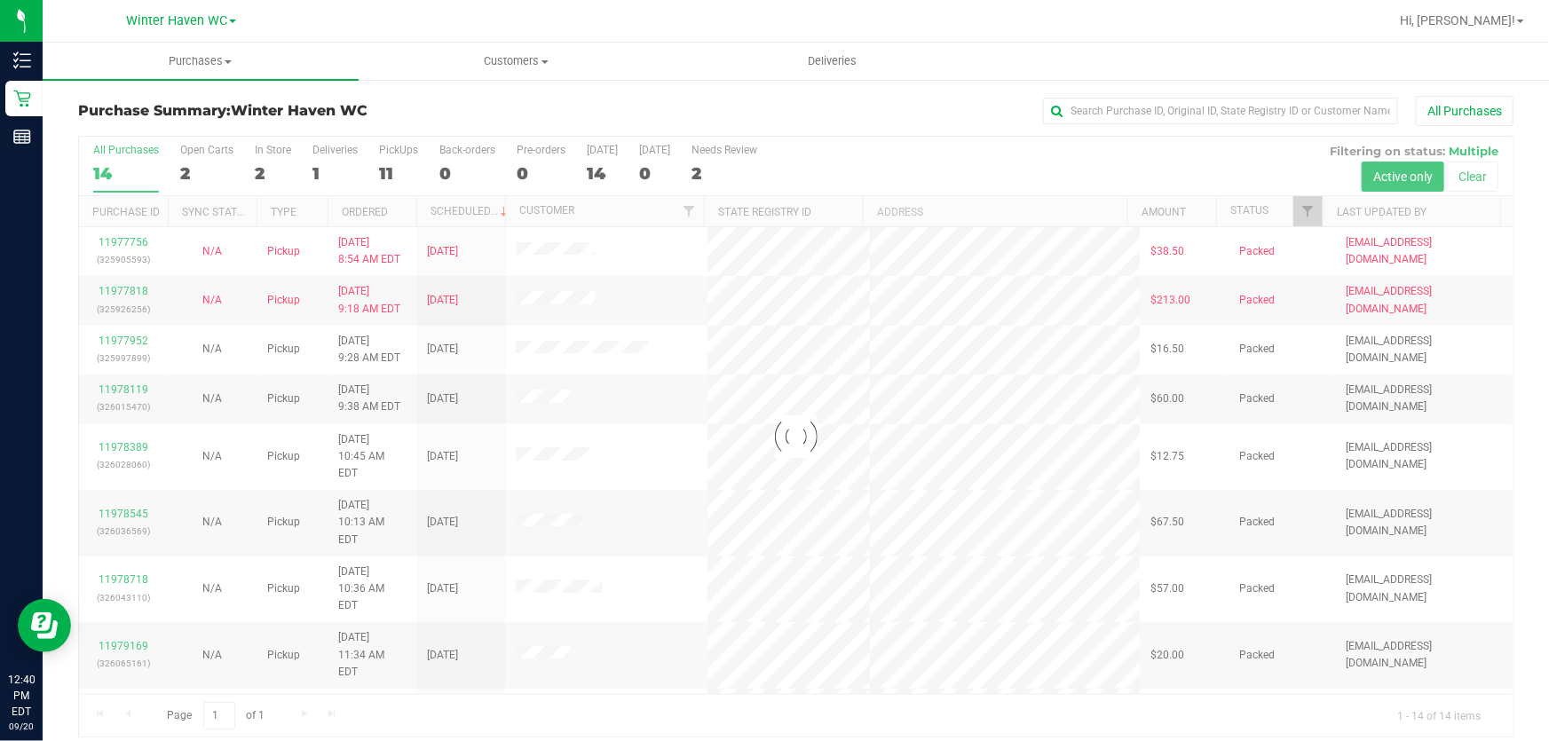
click at [925, 154] on div at bounding box center [795, 437] width 1433 height 600
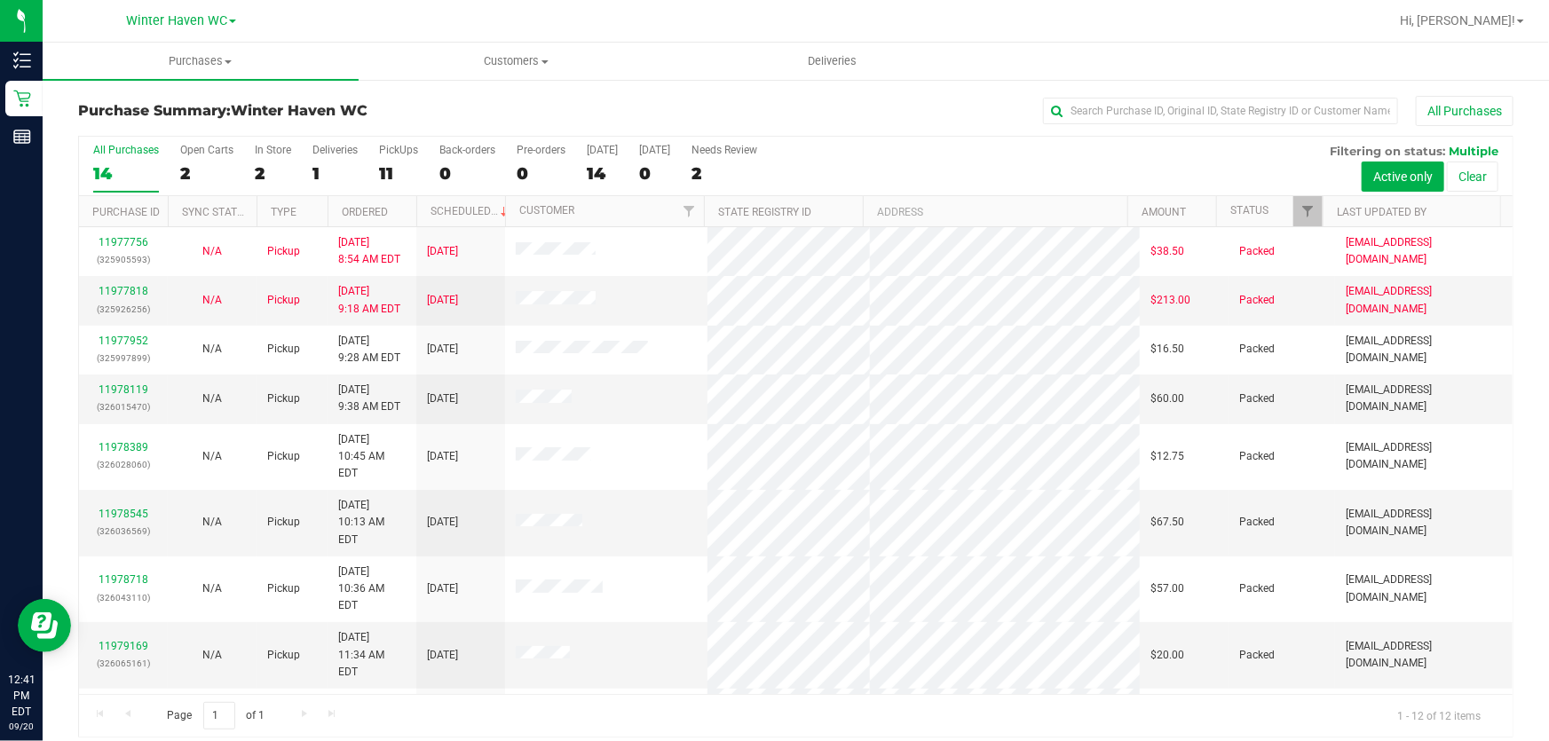
click at [1016, 152] on div "All Purchases 14 Open Carts 2 In Store 2 Deliveries 1 PickUps 11 Back-orders 0 …" at bounding box center [795, 166] width 1433 height 59
